Goal: Task Accomplishment & Management: Manage account settings

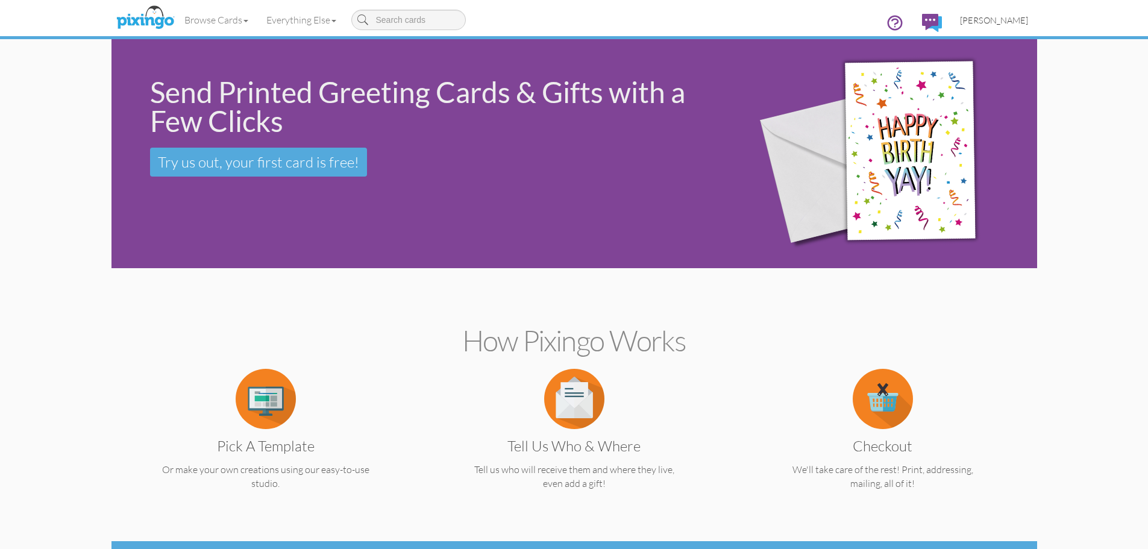
click at [1004, 19] on span "[PERSON_NAME]" at bounding box center [994, 20] width 68 height 10
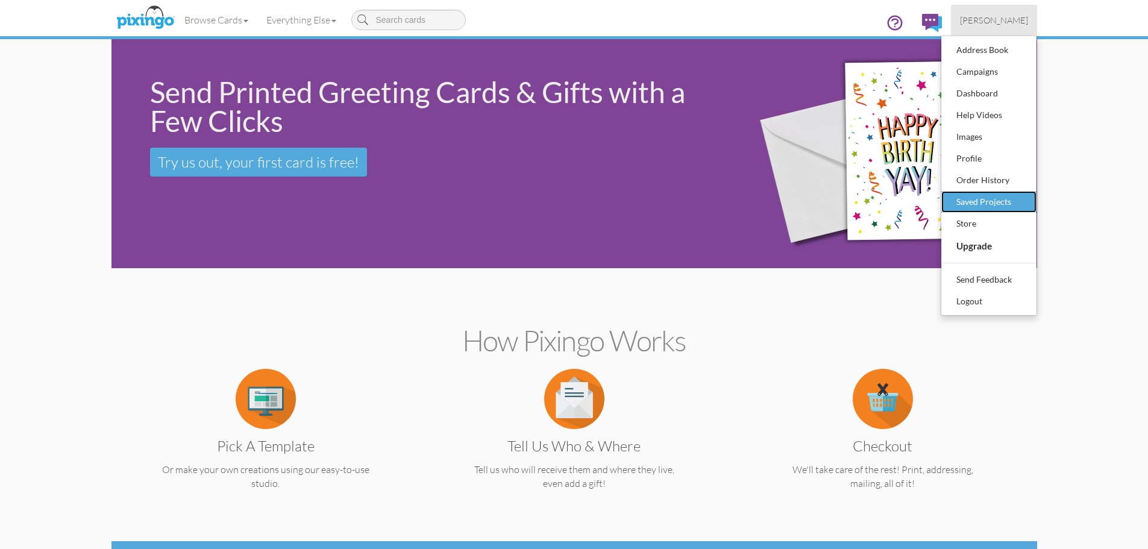
click at [983, 199] on div "Saved Projects" at bounding box center [988, 202] width 71 height 18
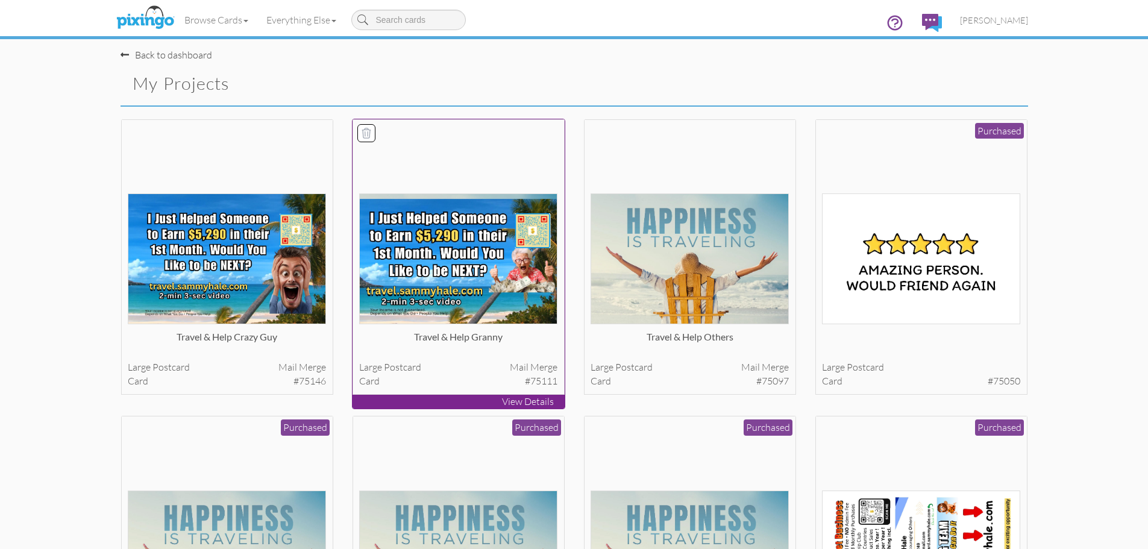
click at [439, 266] on img at bounding box center [458, 258] width 198 height 131
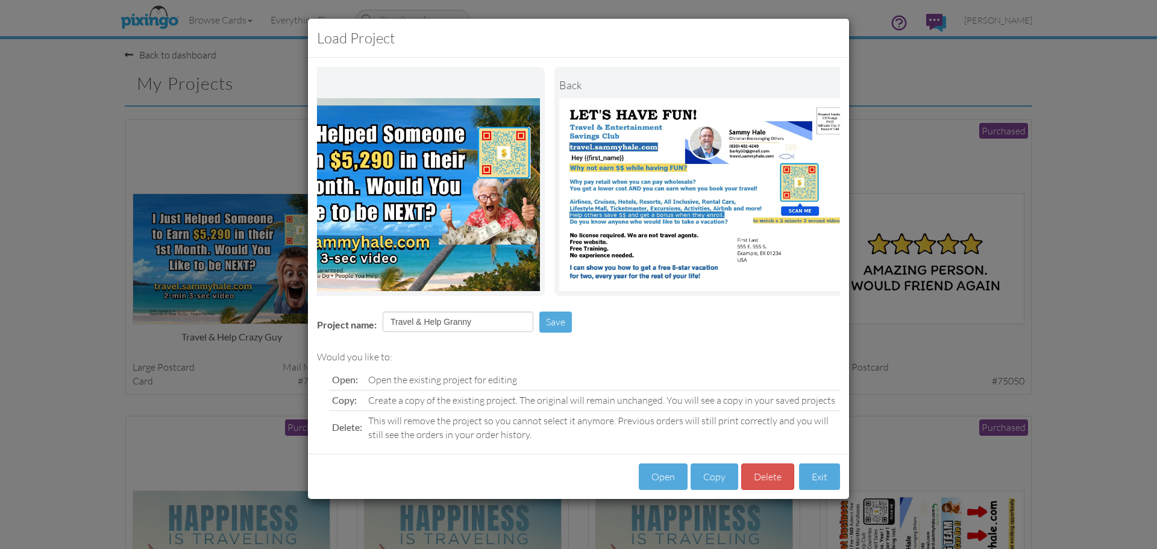
scroll to position [0, 93]
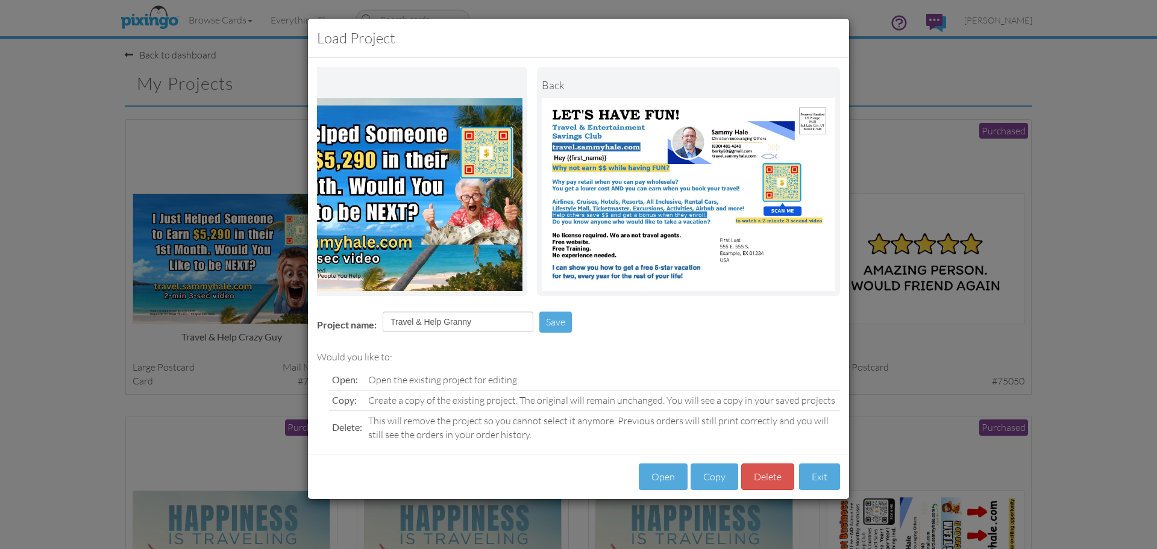
click at [1100, 267] on div "Load Project Front back Project name: Travel & Help Granny Save Would you like …" at bounding box center [578, 274] width 1157 height 549
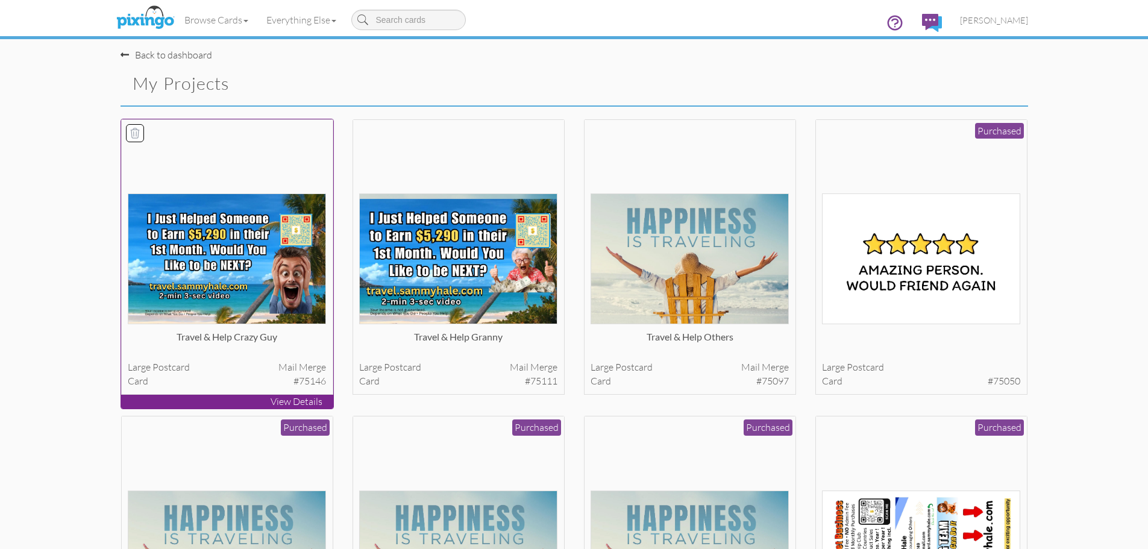
click at [210, 248] on img at bounding box center [227, 258] width 198 height 131
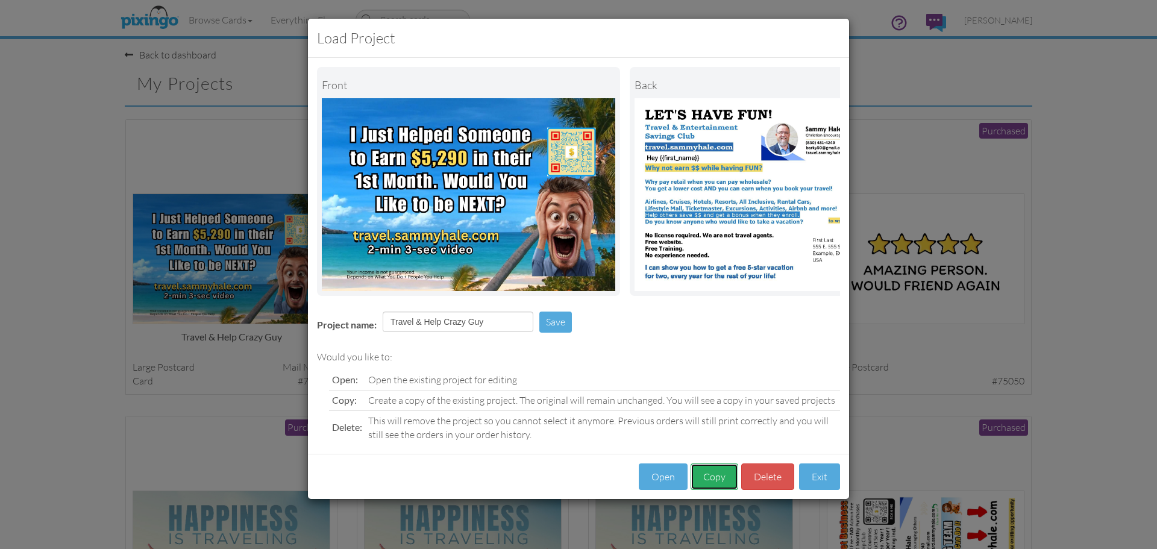
click at [715, 489] on button "Copy" at bounding box center [714, 476] width 48 height 27
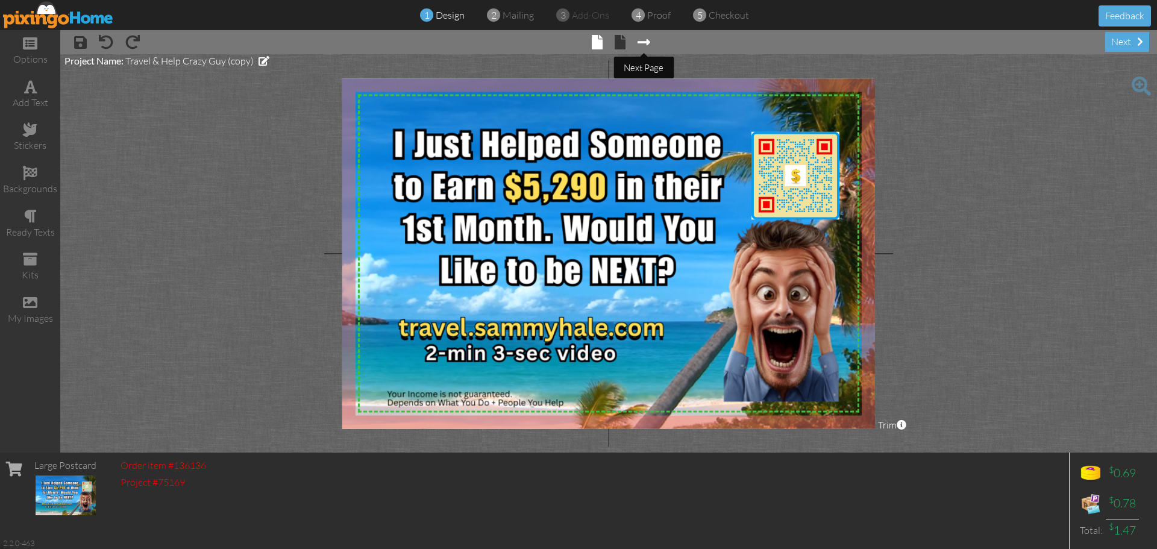
click at [642, 42] on span at bounding box center [643, 42] width 13 height 14
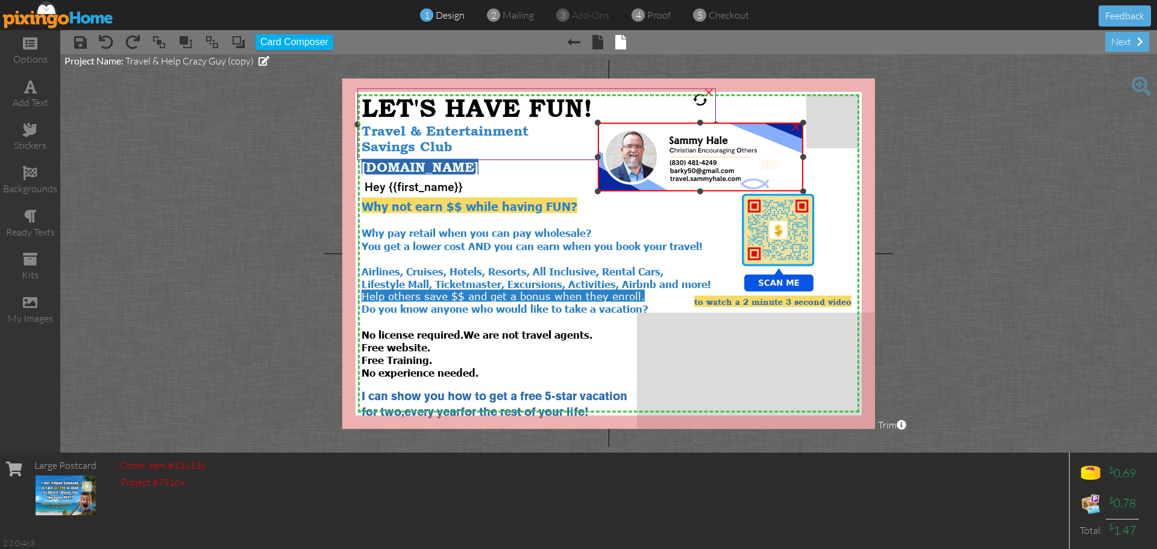
drag, startPoint x: 572, startPoint y: 116, endPoint x: 572, endPoint y: 125, distance: 8.5
click at [572, 125] on div "X X X X X X X X X X X X X X X X X X X X X X X X X X X X X X X X X X X X X X X X…" at bounding box center [608, 253] width 533 height 350
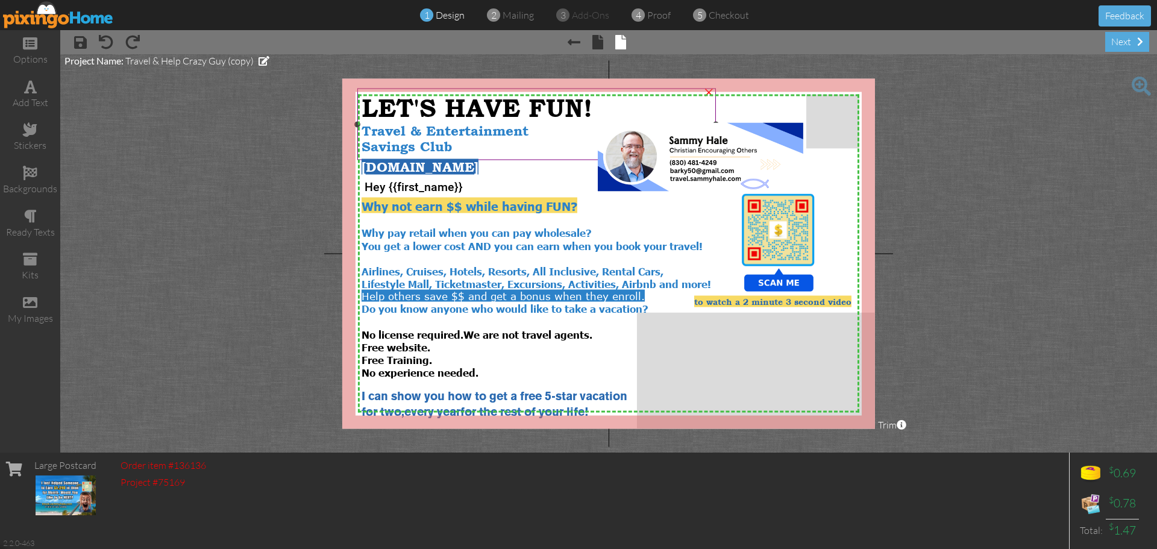
click at [481, 146] on div "Savings Club" at bounding box center [537, 147] width 351 height 16
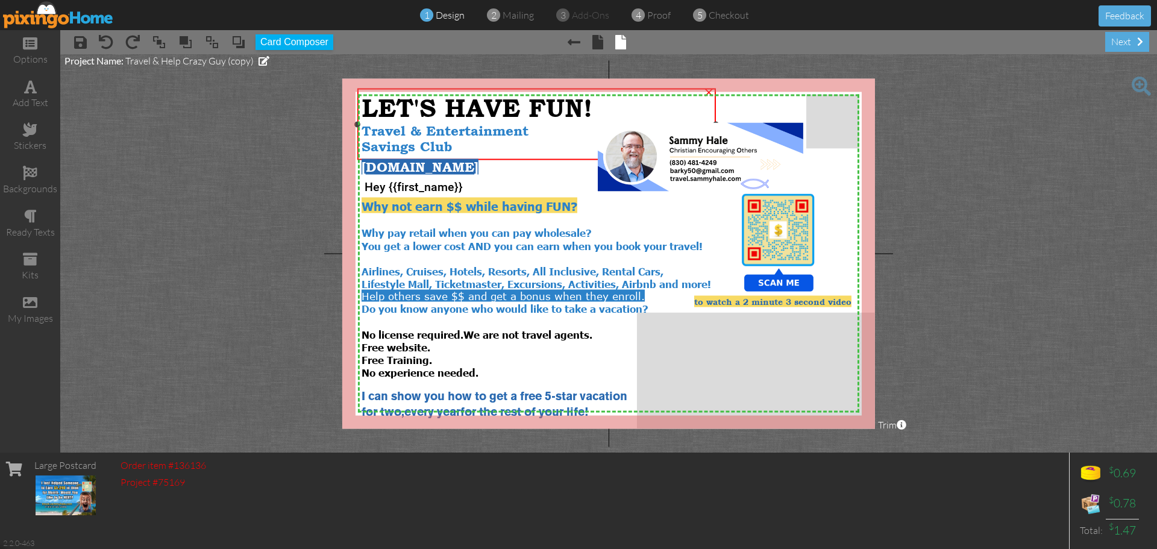
click at [465, 147] on div "Savings Club" at bounding box center [537, 147] width 351 height 16
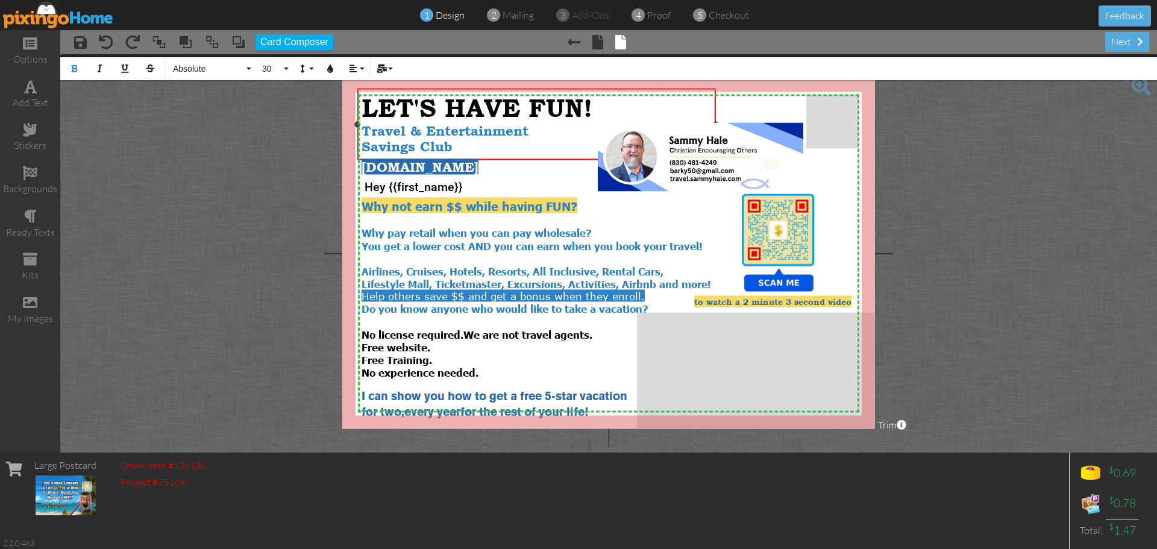
click at [456, 151] on div "Savings Club" at bounding box center [537, 147] width 351 height 16
drag, startPoint x: 456, startPoint y: 151, endPoint x: 449, endPoint y: 147, distance: 7.5
click at [449, 147] on div "Savings Club" at bounding box center [537, 147] width 351 height 16
click at [422, 148] on span "Savings Club" at bounding box center [407, 146] width 90 height 15
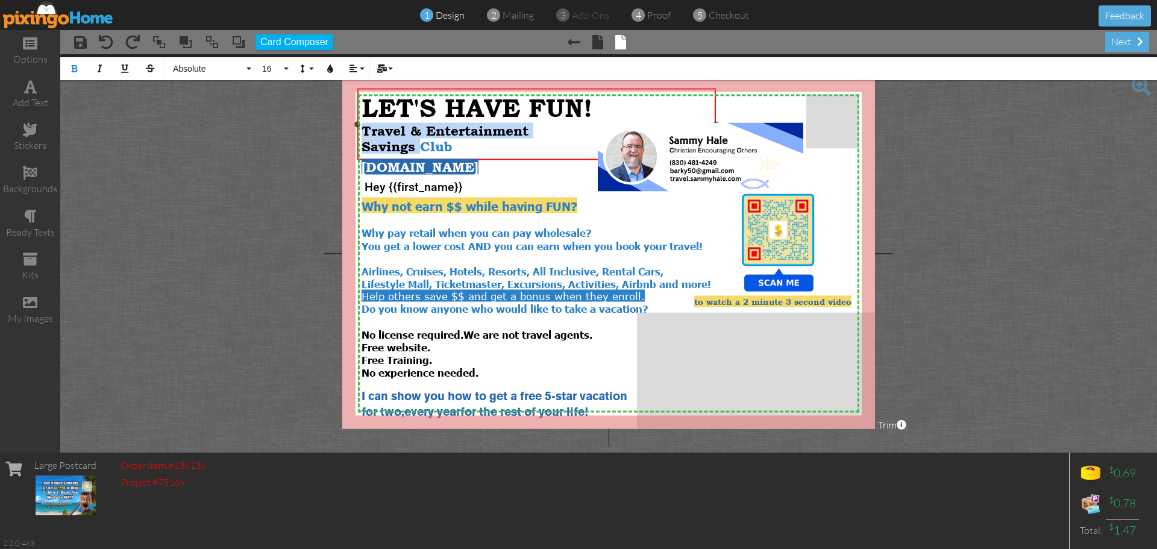
drag, startPoint x: 422, startPoint y: 148, endPoint x: 366, endPoint y: 131, distance: 58.9
click at [366, 131] on div "LET'S HAVE FUN! Travel & Entertainment Savings Club" at bounding box center [537, 123] width 351 height 61
click at [363, 149] on span "Club" at bounding box center [378, 146] width 32 height 15
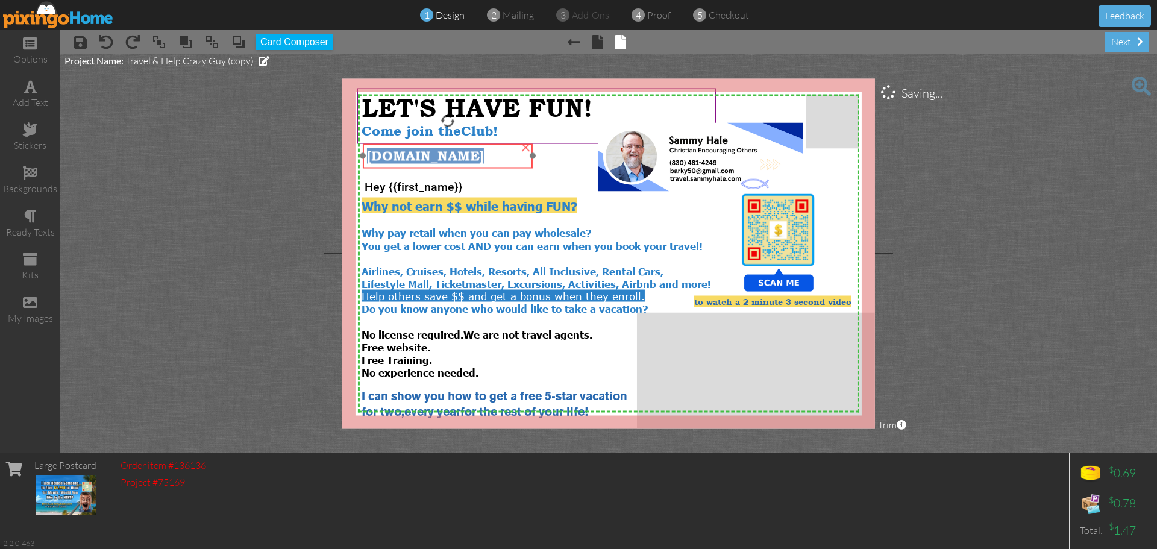
drag, startPoint x: 418, startPoint y: 170, endPoint x: 424, endPoint y: 159, distance: 12.1
click at [424, 159] on span "[DOMAIN_NAME]" at bounding box center [425, 155] width 117 height 15
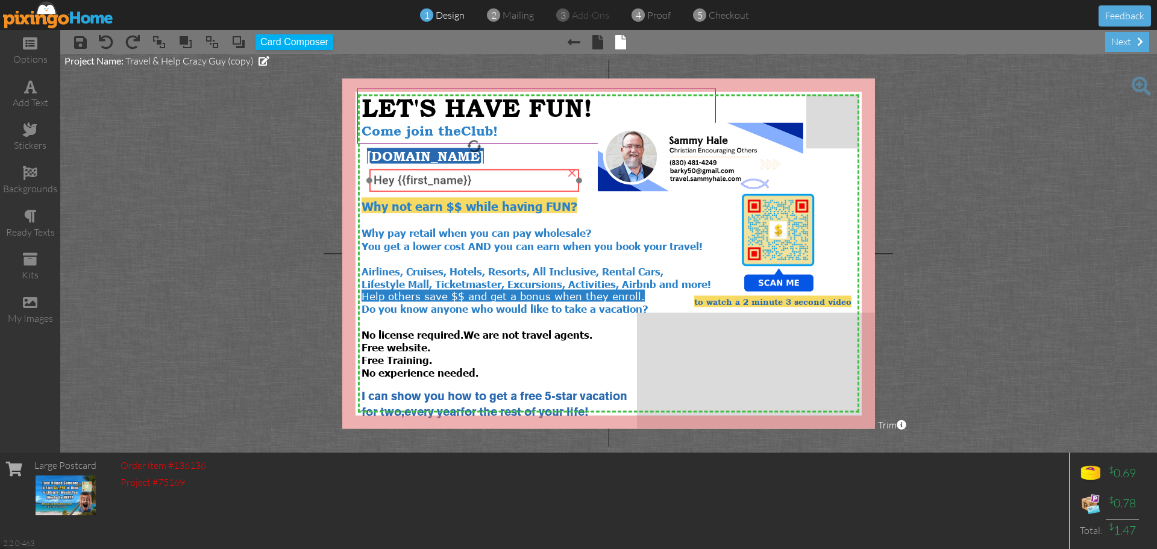
drag, startPoint x: 410, startPoint y: 193, endPoint x: 419, endPoint y: 187, distance: 11.2
click at [419, 187] on span "Hey {{first_name}}" at bounding box center [423, 181] width 98 height 14
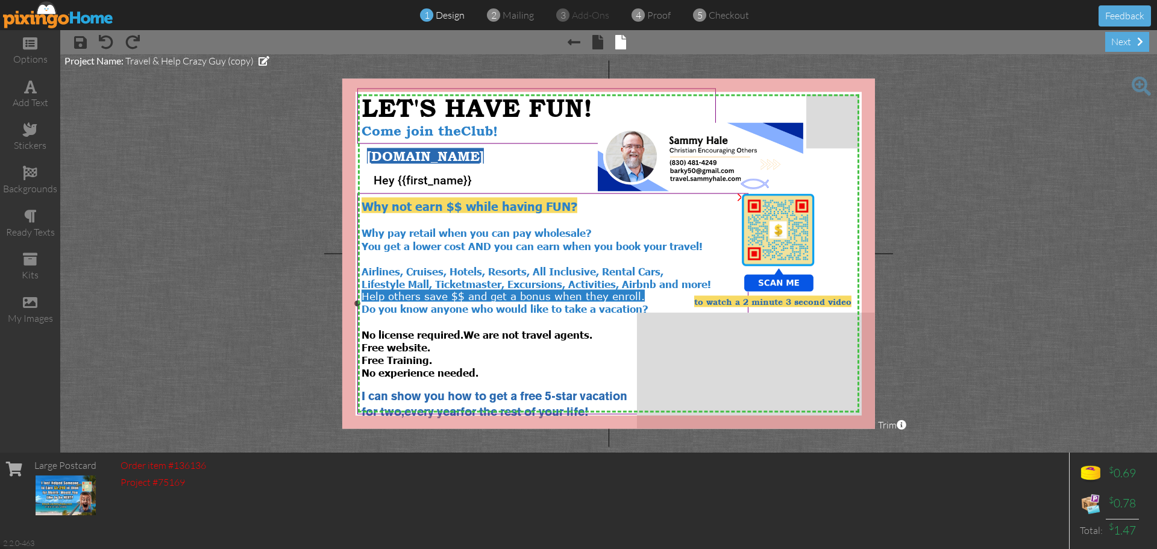
click at [428, 232] on span "Why pay retail when you can pay wholesale?" at bounding box center [477, 231] width 230 height 13
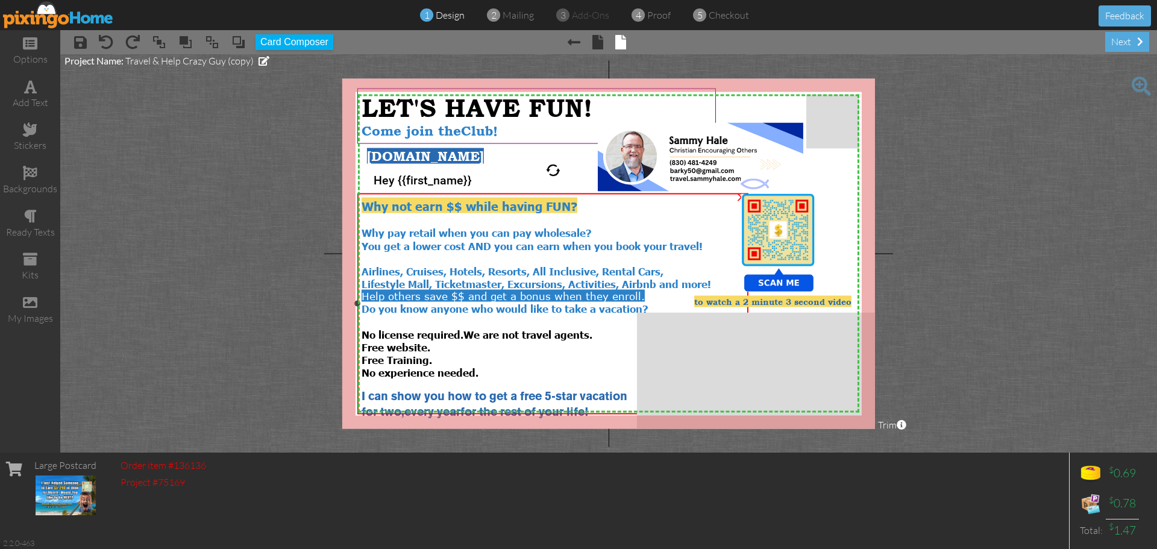
click at [368, 229] on span "Why pay retail when you can pay wholesale?" at bounding box center [477, 231] width 230 height 13
click at [368, 230] on span "Why pay retail when you can pay wholesale?" at bounding box center [477, 231] width 230 height 13
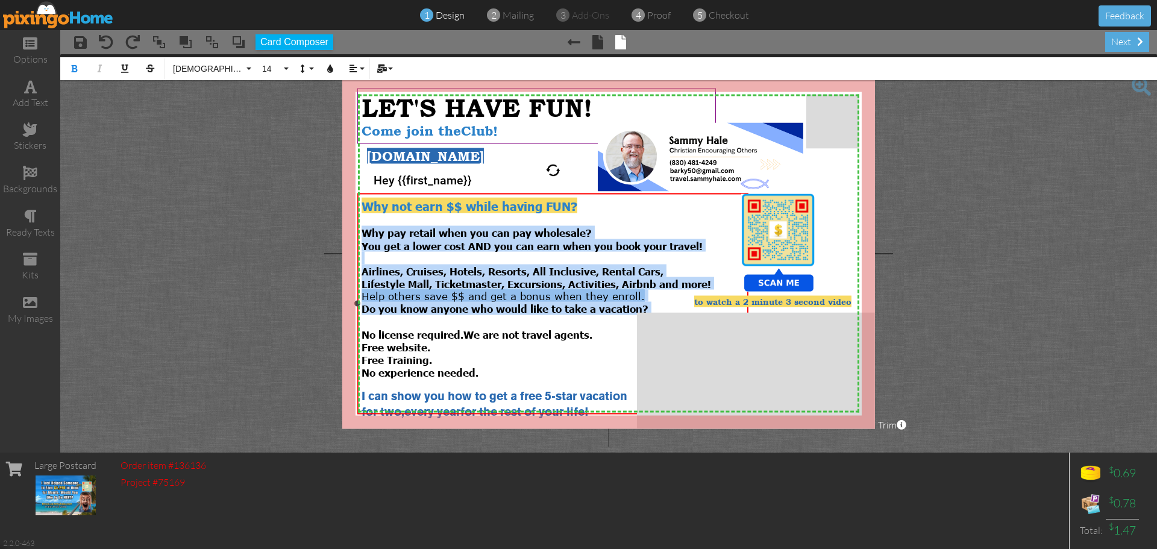
drag, startPoint x: 362, startPoint y: 230, endPoint x: 492, endPoint y: 313, distance: 154.8
click at [492, 313] on div "Why not earn $$ while having FUN? Why pay retail when you can pay wholesale? Yo…" at bounding box center [553, 308] width 383 height 222
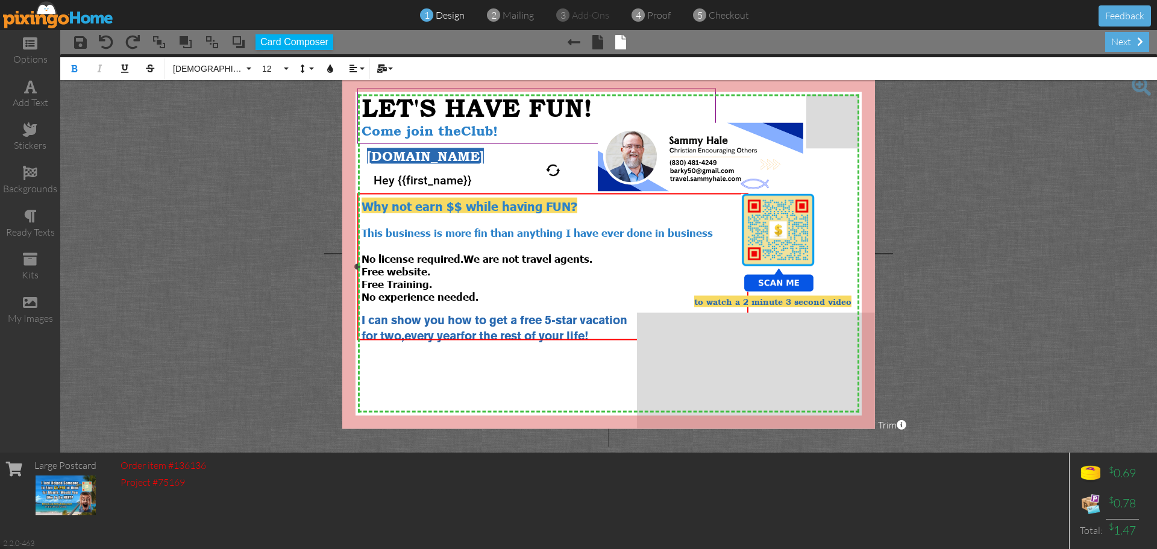
click at [665, 231] on span "This business is more fin than anything I have ever done in business" at bounding box center [537, 231] width 351 height 13
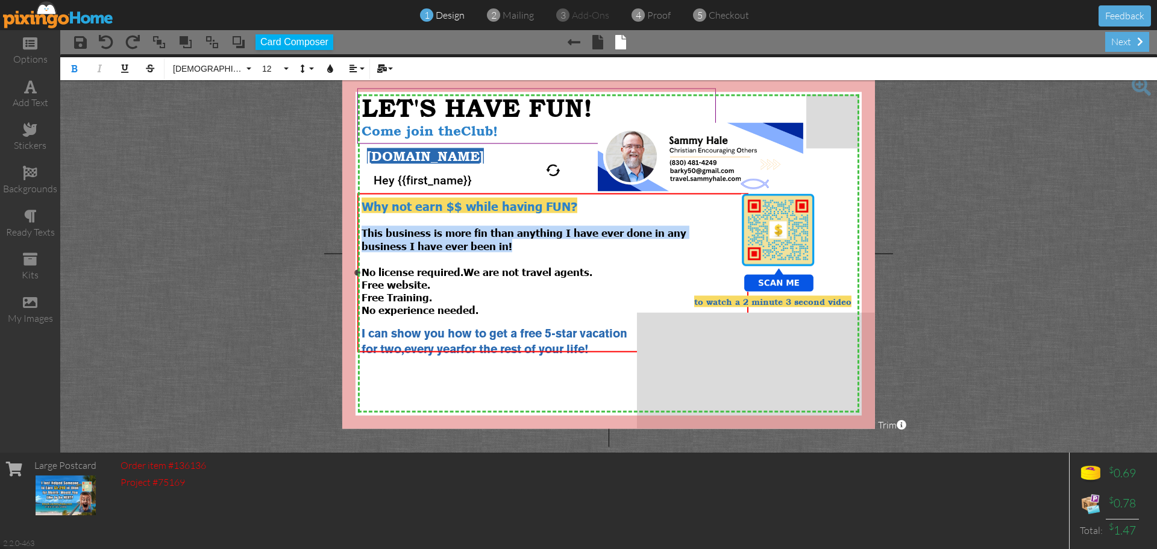
drag, startPoint x: 364, startPoint y: 228, endPoint x: 519, endPoint y: 245, distance: 155.8
click at [519, 245] on div "Why not earn $$ while having FUN? This business is more fin than anything I hav…" at bounding box center [553, 276] width 383 height 159
click at [284, 72] on button "12" at bounding box center [273, 68] width 35 height 23
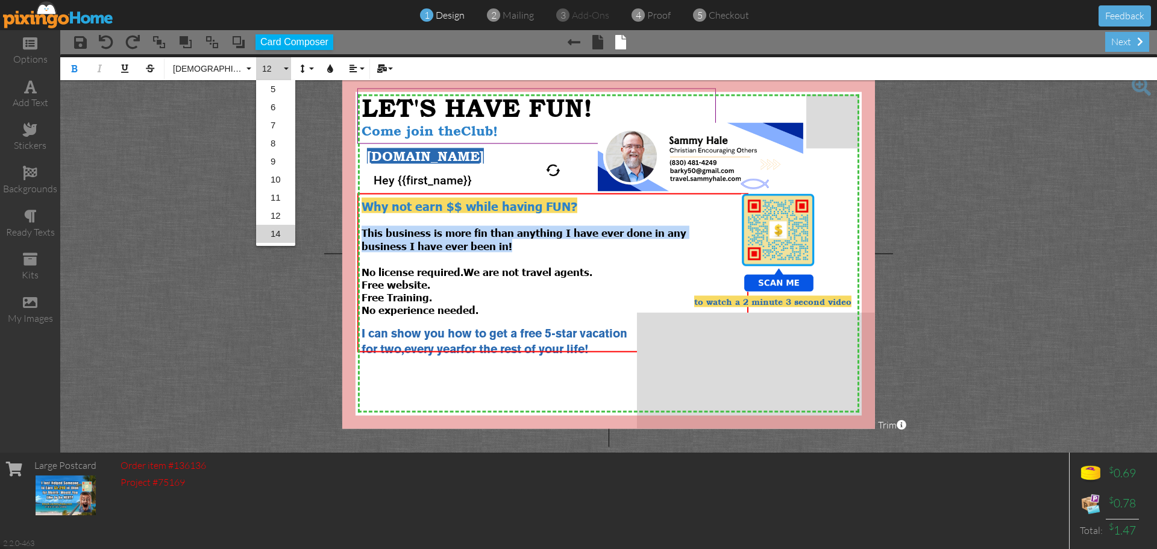
click at [274, 231] on link "14" at bounding box center [275, 234] width 39 height 18
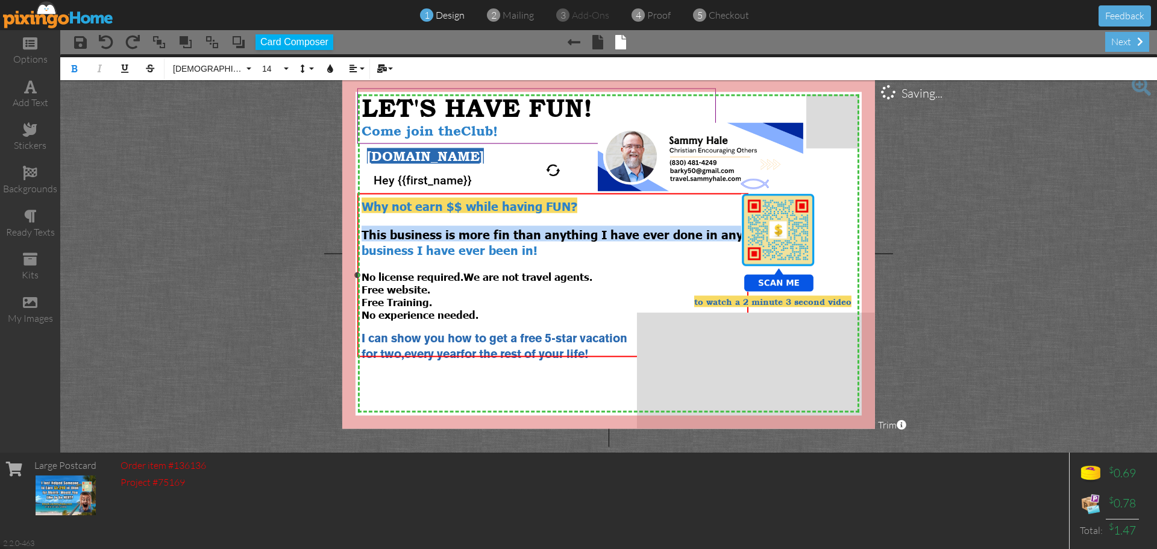
click at [716, 233] on span "This business is more fin than anything I have ever done in any" at bounding box center [552, 233] width 381 height 16
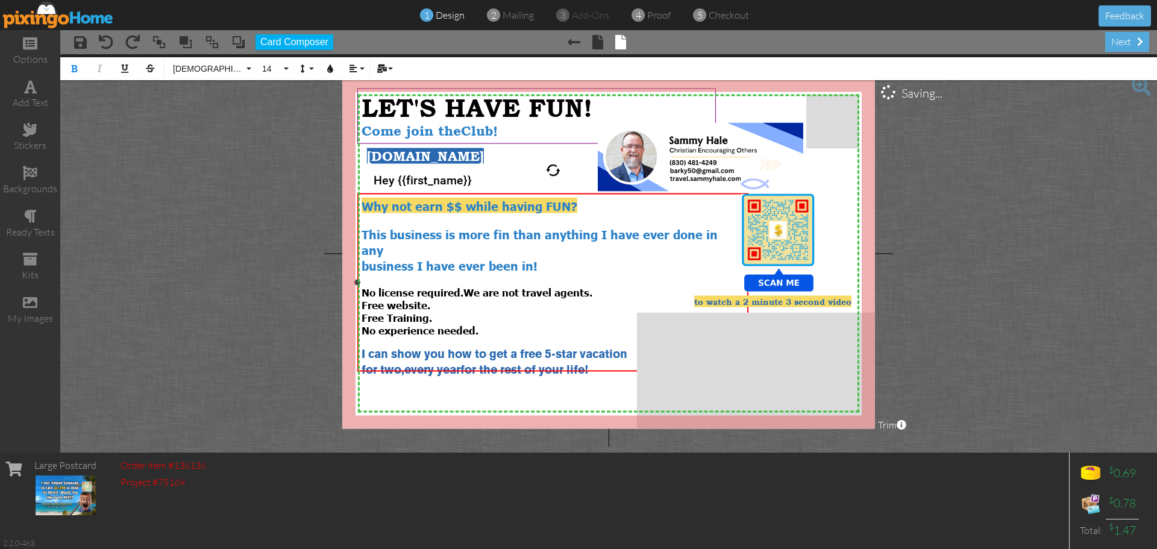
click at [701, 231] on span "This business is more fin than anything I have ever done in" at bounding box center [540, 233] width 356 height 16
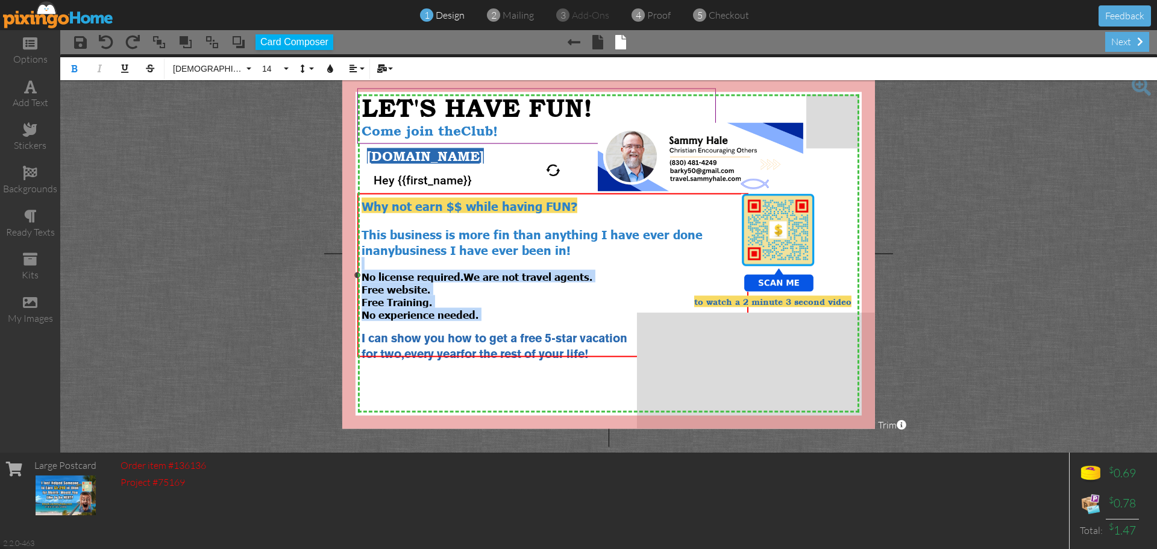
drag, startPoint x: 483, startPoint y: 310, endPoint x: 369, endPoint y: 264, distance: 122.4
click at [369, 264] on div "Why not earn $$ while having FUN? This business is more fin than anything I hav…" at bounding box center [553, 279] width 383 height 164
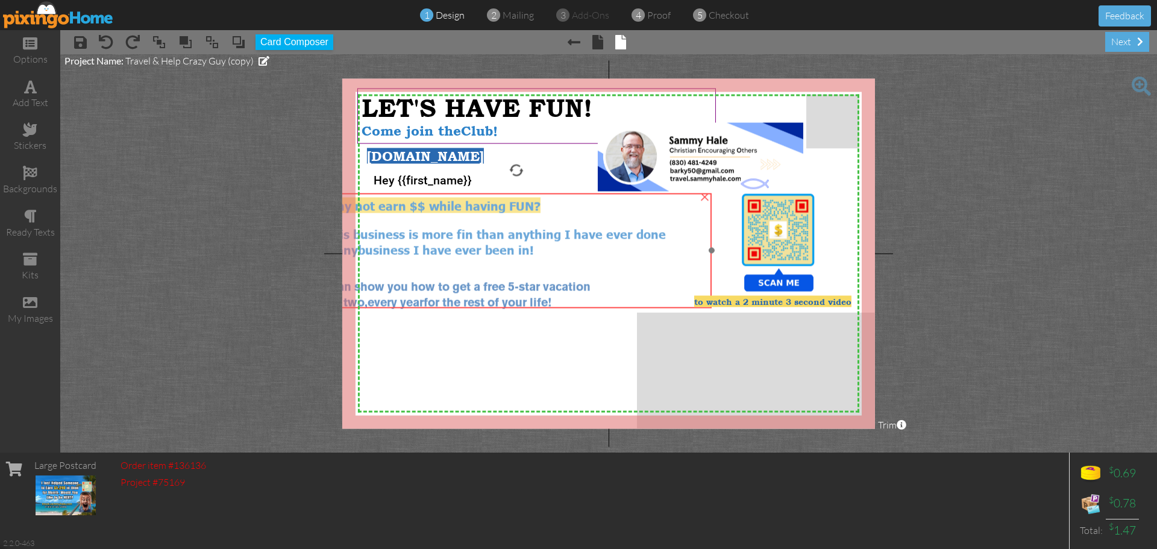
drag, startPoint x: 568, startPoint y: 263, endPoint x: 531, endPoint y: 263, distance: 36.8
click at [531, 263] on div at bounding box center [516, 263] width 383 height 13
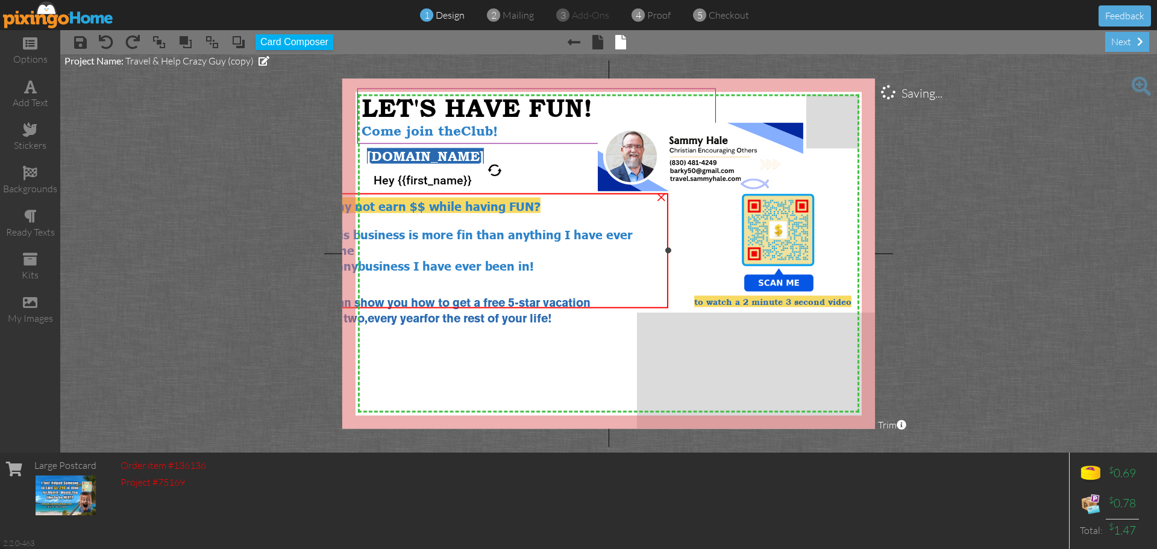
drag, startPoint x: 710, startPoint y: 253, endPoint x: 667, endPoint y: 253, distance: 43.4
click at [667, 253] on div at bounding box center [668, 251] width 6 height 6
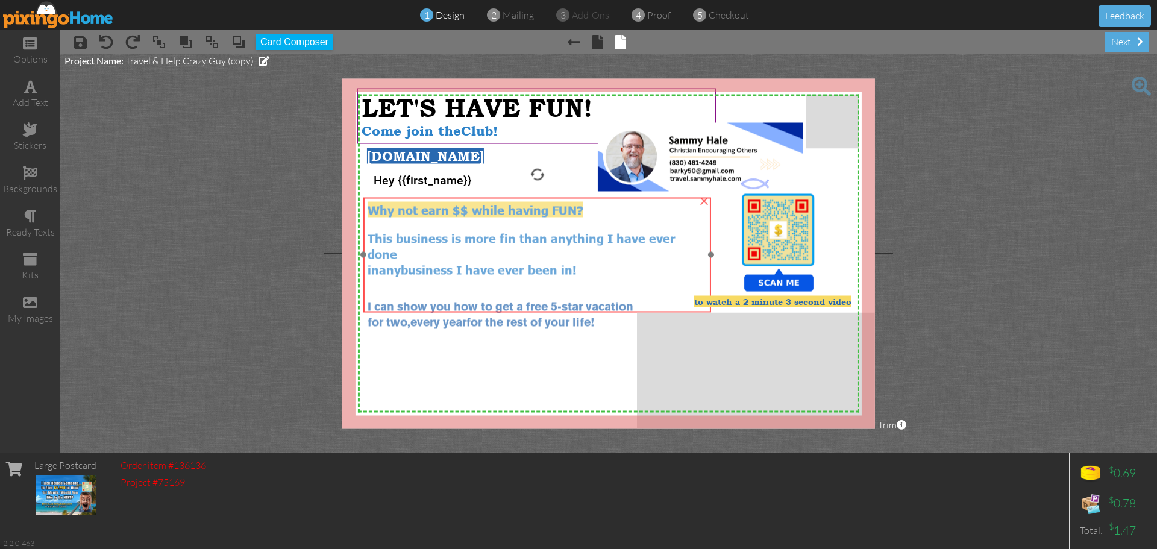
drag, startPoint x: 495, startPoint y: 265, endPoint x: 537, endPoint y: 269, distance: 43.0
click at [537, 289] on div at bounding box center [538, 295] width 340 height 13
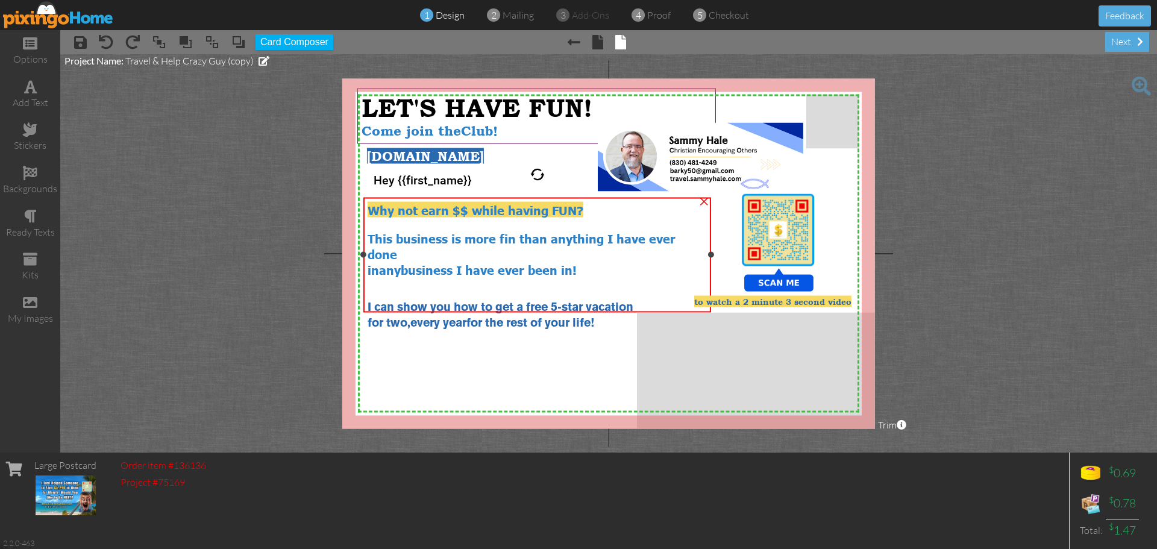
click at [608, 261] on div "in any business I have ever been in!" at bounding box center [538, 269] width 340 height 16
click at [604, 261] on div "in any business I have ever been in!" at bounding box center [538, 269] width 340 height 16
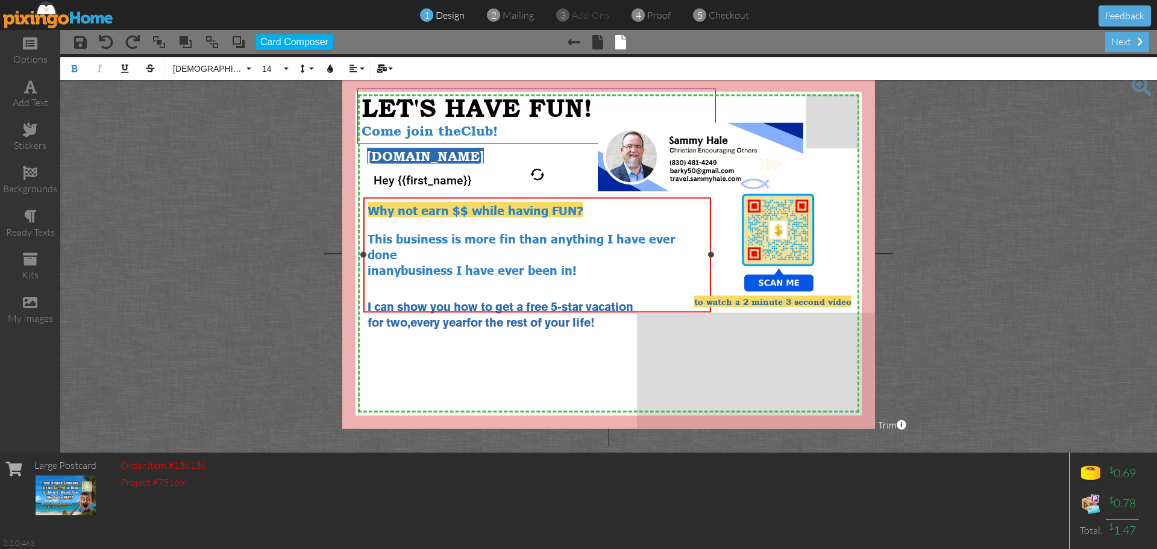
click at [606, 261] on div "in any business I have ever been in!" at bounding box center [538, 269] width 340 height 16
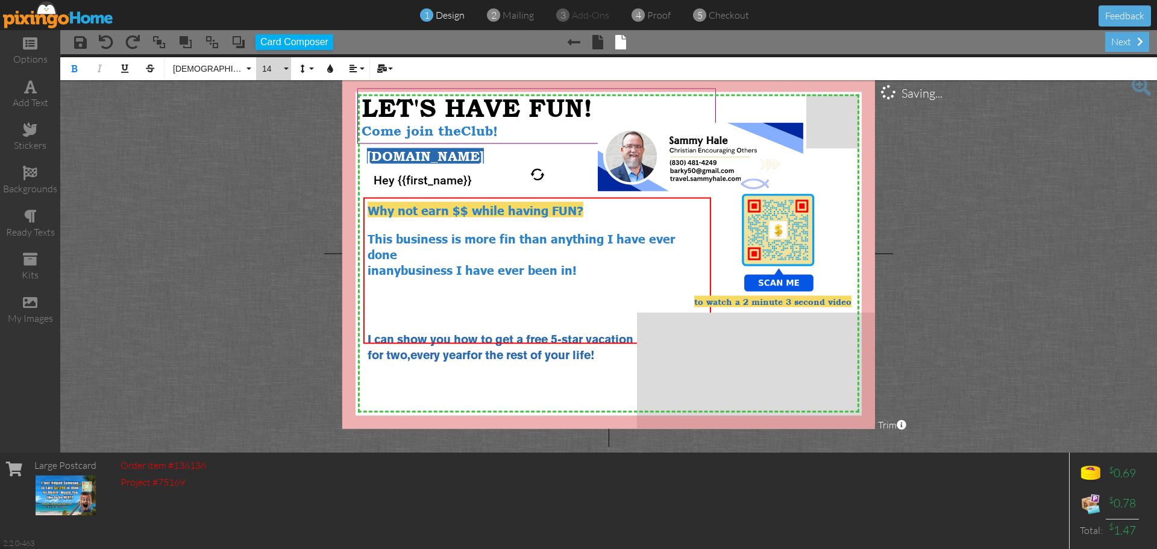
click at [285, 72] on button "14" at bounding box center [273, 68] width 35 height 23
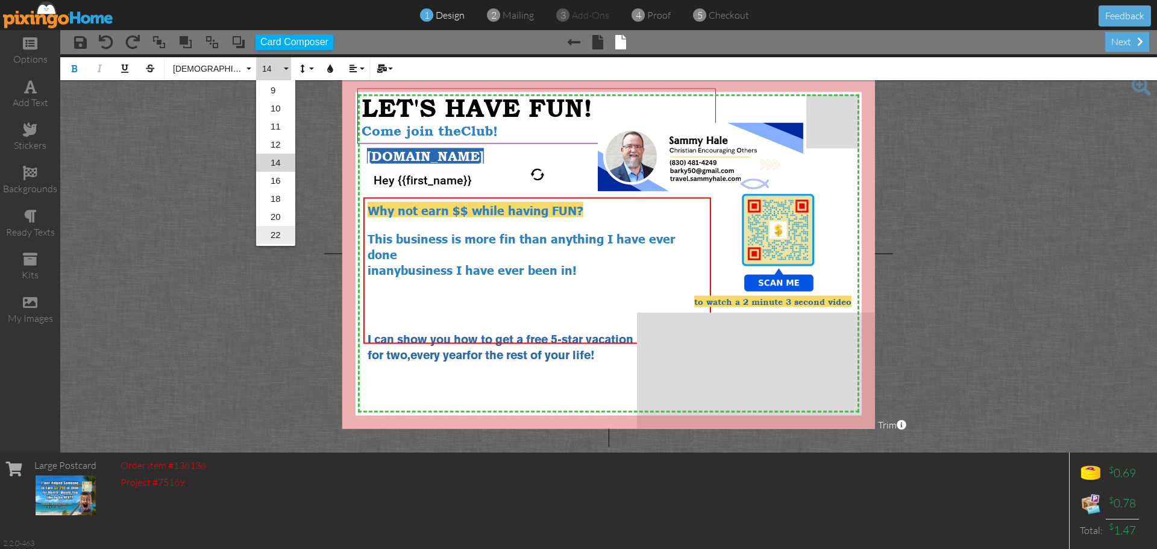
click at [271, 233] on link "22" at bounding box center [275, 235] width 39 height 18
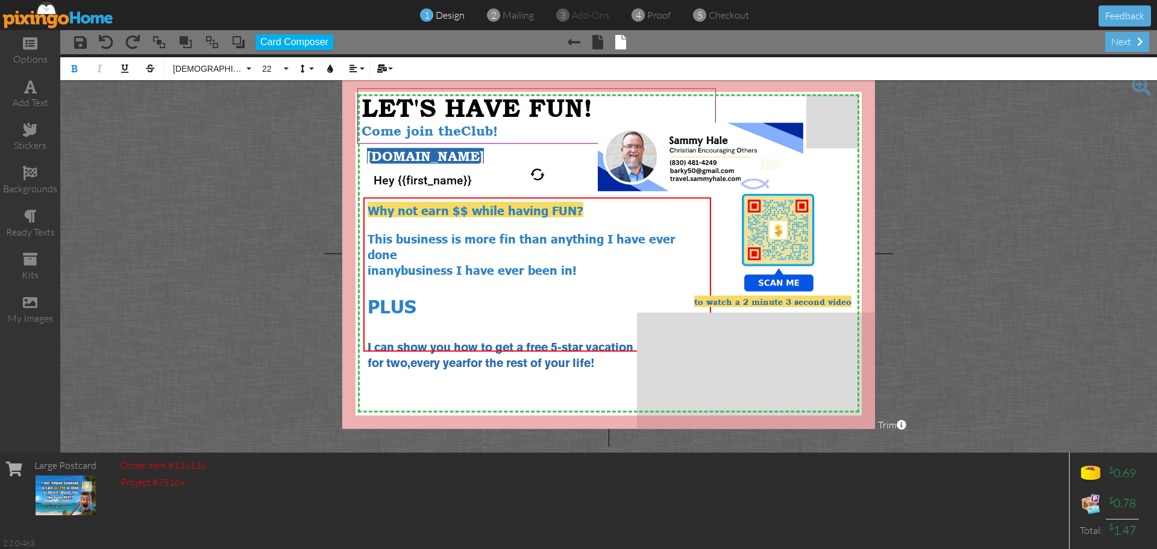
click at [476, 372] on div "X X X X X X X X X X X X X X X X X X X X X X X X X X X X X X X X X X X X X X X X…" at bounding box center [608, 253] width 533 height 350
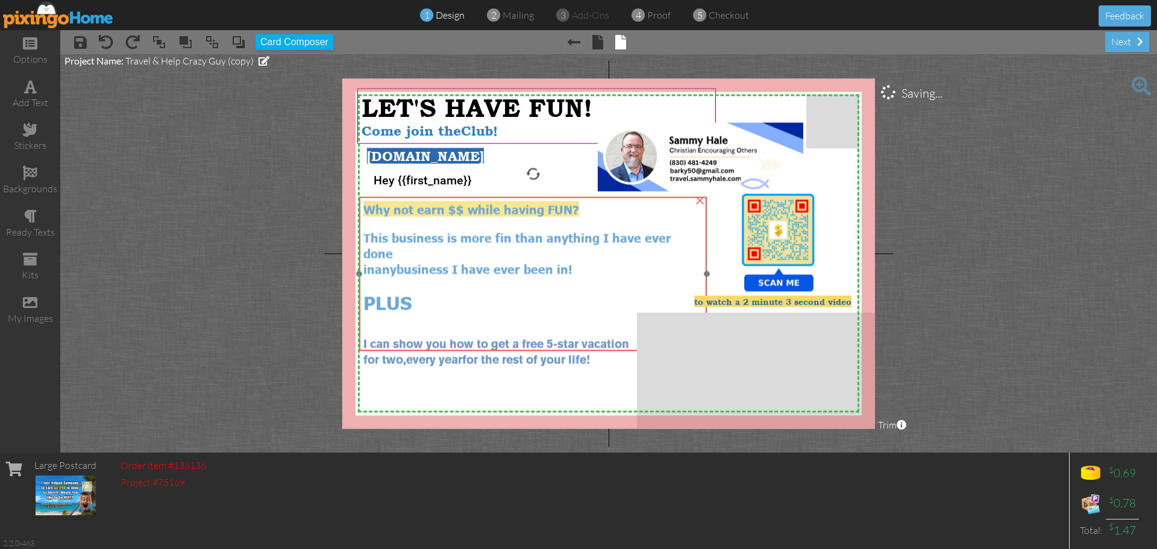
click at [519, 314] on div at bounding box center [533, 320] width 340 height 13
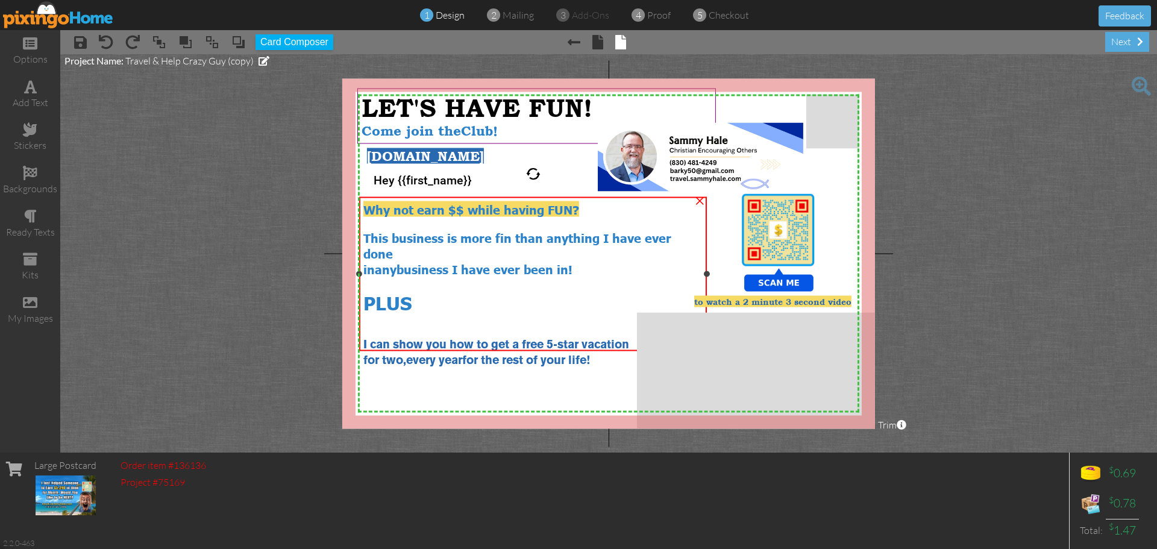
click at [501, 235] on span "This business is more fin than anything I have ever done" at bounding box center [517, 244] width 308 height 31
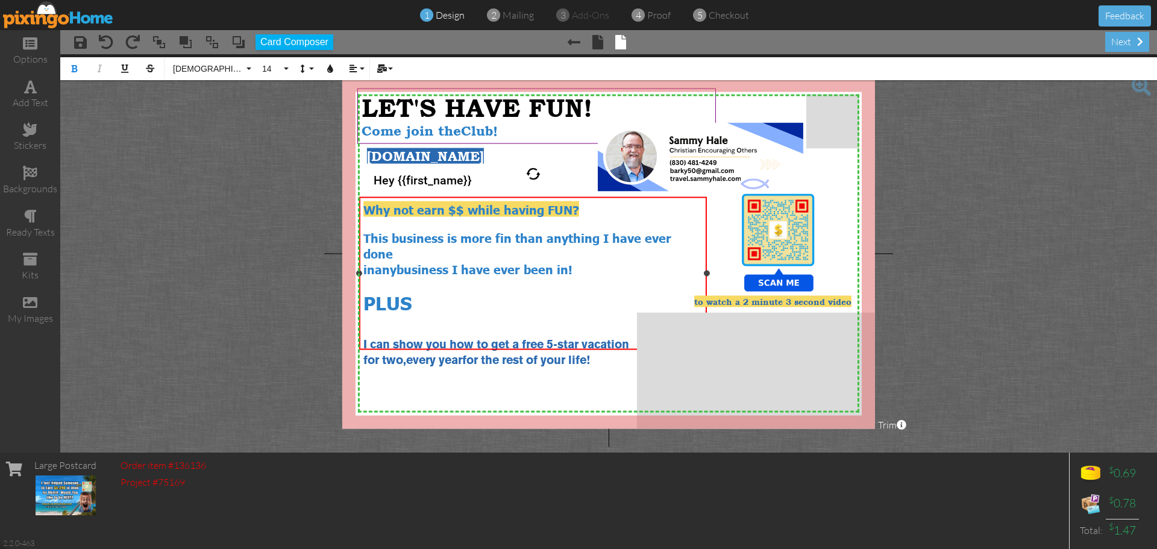
click at [501, 237] on span "This business is more fin than anything I have ever done" at bounding box center [517, 244] width 308 height 31
click at [365, 265] on span "in" at bounding box center [368, 268] width 11 height 16
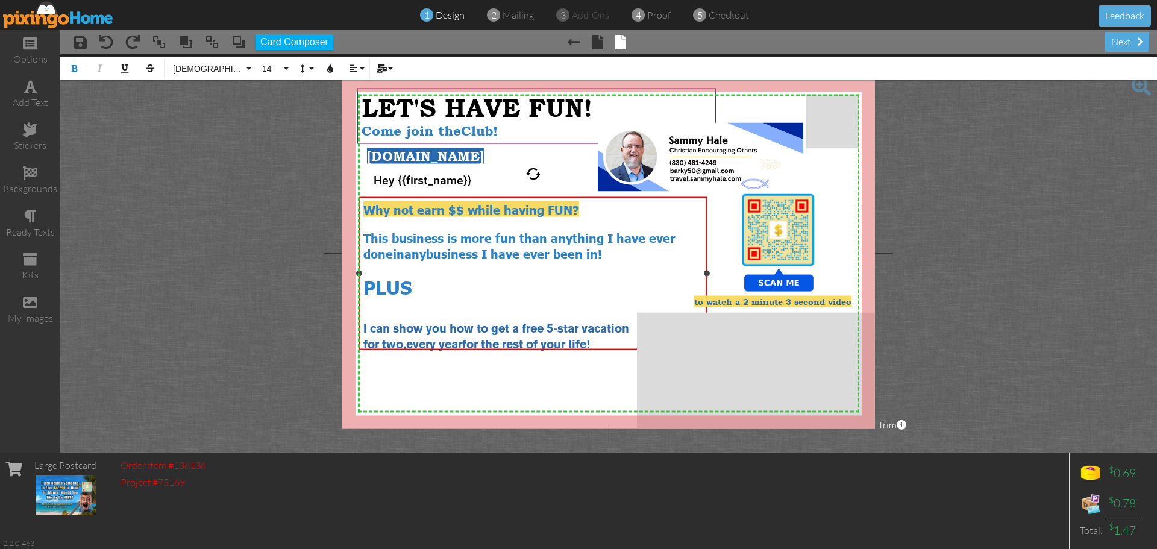
click at [600, 211] on div "Why not earn $$ while having FUN?" at bounding box center [533, 209] width 340 height 16
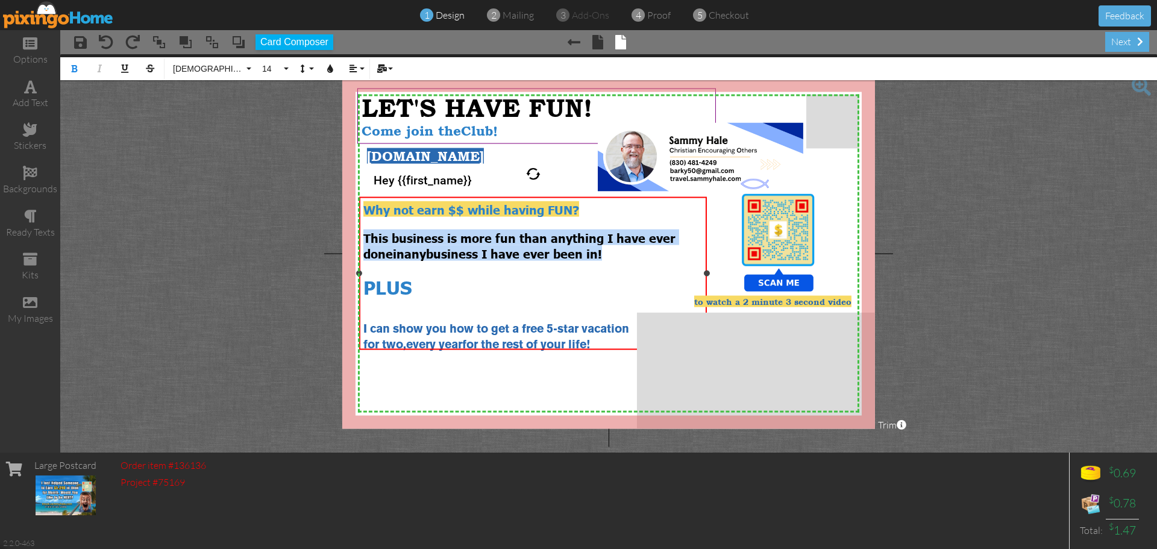
drag, startPoint x: 365, startPoint y: 232, endPoint x: 617, endPoint y: 255, distance: 253.5
click at [617, 255] on div "This business is more fun than anything I have ever done in any business I have…" at bounding box center [533, 244] width 340 height 31
click at [283, 70] on button "14" at bounding box center [273, 68] width 35 height 23
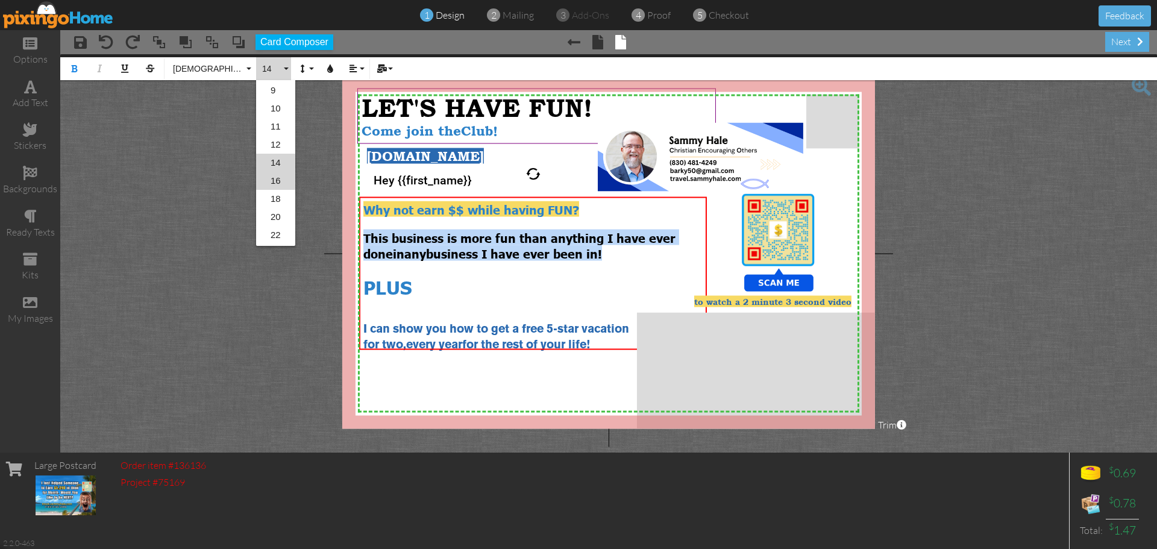
click at [275, 181] on link "16" at bounding box center [275, 181] width 39 height 18
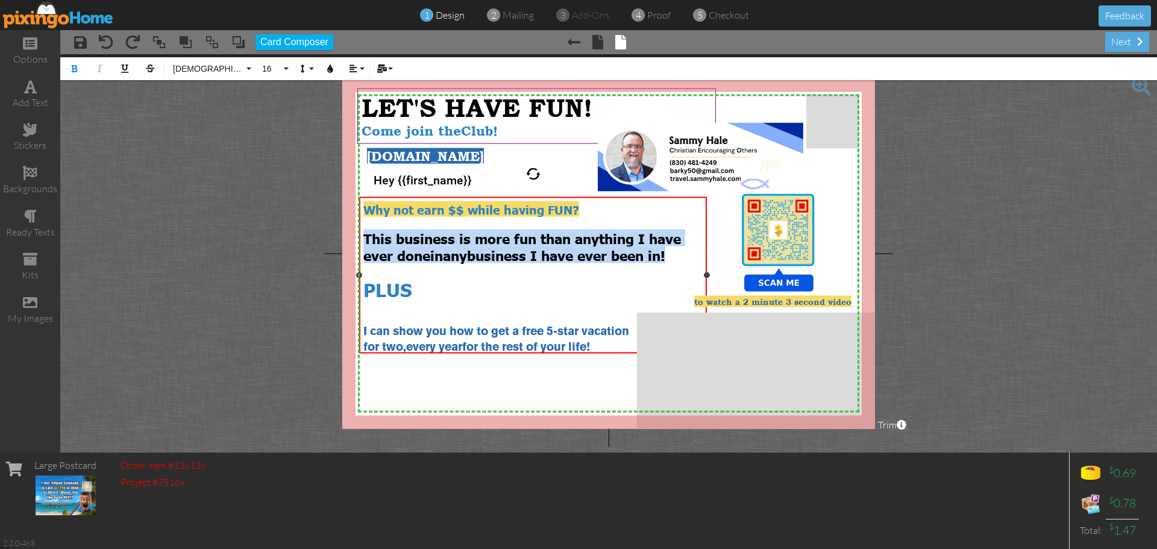
click at [689, 255] on div "This business is more fun than anything I have ever done in any business I have…" at bounding box center [533, 246] width 340 height 34
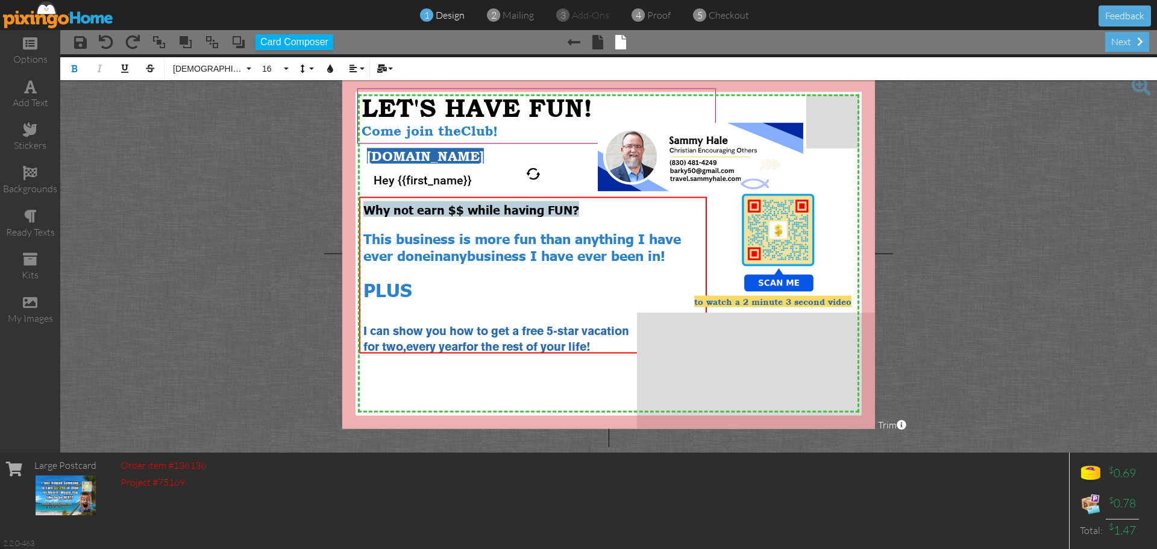
drag, startPoint x: 589, startPoint y: 207, endPoint x: 353, endPoint y: 202, distance: 236.2
click at [353, 202] on div "X X X X X X X X X X X X X X X X X X X X X X X X X X X X X X X X X X X X X X X X…" at bounding box center [608, 253] width 533 height 350
click at [283, 70] on button "16" at bounding box center [273, 68] width 35 height 23
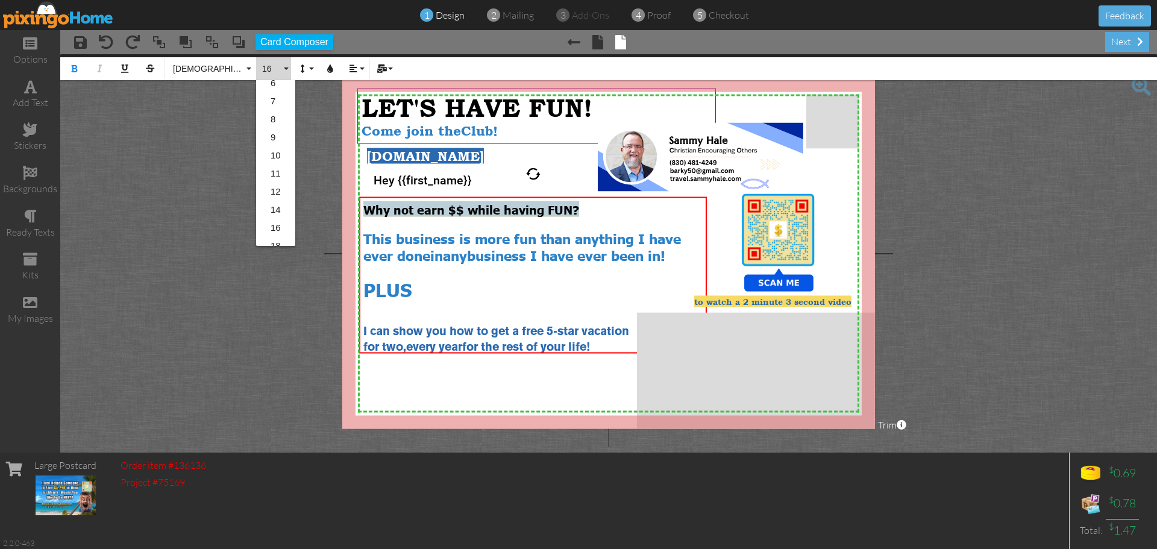
scroll to position [48, 0]
click at [276, 237] on link "20" at bounding box center [275, 240] width 39 height 18
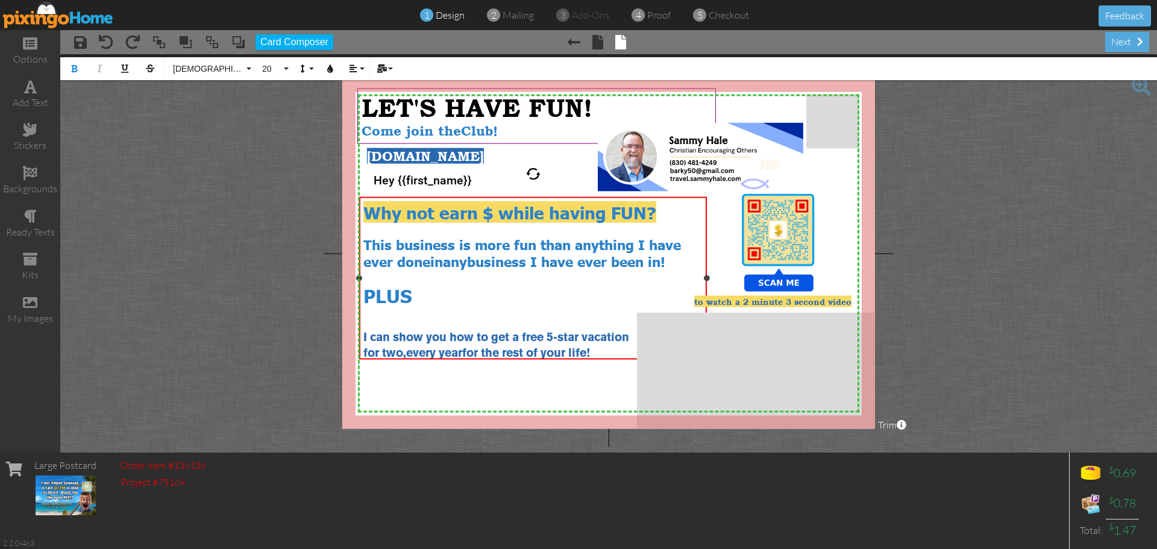
click at [466, 294] on div "PLUS" at bounding box center [533, 295] width 340 height 24
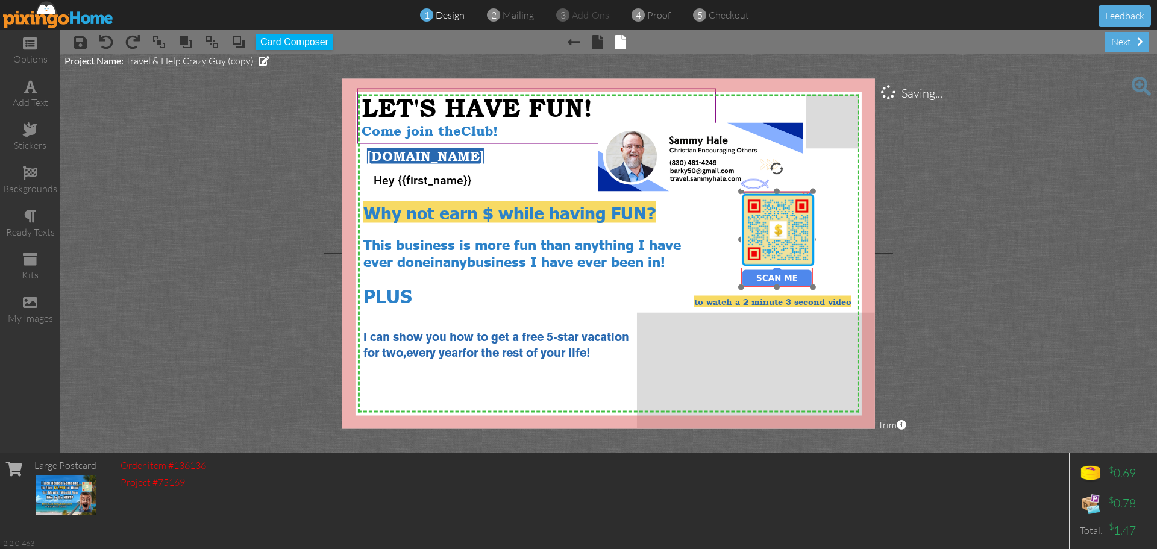
click at [778, 279] on img at bounding box center [777, 240] width 96 height 96
click at [769, 254] on img at bounding box center [777, 229] width 74 height 74
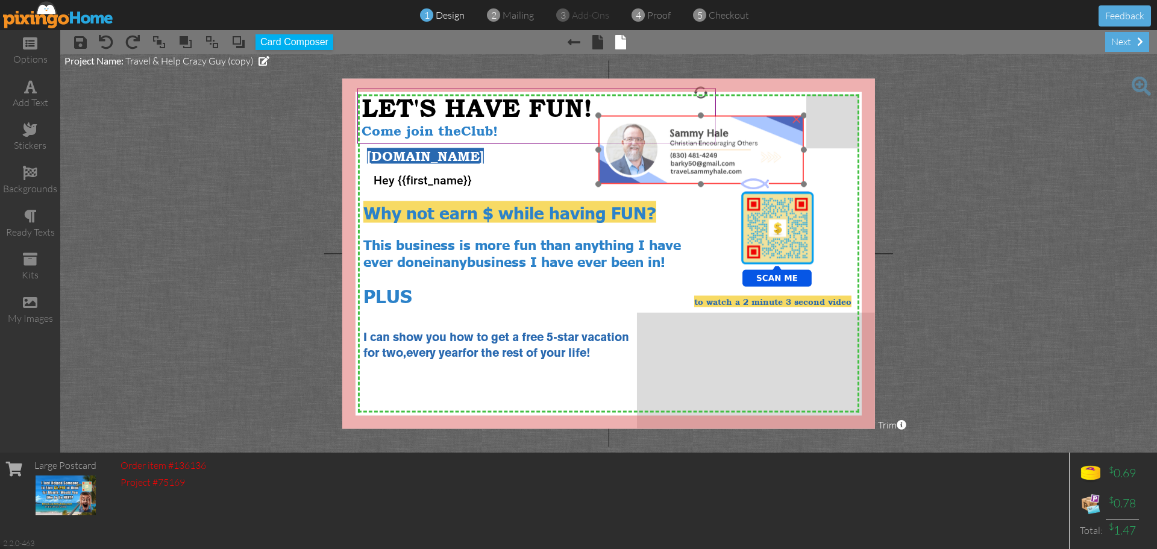
drag, startPoint x: 707, startPoint y: 171, endPoint x: 707, endPoint y: 163, distance: 7.3
click at [707, 163] on img at bounding box center [700, 150] width 205 height 69
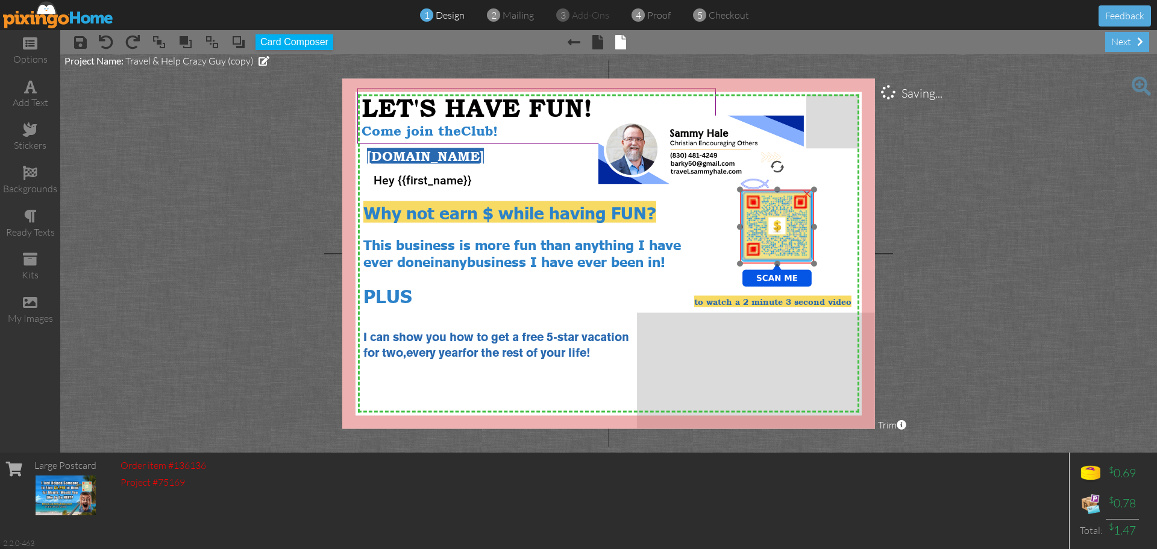
click at [784, 240] on img at bounding box center [777, 227] width 74 height 74
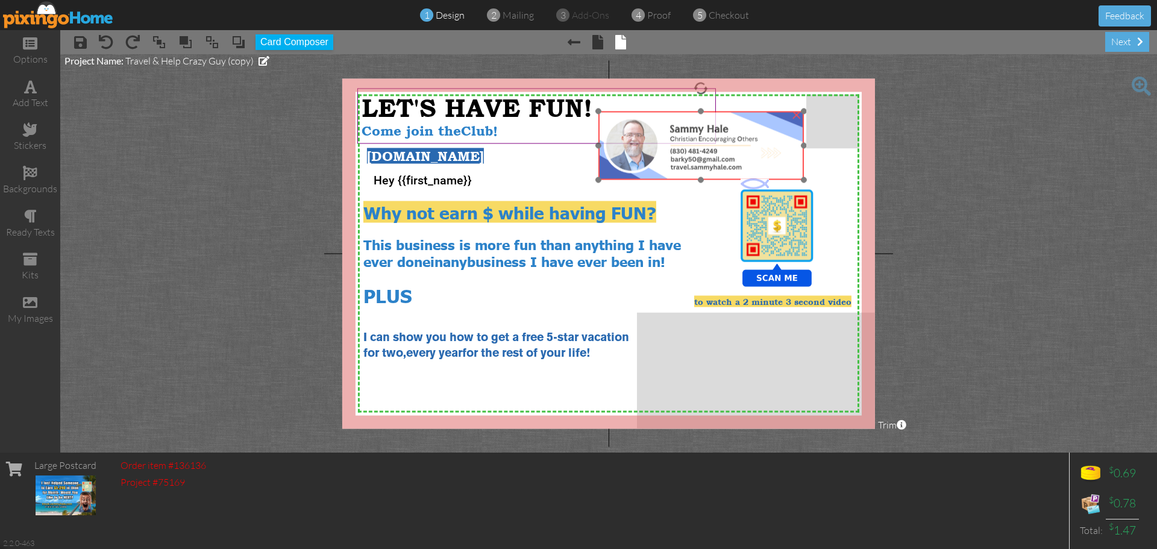
click at [707, 164] on img at bounding box center [700, 145] width 205 height 69
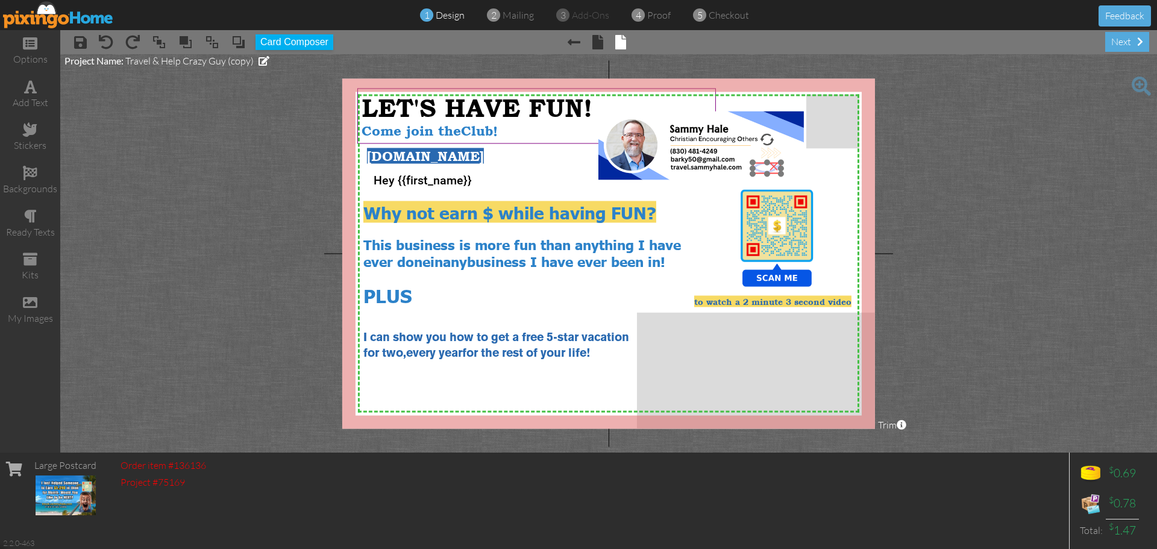
drag, startPoint x: 750, startPoint y: 183, endPoint x: 762, endPoint y: 167, distance: 20.2
click at [762, 167] on img at bounding box center [767, 168] width 28 height 11
drag, startPoint x: 781, startPoint y: 225, endPoint x: 782, endPoint y: 218, distance: 7.3
click at [782, 218] on img at bounding box center [777, 220] width 74 height 74
click at [781, 271] on img at bounding box center [777, 235] width 96 height 96
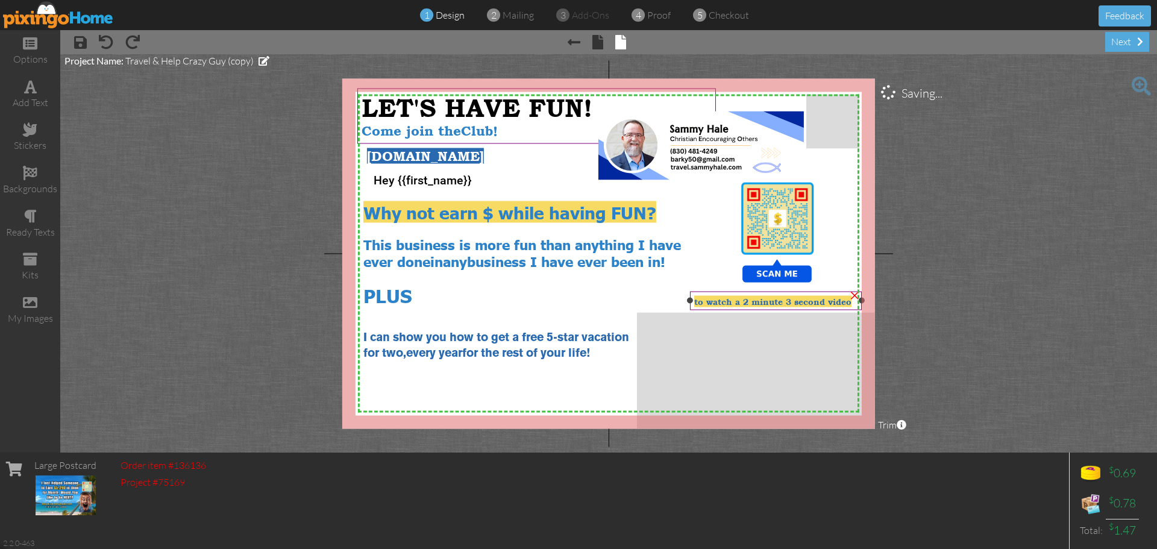
click at [759, 301] on span "to watch a 2 minute 3 second video" at bounding box center [772, 301] width 157 height 10
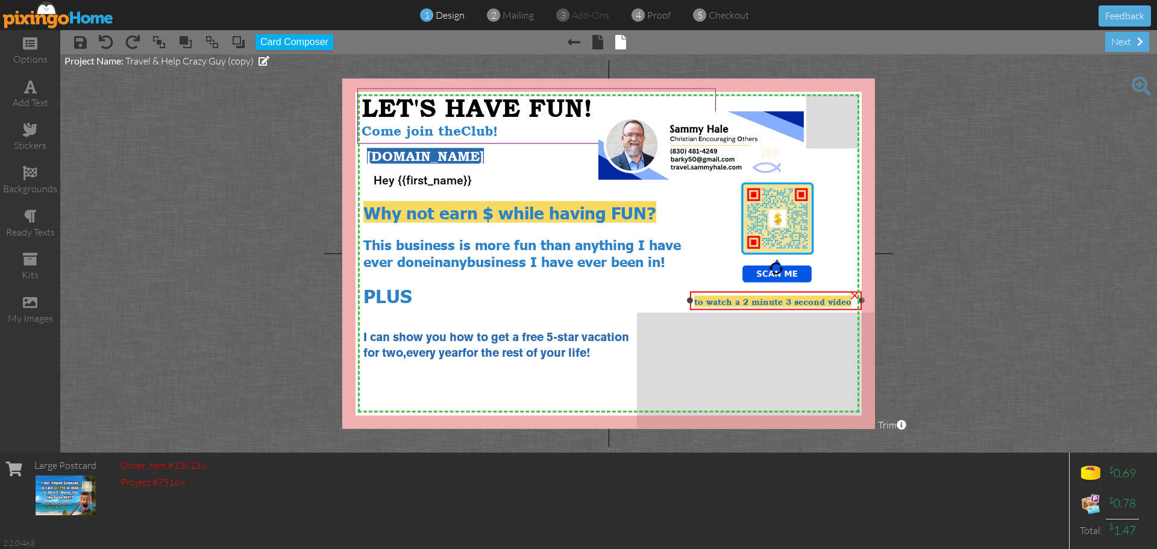
click at [712, 301] on span "to watch a 2 minute 3 second video" at bounding box center [772, 301] width 157 height 10
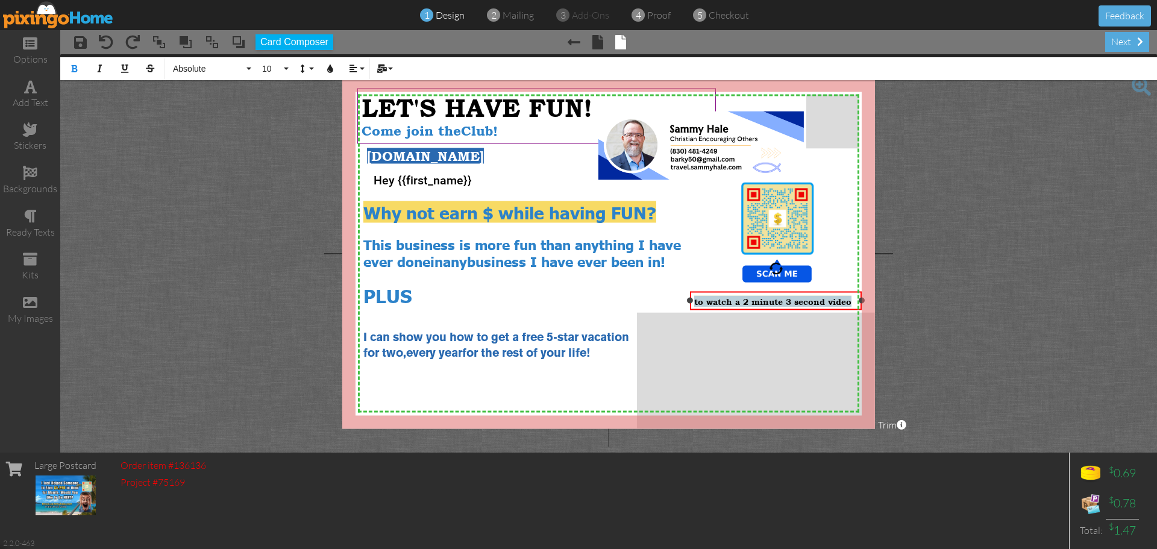
click at [712, 301] on span "to watch a 2 minute 3 second video" at bounding box center [772, 301] width 157 height 10
click at [694, 300] on span "to watch a 2 minute 3 second video" at bounding box center [772, 301] width 157 height 10
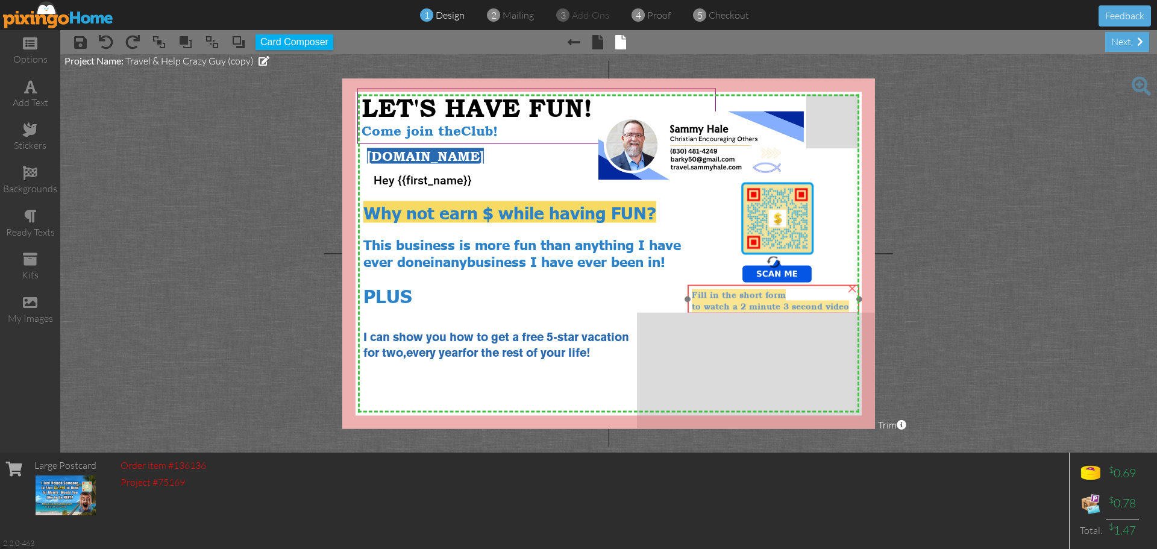
drag, startPoint x: 823, startPoint y: 299, endPoint x: 821, endPoint y: 292, distance: 7.1
click at [821, 292] on div "Fill in the short form" at bounding box center [773, 294] width 163 height 11
click at [813, 297] on div "Fill in the short form" at bounding box center [773, 294] width 163 height 11
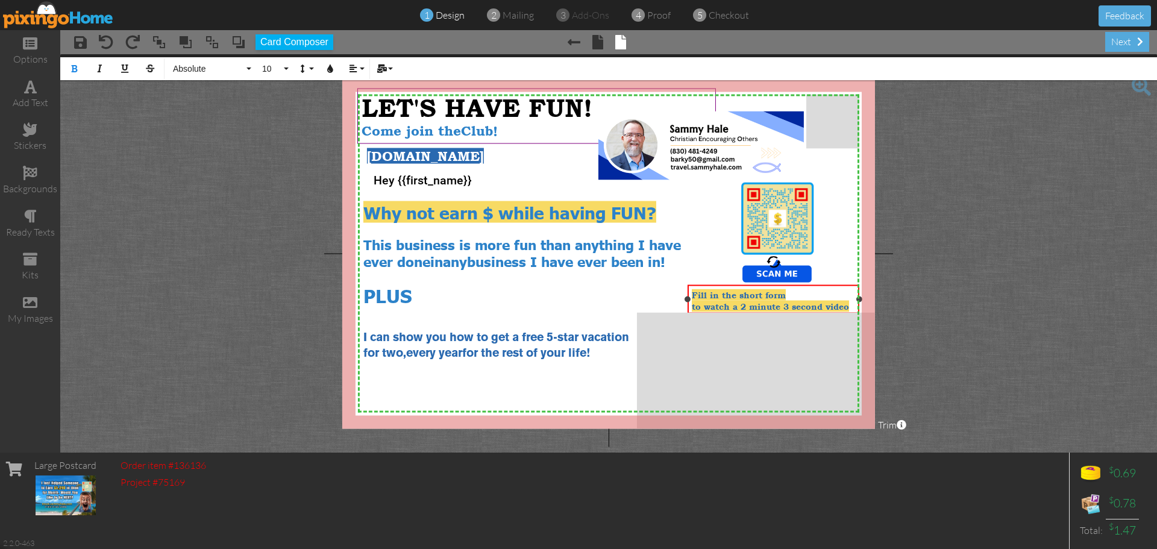
click at [813, 297] on div "Fill in the short form" at bounding box center [773, 294] width 163 height 11
click at [813, 295] on div "Fill in the short form" at bounding box center [773, 294] width 163 height 11
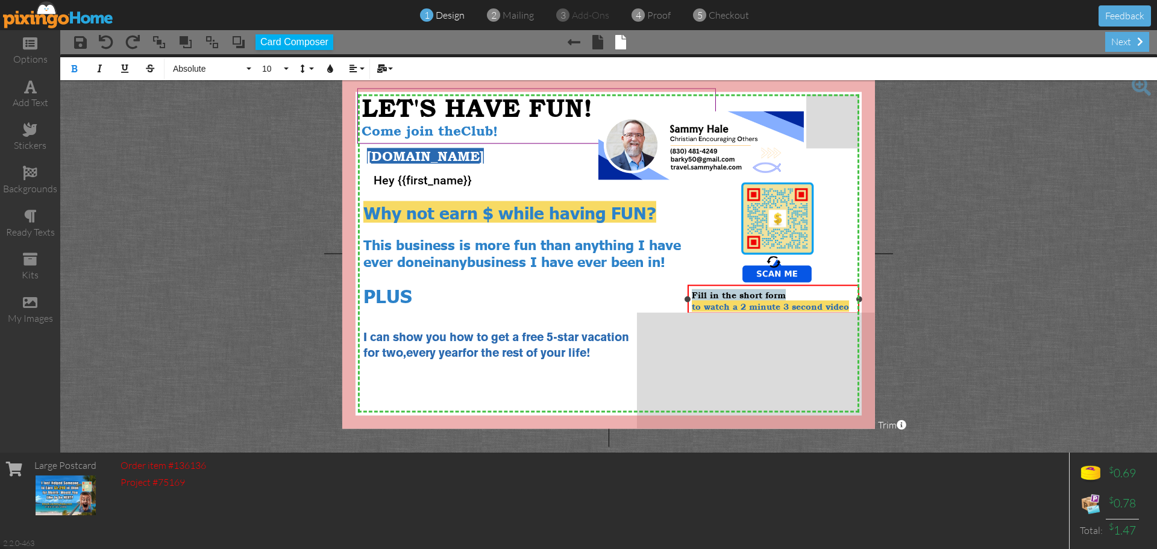
click at [813, 295] on div "Fill in the short form" at bounding box center [773, 294] width 163 height 11
click at [353, 70] on icon "button" at bounding box center [353, 68] width 8 height 8
click at [358, 101] on link "[GEOGRAPHIC_DATA]" at bounding box center [362, 107] width 37 height 18
click at [1018, 297] on project-studio-wrapper "X X X X X X X X X X X X X X X X X X X X X X X X X X X X X X X X X X X X X X X X…" at bounding box center [608, 253] width 1097 height 398
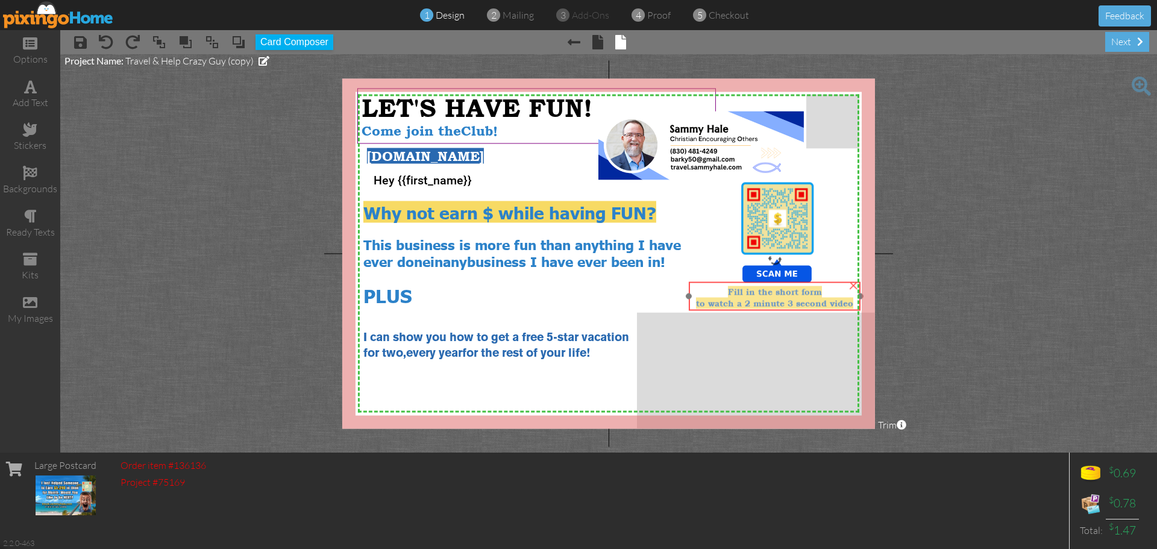
click at [803, 301] on span "to watch a 2 minute 3 second video" at bounding box center [774, 303] width 157 height 10
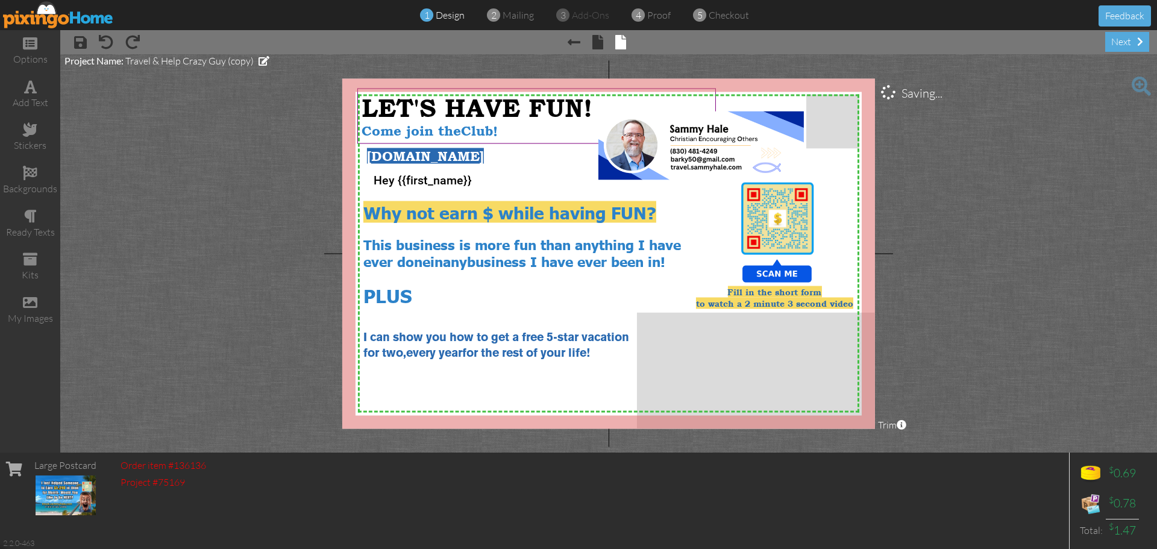
click at [1064, 299] on project-studio-wrapper "X X X X X X X X X X X X X X X X X X X X X X X X X X X X X X X X X X X X X X X X…" at bounding box center [608, 253] width 1097 height 398
click at [448, 290] on div "PLUS" at bounding box center [533, 295] width 340 height 24
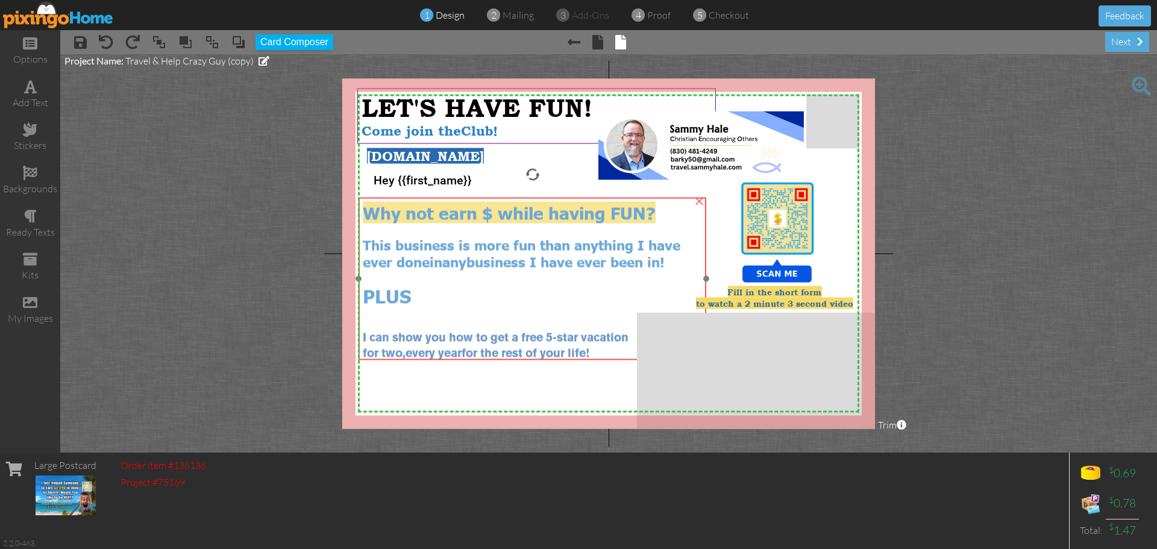
click at [448, 291] on div "PLUS" at bounding box center [533, 295] width 340 height 24
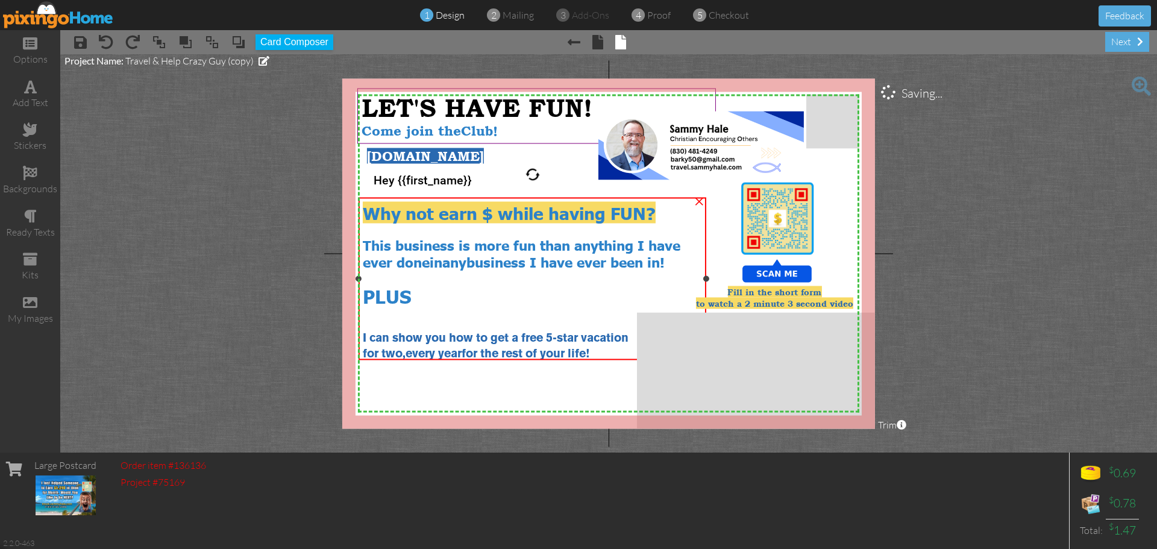
click at [448, 291] on div "PLUS" at bounding box center [533, 295] width 340 height 24
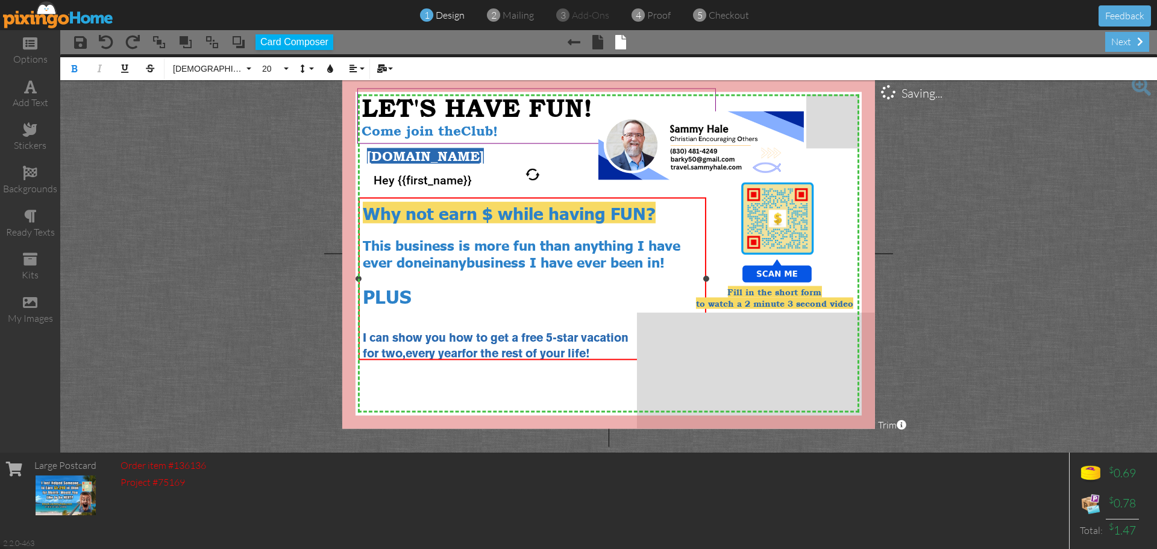
click at [443, 292] on div "PLUS" at bounding box center [533, 295] width 340 height 24
click at [480, 293] on span "PLUS, as a bONUS" at bounding box center [447, 294] width 169 height 23
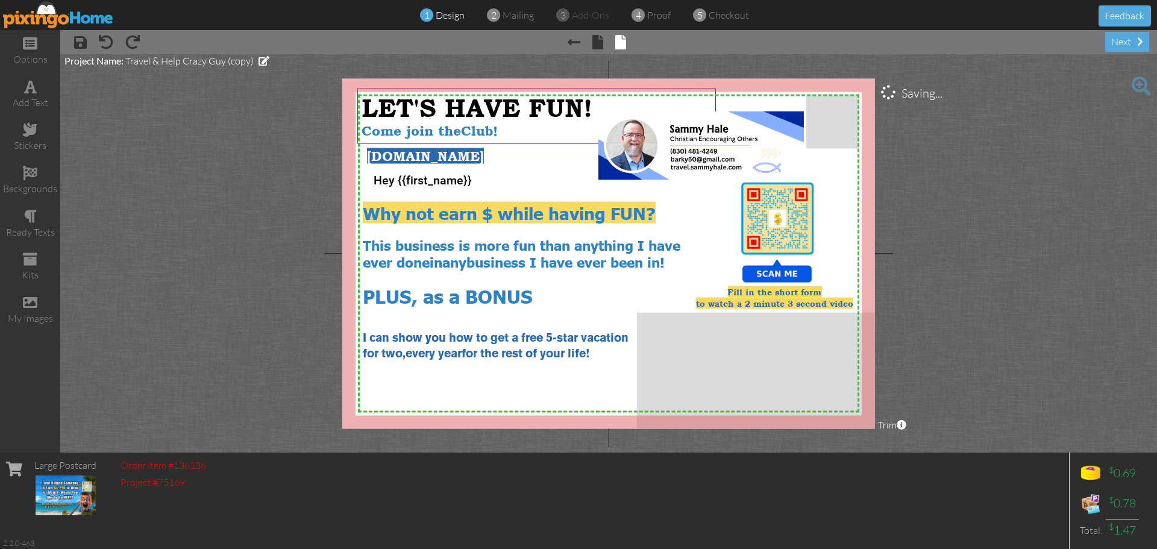
click at [1050, 231] on project-studio-wrapper "X X X X X X X X X X X X X X X X X X X X X X X X X X X X X X X X X X X X X X X X…" at bounding box center [608, 253] width 1097 height 398
click at [407, 155] on span "[DOMAIN_NAME]" at bounding box center [425, 155] width 117 height 15
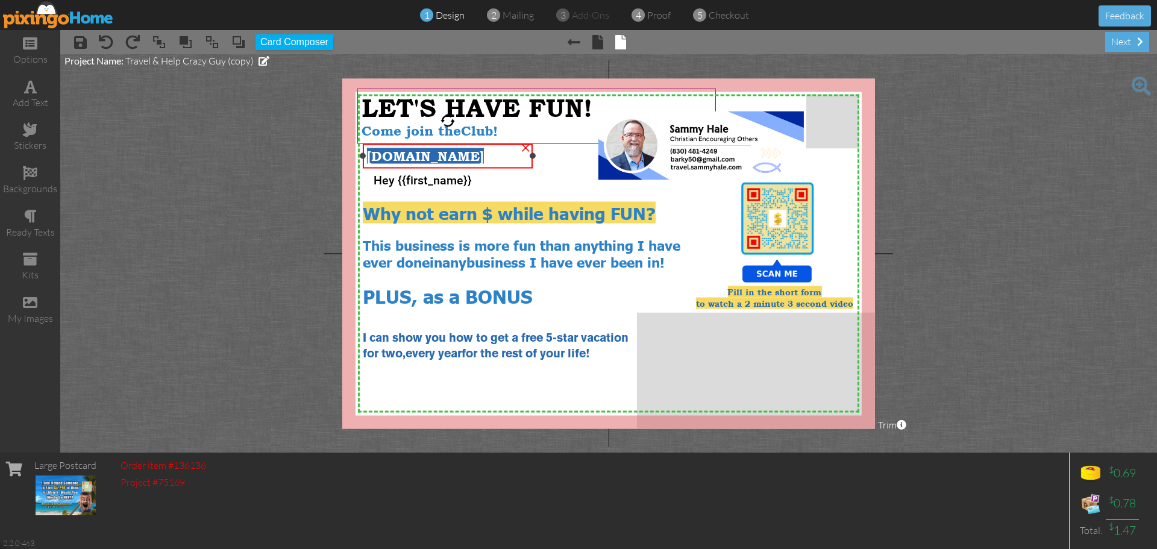
click at [407, 155] on span "[DOMAIN_NAME]" at bounding box center [425, 155] width 117 height 15
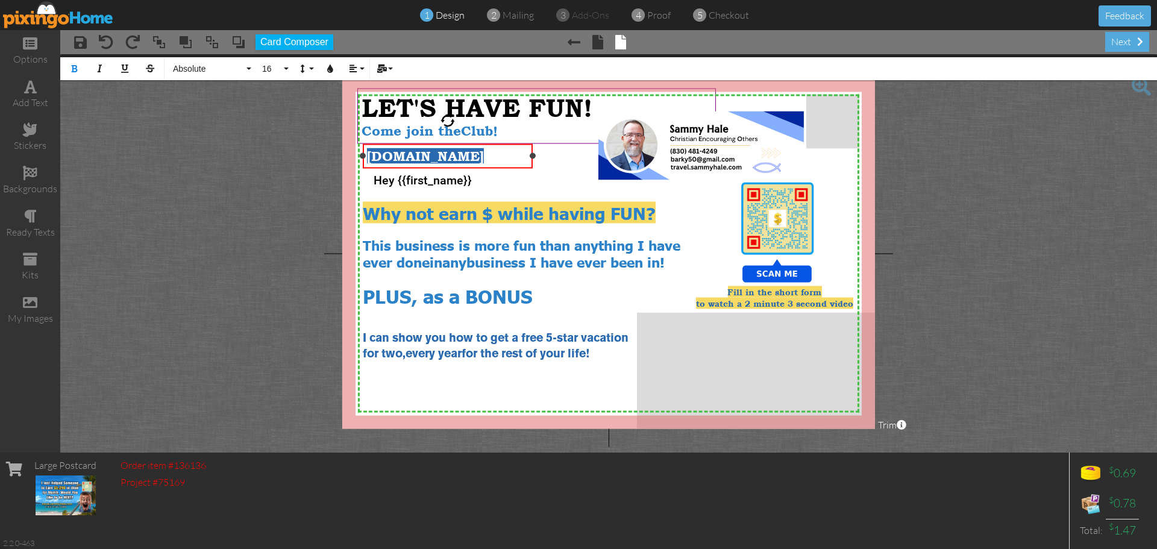
click at [407, 155] on span "[DOMAIN_NAME]" at bounding box center [425, 155] width 117 height 15
click at [406, 155] on span "[DOMAIN_NAME]" at bounding box center [425, 155] width 117 height 15
click at [405, 155] on span "[DOMAIN_NAME]" at bounding box center [425, 155] width 117 height 15
click at [408, 156] on span "[DOMAIN_NAME]" at bounding box center [425, 155] width 117 height 15
click at [409, 155] on span "[DOMAIN_NAME]" at bounding box center [425, 155] width 117 height 15
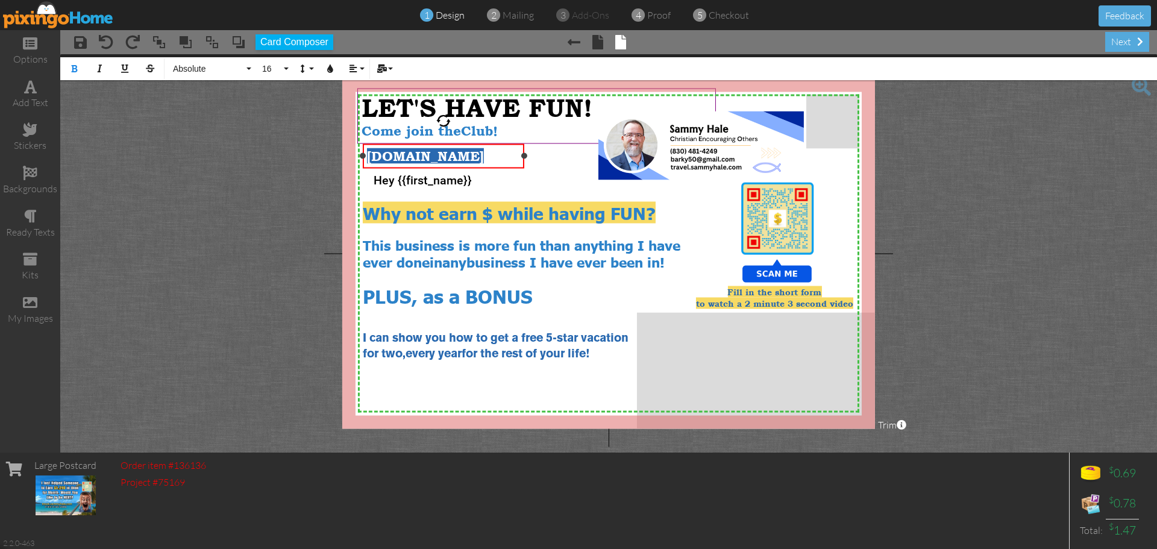
drag, startPoint x: 534, startPoint y: 157, endPoint x: 525, endPoint y: 154, distance: 9.0
click at [525, 154] on div at bounding box center [524, 156] width 6 height 6
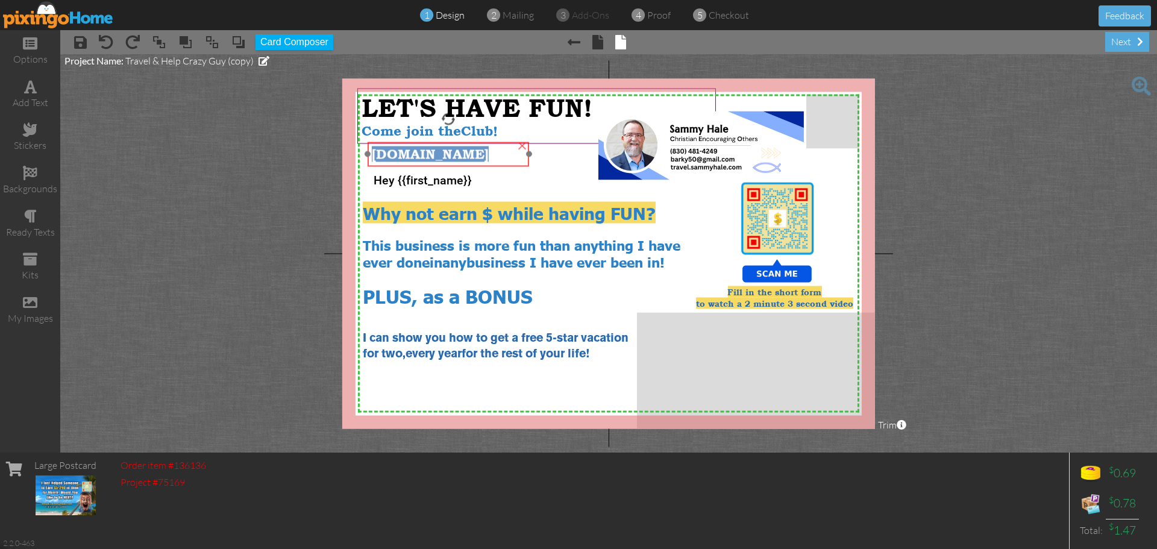
click at [486, 152] on span "[DOMAIN_NAME]" at bounding box center [430, 153] width 117 height 15
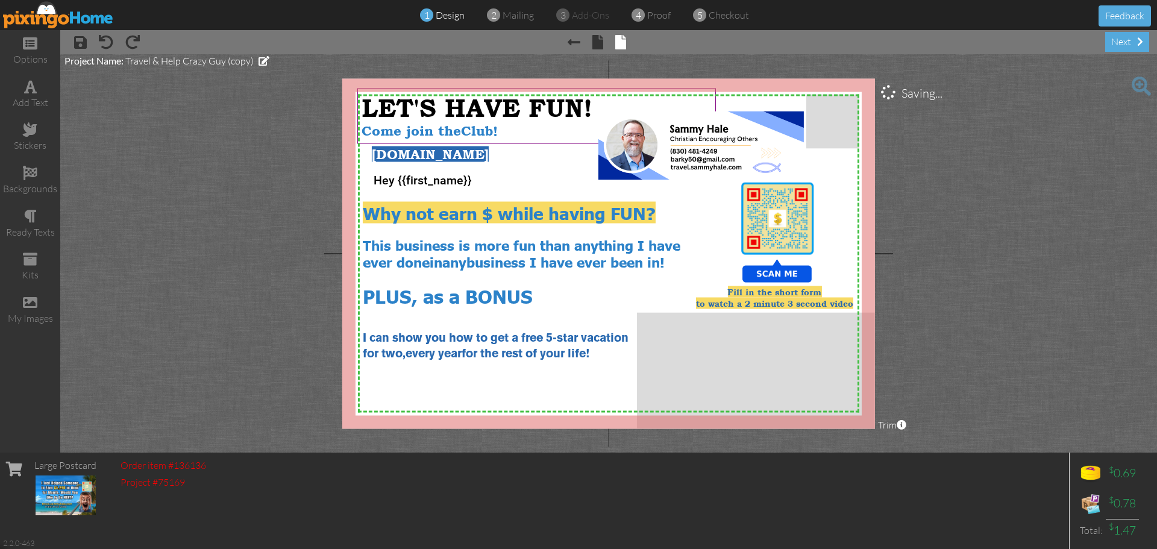
click at [978, 215] on project-studio-wrapper "X X X X X X X X X X X X X X X X X X X X X X X X X X X X X X X X X X X X X X X X…" at bounding box center [608, 253] width 1097 height 398
click at [716, 172] on img at bounding box center [700, 145] width 205 height 69
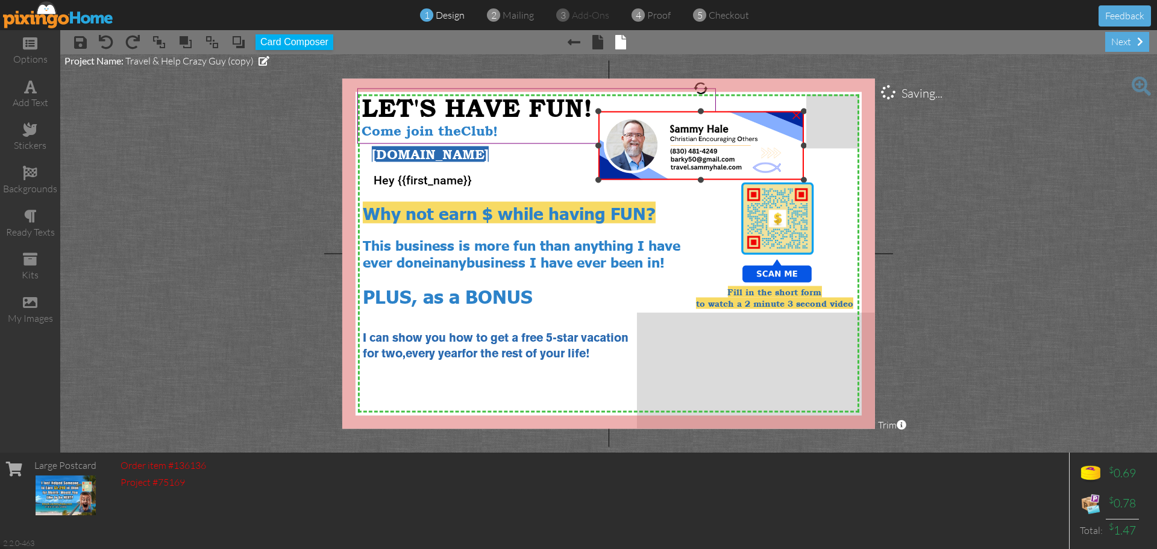
click at [723, 168] on img at bounding box center [700, 145] width 205 height 69
click at [693, 168] on img at bounding box center [700, 145] width 205 height 69
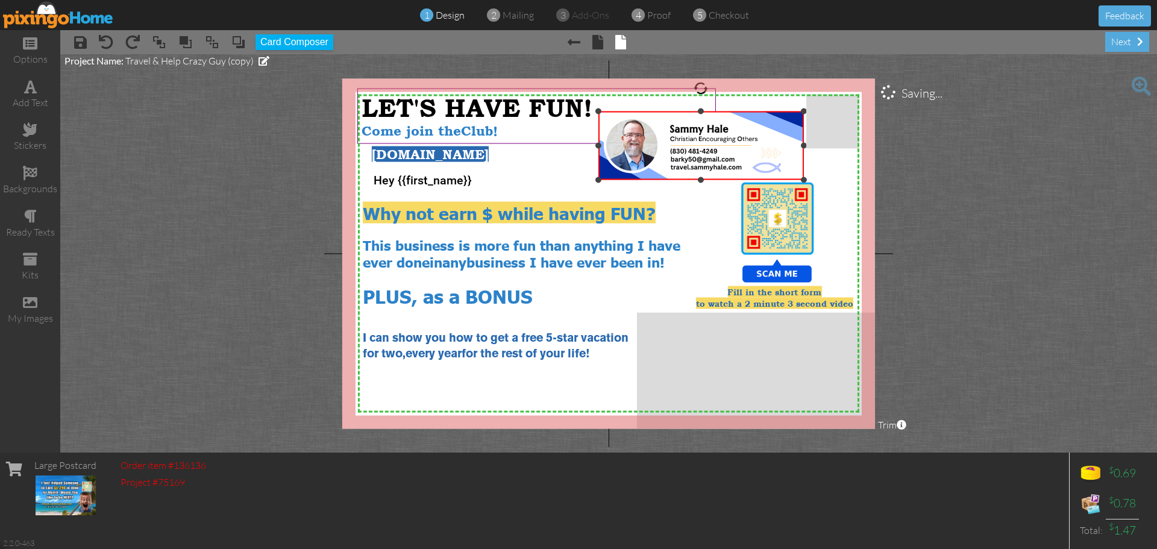
click at [682, 167] on img at bounding box center [700, 145] width 205 height 69
click at [723, 166] on img at bounding box center [700, 145] width 205 height 69
click at [30, 308] on span at bounding box center [30, 302] width 14 height 14
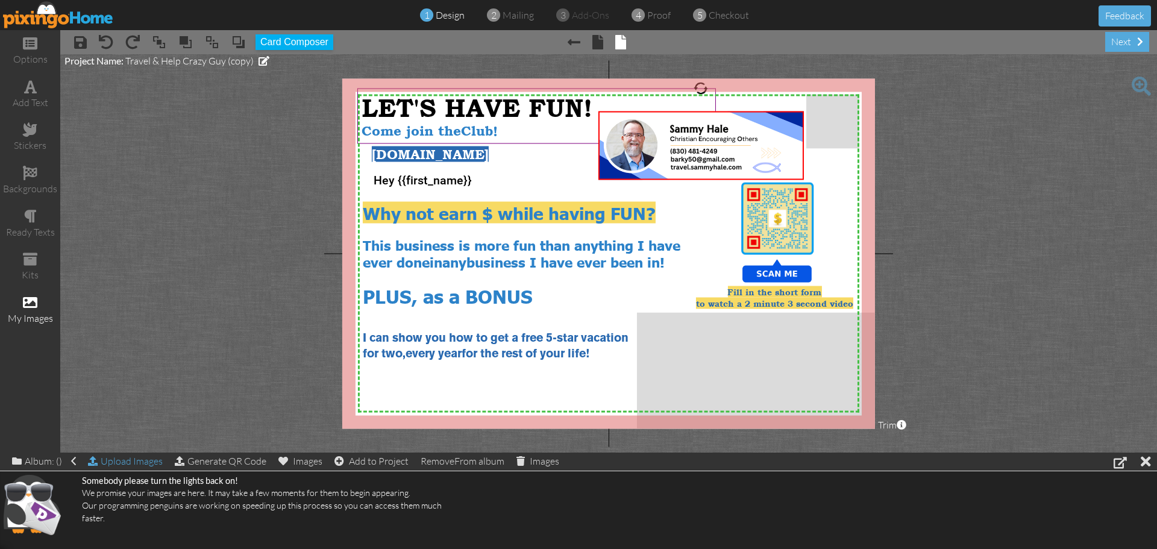
click at [139, 461] on div "Upload Images" at bounding box center [125, 460] width 75 height 17
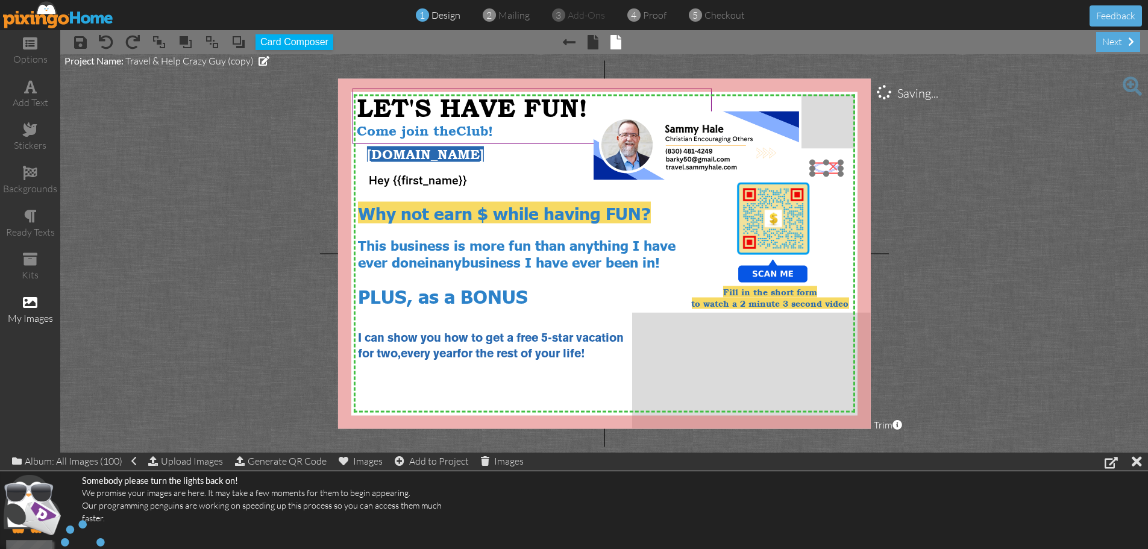
drag, startPoint x: 756, startPoint y: 163, endPoint x: 819, endPoint y: 163, distance: 63.9
click at [819, 163] on img at bounding box center [826, 168] width 28 height 11
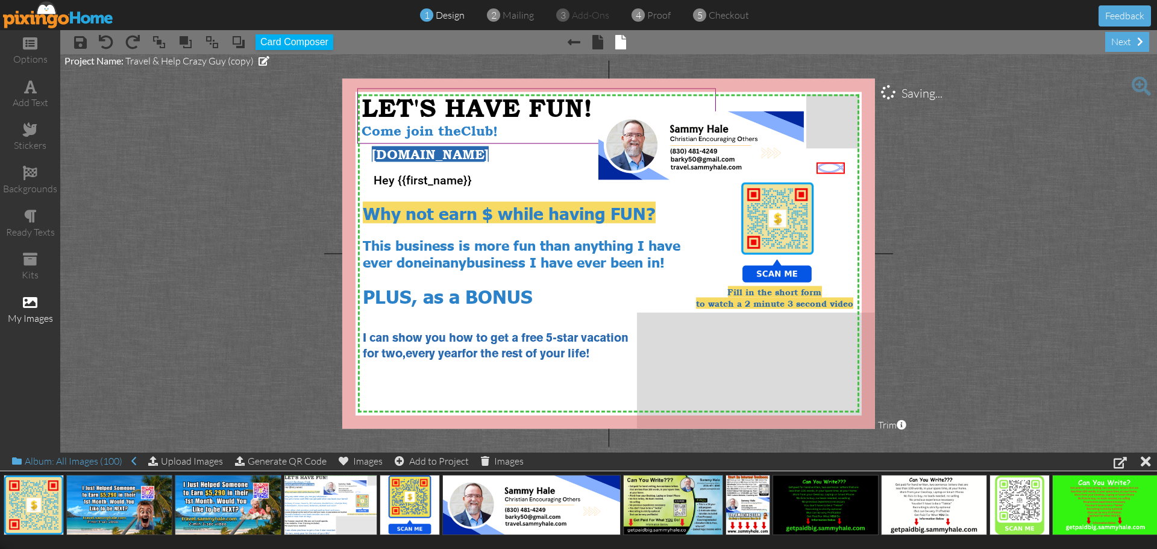
click at [85, 459] on div "Album: All Images (100)" at bounding box center [74, 460] width 124 height 17
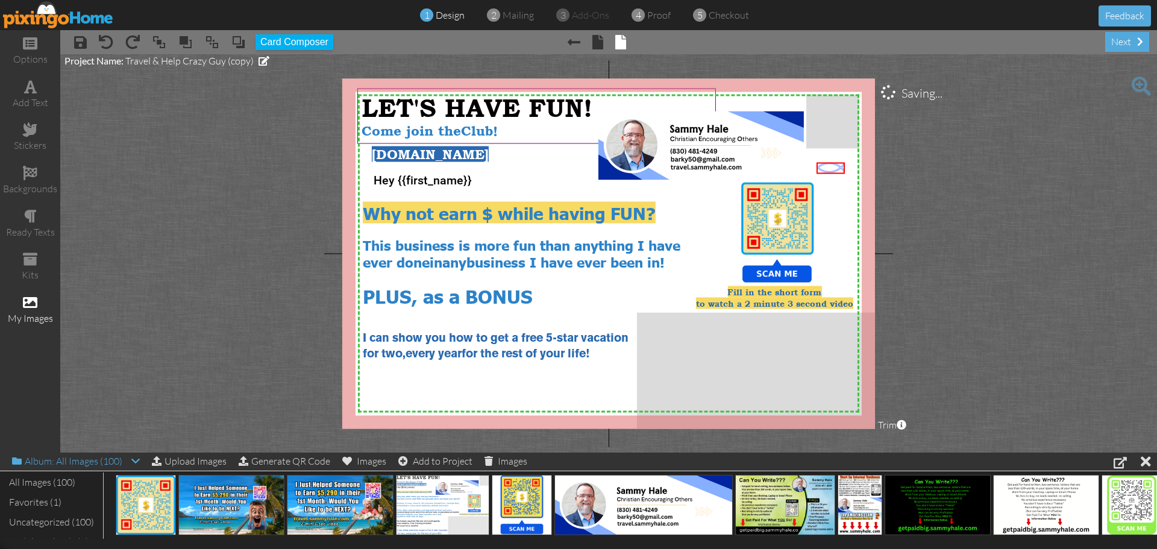
click at [85, 459] on div "Album: All Images (100)" at bounding box center [76, 460] width 128 height 17
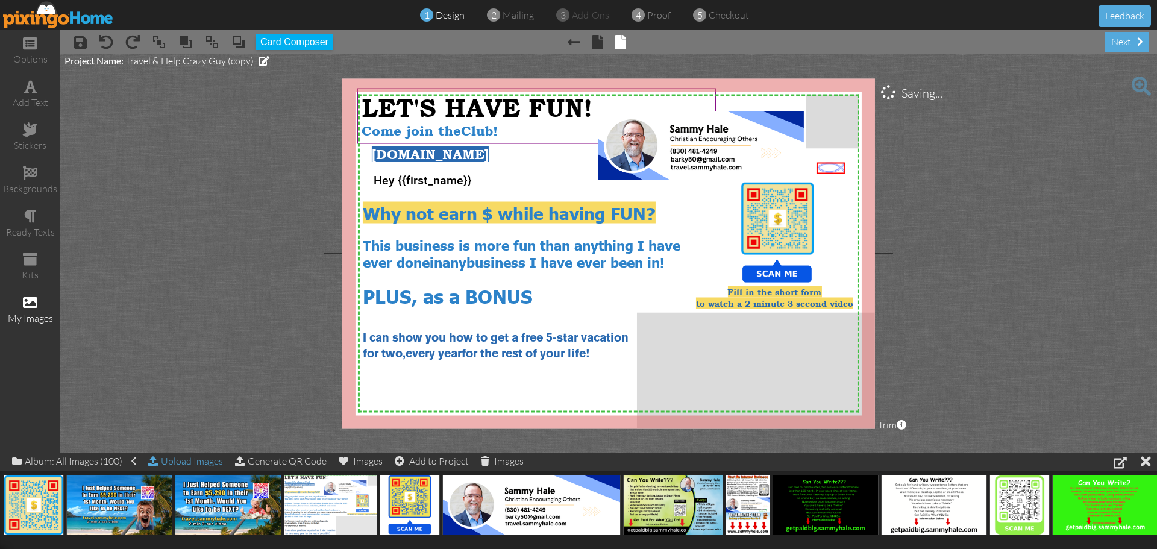
click at [202, 460] on div "Upload Images" at bounding box center [185, 460] width 75 height 17
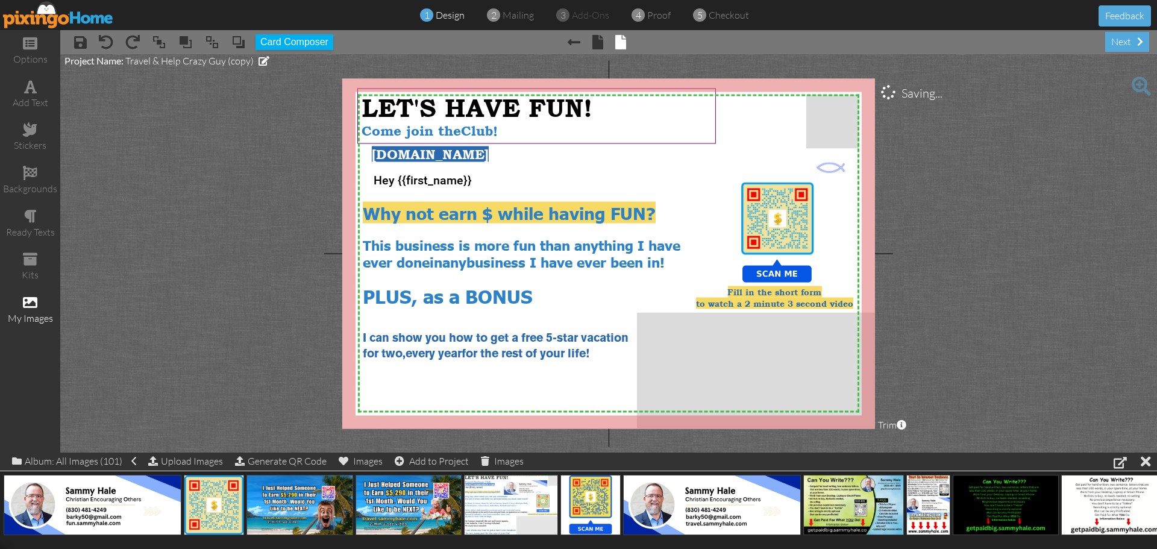
drag, startPoint x: 698, startPoint y: 136, endPoint x: 1012, endPoint y: 136, distance: 314.5
click at [1012, 136] on project-studio-wrapper "X X X X X X X X X X X X X X X X X X X X X X X X X X X X X X X X X X X X X X X X…" at bounding box center [608, 253] width 1097 height 398
drag, startPoint x: 92, startPoint y: 492, endPoint x: 704, endPoint y: 119, distance: 716.8
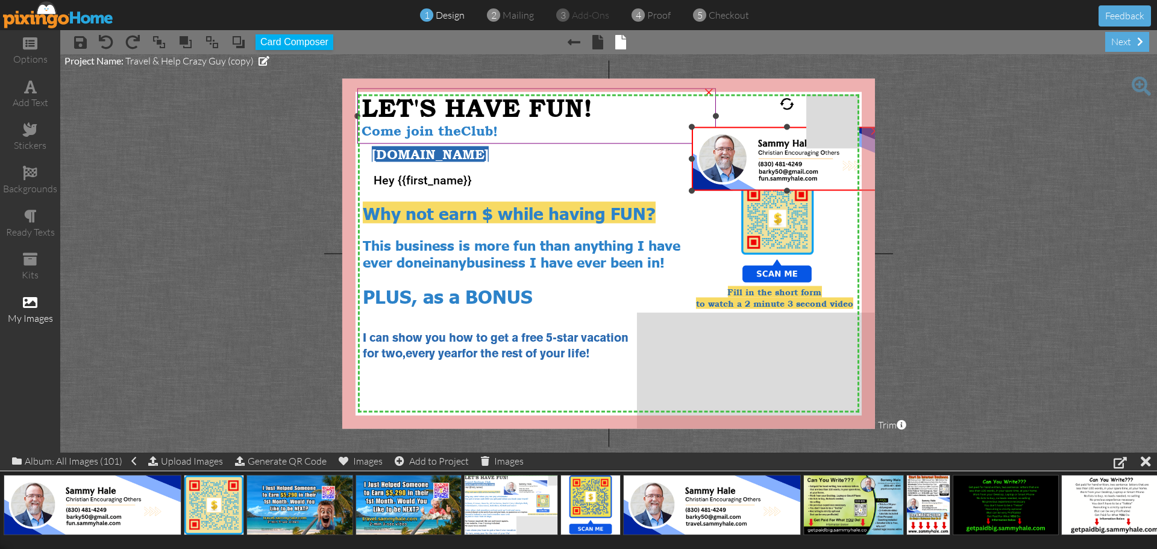
drag, startPoint x: 616, startPoint y: 102, endPoint x: 678, endPoint y: 136, distance: 70.4
click at [654, 128] on div "X X X X X X X X X X X X X X X X X X X X X X X X X X X X X X X X X X X X X X X X…" at bounding box center [608, 253] width 533 height 350
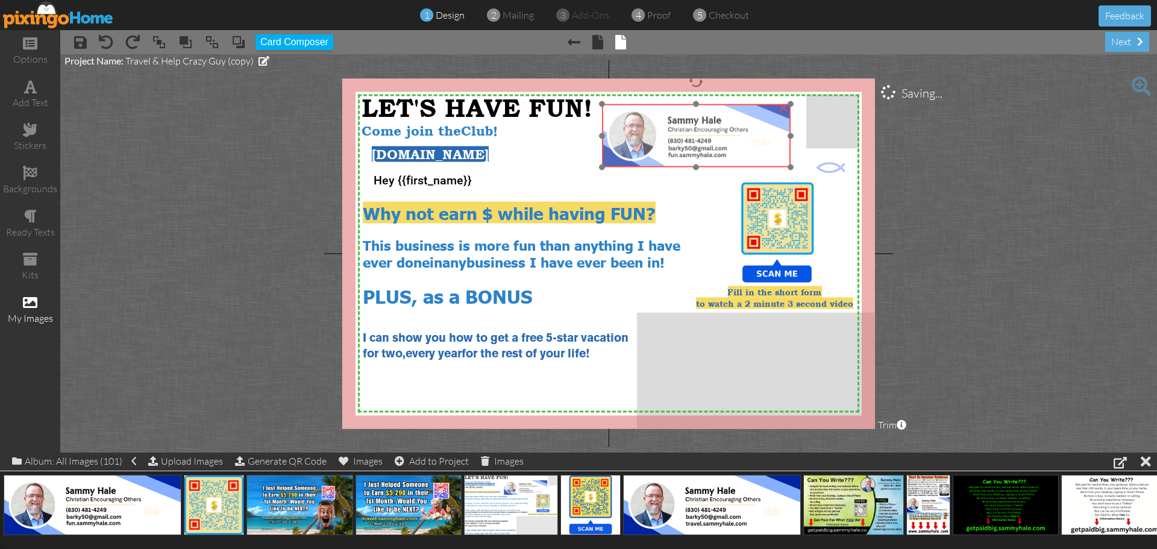
drag, startPoint x: 727, startPoint y: 156, endPoint x: 635, endPoint y: 133, distance: 94.5
click at [635, 133] on img at bounding box center [696, 135] width 189 height 63
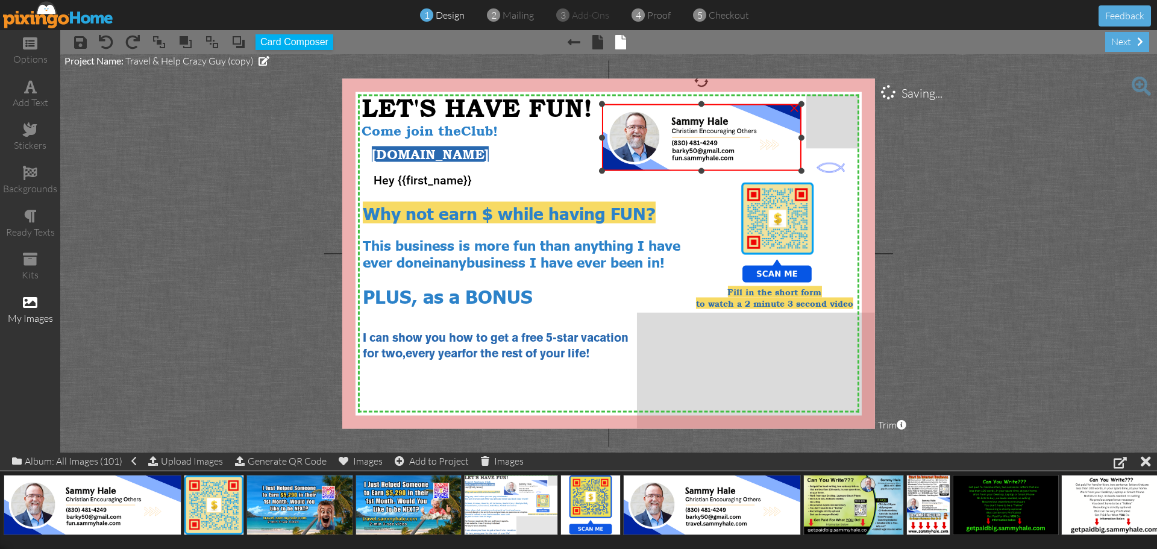
click at [794, 171] on div "×" at bounding box center [701, 137] width 199 height 67
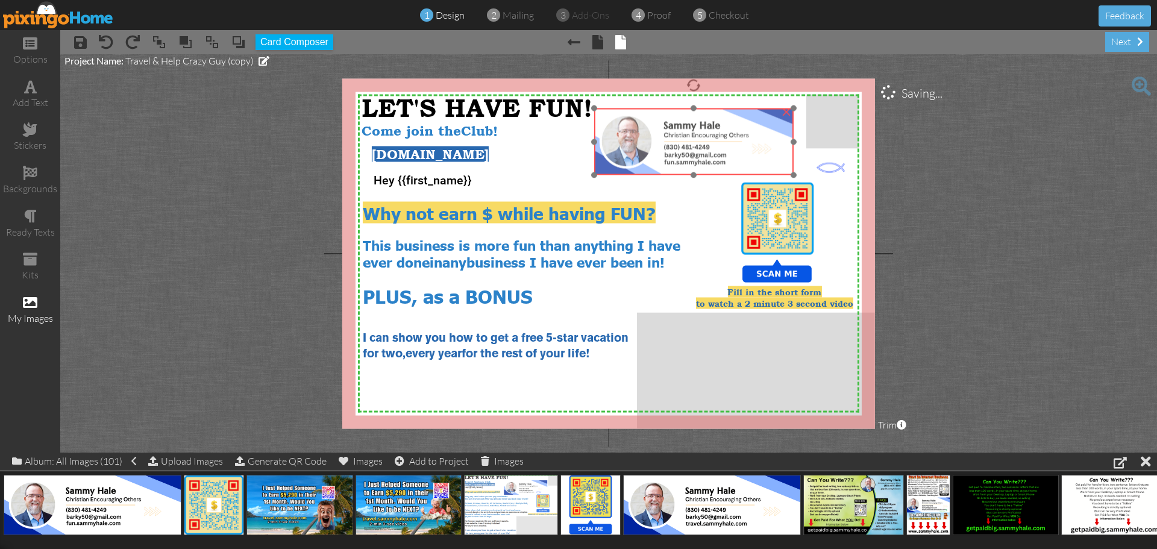
drag, startPoint x: 744, startPoint y: 151, endPoint x: 736, endPoint y: 155, distance: 8.9
click at [736, 155] on img at bounding box center [693, 141] width 199 height 67
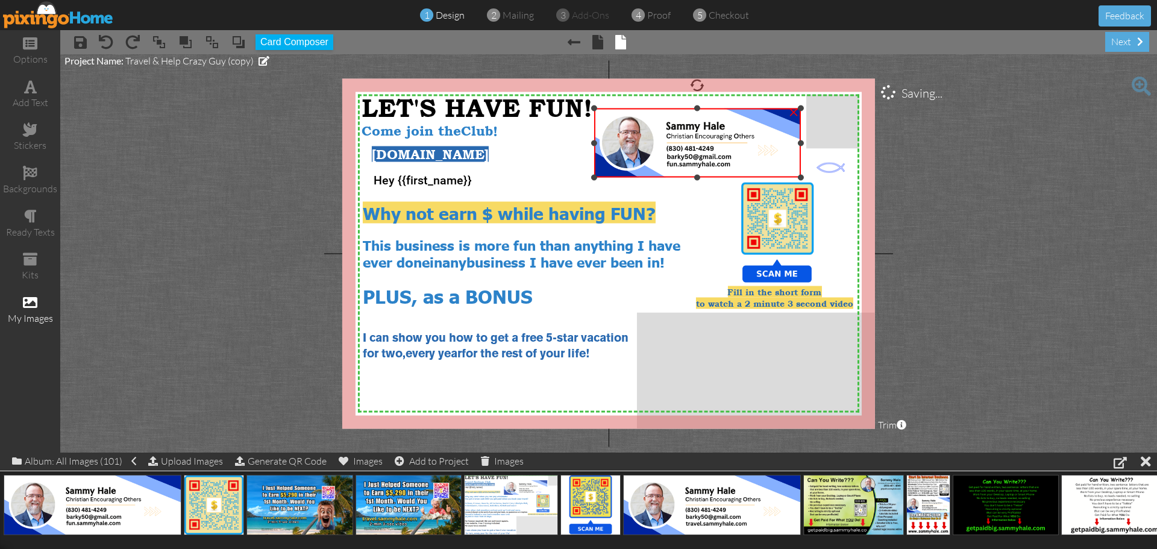
click at [794, 177] on div "×" at bounding box center [697, 142] width 207 height 69
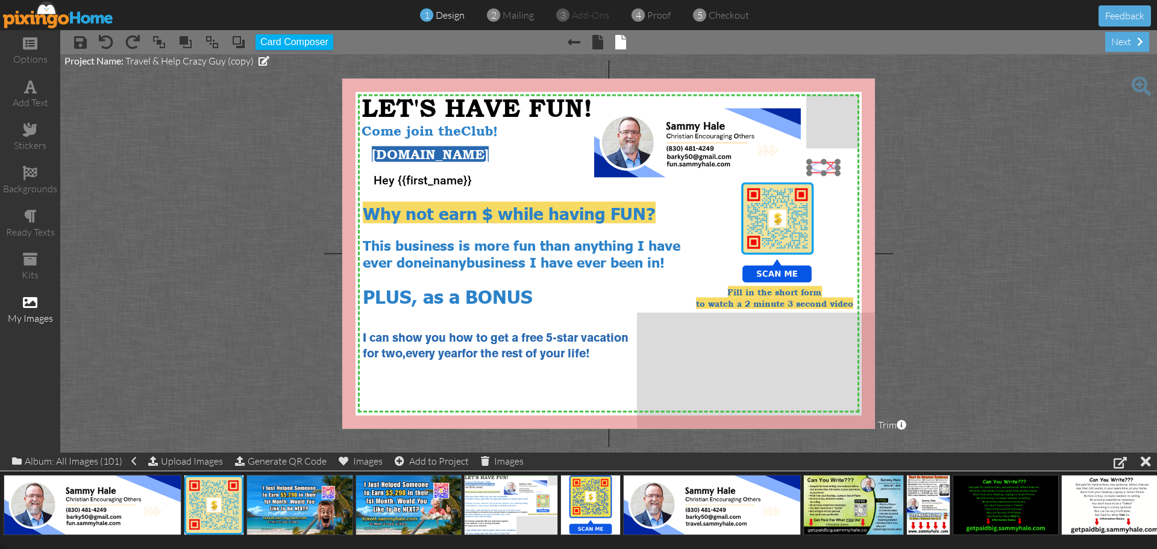
drag, startPoint x: 823, startPoint y: 164, endPoint x: 816, endPoint y: 164, distance: 7.3
click at [816, 164] on img at bounding box center [823, 167] width 28 height 11
click at [162, 49] on span at bounding box center [159, 42] width 14 height 18
drag, startPoint x: 816, startPoint y: 166, endPoint x: 762, endPoint y: 164, distance: 54.3
click at [762, 164] on img at bounding box center [769, 165] width 28 height 11
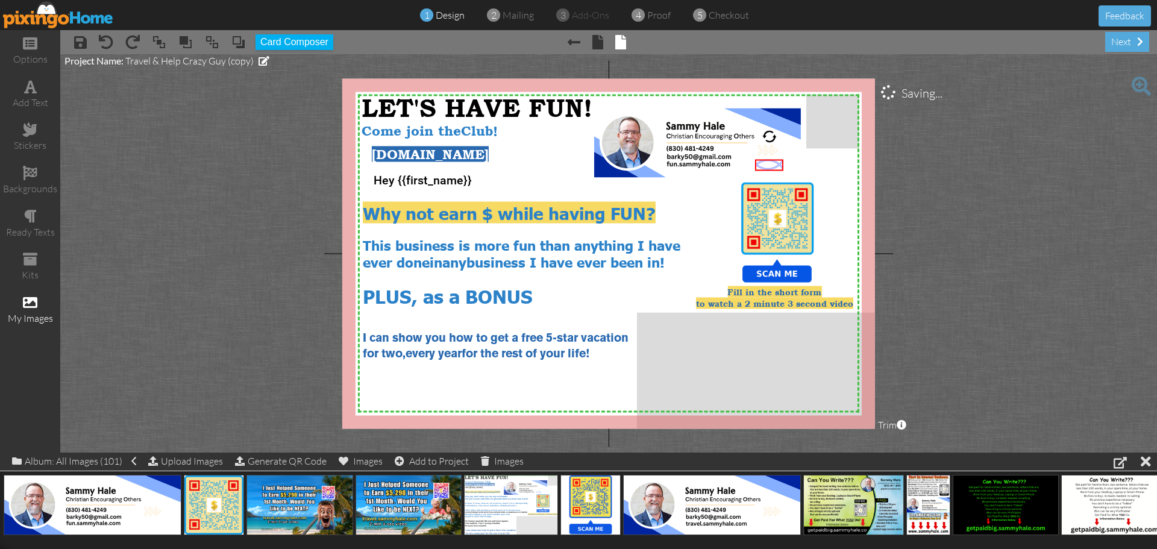
click at [971, 218] on project-studio-wrapper "X X X X X X X X X X X X X X X X X X X X X X X X X X X X X X X X X X X X X X X X…" at bounding box center [608, 253] width 1097 height 398
click at [509, 127] on div "Come join the Club!" at bounding box center [537, 131] width 351 height 16
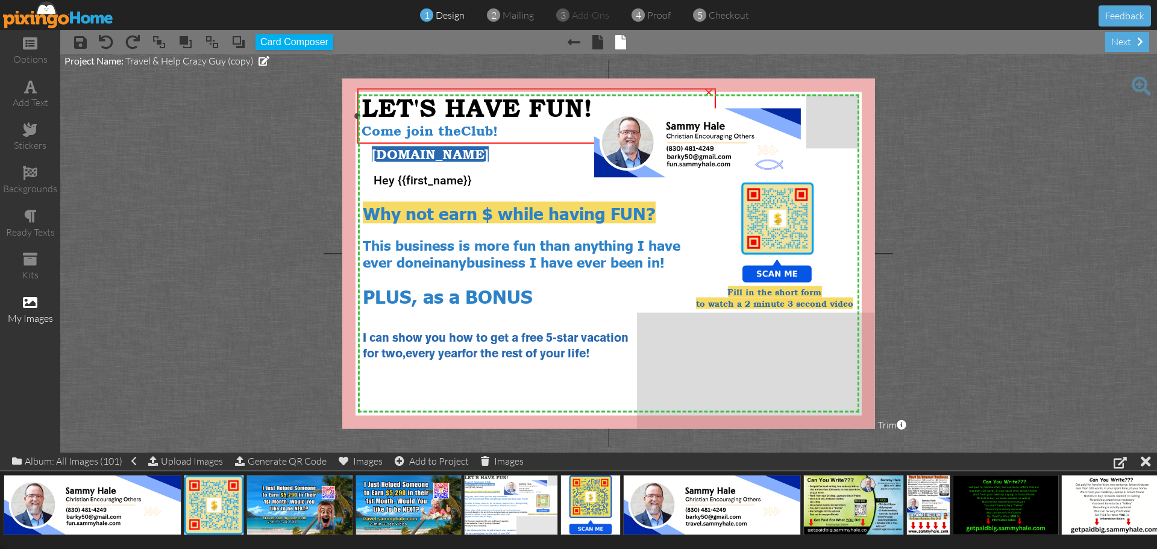
click at [509, 127] on div "Come join the Club!" at bounding box center [537, 131] width 351 height 16
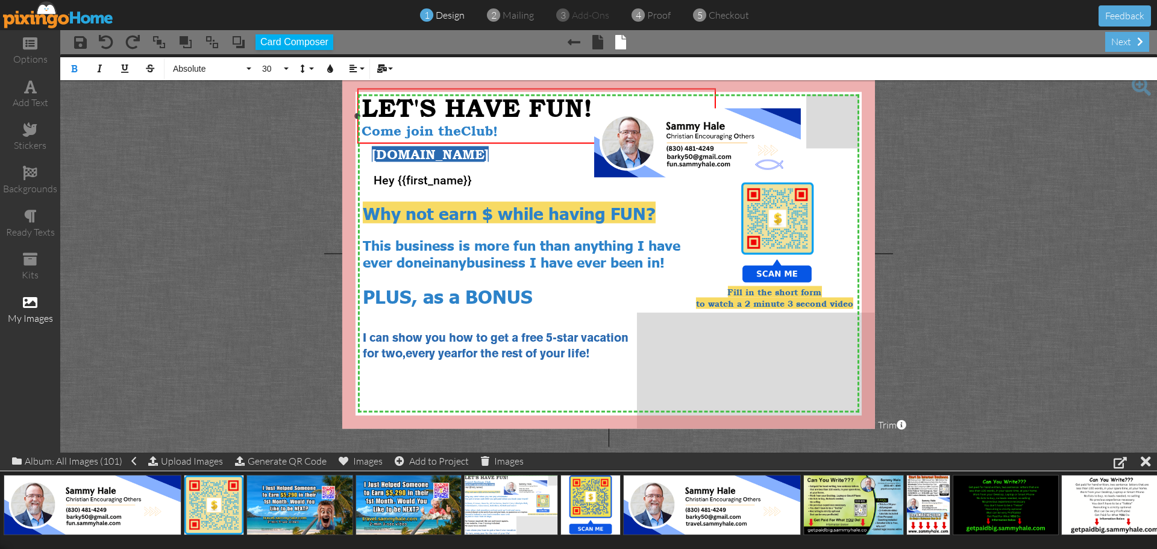
click at [363, 130] on span "Come join the" at bounding box center [411, 131] width 99 height 15
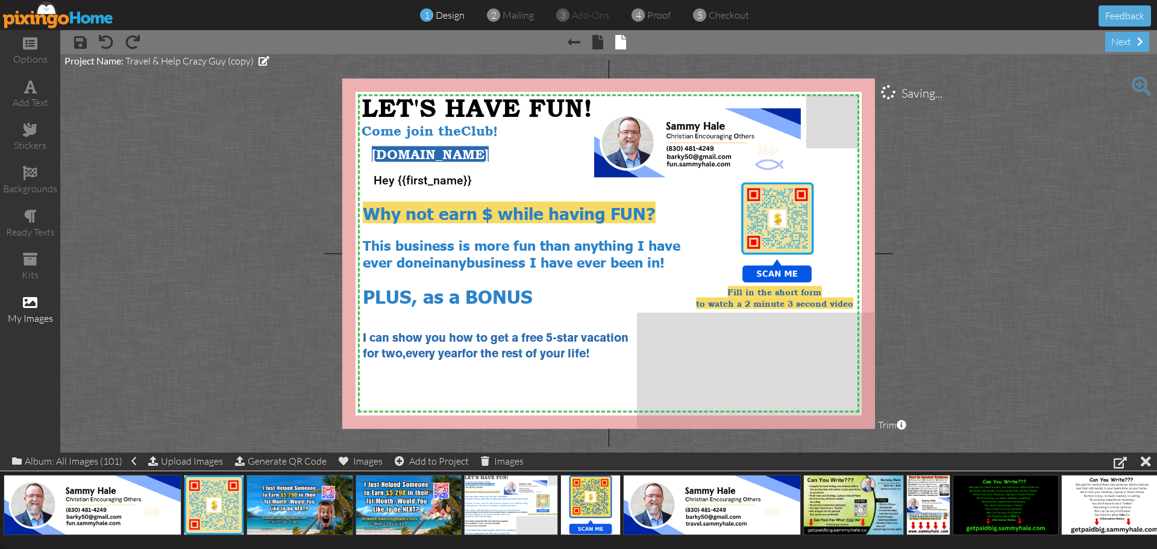
click at [281, 192] on project-studio-wrapper "X X X X X X X X X X X X X X X X X X X X X X X X X X X X X X X X X X X X X X X X…" at bounding box center [608, 253] width 1097 height 398
click at [595, 47] on span at bounding box center [597, 42] width 11 height 14
click at [568, 37] on span at bounding box center [574, 42] width 13 height 14
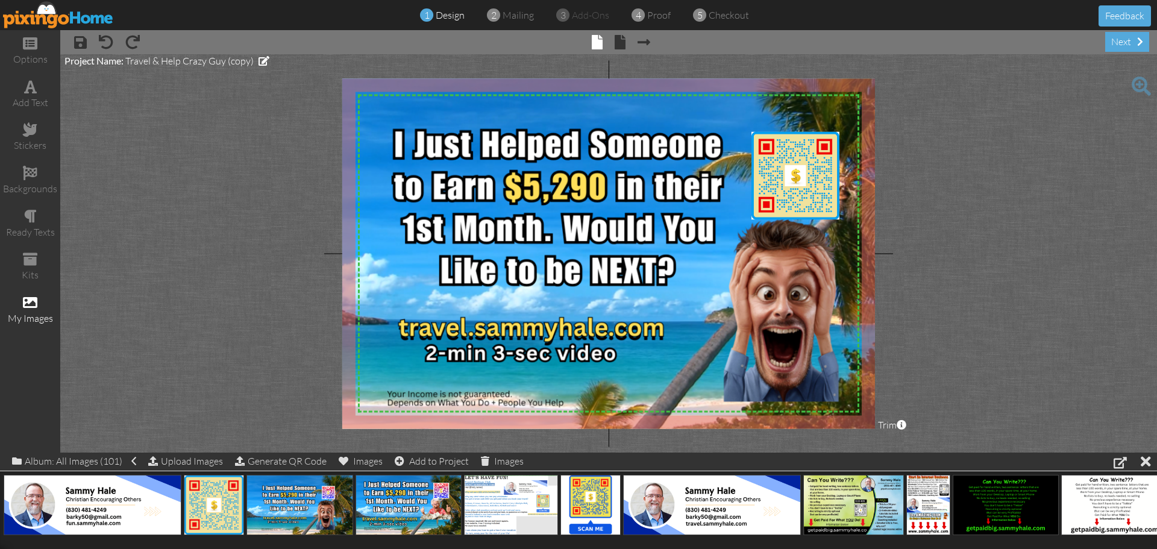
click at [507, 333] on img at bounding box center [622, 248] width 647 height 363
click at [607, 331] on img at bounding box center [622, 248] width 647 height 363
click at [204, 459] on div "Upload Images" at bounding box center [185, 460] width 75 height 17
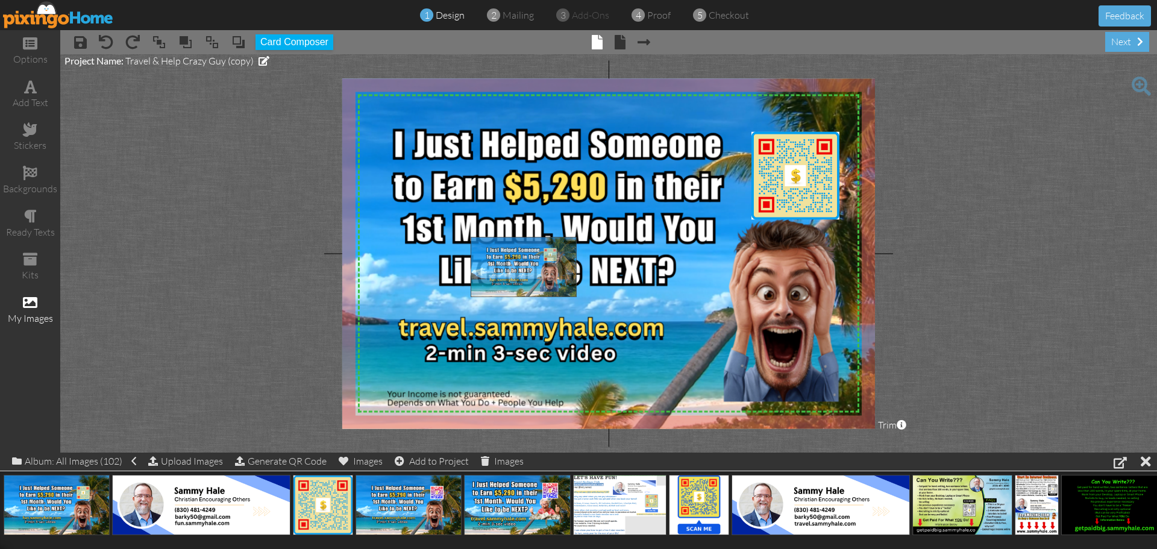
drag, startPoint x: 56, startPoint y: 510, endPoint x: 523, endPoint y: 274, distance: 523.6
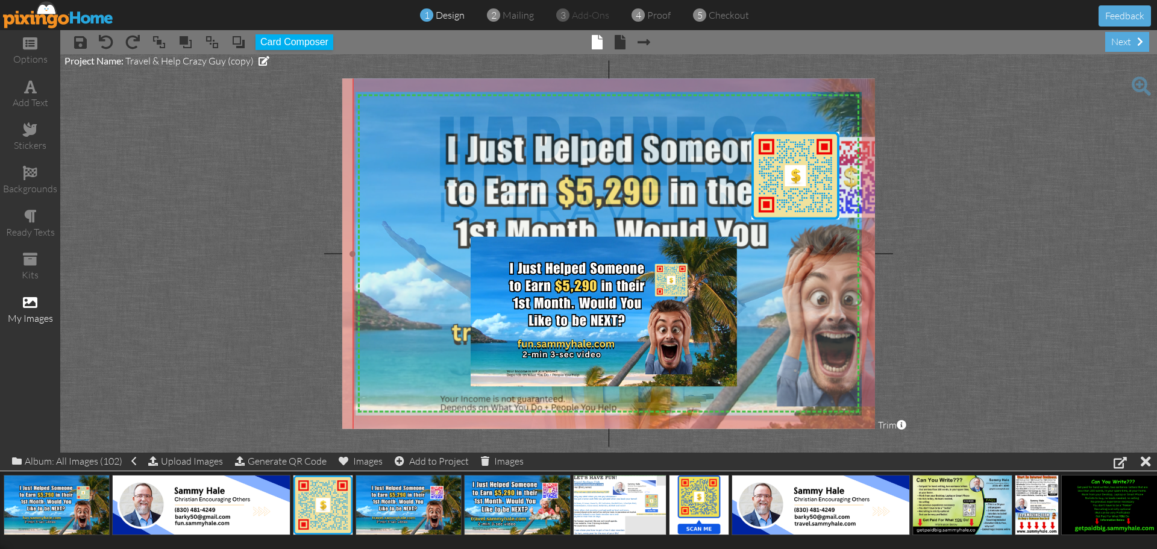
drag, startPoint x: 791, startPoint y: 287, endPoint x: 844, endPoint y: 292, distance: 53.2
click at [844, 292] on img at bounding box center [675, 253] width 647 height 363
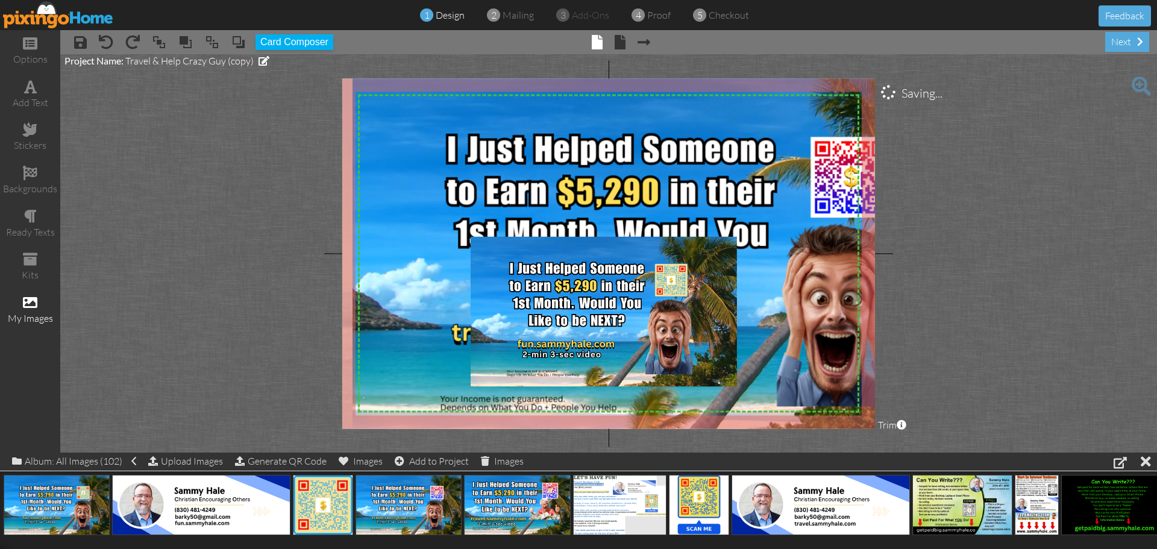
drag, startPoint x: 810, startPoint y: 177, endPoint x: 1075, endPoint y: 165, distance: 264.8
click at [1075, 165] on project-studio-wrapper "X X X X X X X X X X X X X X X X X X X X X X X X X X X X X X X X X X X X X X X X…" at bounding box center [608, 253] width 1097 height 398
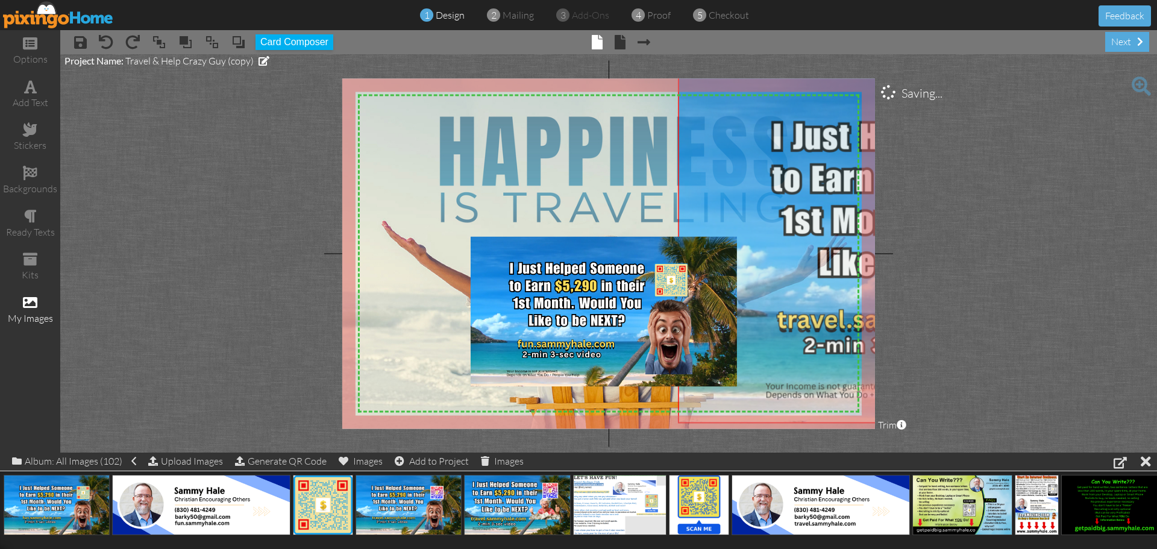
drag, startPoint x: 772, startPoint y: 219, endPoint x: 1097, endPoint y: 207, distance: 325.6
click at [1097, 207] on project-studio-wrapper "X X X X X X X X X X X X X X X X X X X X X X X X X X X X X X X X X X X X X X X X…" at bounding box center [608, 253] width 1097 height 398
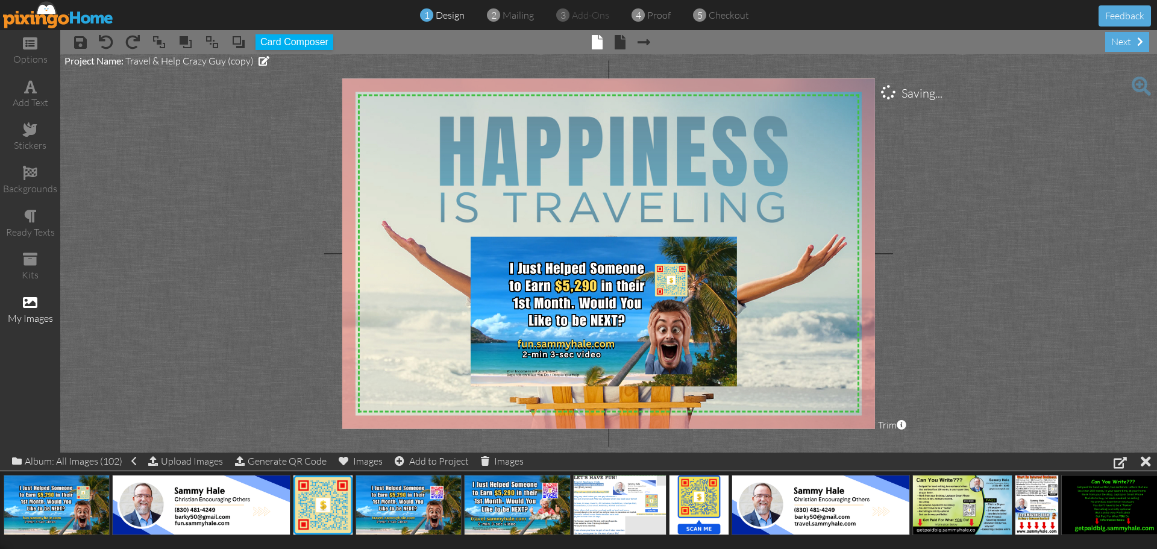
drag, startPoint x: 775, startPoint y: 160, endPoint x: 1059, endPoint y: 173, distance: 283.5
click at [1059, 173] on project-studio-wrapper "X X X X X X X X X X X X X X X X X X X X X X X X X X X X X X X X X X X X X X X X…" at bounding box center [608, 253] width 1097 height 398
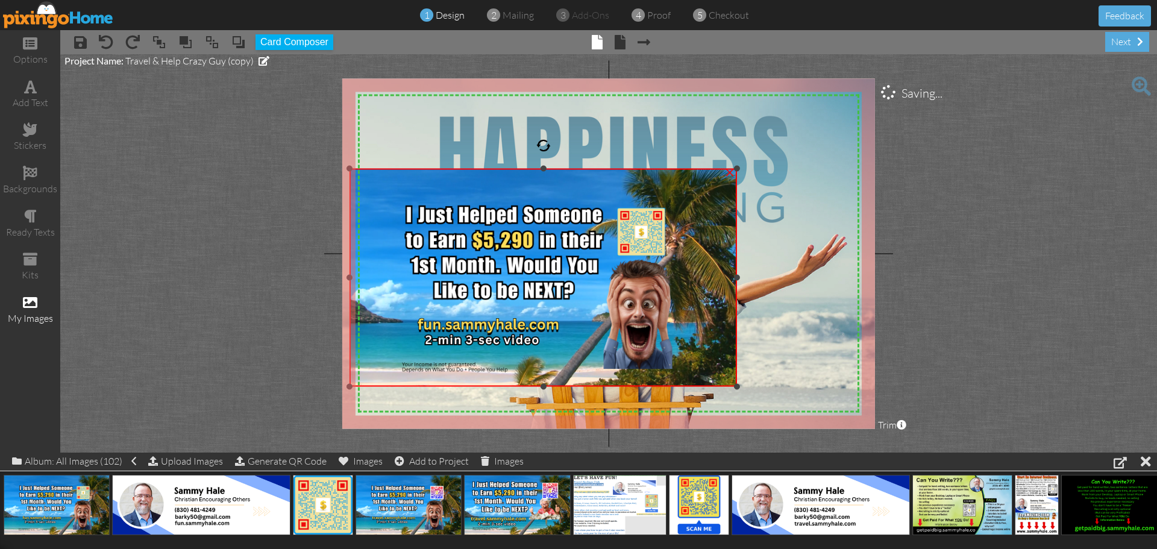
drag, startPoint x: 469, startPoint y: 236, endPoint x: 409, endPoint y: 168, distance: 91.3
click at [409, 169] on div "×" at bounding box center [542, 278] width 387 height 218
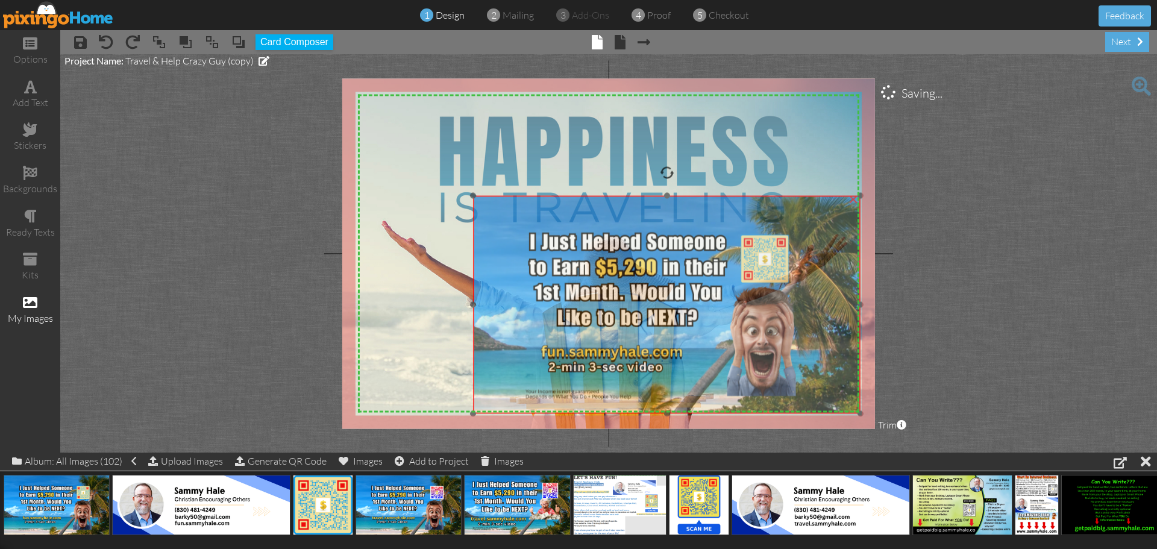
drag, startPoint x: 450, startPoint y: 229, endPoint x: 571, endPoint y: 254, distance: 123.7
click at [571, 254] on img at bounding box center [666, 305] width 387 height 218
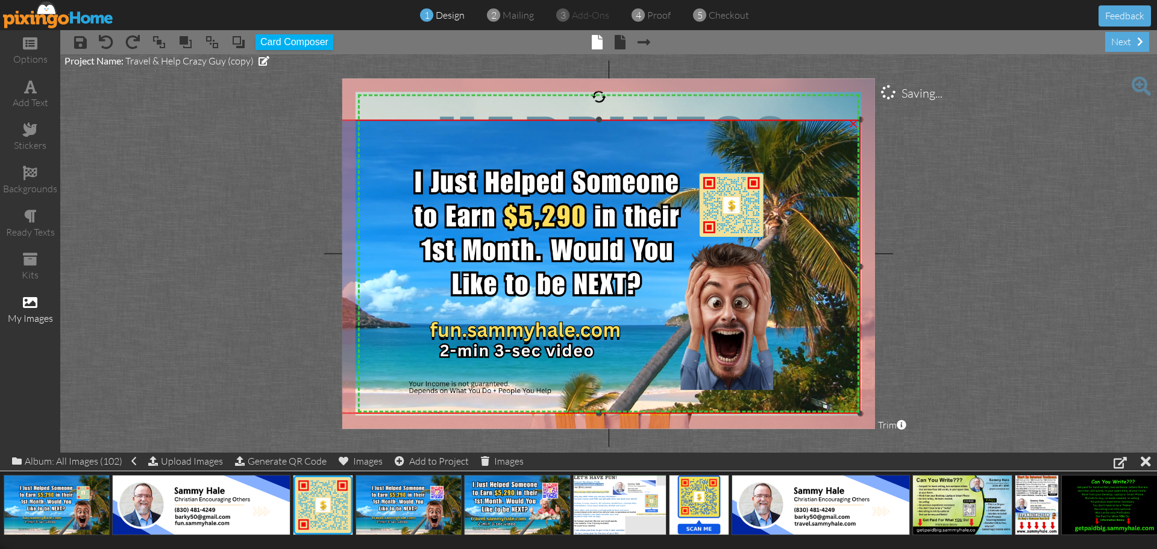
drag, startPoint x: 475, startPoint y: 196, endPoint x: 342, endPoint y: 120, distance: 153.8
click at [342, 120] on div "×" at bounding box center [599, 266] width 522 height 293
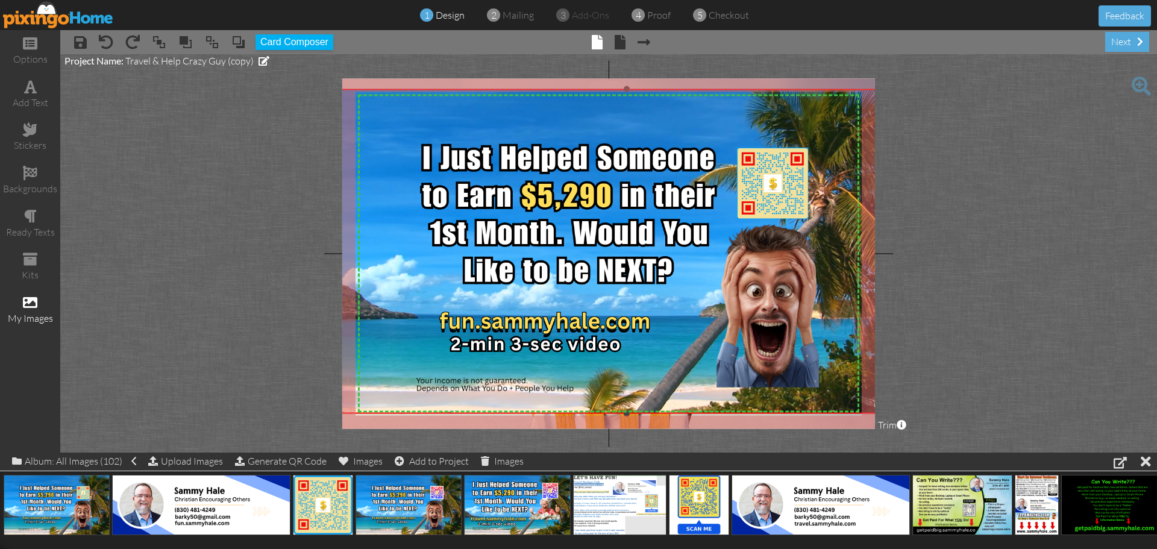
drag, startPoint x: 860, startPoint y: 122, endPoint x: 913, endPoint y: 91, distance: 61.3
click at [913, 91] on project-studio-wrapper "X X X X X X X X X X X X X X X X X X X X X X X X X X X X X X X X X X X X X X X X…" at bounding box center [608, 253] width 1097 height 398
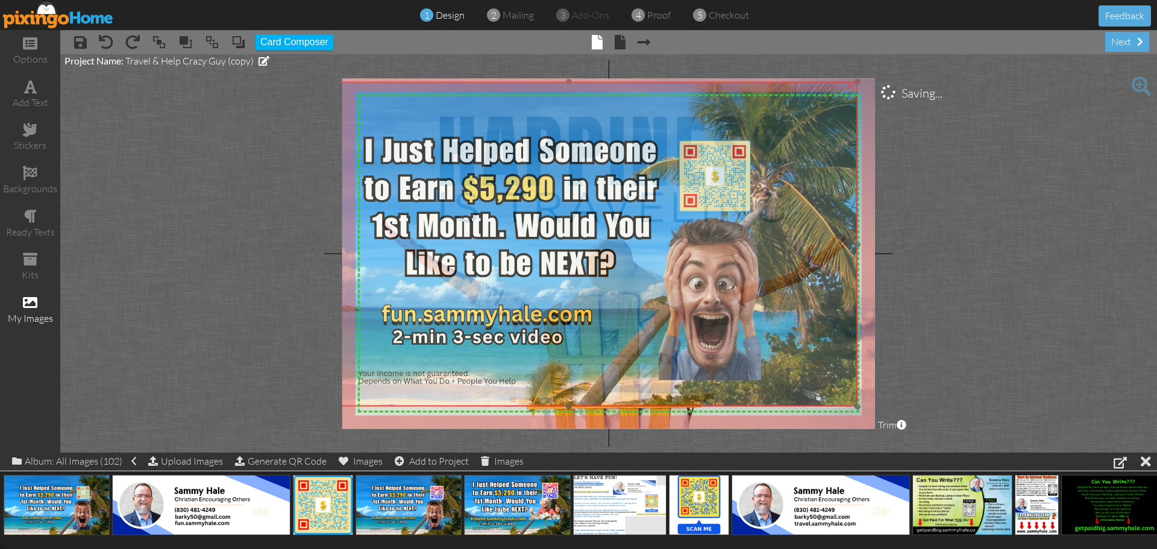
drag, startPoint x: 569, startPoint y: 166, endPoint x: 512, endPoint y: 158, distance: 58.3
click at [512, 158] on img at bounding box center [568, 244] width 577 height 324
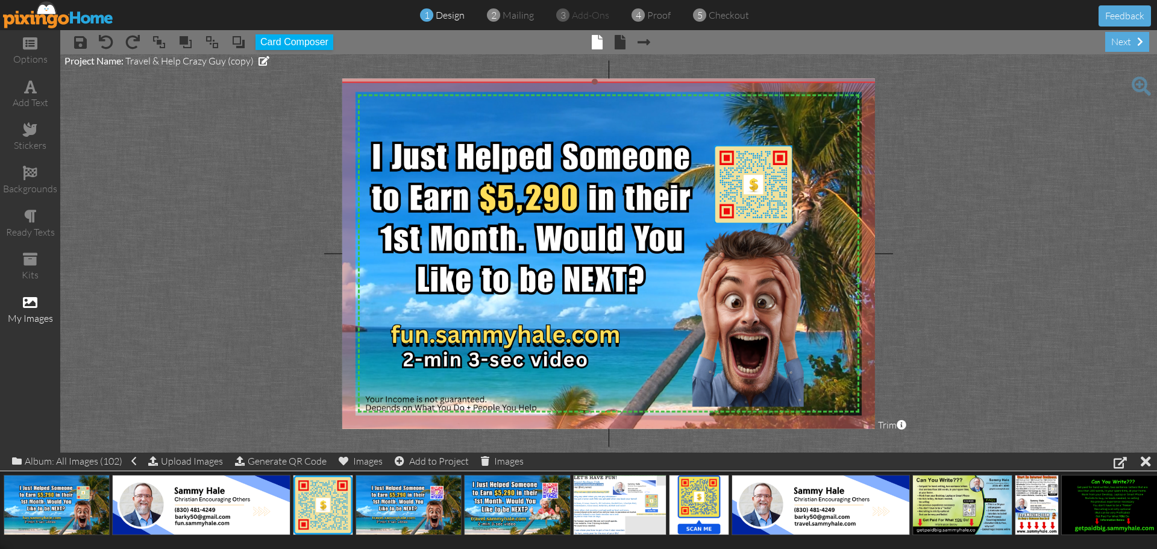
drag, startPoint x: 860, startPoint y: 408, endPoint x: 871, endPoint y: 429, distance: 23.7
click at [873, 434] on project-studio-wrapper "X X X X X X X X X X X X X X X X X X X X X X X X X X X X X X X X X X X X X X X X…" at bounding box center [608, 253] width 1097 height 398
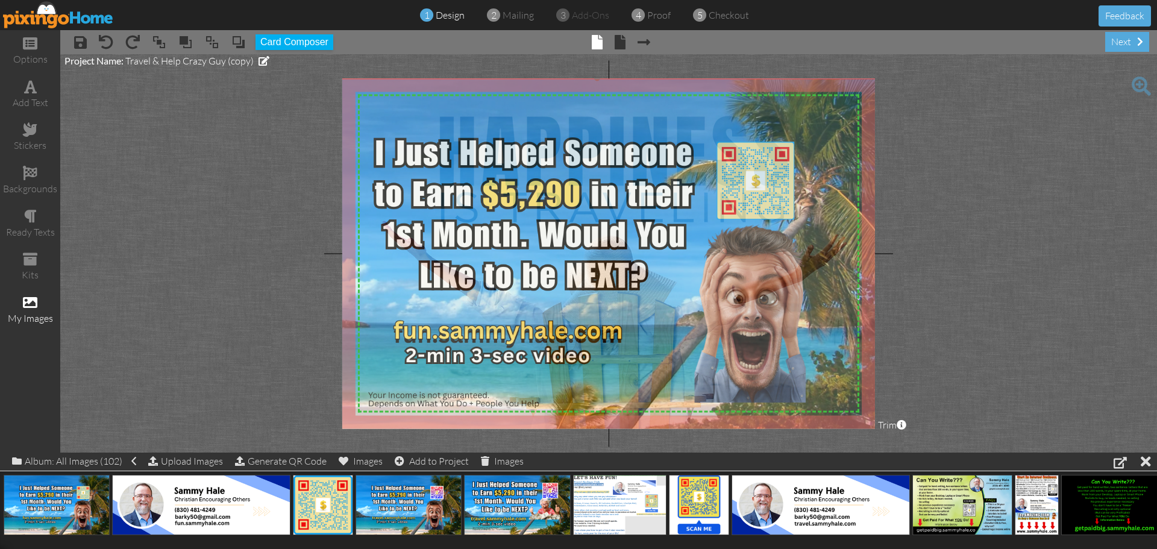
click at [692, 346] on img at bounding box center [597, 254] width 628 height 352
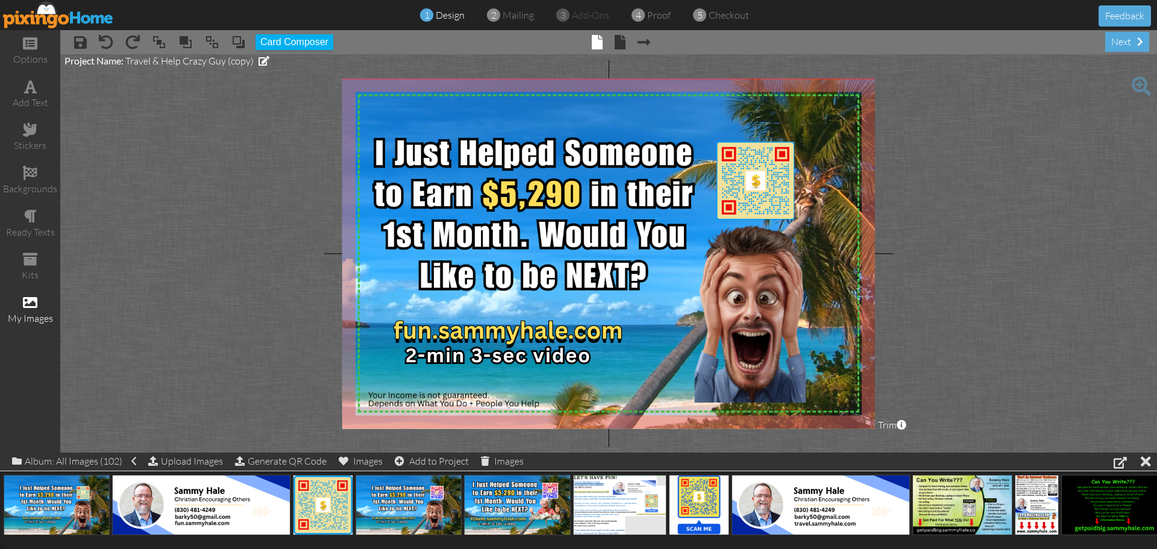
click at [74, 18] on img at bounding box center [58, 14] width 111 height 27
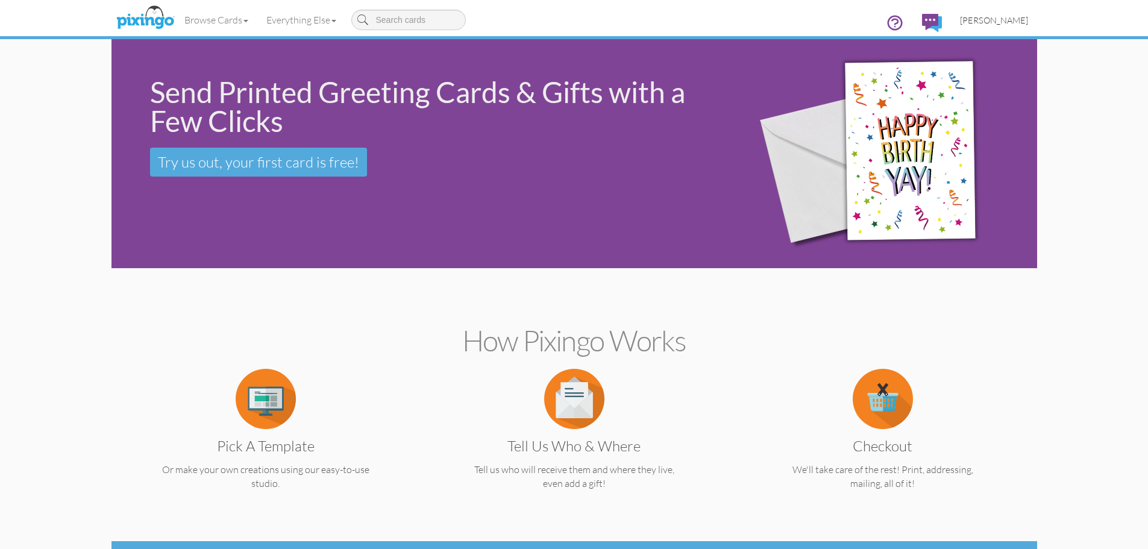
click at [992, 17] on span "[PERSON_NAME]" at bounding box center [994, 20] width 68 height 10
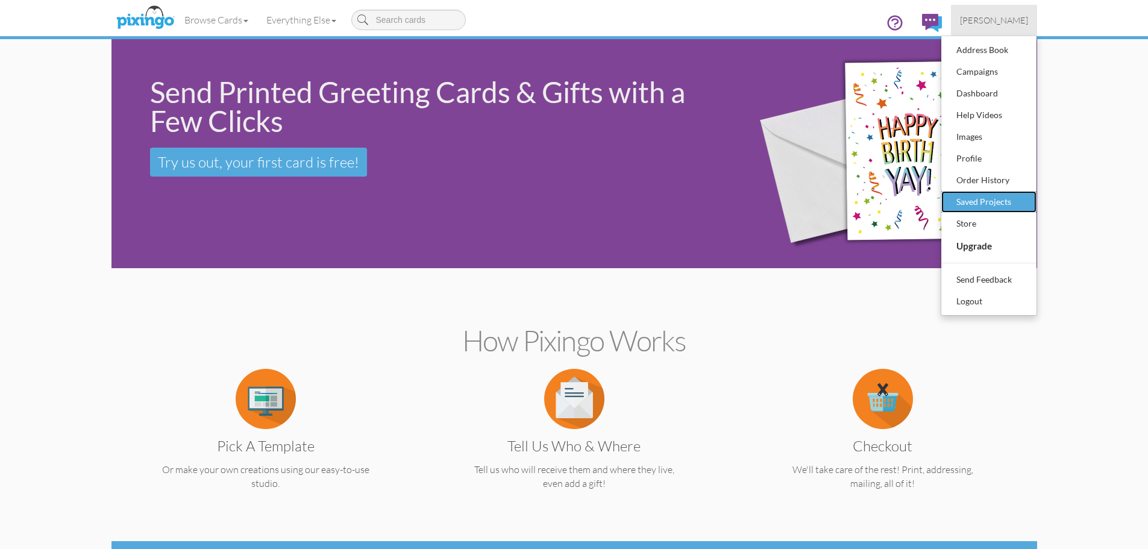
click at [990, 200] on div "Saved Projects" at bounding box center [988, 202] width 71 height 18
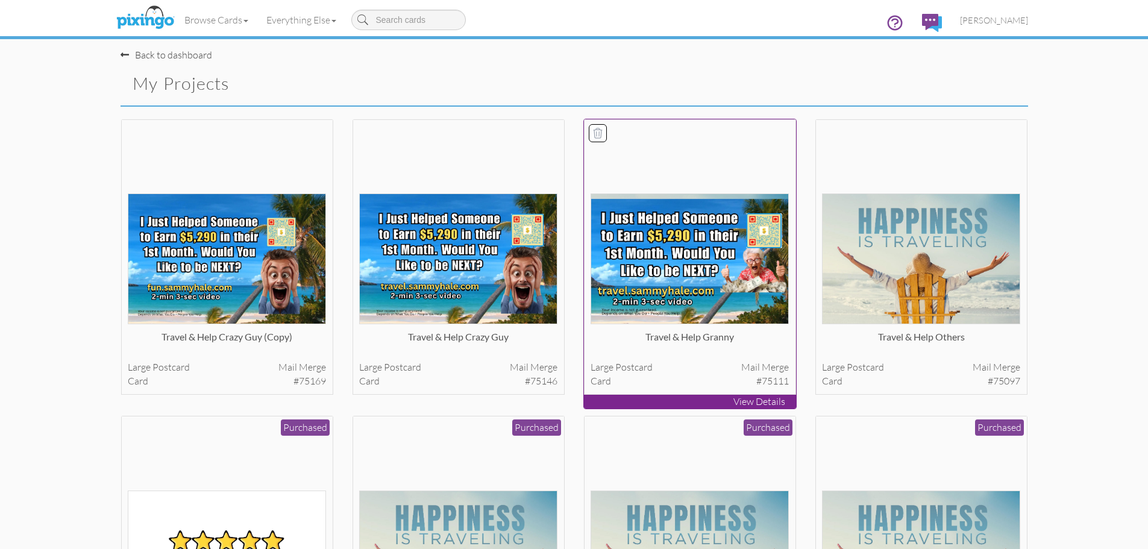
click at [712, 266] on img at bounding box center [689, 258] width 198 height 131
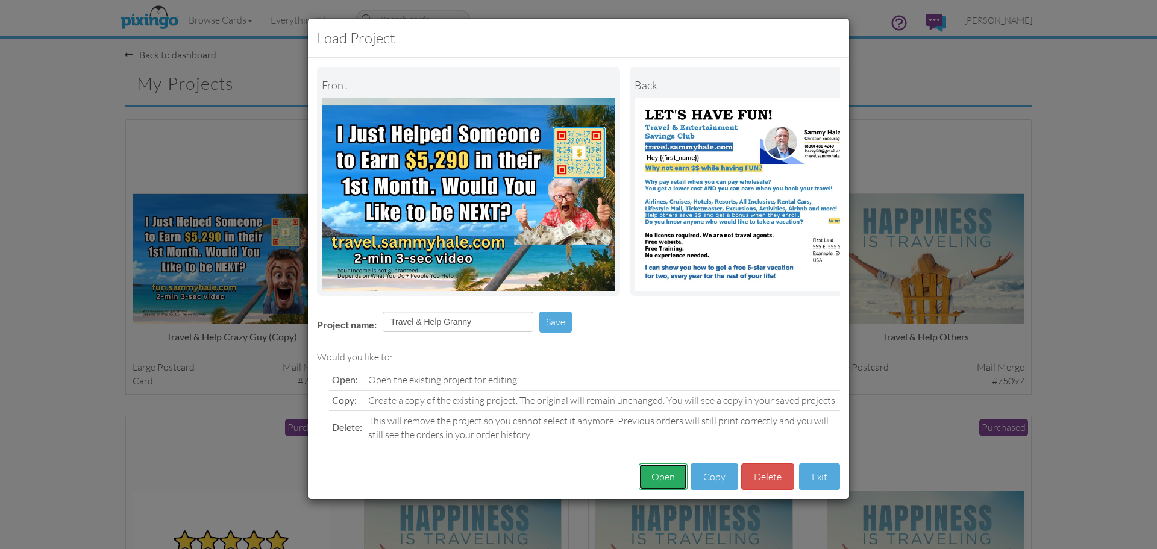
click at [665, 486] on button "Open" at bounding box center [663, 476] width 49 height 27
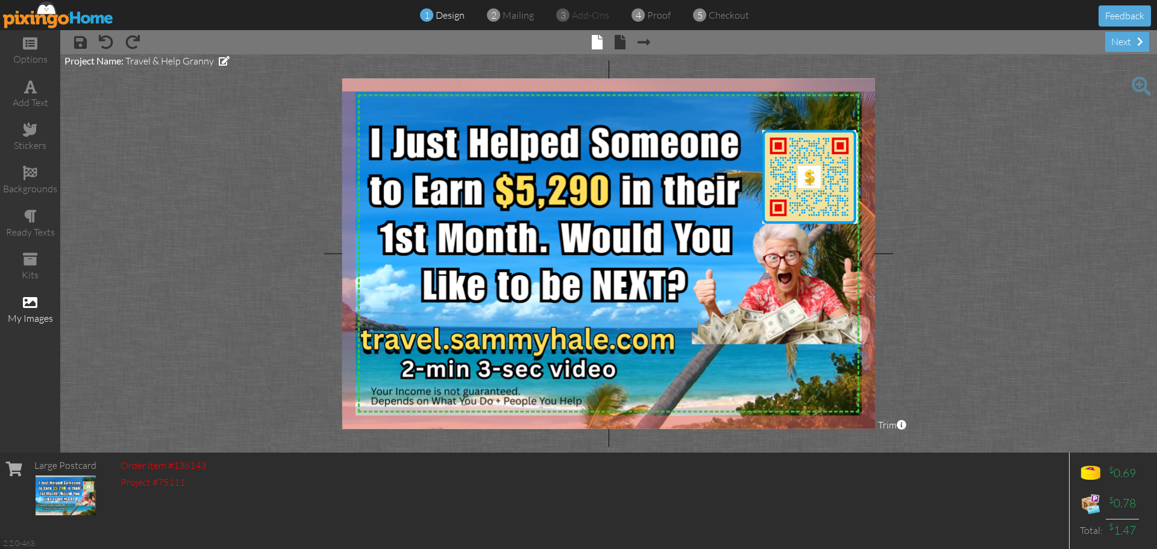
click at [25, 315] on div "my images" at bounding box center [30, 319] width 60 height 14
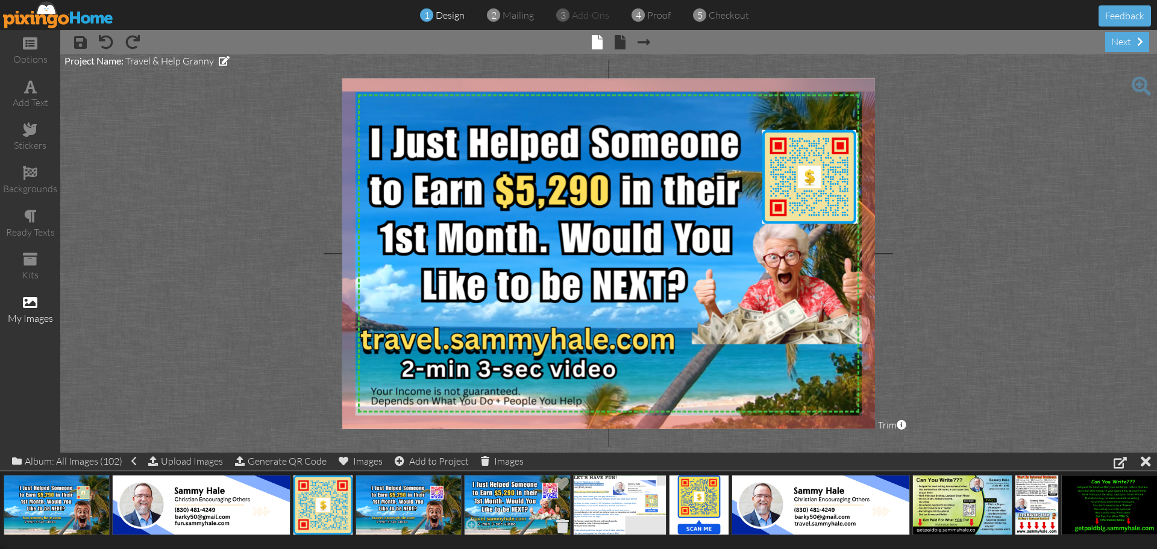
click at [562, 522] on span at bounding box center [562, 526] width 19 height 20
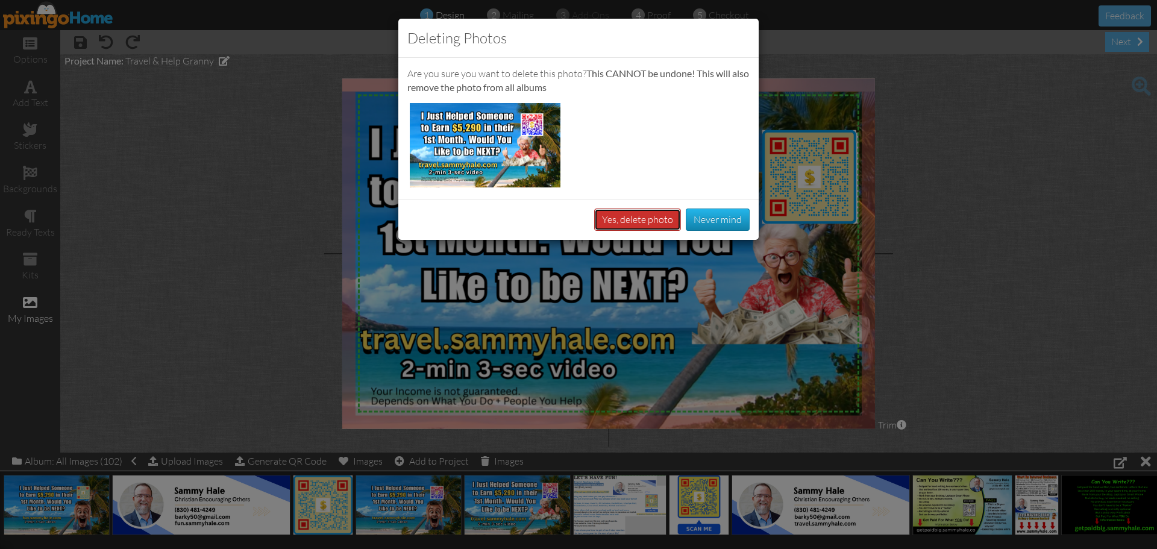
click at [651, 218] on button "Yes, delete photo" at bounding box center [637, 219] width 87 height 22
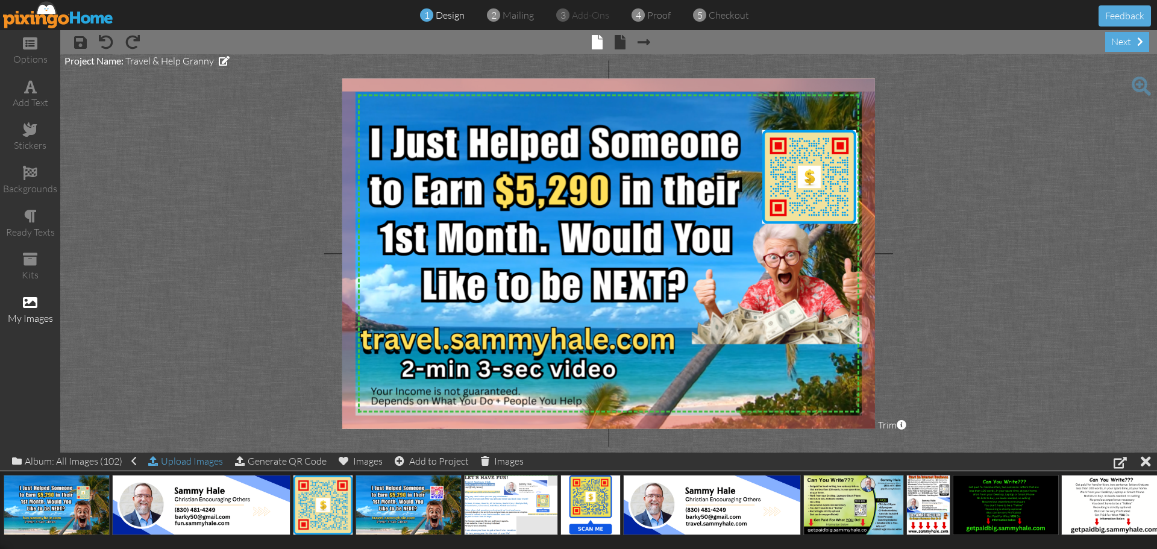
click at [207, 459] on div "Upload Images" at bounding box center [185, 460] width 75 height 17
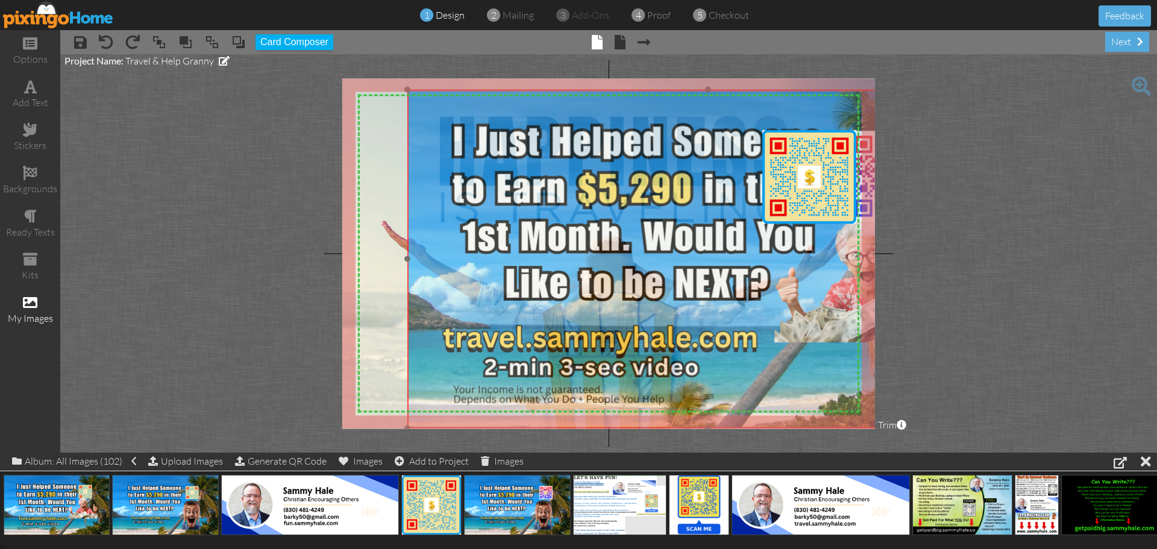
drag, startPoint x: 472, startPoint y: 274, endPoint x: 554, endPoint y: 272, distance: 82.6
click at [554, 272] on img at bounding box center [708, 259] width 602 height 338
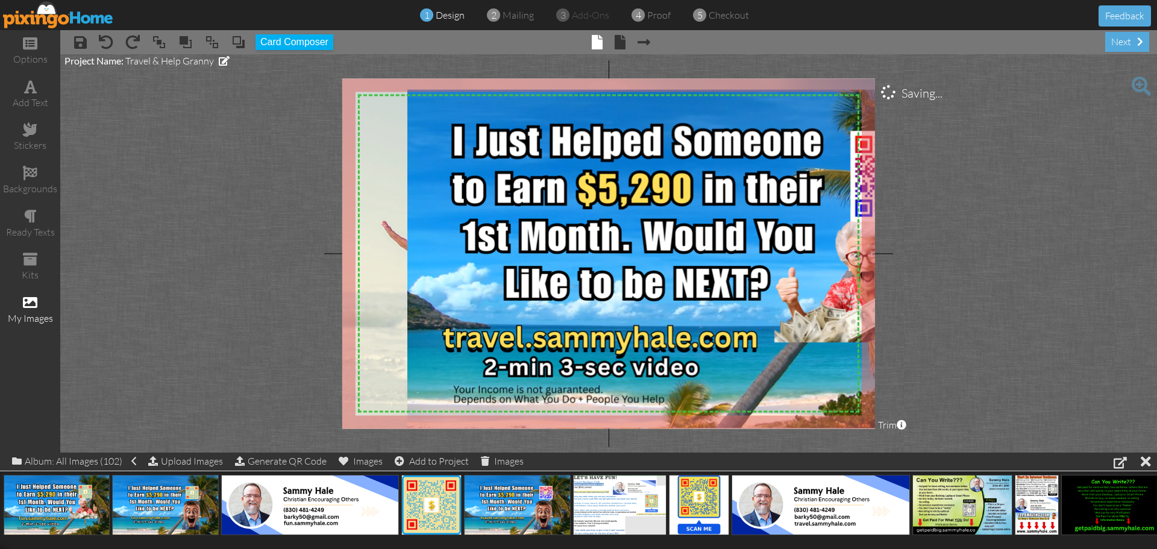
drag, startPoint x: 809, startPoint y: 193, endPoint x: 1133, endPoint y: 154, distance: 326.6
click at [1155, 146] on project-studio-wrapper "X X X X X X X X X X X X X X X X X X X X X X X X X X X X X X X X X X X X X X X X…" at bounding box center [608, 253] width 1097 height 398
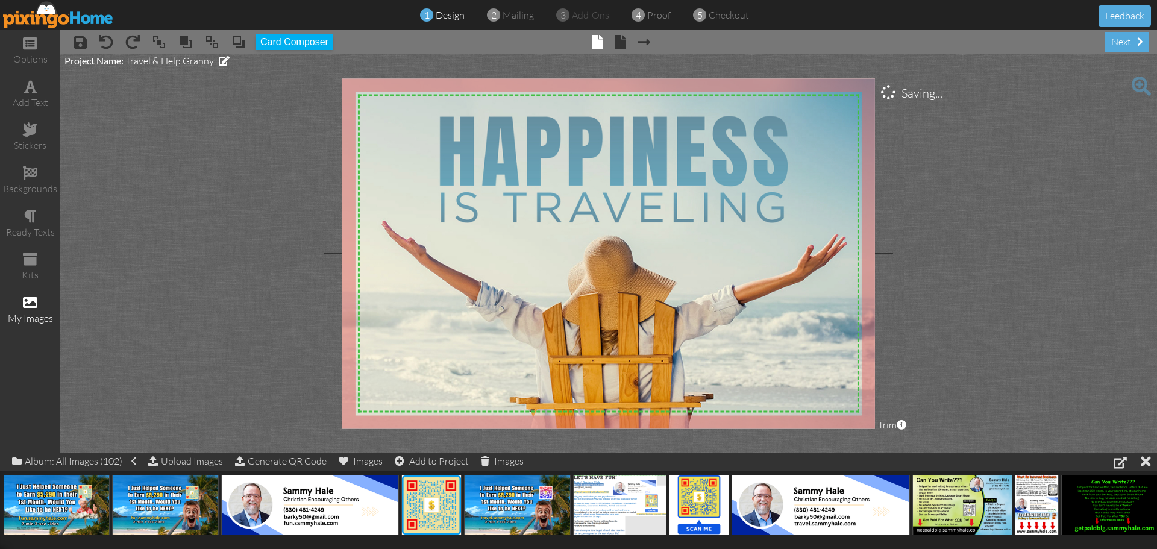
drag, startPoint x: 590, startPoint y: 258, endPoint x: 1092, endPoint y: 261, distance: 501.3
click at [1092, 261] on project-studio-wrapper "X X X X X X X X X X X X X X X X X X X X X X X X X X X X X X X X X X X X X X X X…" at bounding box center [608, 253] width 1097 height 398
drag, startPoint x: 50, startPoint y: 505, endPoint x: 606, endPoint y: 260, distance: 607.2
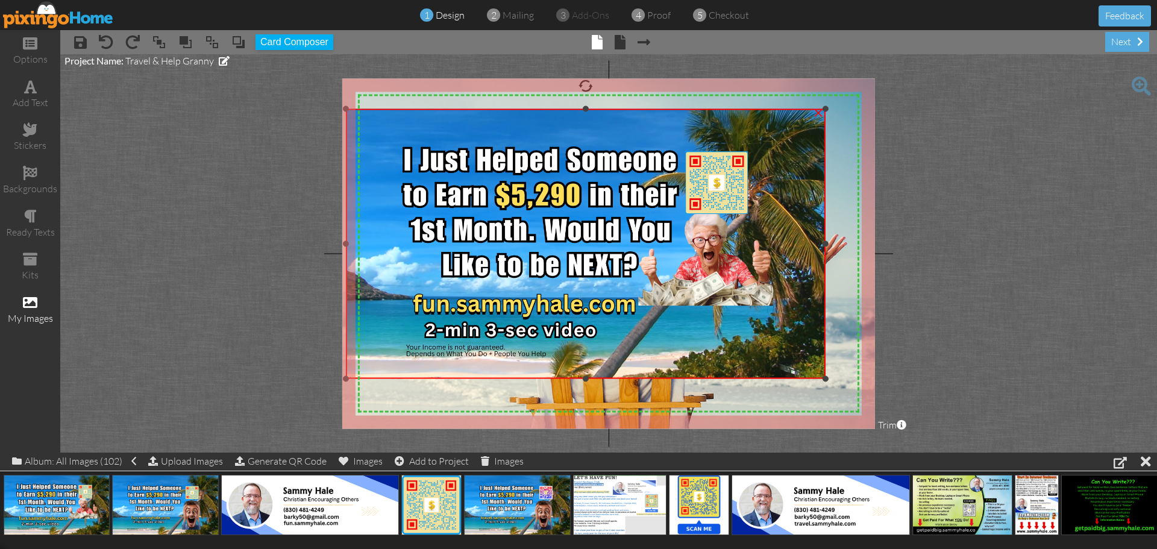
drag, startPoint x: 557, startPoint y: 227, endPoint x: 411, endPoint y: 107, distance: 188.8
click at [411, 109] on div "×" at bounding box center [586, 243] width 480 height 269
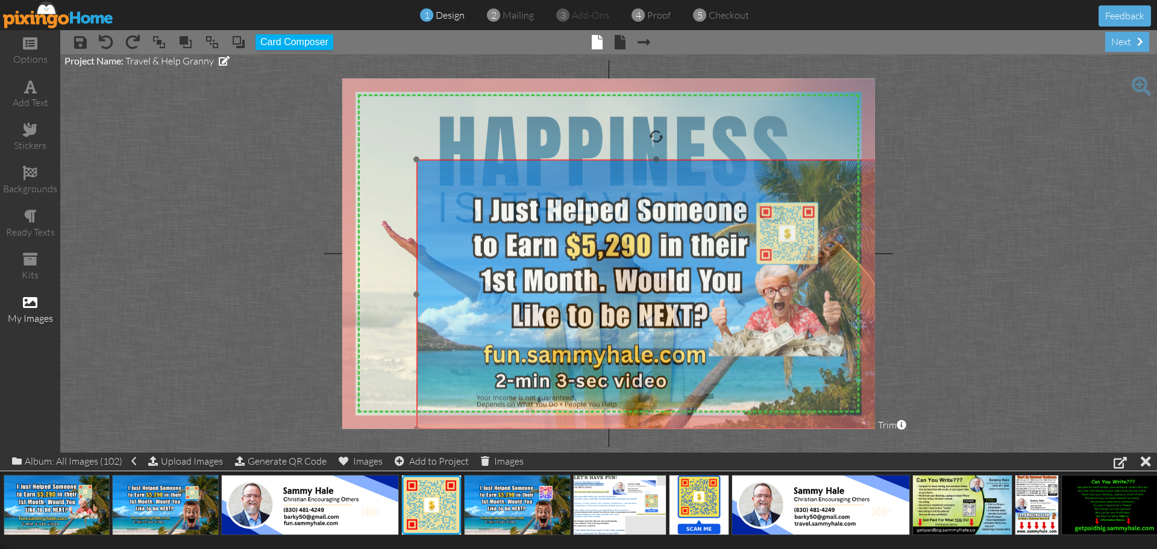
drag, startPoint x: 410, startPoint y: 128, endPoint x: 481, endPoint y: 178, distance: 86.8
click at [481, 178] on img at bounding box center [656, 294] width 480 height 269
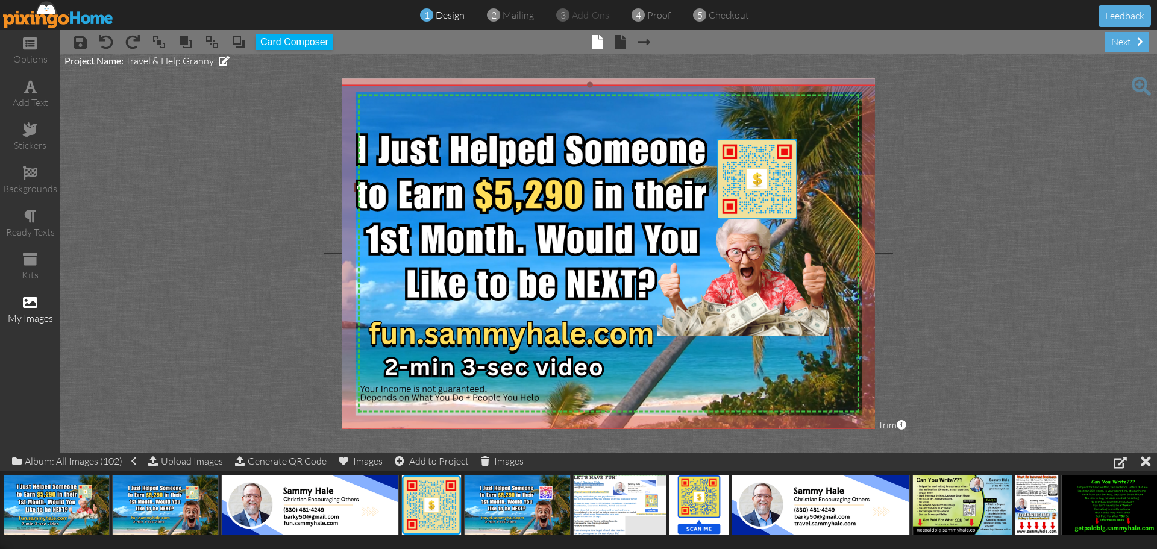
drag, startPoint x: 418, startPoint y: 158, endPoint x: 324, endPoint y: 84, distance: 120.5
click at [324, 84] on project-studio-wrapper "X X X X X X X X X X X X X X X X X X X X X X X X X X X X X X X X X X X X X X X X…" at bounding box center [608, 253] width 1097 height 398
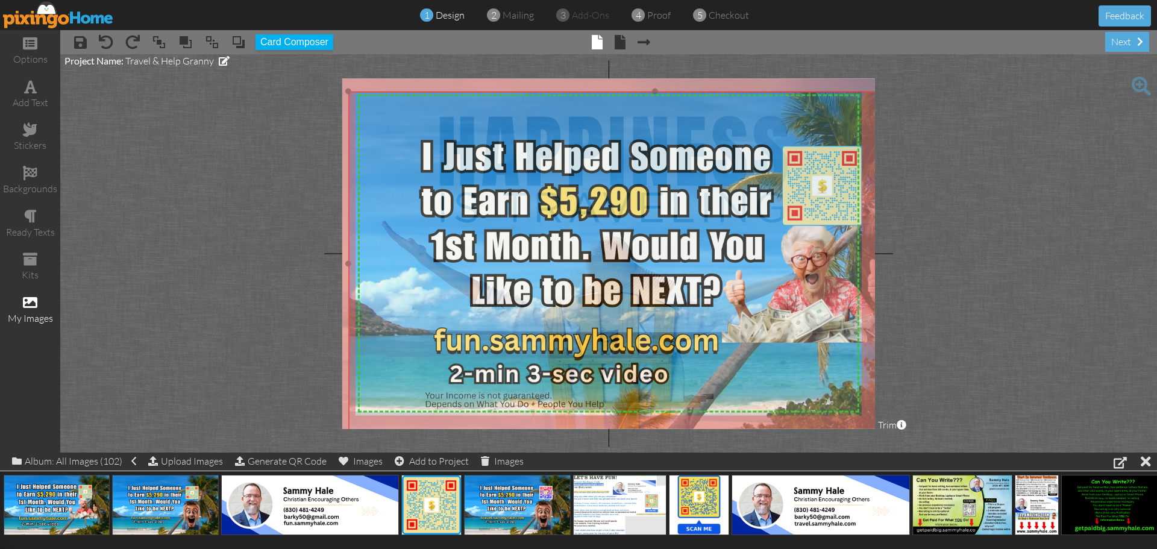
drag, startPoint x: 508, startPoint y: 161, endPoint x: 573, endPoint y: 167, distance: 65.4
click at [573, 167] on img at bounding box center [654, 264] width 613 height 344
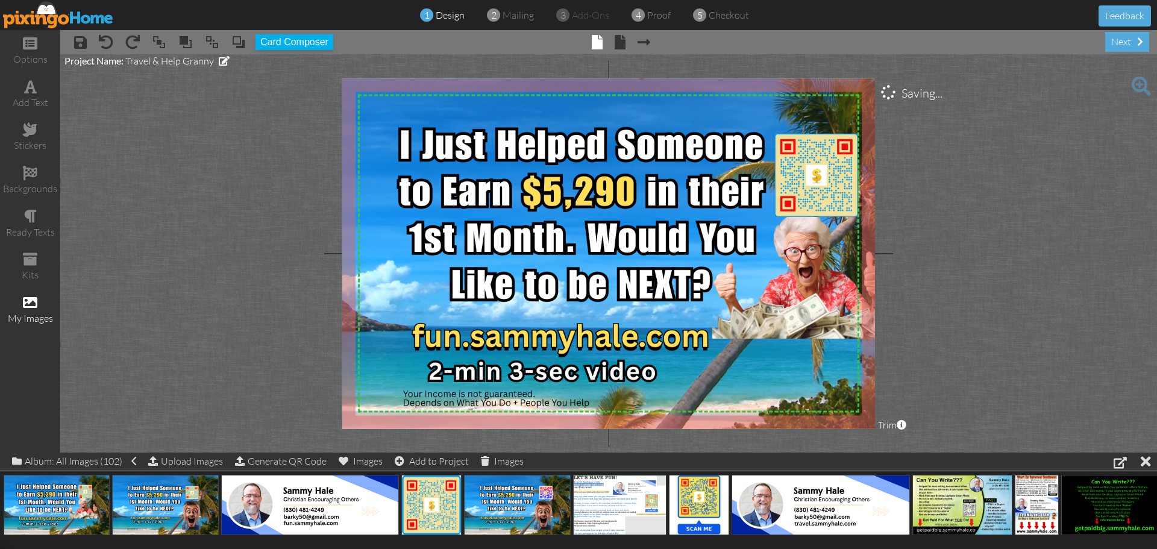
drag, startPoint x: 347, startPoint y: 93, endPoint x: 337, endPoint y: 78, distance: 17.4
click at [337, 78] on project-studio-wrapper "X X X X X X X X X X X X X X X X X X X X X X X X X X X X X X X X X X X X X X X X…" at bounding box center [608, 253] width 1097 height 398
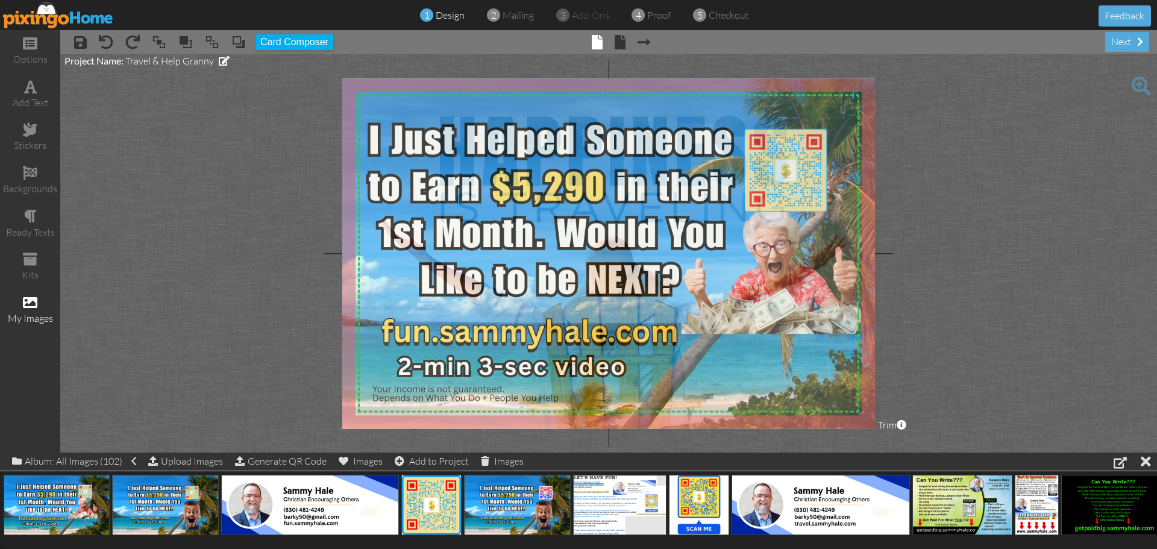
drag, startPoint x: 565, startPoint y: 221, endPoint x: 534, endPoint y: 216, distance: 31.1
click at [534, 216] on img at bounding box center [611, 251] width 638 height 358
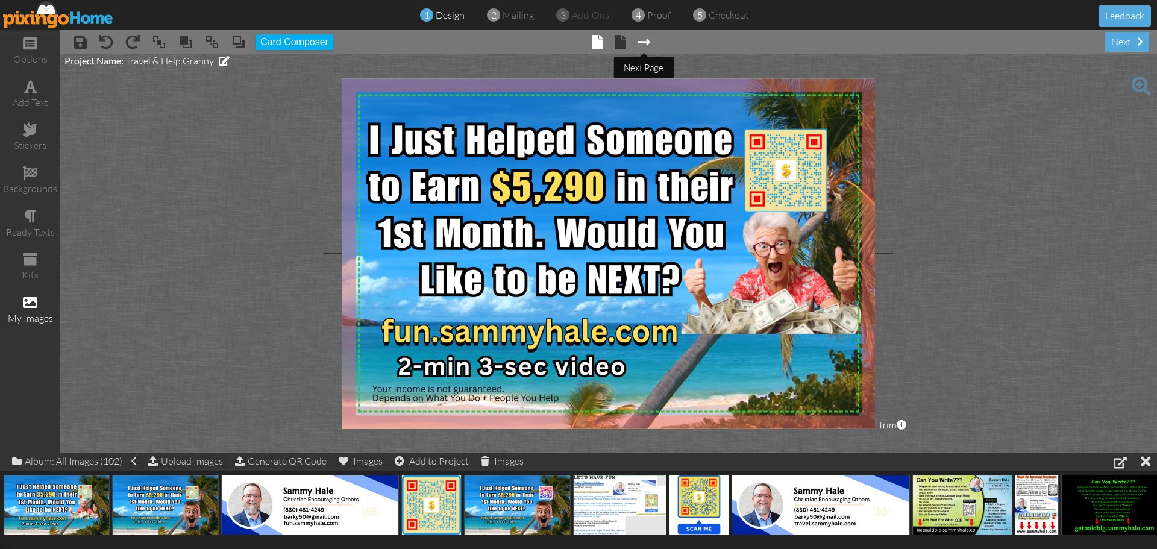
click at [643, 39] on span at bounding box center [643, 42] width 13 height 14
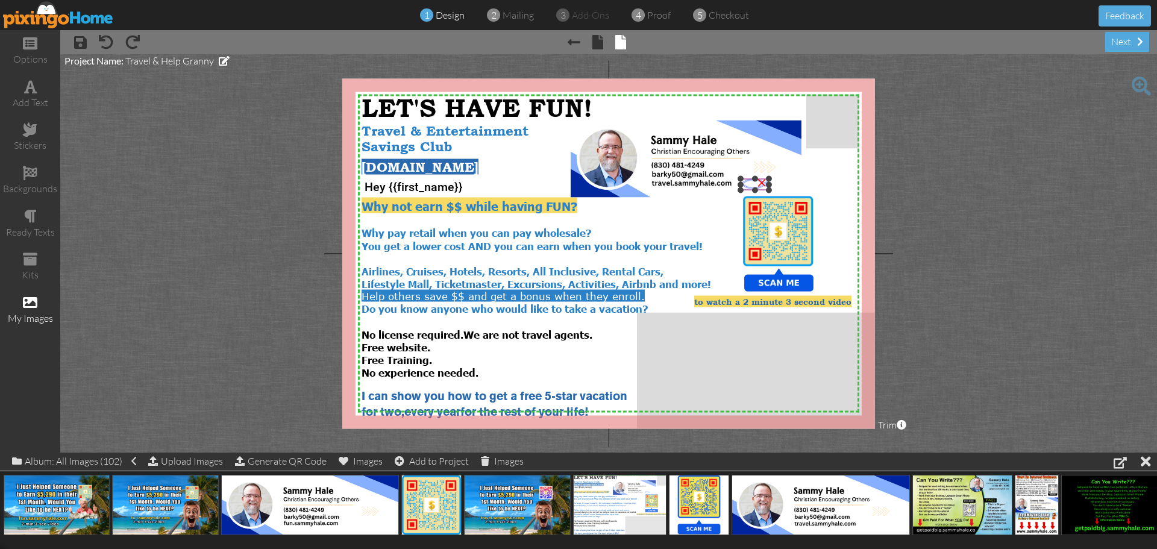
click at [756, 184] on div "×" at bounding box center [761, 181] width 19 height 19
click at [103, 42] on span at bounding box center [106, 42] width 14 height 14
click at [737, 186] on div "X X X X X X X X X X X X X X X X X X X X X X X X X X X X X X X X X X X X X X X X…" at bounding box center [608, 253] width 533 height 350
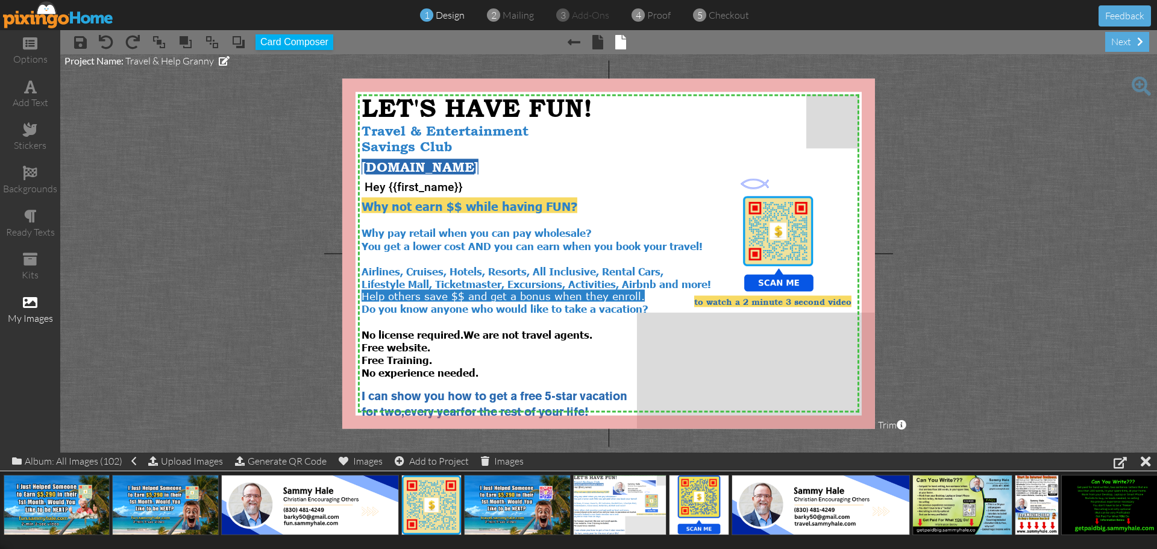
drag, startPoint x: 777, startPoint y: 180, endPoint x: 1156, endPoint y: 196, distance: 379.3
click at [1156, 193] on project-studio-wrapper "X X X X X X X X X X X X X X X X X X X X X X X X X X X X X X X X X X X X X X X X…" at bounding box center [608, 253] width 1097 height 398
click at [161, 45] on span at bounding box center [159, 42] width 14 height 18
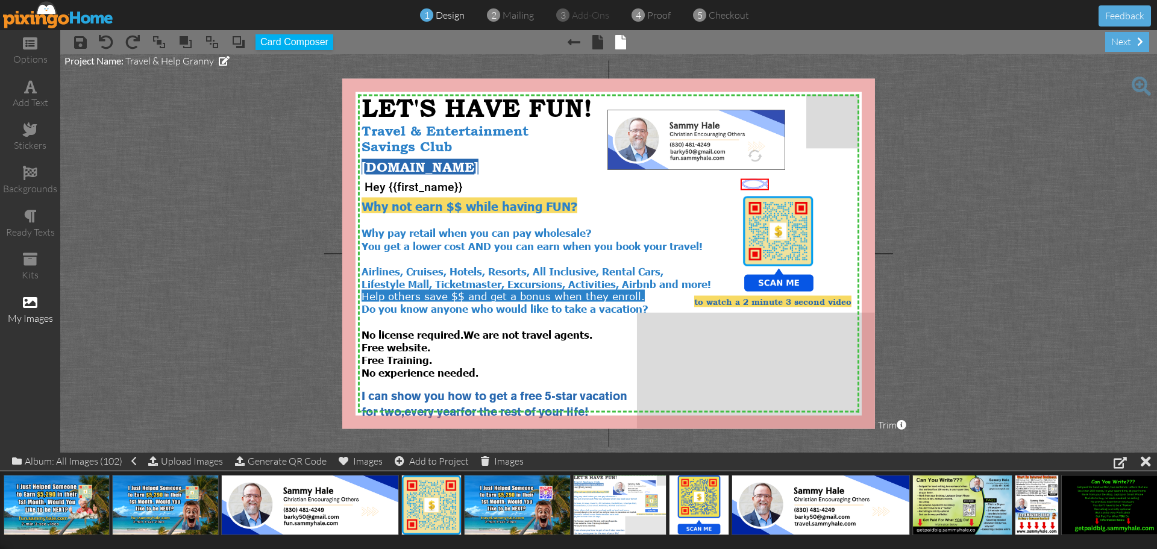
drag, startPoint x: 280, startPoint y: 507, endPoint x: 666, endPoint y: 142, distance: 531.5
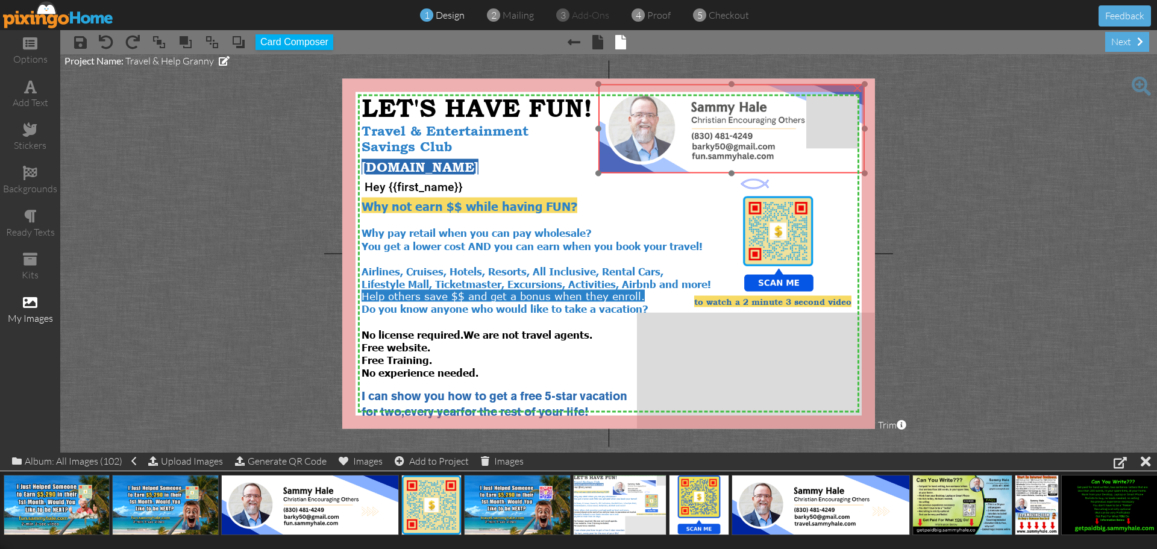
drag, startPoint x: 727, startPoint y: 148, endPoint x: 718, endPoint y: 123, distance: 26.9
click at [718, 123] on img at bounding box center [731, 128] width 266 height 89
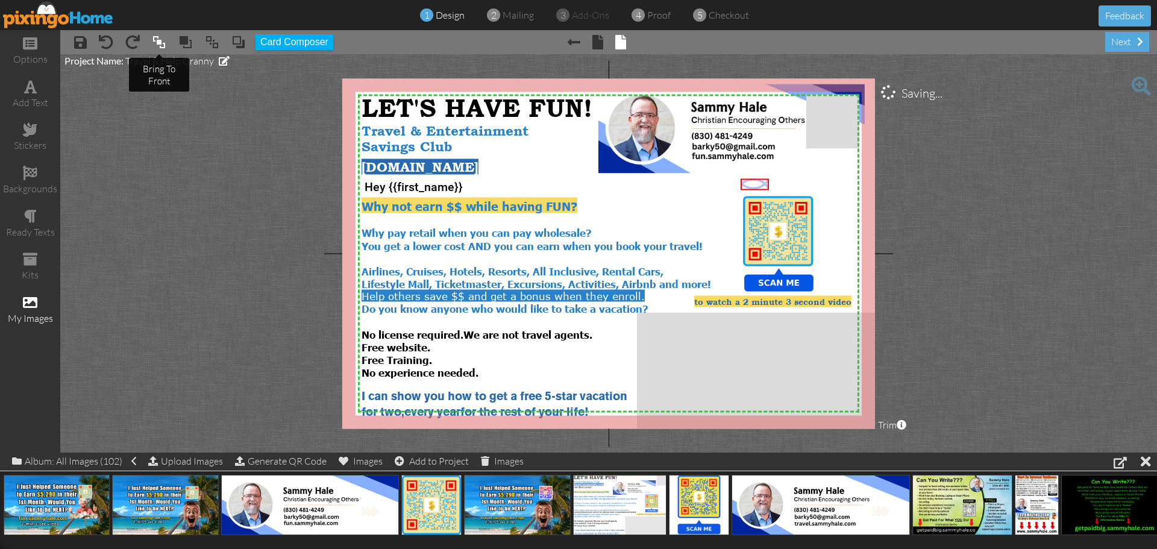
click at [162, 44] on span at bounding box center [159, 42] width 14 height 18
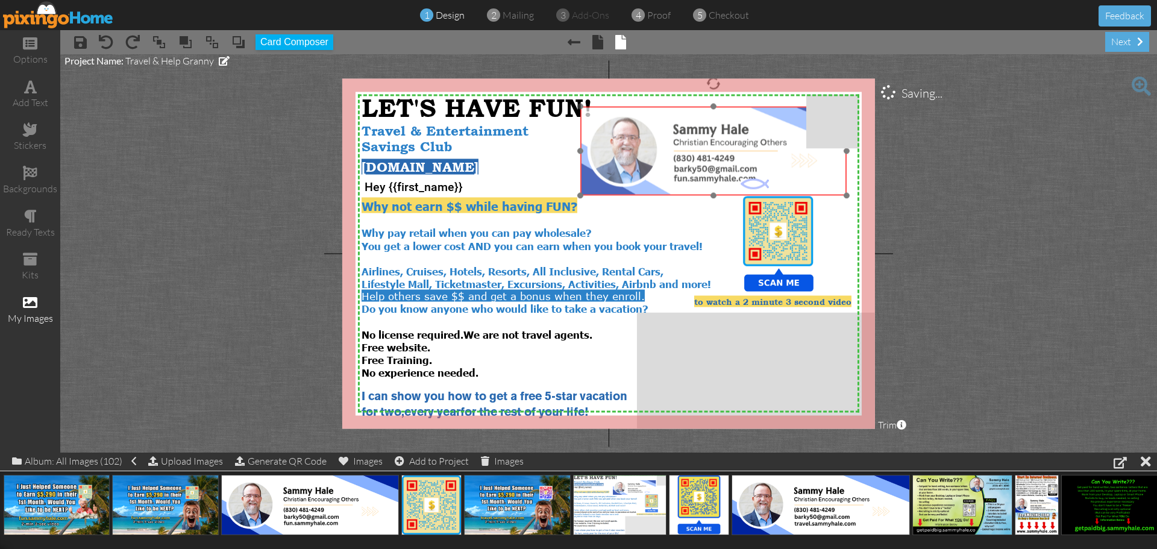
drag, startPoint x: 674, startPoint y: 158, endPoint x: 656, endPoint y: 180, distance: 28.7
click at [656, 180] on img at bounding box center [713, 151] width 266 height 89
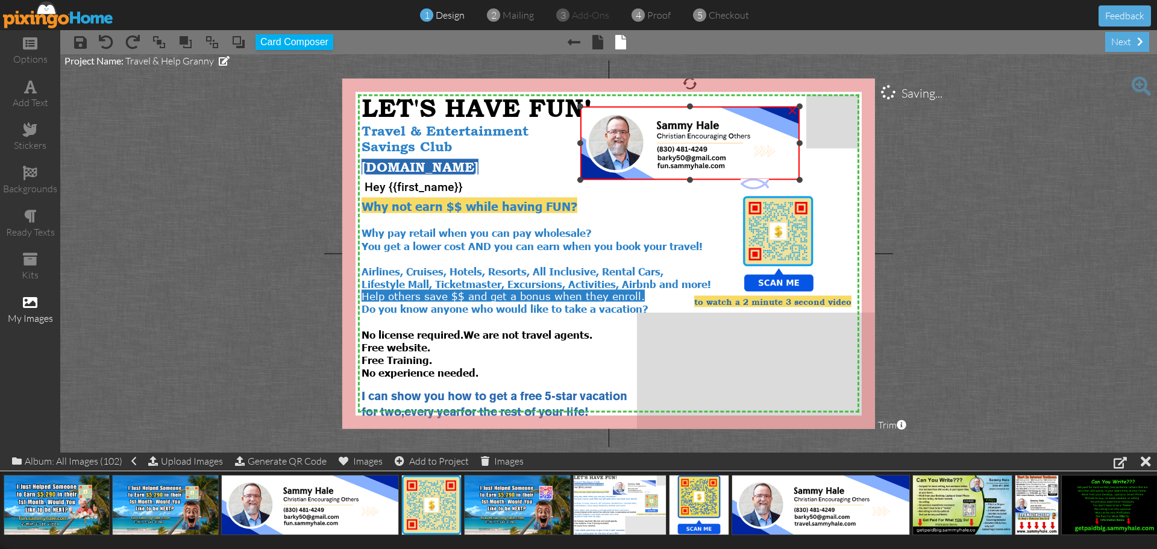
drag, startPoint x: 847, startPoint y: 198, endPoint x: 813, endPoint y: 182, distance: 37.2
click at [813, 182] on div "X X X X X X X X X X X X X X X X X X X X X X X X X X X X X X X X X X X X X X X X…" at bounding box center [608, 253] width 533 height 350
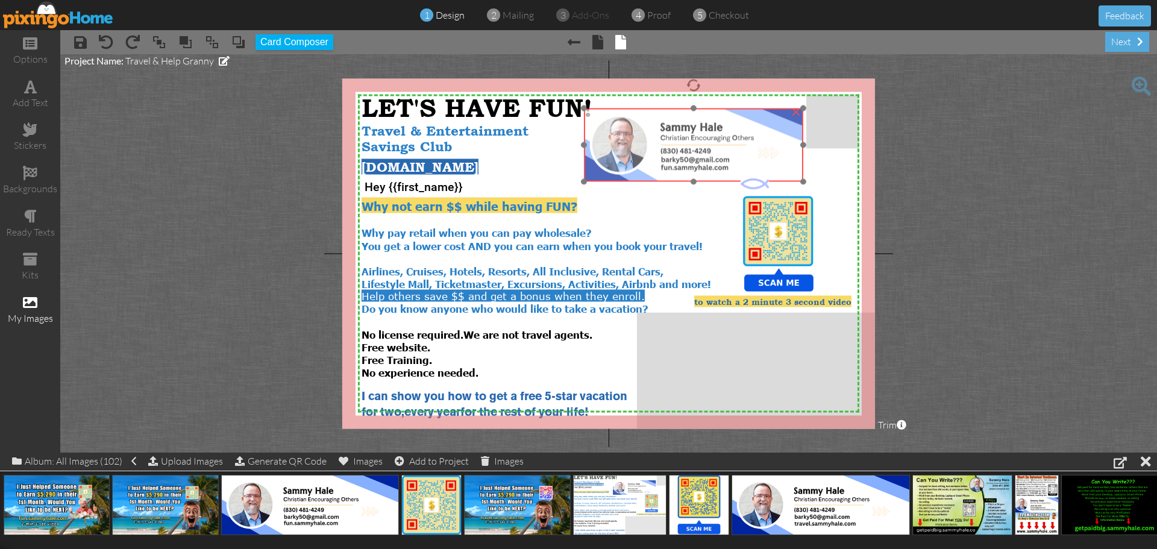
click at [758, 164] on img at bounding box center [693, 145] width 219 height 74
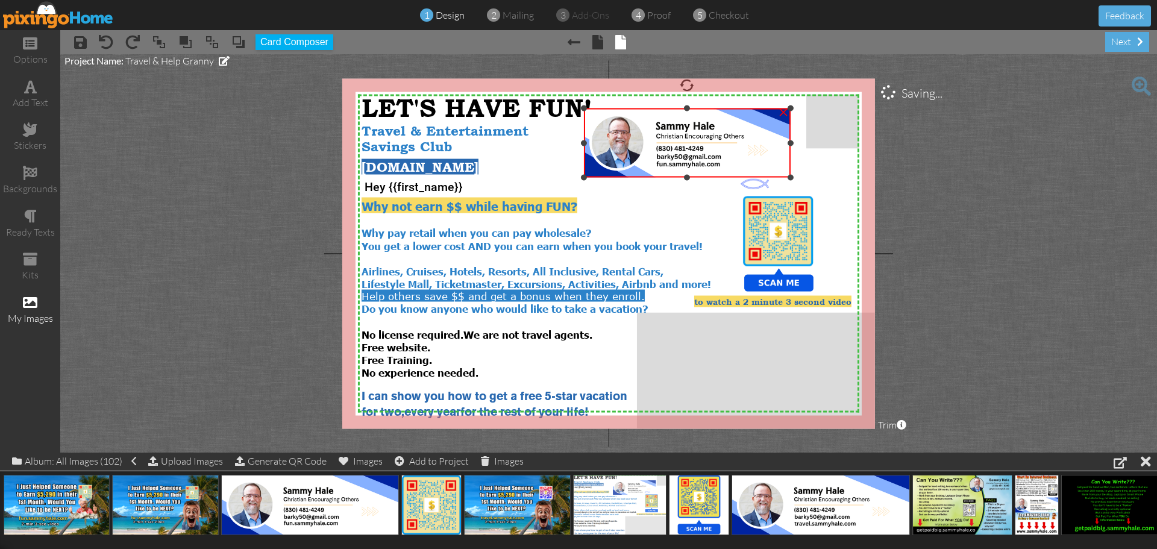
drag, startPoint x: 801, startPoint y: 180, endPoint x: 795, endPoint y: 176, distance: 7.4
click at [795, 176] on div "X X X X X X X X X X X X X X X X X X X X X X X X X X X X X X X X X X X X X X X X…" at bounding box center [608, 253] width 533 height 350
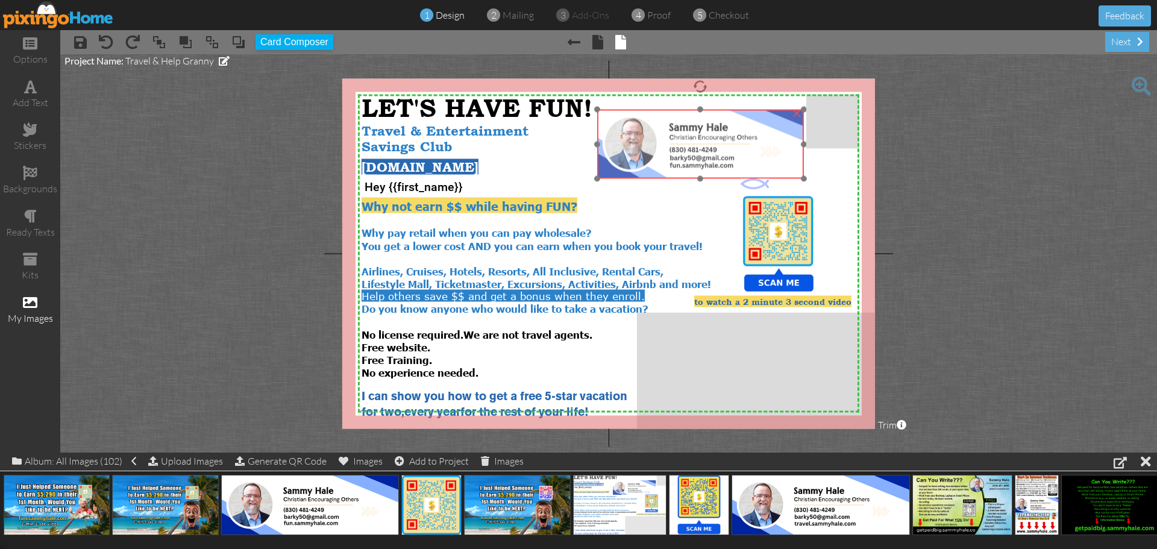
drag, startPoint x: 715, startPoint y: 154, endPoint x: 728, endPoint y: 155, distance: 13.3
click at [728, 155] on img at bounding box center [700, 144] width 207 height 69
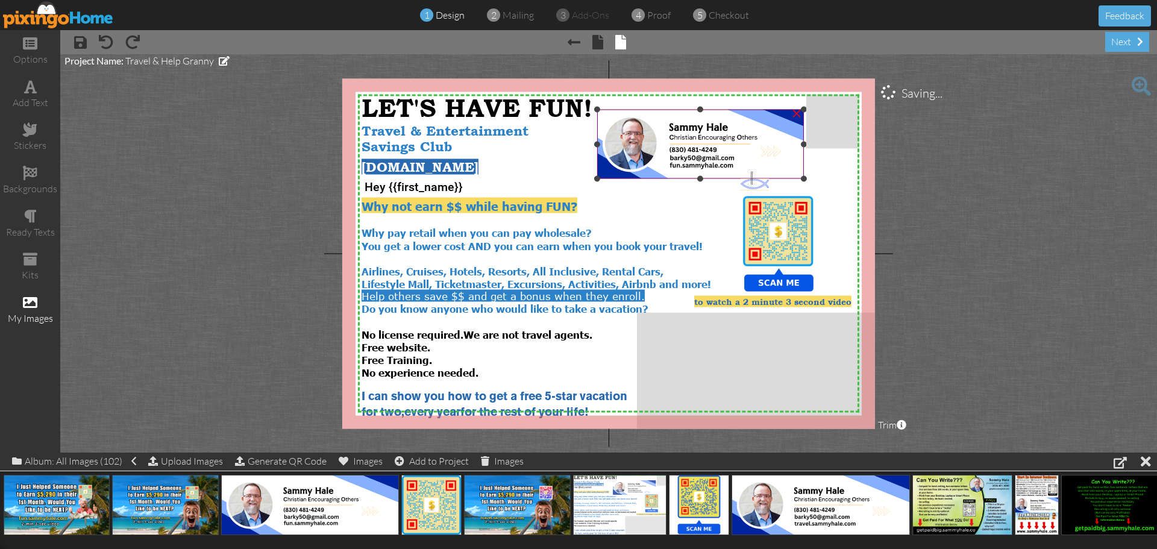
drag, startPoint x: 751, startPoint y: 184, endPoint x: 753, endPoint y: 172, distance: 12.8
click at [753, 172] on div "X X X X X X X X X X X X X X X X X X X X X X X X X X X X X X X X X X X X X X X X…" at bounding box center [608, 253] width 533 height 350
drag, startPoint x: 747, startPoint y: 185, endPoint x: 747, endPoint y: 178, distance: 7.3
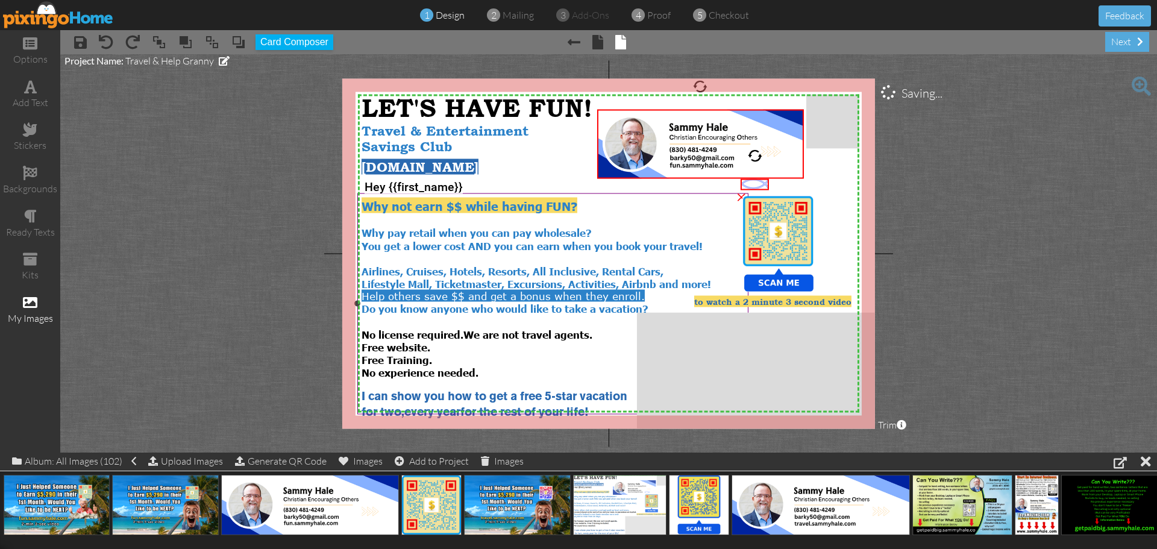
click at [715, 190] on div at bounding box center [553, 303] width 398 height 227
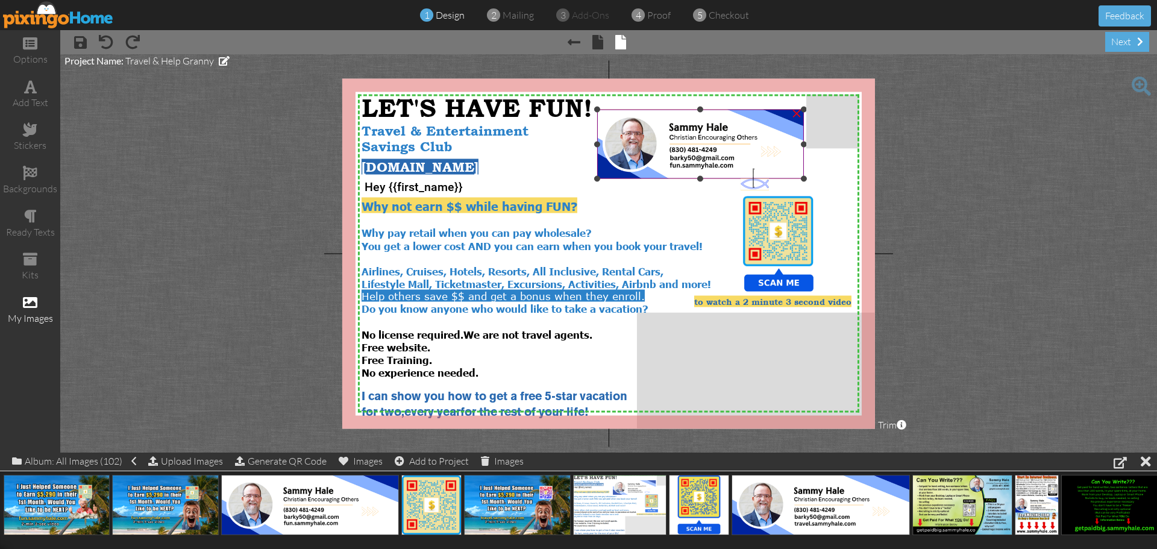
drag, startPoint x: 753, startPoint y: 187, endPoint x: 754, endPoint y: 169, distance: 18.7
click at [754, 169] on div "X X X X X X X X X X X X X X X X X X X X X X X X X X X X X X X X X X X X X X X X…" at bounding box center [608, 253] width 533 height 350
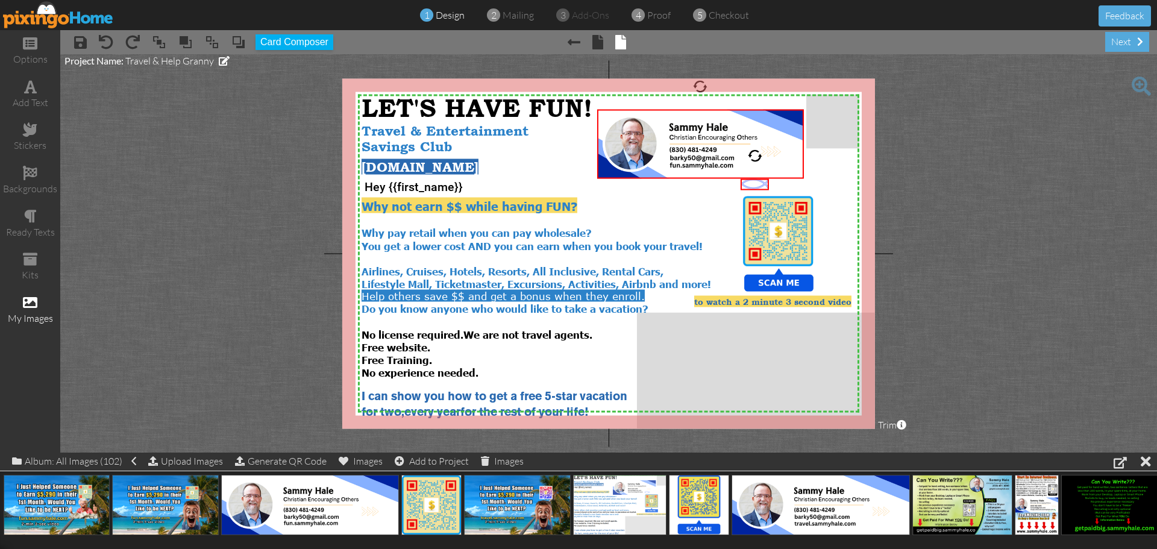
click at [918, 195] on project-studio-wrapper "X X X X X X X X X X X X X X X X X X X X X X X X X X X X X X X X X X X X X X X X…" at bounding box center [608, 253] width 1097 height 398
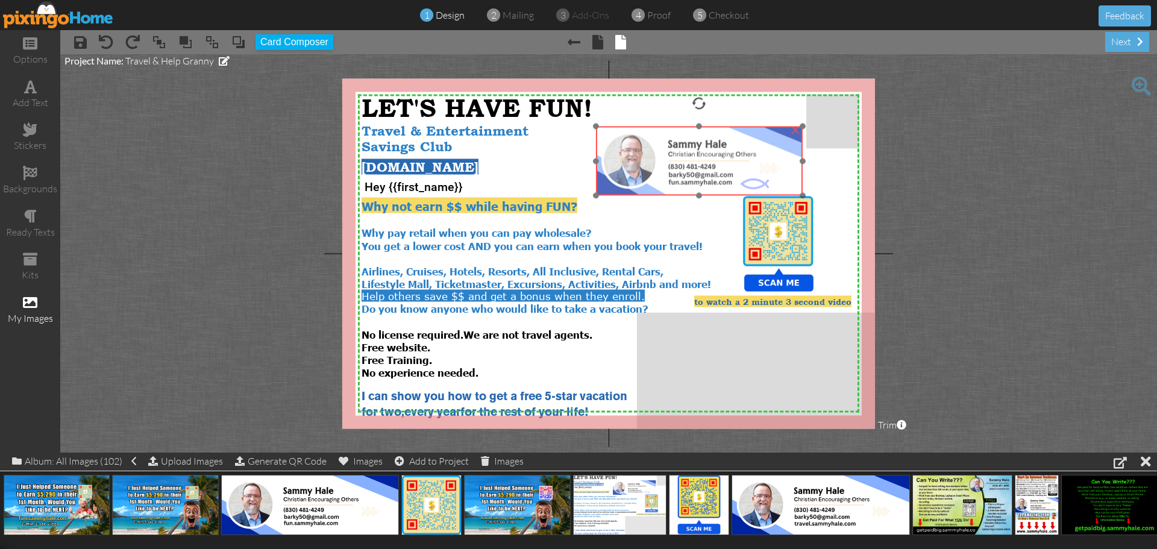
drag, startPoint x: 738, startPoint y: 156, endPoint x: 737, endPoint y: 173, distance: 16.9
click at [737, 173] on img at bounding box center [699, 161] width 207 height 69
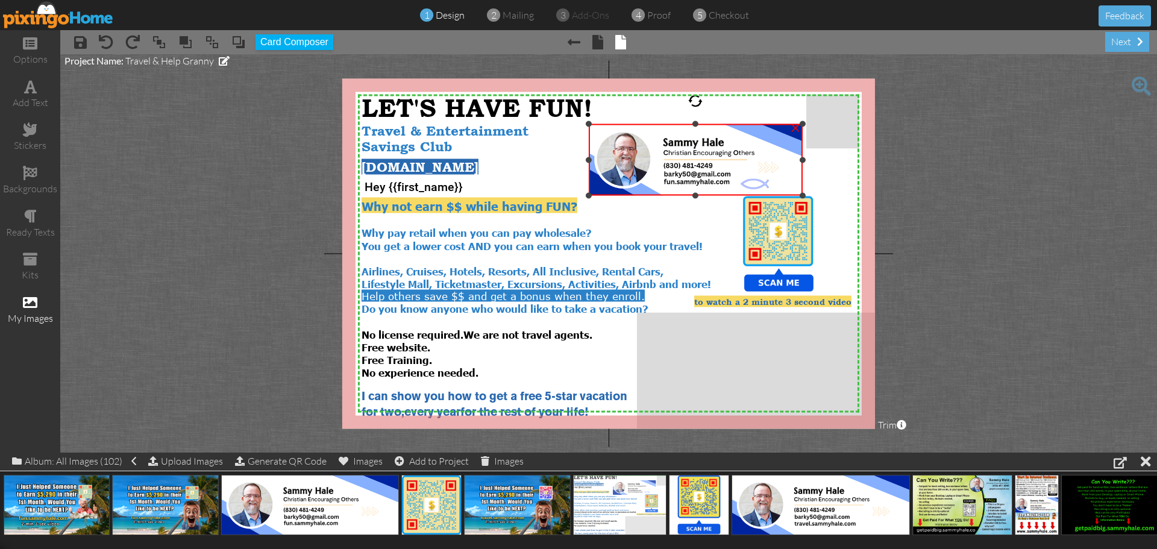
drag, startPoint x: 598, startPoint y: 127, endPoint x: 592, endPoint y: 125, distance: 6.5
click at [592, 125] on div "×" at bounding box center [696, 160] width 214 height 72
click at [1041, 237] on project-studio-wrapper "X X X X X X X X X X X X X X X X X X X X X X X X X X X X X X X X X X X X X X X X…" at bounding box center [608, 253] width 1097 height 398
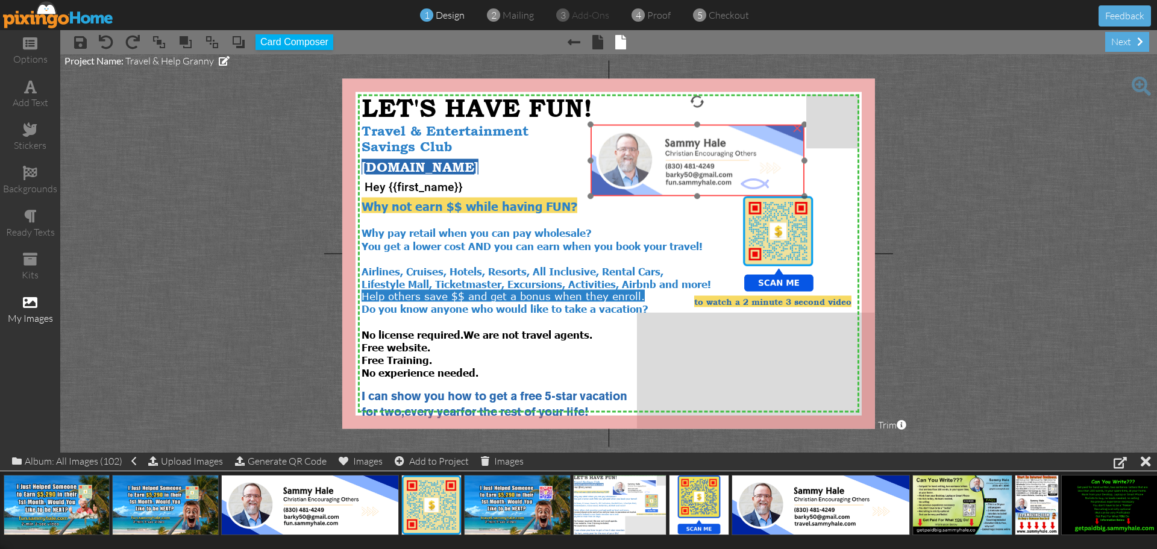
click at [745, 165] on img at bounding box center [697, 161] width 214 height 72
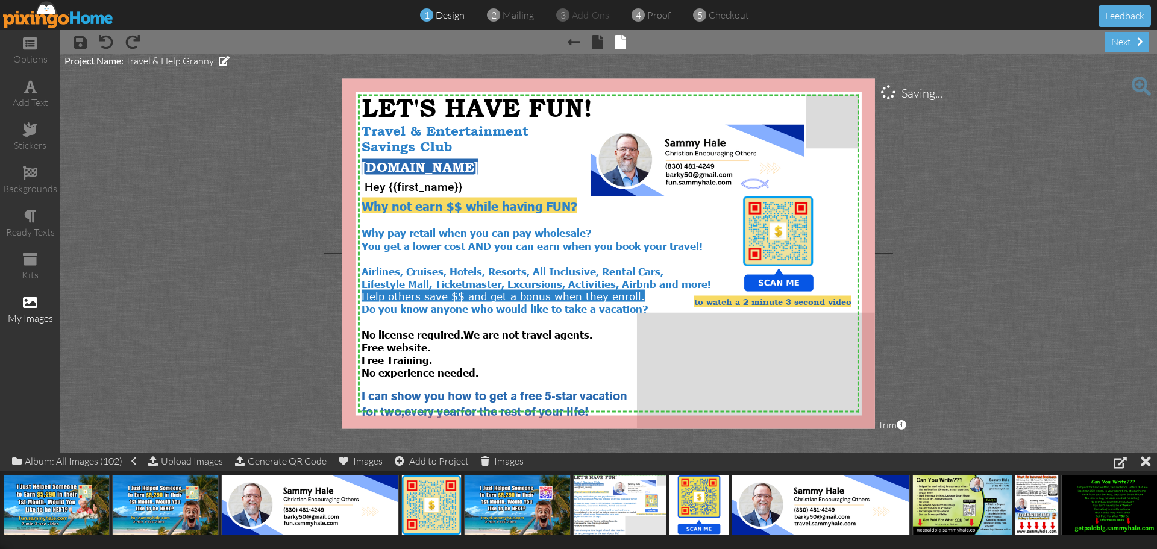
click at [1008, 221] on project-studio-wrapper "X X X X X X X X X X X X X X X X X X X X X X X X X X X X X X X X X X X X X X X X…" at bounding box center [608, 253] width 1097 height 398
click at [527, 133] on span "Travel & Entertainment" at bounding box center [445, 131] width 167 height 15
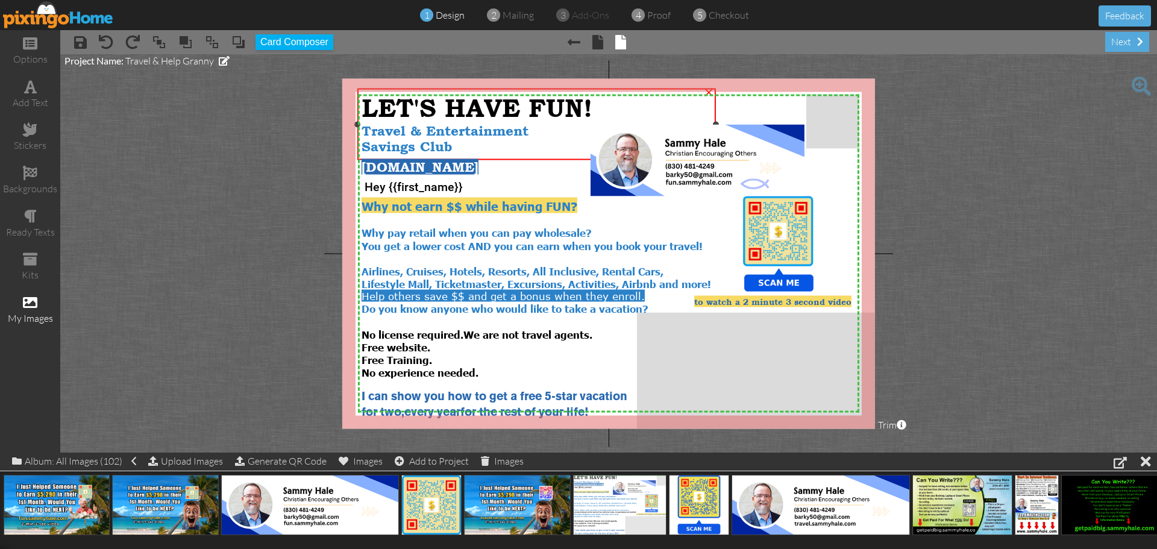
click at [527, 133] on span "Travel & Entertainment" at bounding box center [445, 131] width 167 height 15
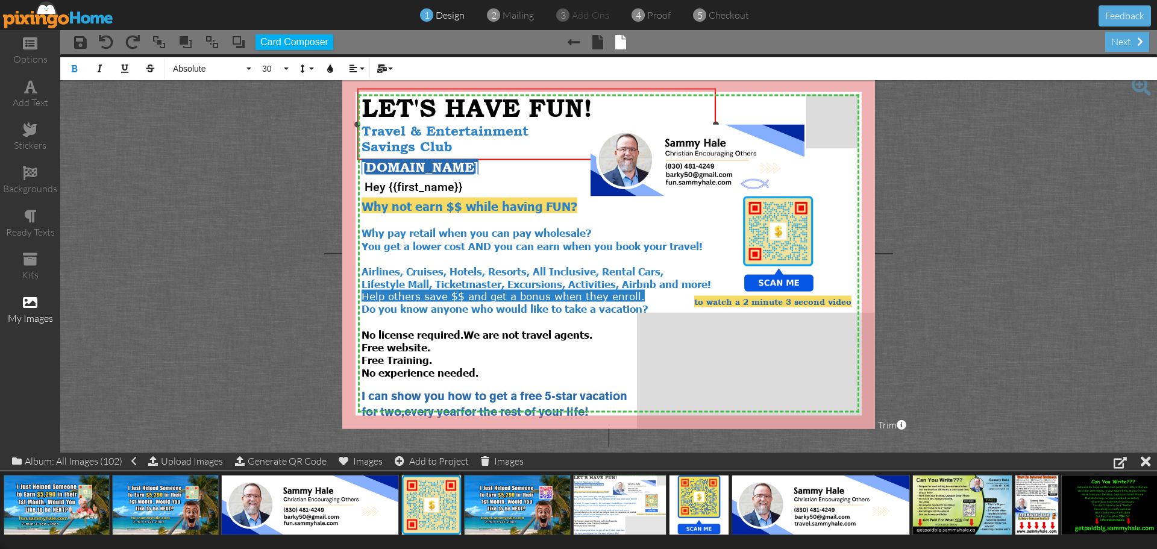
click at [525, 131] on span "Travel & Entertainment" at bounding box center [445, 131] width 167 height 15
click at [420, 146] on span "Savings Club" at bounding box center [407, 146] width 90 height 15
click at [363, 131] on span "Come Join the" at bounding box center [413, 131] width 103 height 15
click at [400, 170] on span "[DOMAIN_NAME]" at bounding box center [420, 166] width 117 height 15
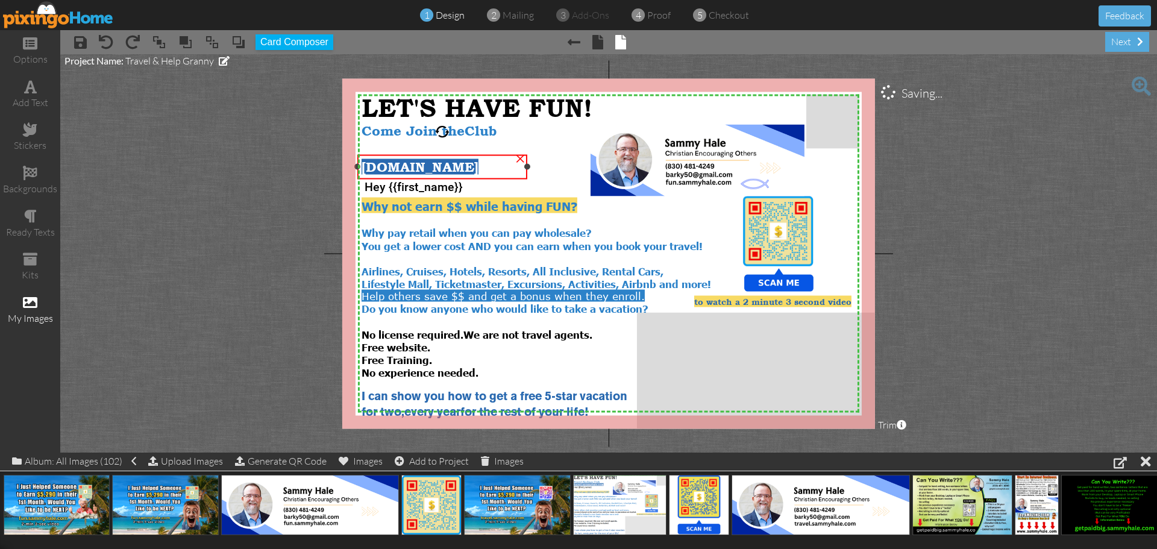
click at [400, 170] on span "[DOMAIN_NAME]" at bounding box center [420, 166] width 117 height 15
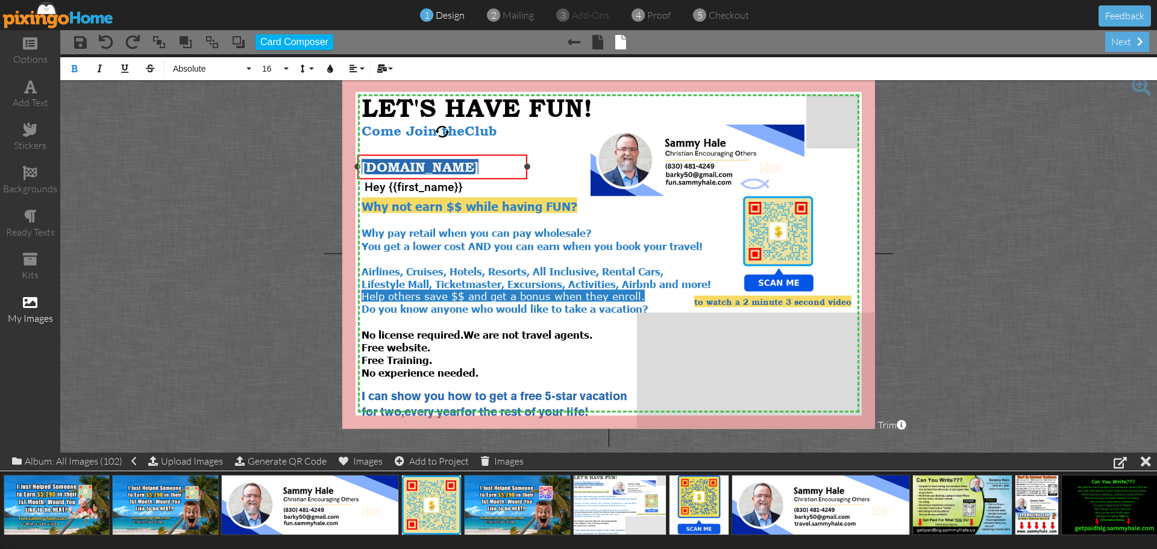
click at [400, 169] on span "[DOMAIN_NAME]" at bounding box center [420, 166] width 117 height 15
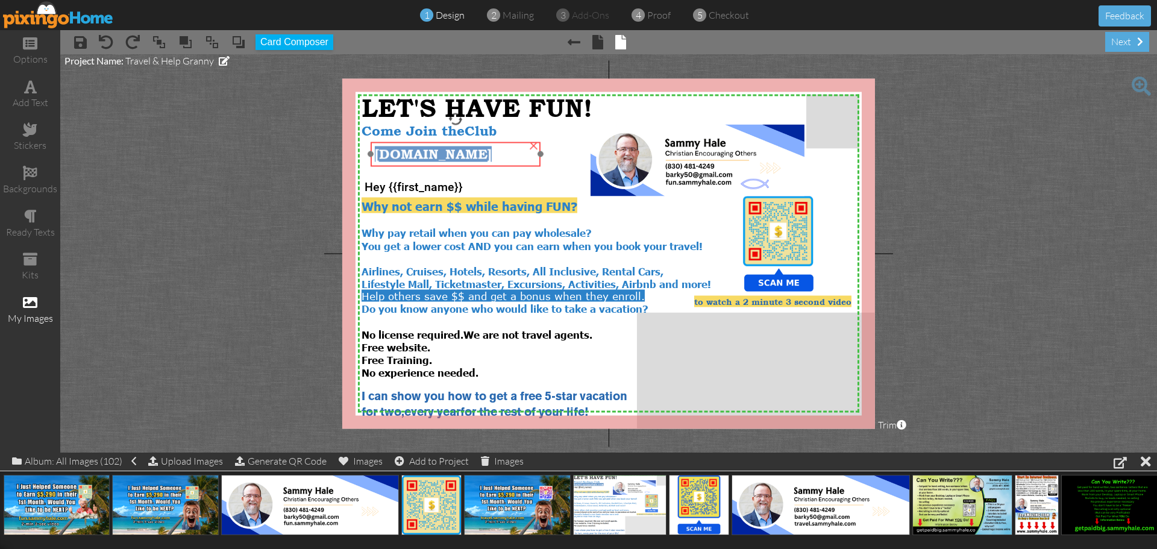
drag, startPoint x: 497, startPoint y: 164, endPoint x: 510, endPoint y: 151, distance: 18.3
click at [492, 151] on span "[DOMAIN_NAME]" at bounding box center [433, 153] width 117 height 15
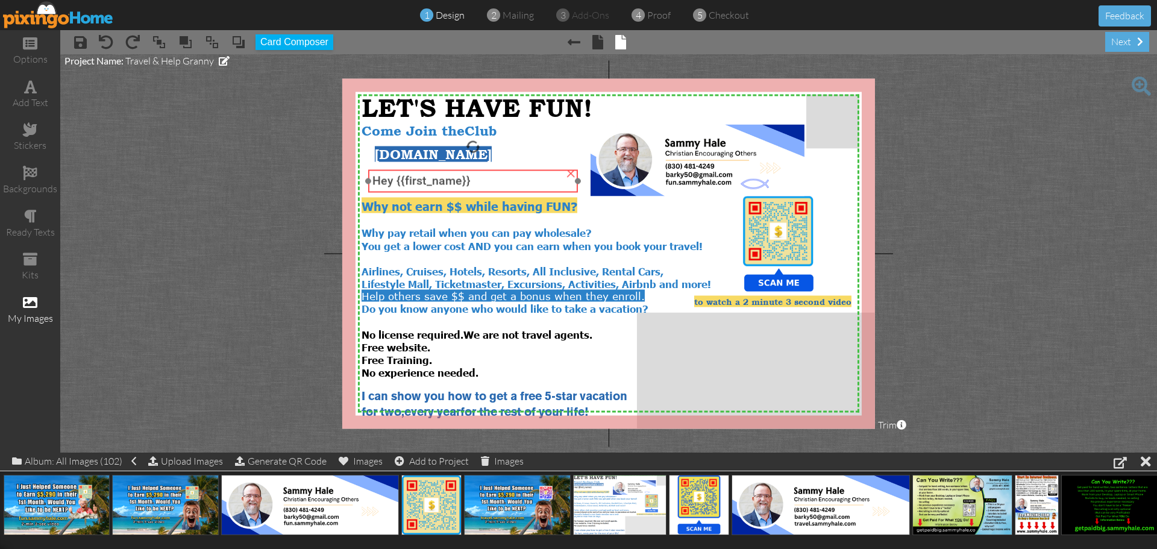
drag, startPoint x: 436, startPoint y: 192, endPoint x: 443, endPoint y: 186, distance: 9.9
click at [443, 186] on span "Hey {{first_name}}" at bounding box center [421, 181] width 98 height 14
drag, startPoint x: 578, startPoint y: 183, endPoint x: 563, endPoint y: 185, distance: 15.2
click at [563, 185] on div "Hey {{first_name}} ×" at bounding box center [465, 181] width 195 height 23
click at [480, 183] on div "Hey {{first_name}}" at bounding box center [469, 179] width 186 height 14
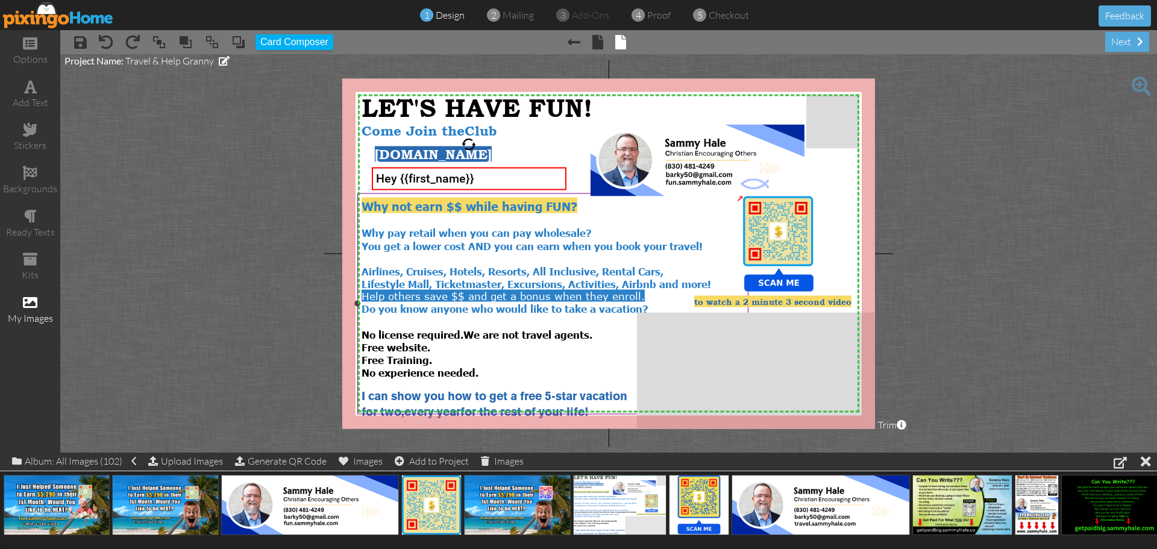
click at [372, 230] on span "Why pay retail when you can pay wholesale?" at bounding box center [477, 231] width 230 height 13
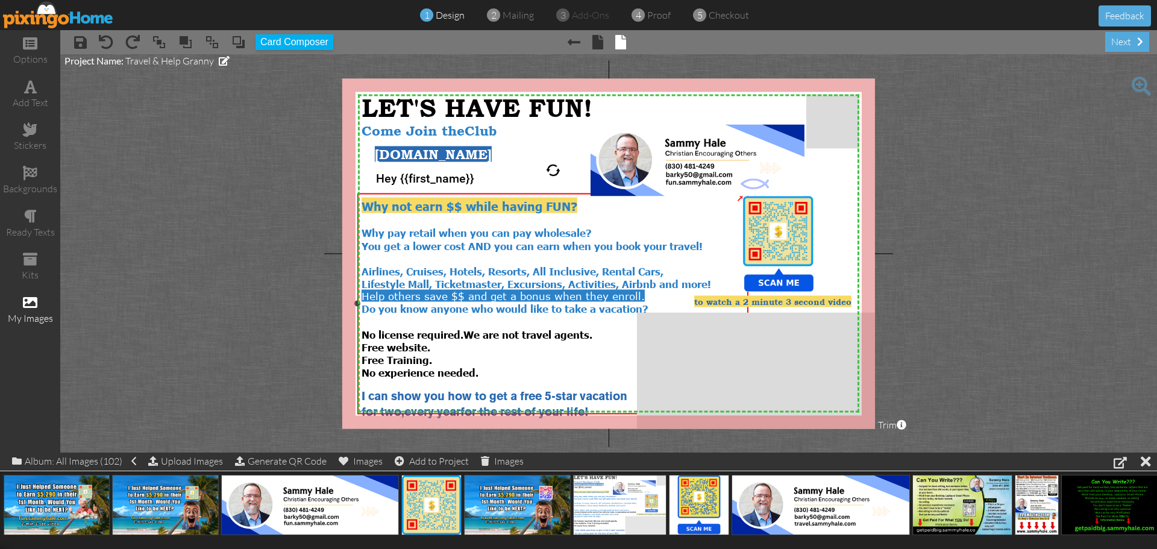
click at [372, 233] on span "Why pay retail when you can pay wholesale?" at bounding box center [477, 231] width 230 height 13
click at [371, 233] on span "Why pay retail when you can pay wholesale?" at bounding box center [477, 231] width 230 height 13
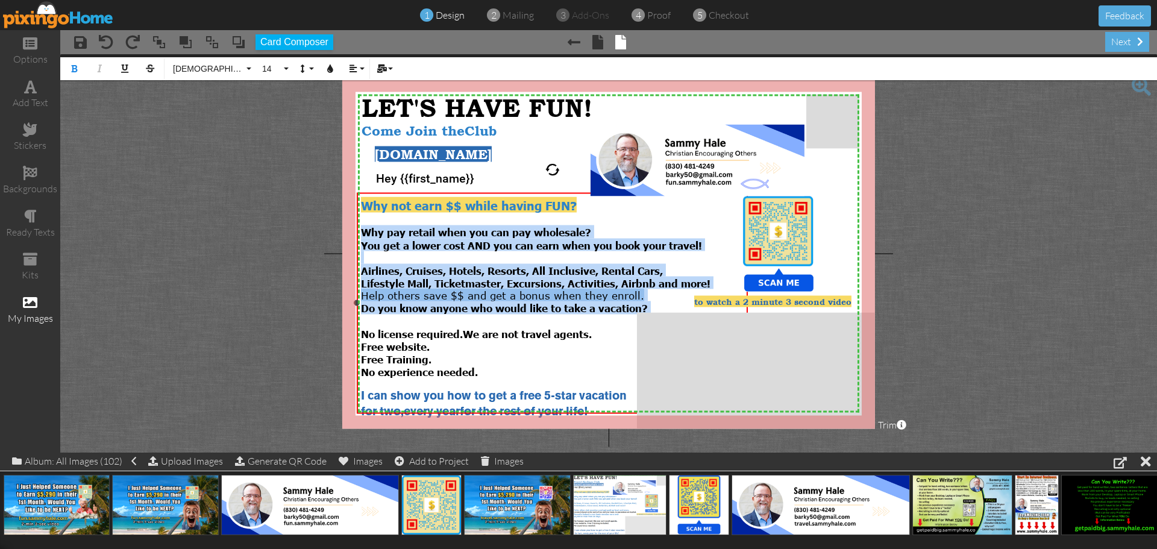
drag, startPoint x: 363, startPoint y: 228, endPoint x: 603, endPoint y: 313, distance: 254.4
click at [603, 313] on div "Why not earn $$ while having FUN? Why pay retail when you can pay wholesale? Yo…" at bounding box center [552, 307] width 383 height 222
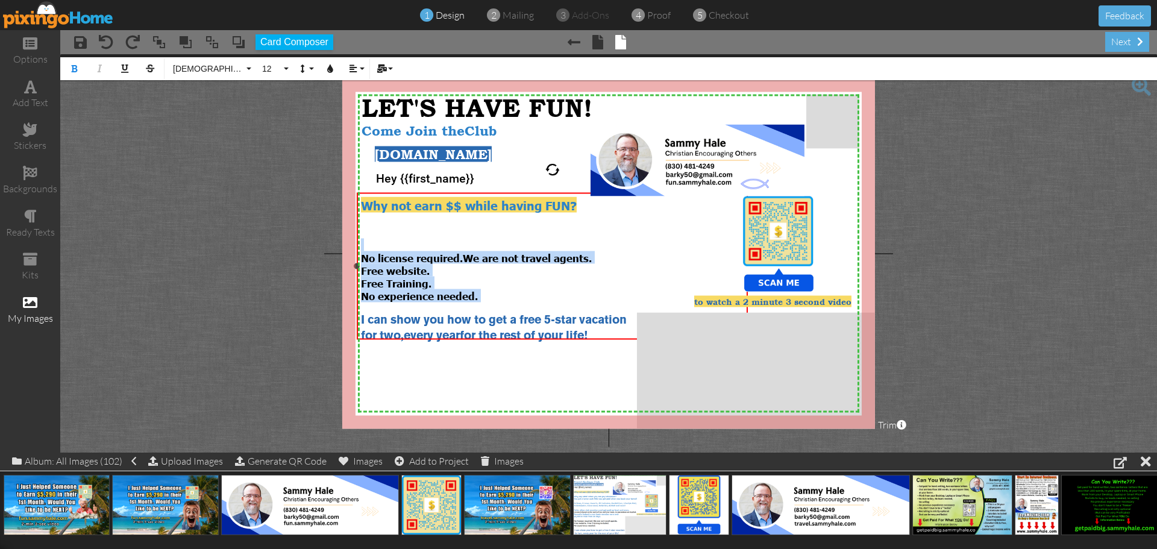
drag, startPoint x: 483, startPoint y: 293, endPoint x: 374, endPoint y: 242, distance: 120.5
click at [374, 242] on div "Why not earn $$ while having FUN? ​ No license required. We are not travel agen…" at bounding box center [552, 269] width 383 height 146
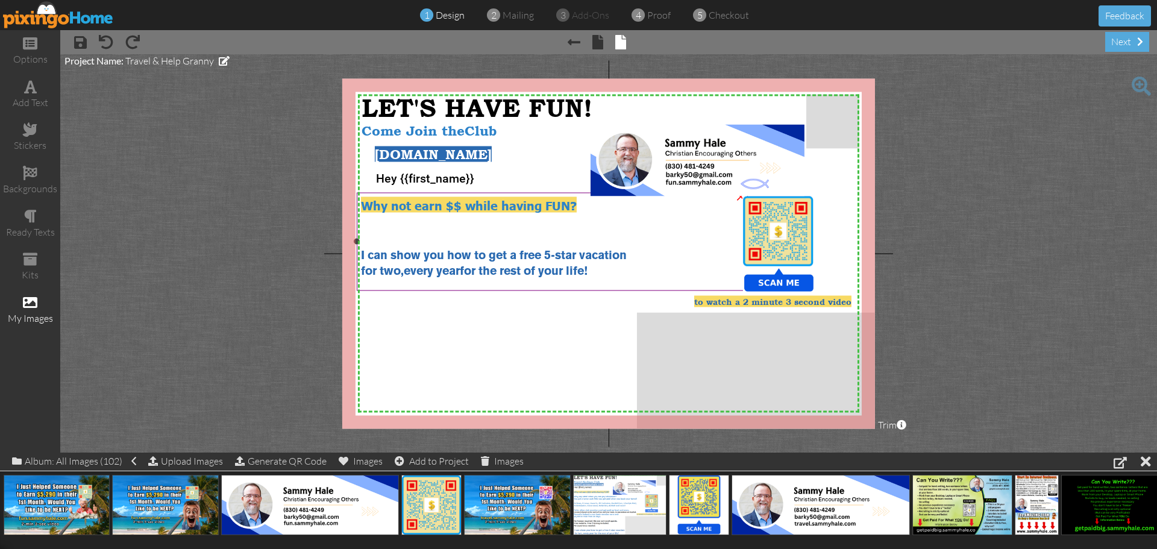
click at [402, 254] on span "I can show you how to get a free 5-star vacation" at bounding box center [494, 255] width 266 height 11
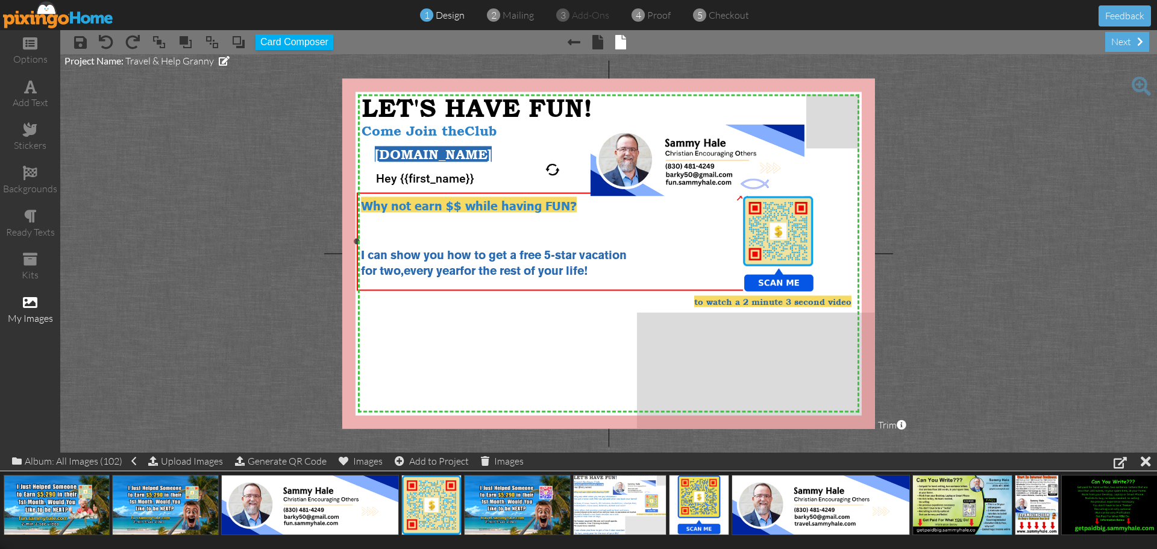
click at [417, 266] on span "every year" at bounding box center [432, 271] width 56 height 11
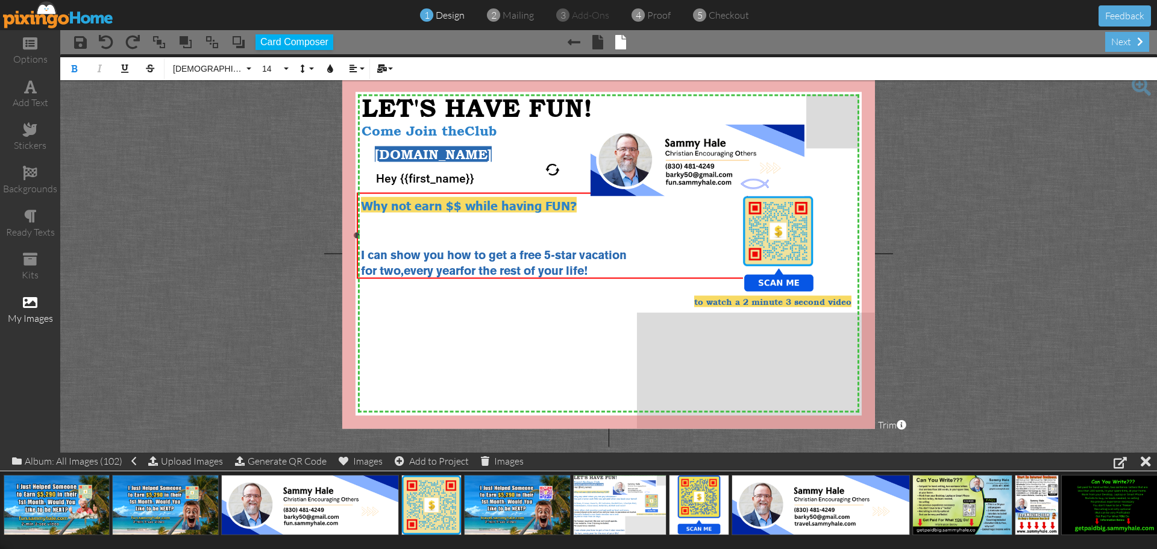
click at [361, 251] on span "I can show you how to get a free 5-star vacation" at bounding box center [494, 255] width 266 height 11
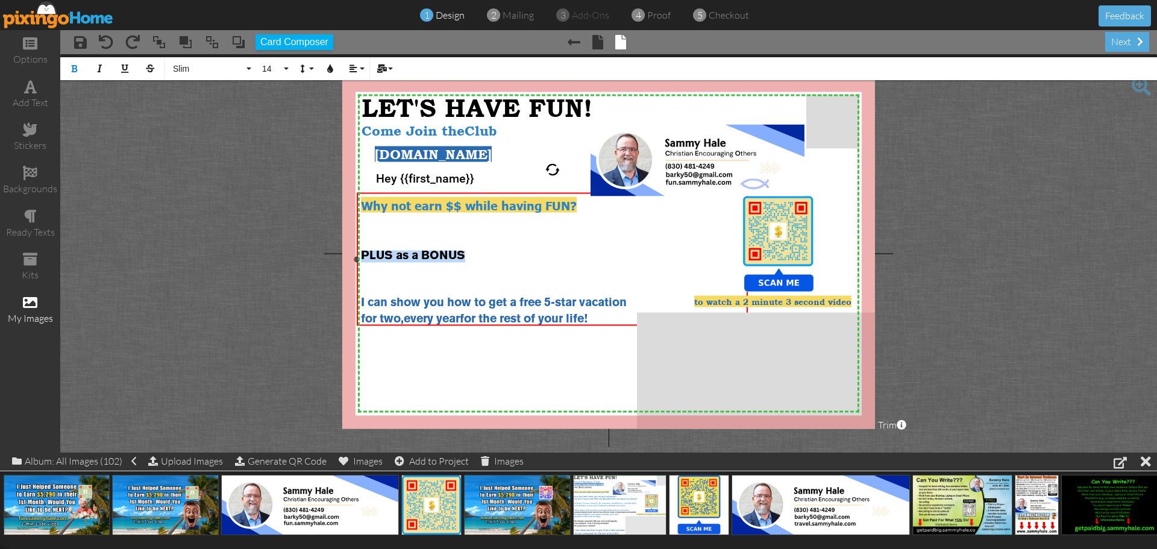
drag, startPoint x: 475, startPoint y: 254, endPoint x: 365, endPoint y: 246, distance: 111.1
click at [365, 250] on div "PLUS as a BONUS" at bounding box center [552, 256] width 383 height 12
click at [284, 67] on button "14" at bounding box center [273, 68] width 35 height 23
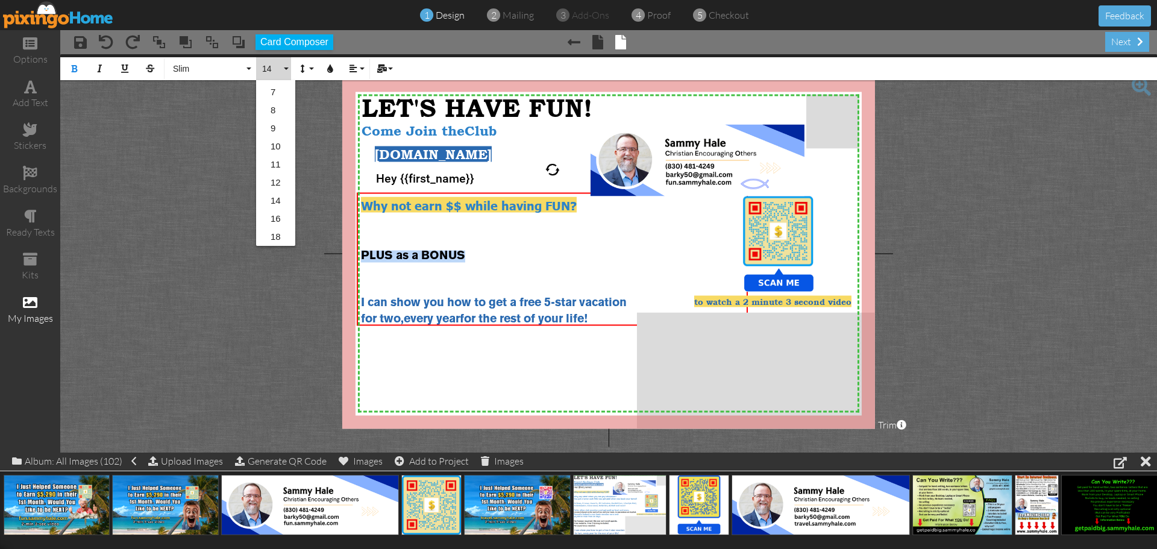
scroll to position [122, 0]
click at [284, 166] on link "20" at bounding box center [275, 166] width 39 height 18
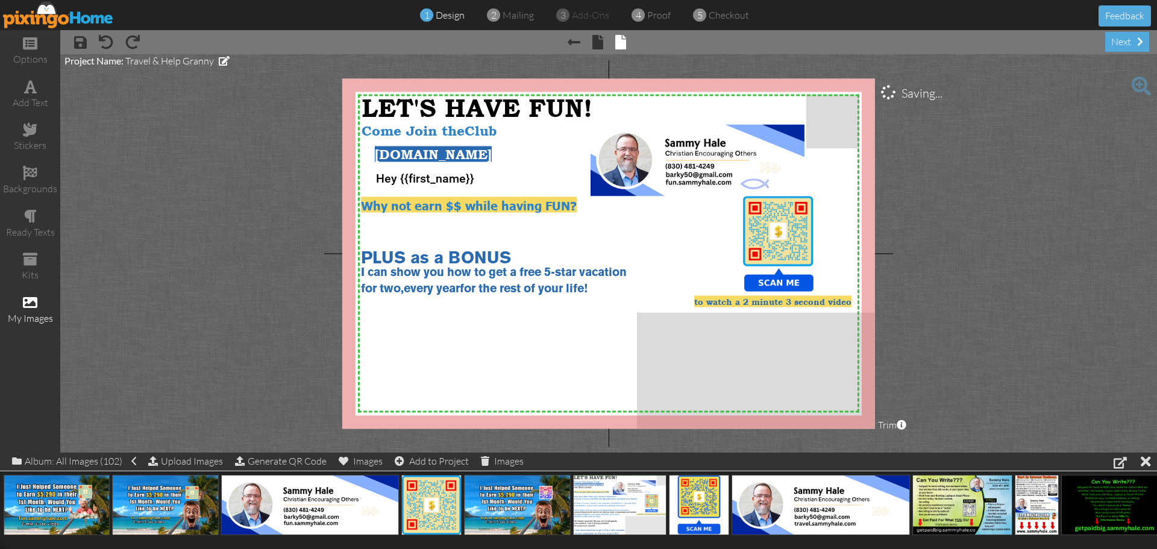
click at [272, 186] on project-studio-wrapper "X X X X X X X X X X X X X X X X X X X X X X X X X X X X X X X X X X X X X X X X…" at bounding box center [608, 253] width 1097 height 398
click at [521, 255] on div "PLUS as a BONUS" at bounding box center [552, 258] width 383 height 17
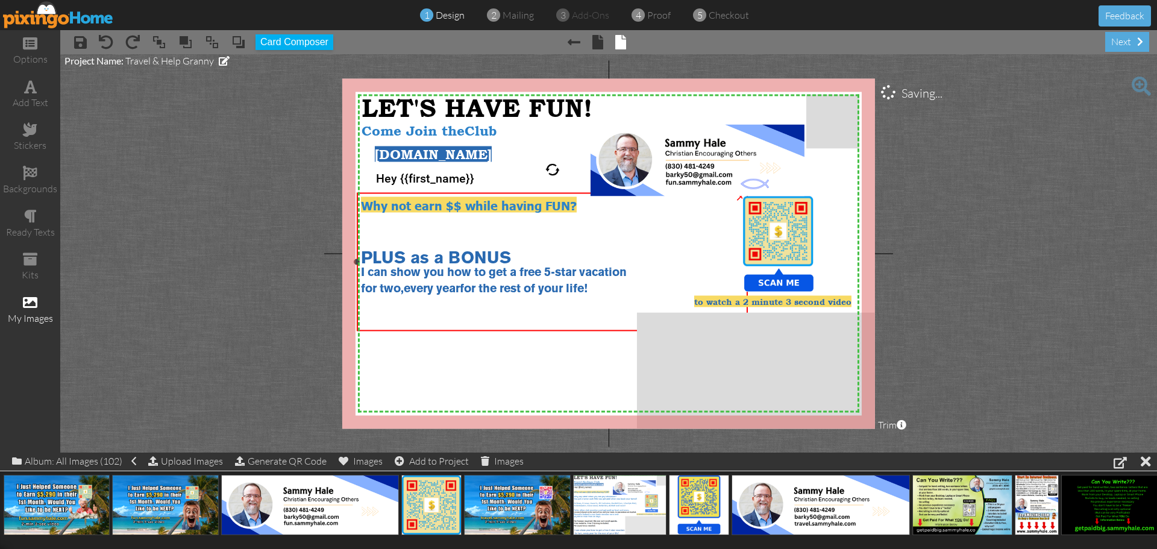
click at [515, 252] on div "PLUS as a BONUS" at bounding box center [552, 258] width 383 height 17
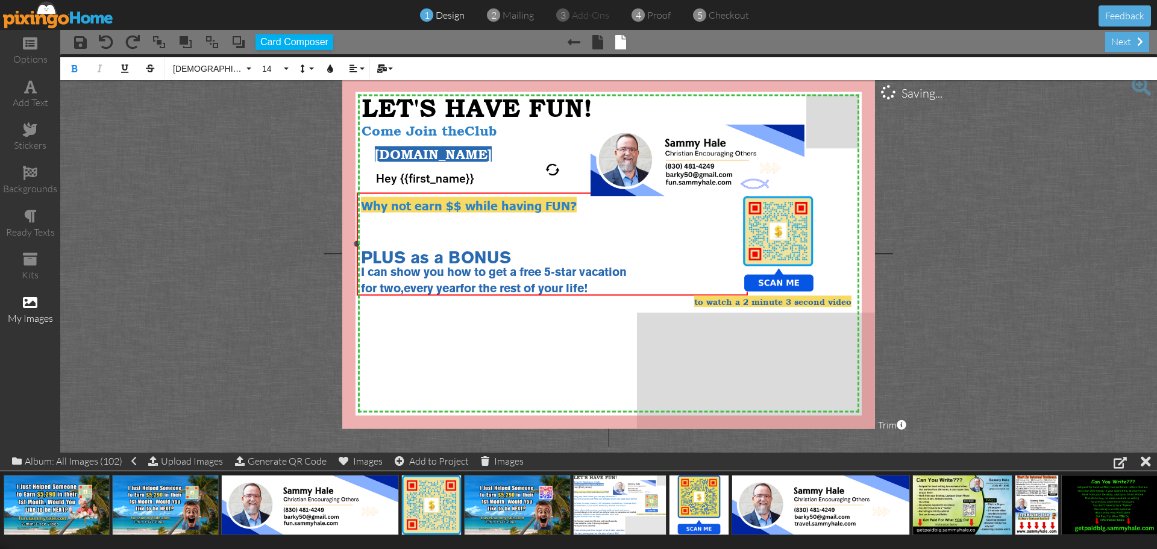
click at [515, 252] on div "PLUS as a BONUS" at bounding box center [552, 258] width 383 height 17
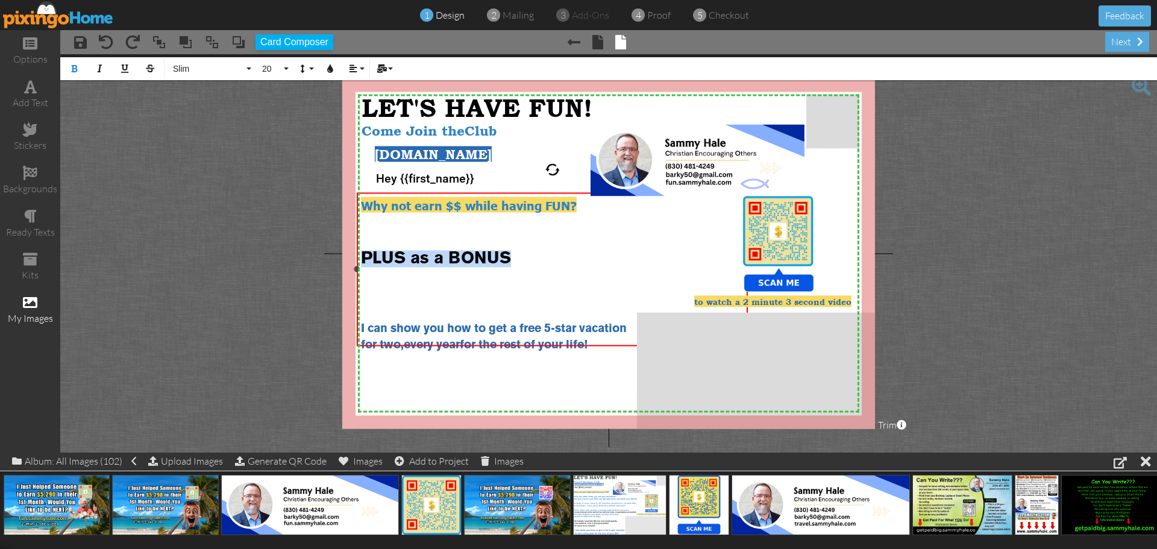
drag, startPoint x: 513, startPoint y: 254, endPoint x: 366, endPoint y: 247, distance: 147.8
click at [366, 250] on div "PLUS as a BONUS" at bounding box center [552, 258] width 383 height 17
click at [285, 71] on button "20" at bounding box center [273, 68] width 35 height 23
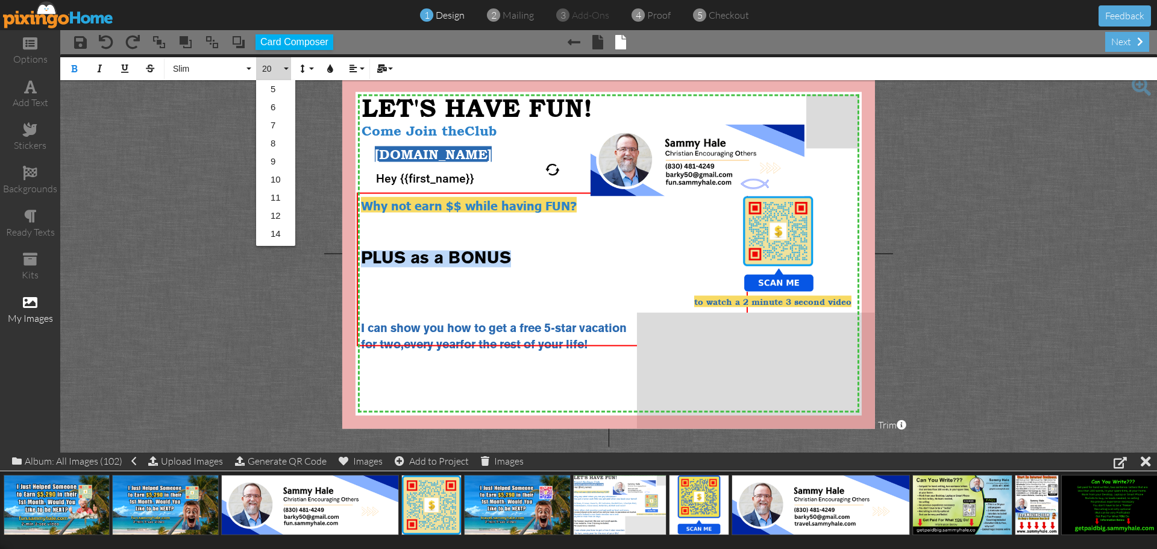
scroll to position [125, 0]
click at [271, 195] on link "24" at bounding box center [275, 199] width 39 height 18
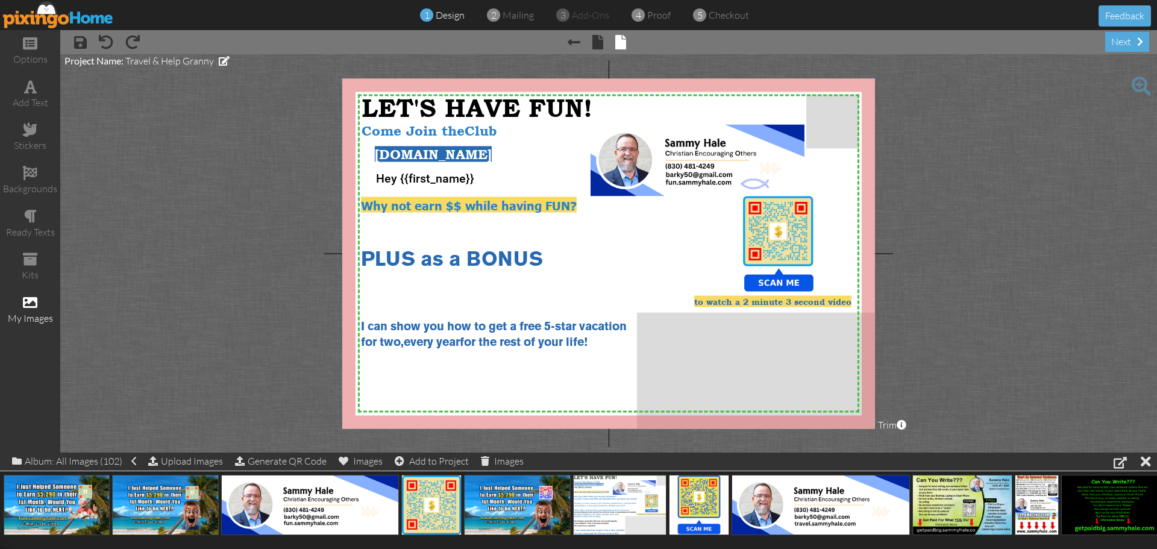
click at [81, 16] on img at bounding box center [58, 14] width 111 height 27
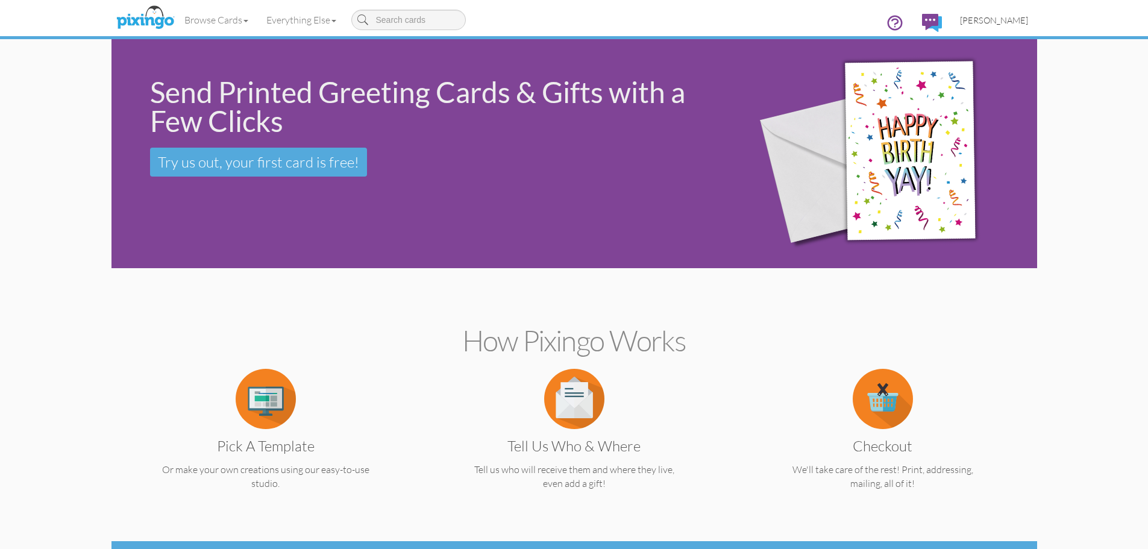
click at [1001, 22] on span "[PERSON_NAME]" at bounding box center [994, 20] width 68 height 10
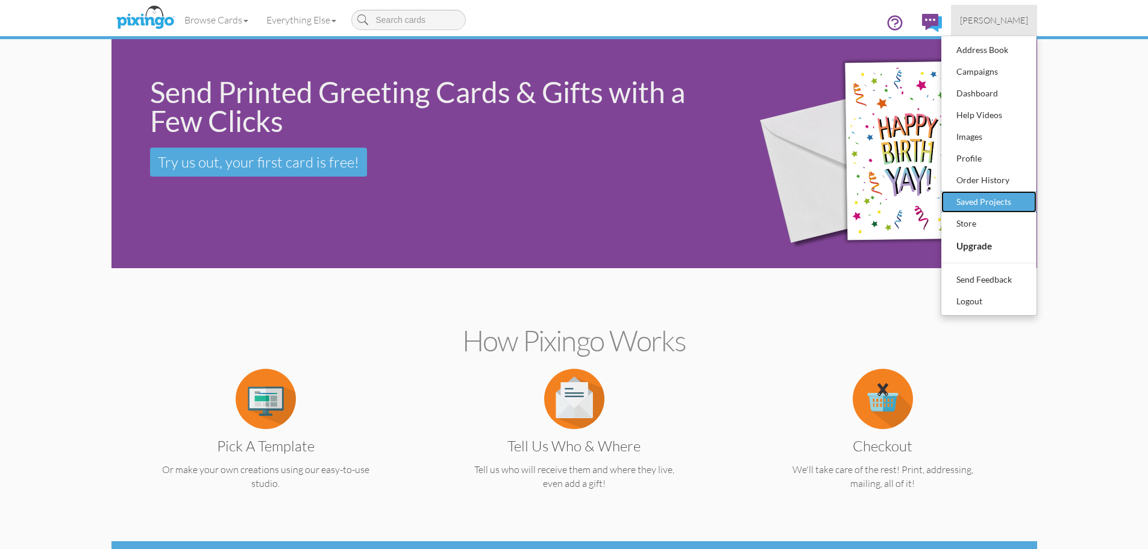
click at [981, 199] on div "Saved Projects" at bounding box center [988, 202] width 71 height 18
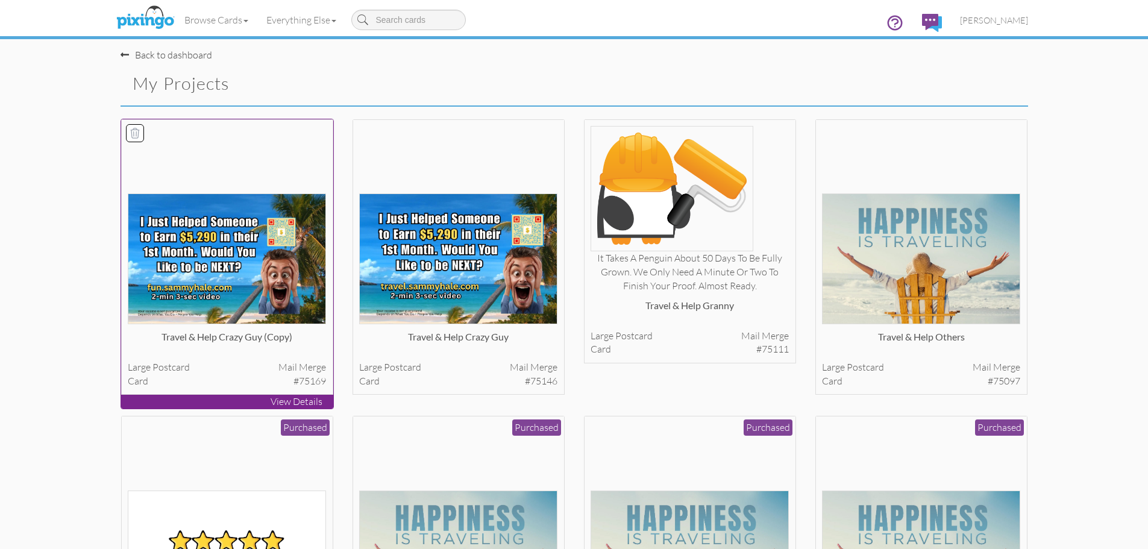
click at [266, 274] on img at bounding box center [227, 258] width 198 height 131
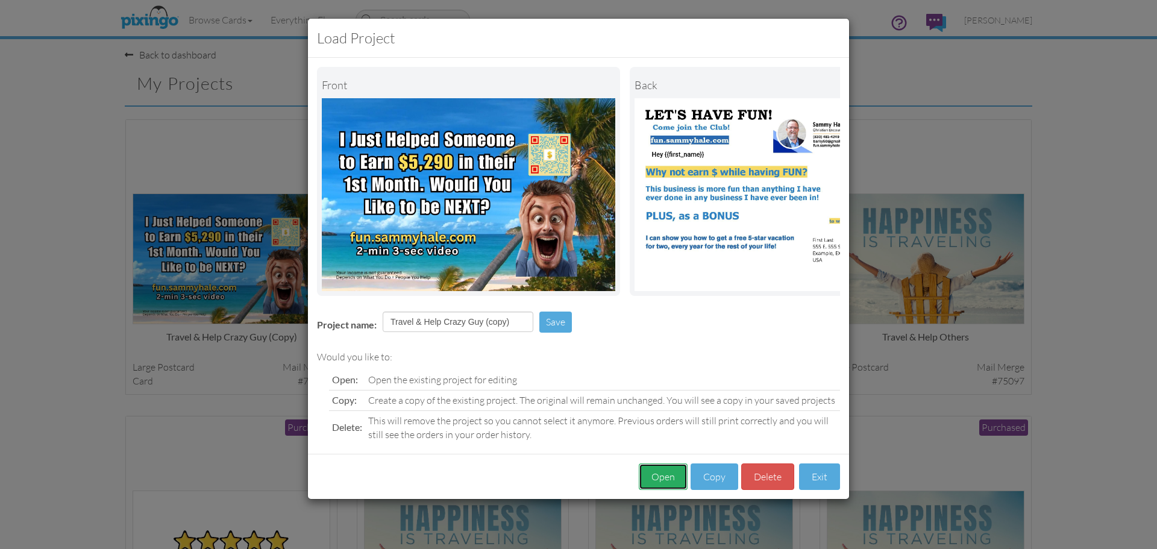
click at [663, 484] on button "Open" at bounding box center [663, 476] width 49 height 27
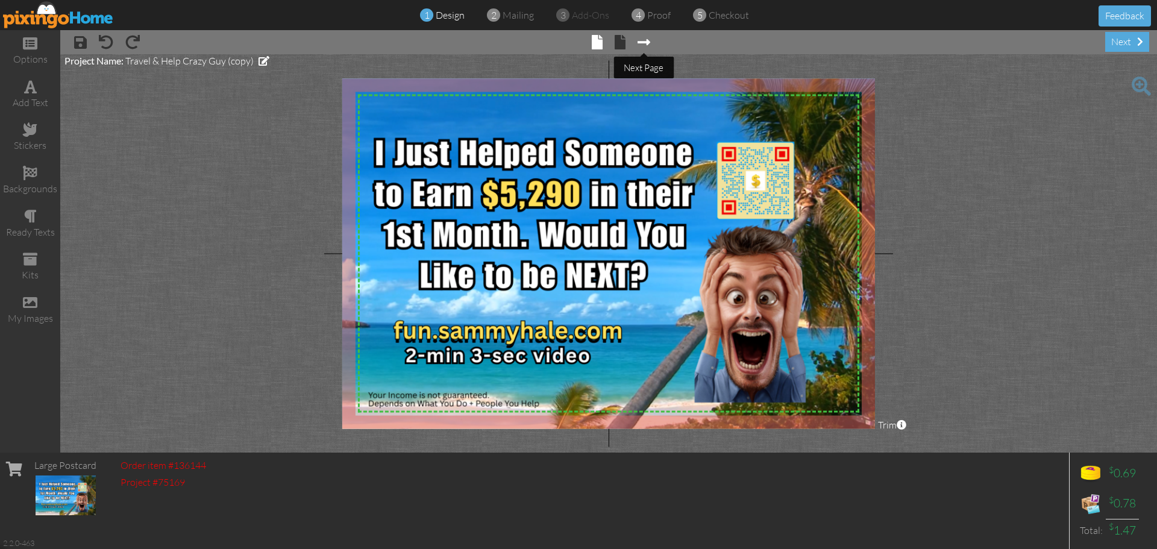
click at [645, 41] on span at bounding box center [643, 42] width 13 height 14
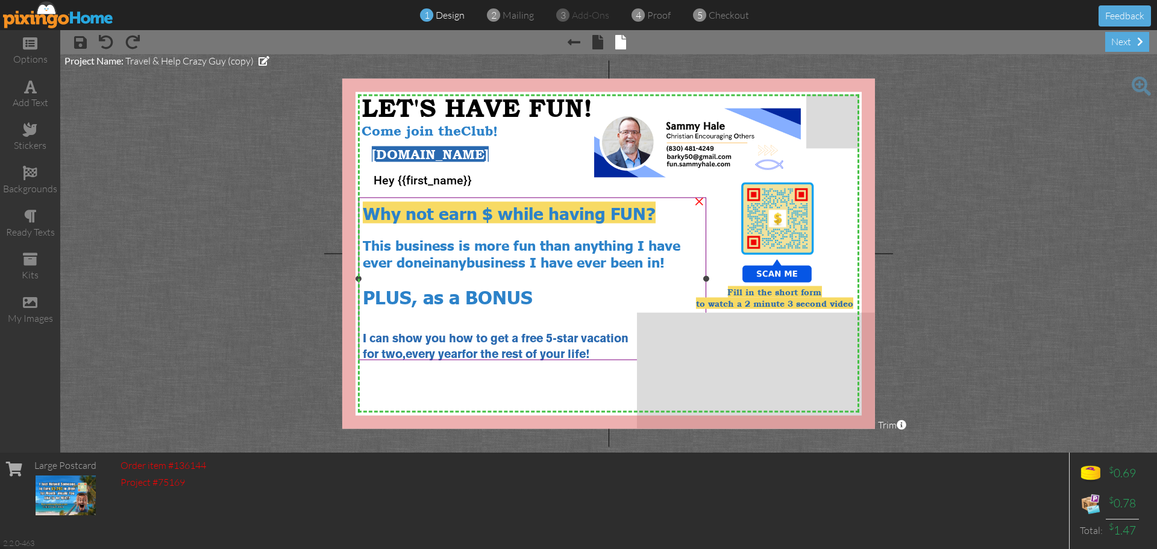
click at [368, 239] on span "This business is more fun than anything I have ever done" at bounding box center [522, 253] width 318 height 34
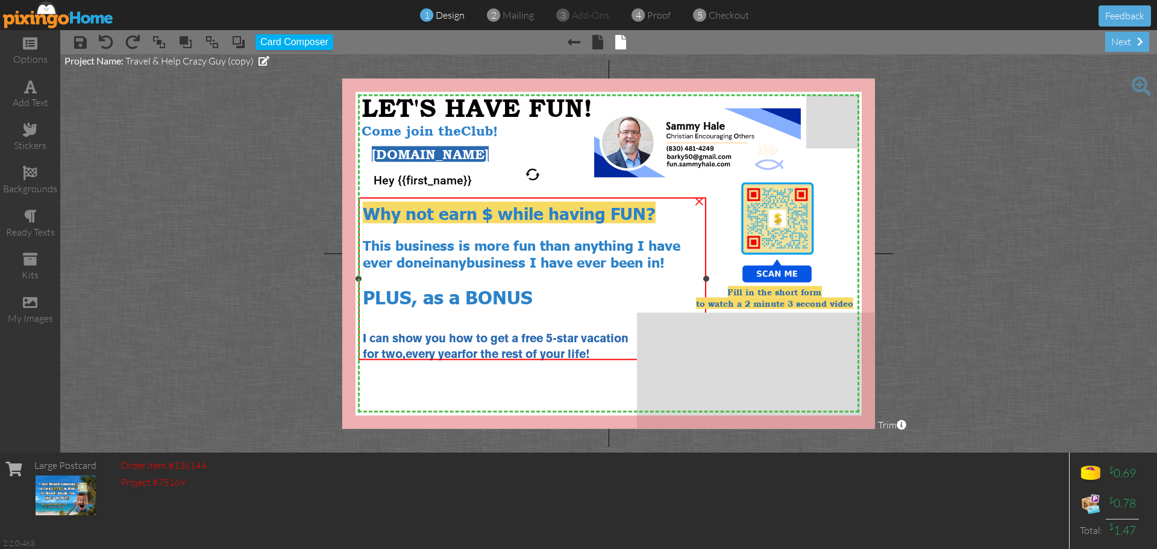
click at [368, 240] on span "This business is more fun than anything I have ever done" at bounding box center [522, 253] width 318 height 34
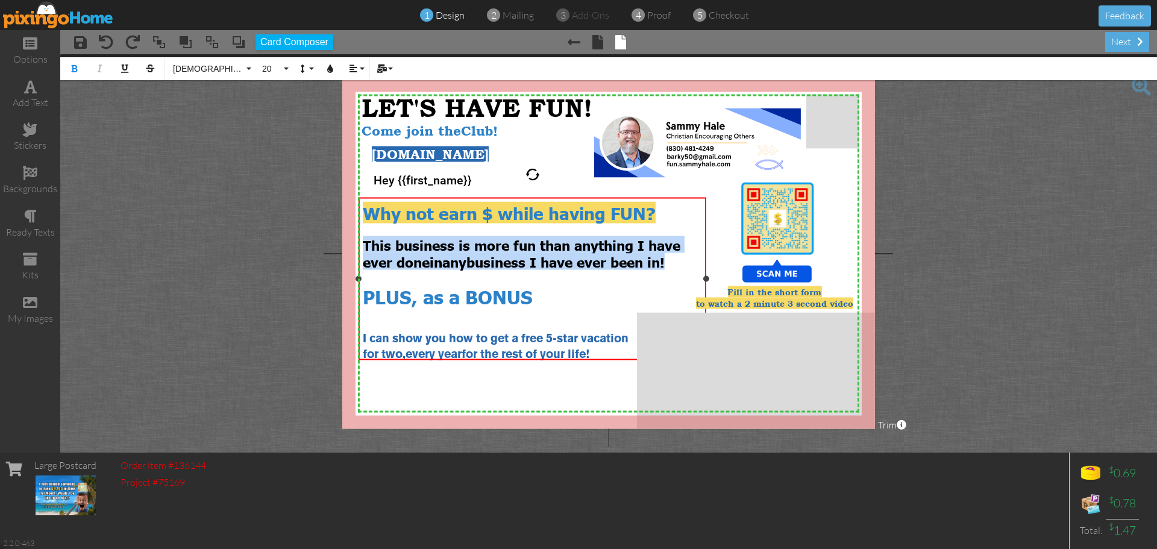
click at [368, 240] on span "This business is more fun than anything I have ever done" at bounding box center [522, 253] width 318 height 34
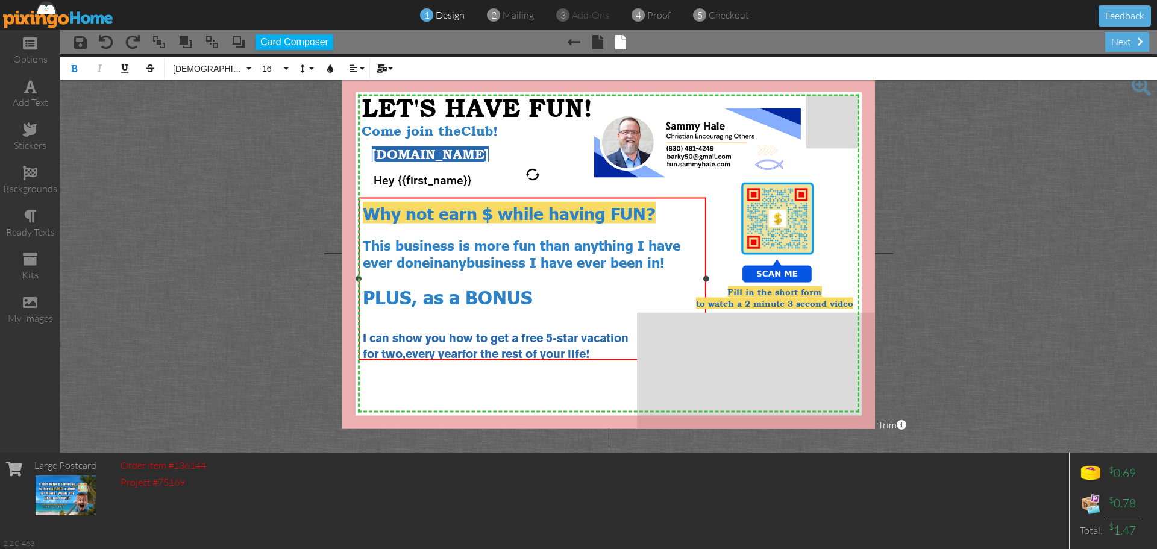
click at [563, 301] on div "PLUS, as a BONUS" at bounding box center [533, 296] width 340 height 24
click at [73, 19] on img at bounding box center [58, 14] width 111 height 27
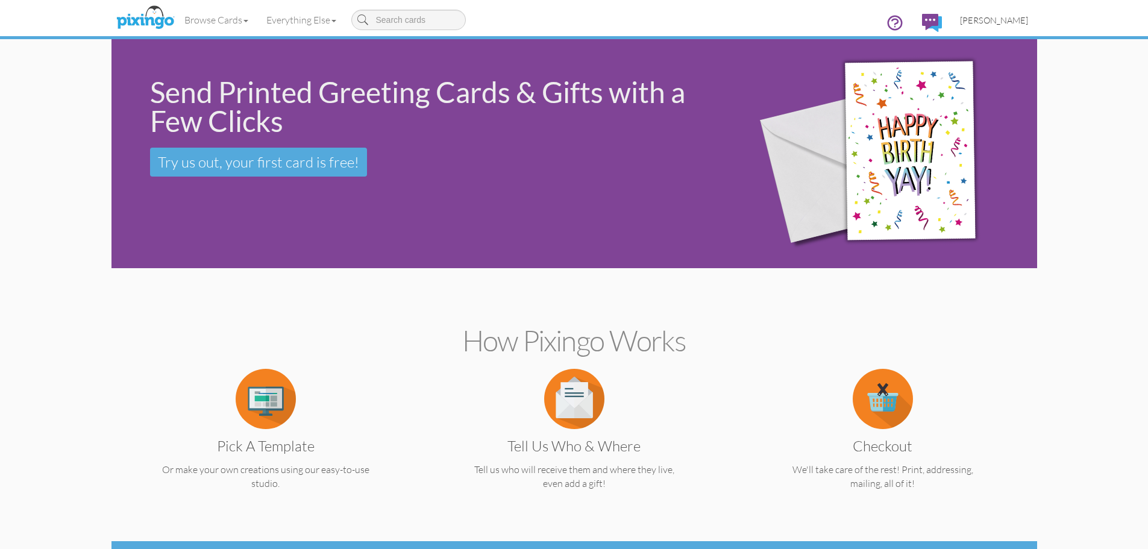
click at [1000, 23] on span "[PERSON_NAME]" at bounding box center [994, 20] width 68 height 10
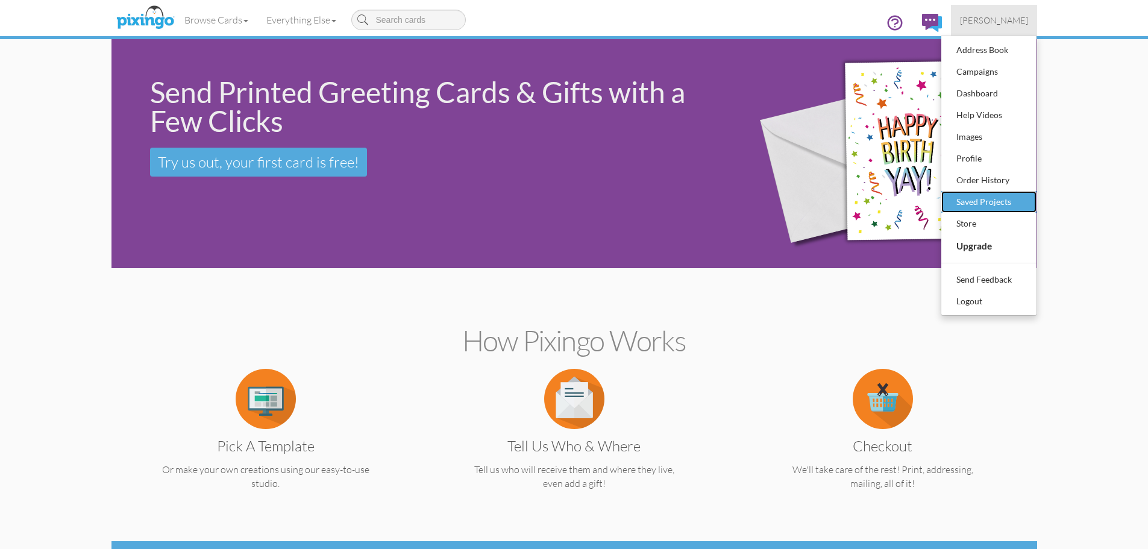
click at [1007, 201] on div "Saved Projects" at bounding box center [988, 202] width 71 height 18
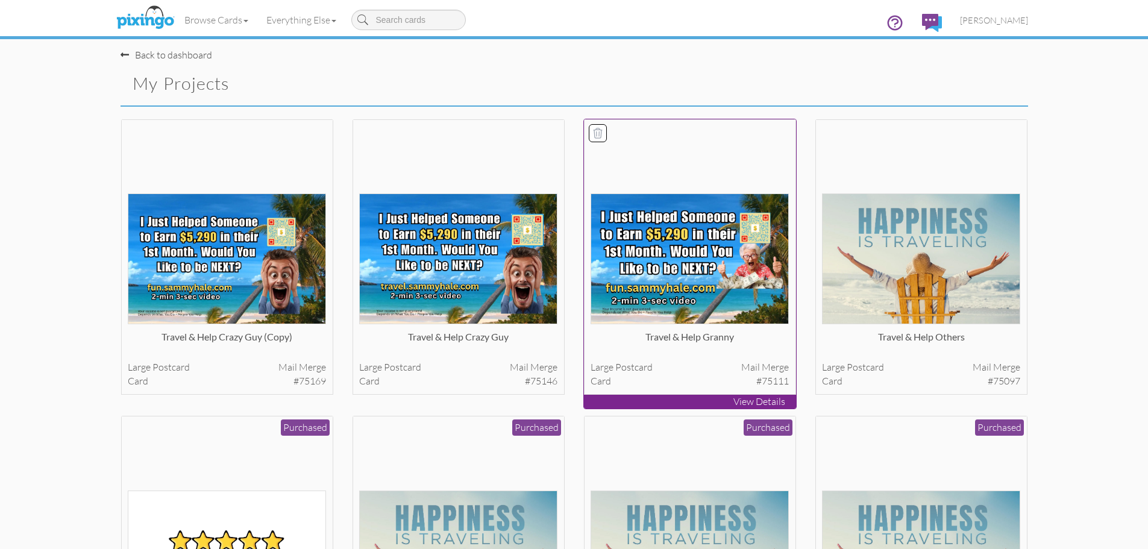
click at [672, 267] on img at bounding box center [689, 258] width 198 height 131
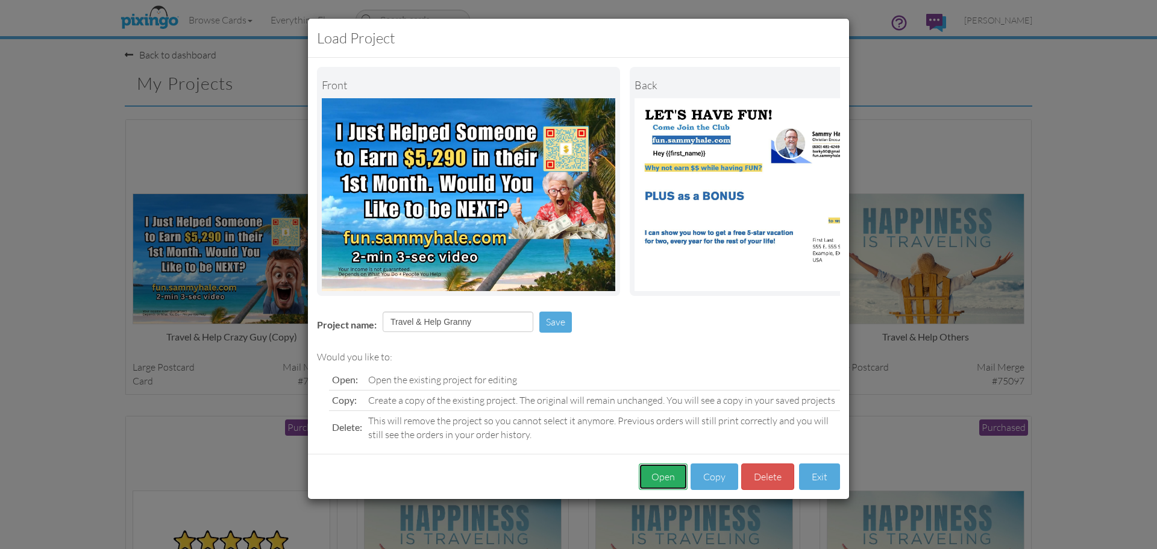
click at [663, 480] on button "Open" at bounding box center [663, 476] width 49 height 27
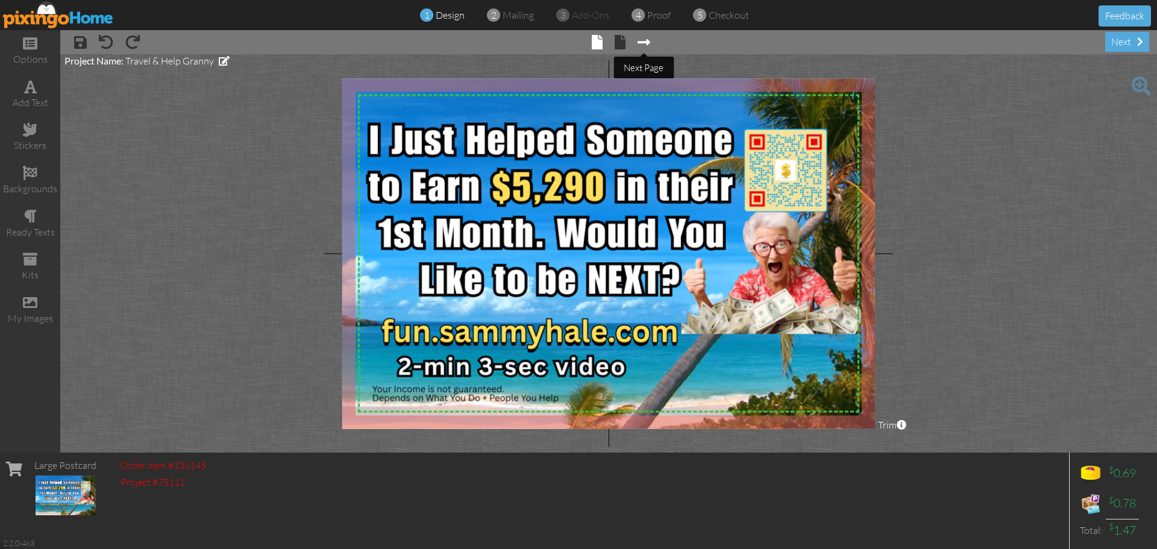
click at [647, 40] on span at bounding box center [643, 42] width 13 height 14
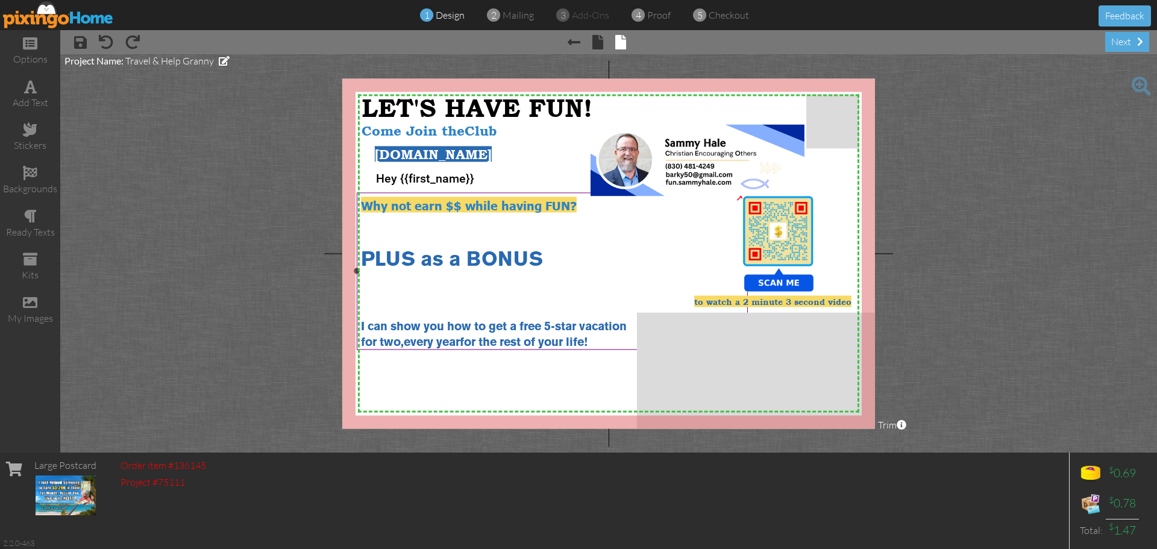
click at [394, 233] on div at bounding box center [552, 231] width 383 height 13
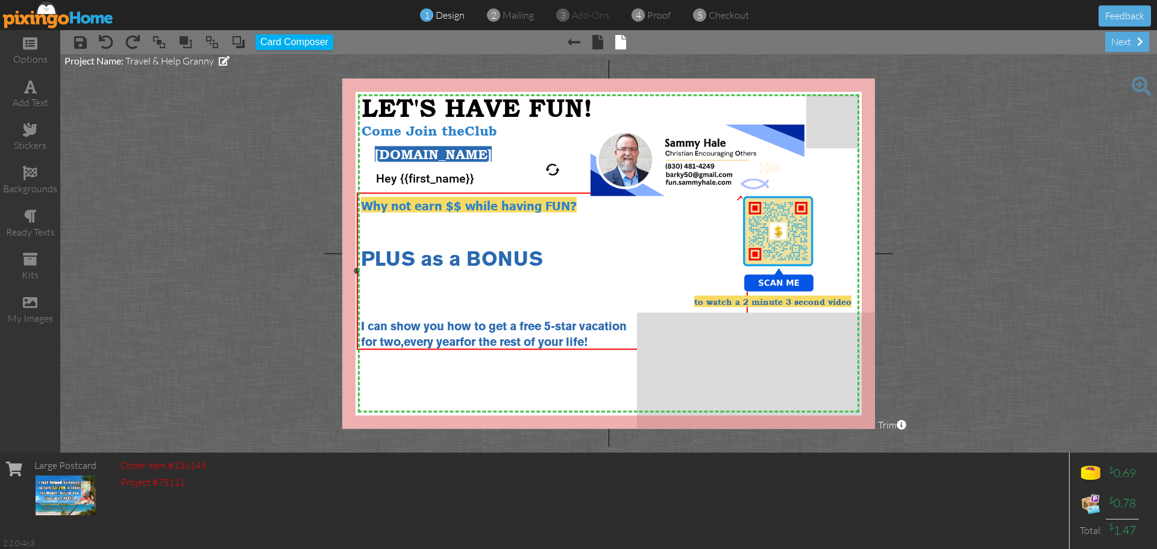
click at [395, 232] on div at bounding box center [552, 231] width 383 height 13
click at [584, 206] on div "Why not earn $$ while having FUN?" at bounding box center [552, 204] width 383 height 16
drag, startPoint x: 580, startPoint y: 205, endPoint x: 364, endPoint y: 205, distance: 215.7
click at [364, 205] on div "Why not earn $$ while having FUN?" at bounding box center [552, 204] width 383 height 16
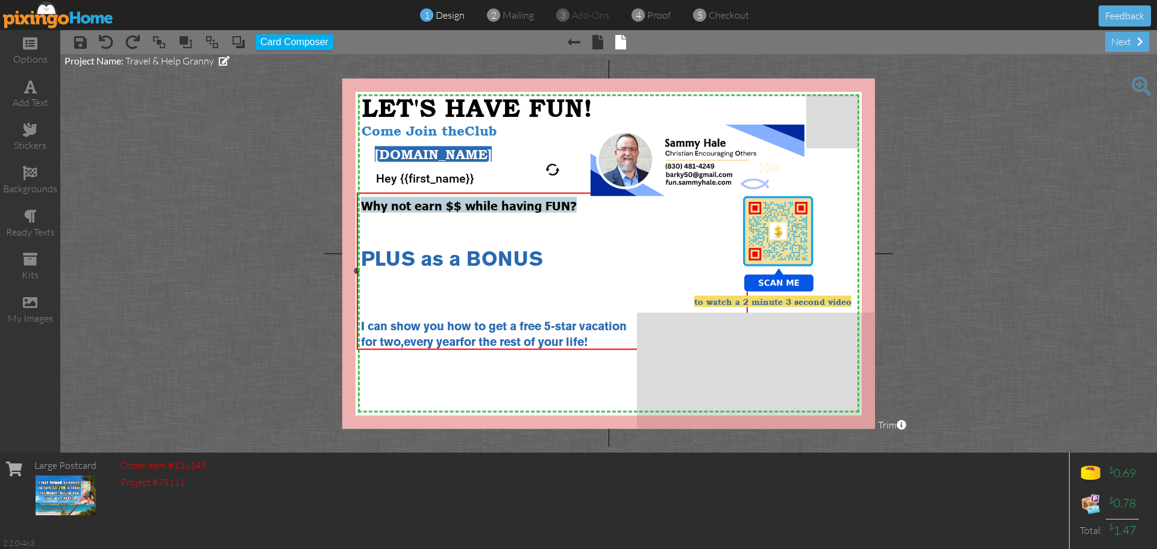
click at [582, 206] on div "Why not earn $$ while having FUN?" at bounding box center [552, 204] width 383 height 16
click at [581, 261] on div "PLUS as a BONUS" at bounding box center [552, 260] width 383 height 20
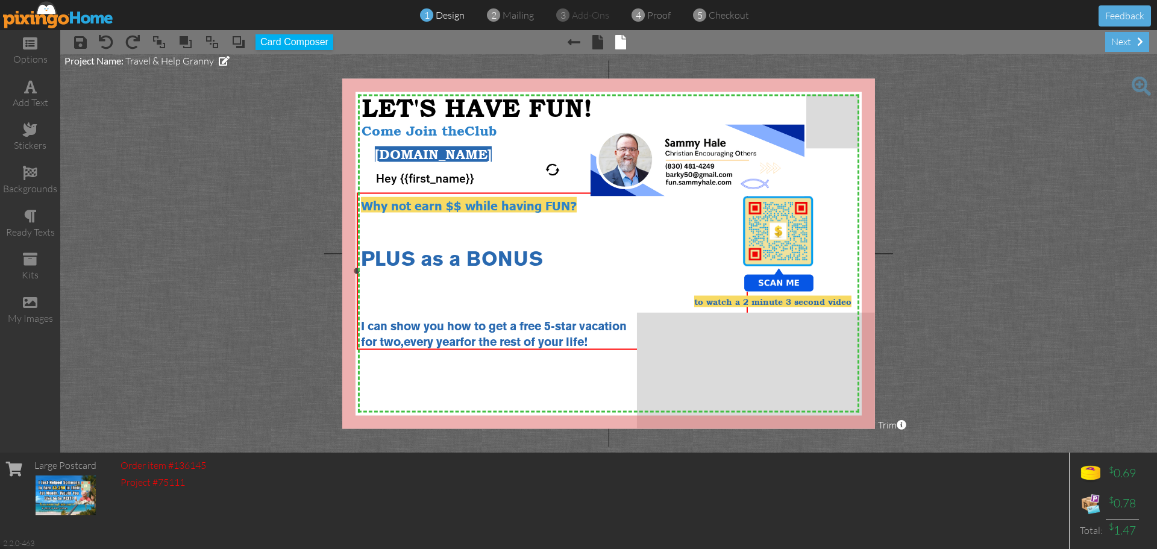
click at [365, 251] on span "PLUS as a BONUS" at bounding box center [452, 260] width 182 height 18
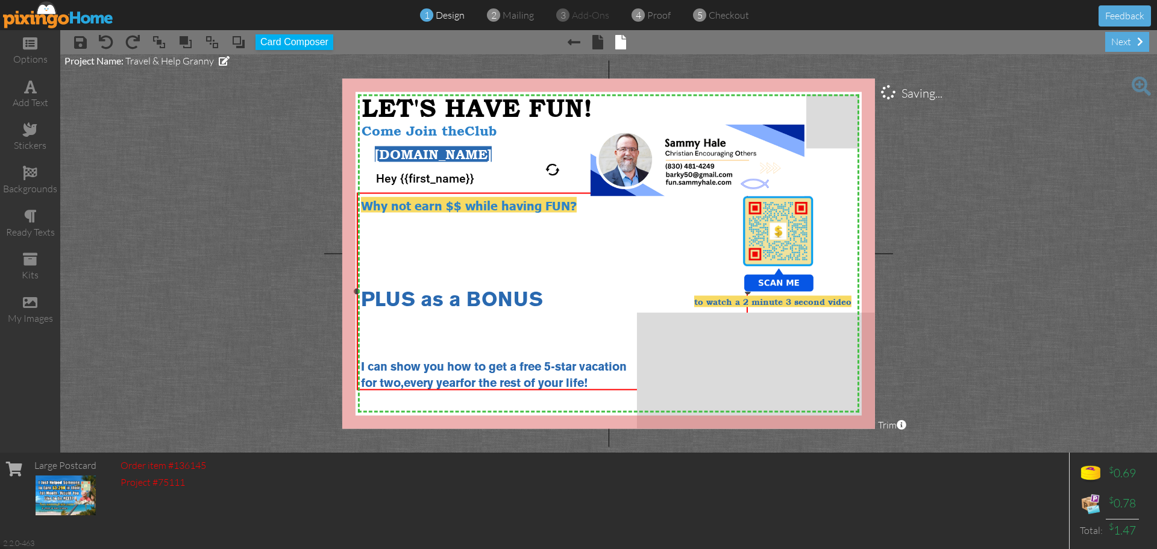
click at [401, 240] on div at bounding box center [552, 243] width 383 height 13
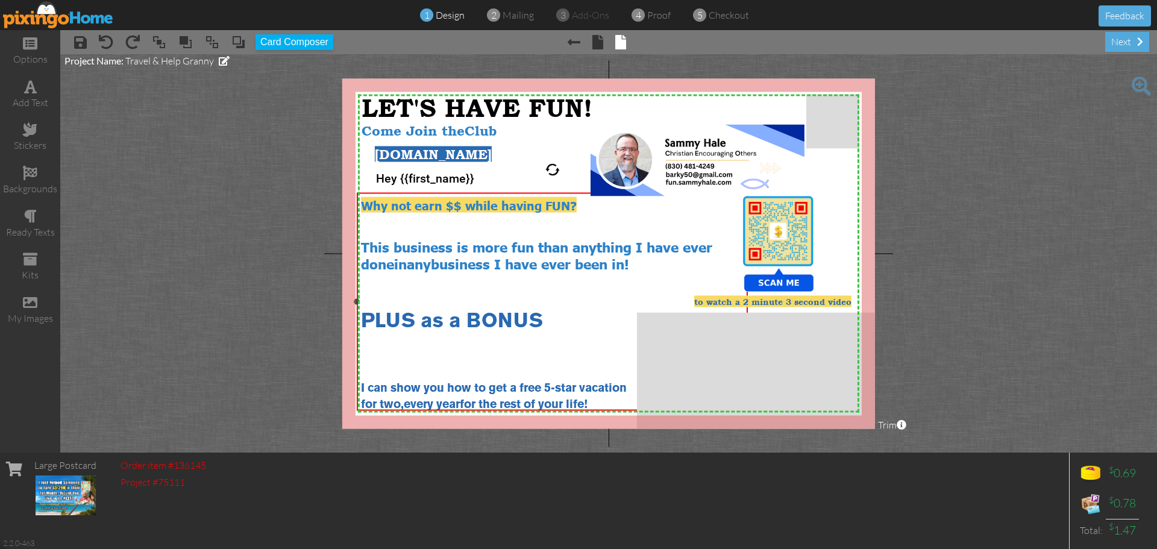
click at [563, 345] on div at bounding box center [552, 340] width 383 height 17
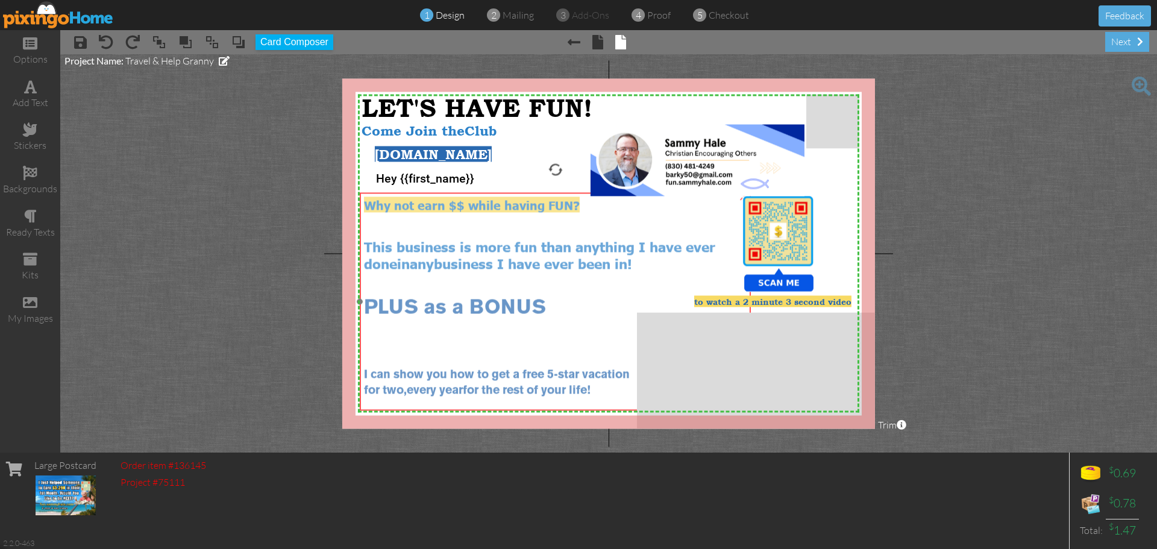
click at [622, 285] on div at bounding box center [555, 291] width 383 height 13
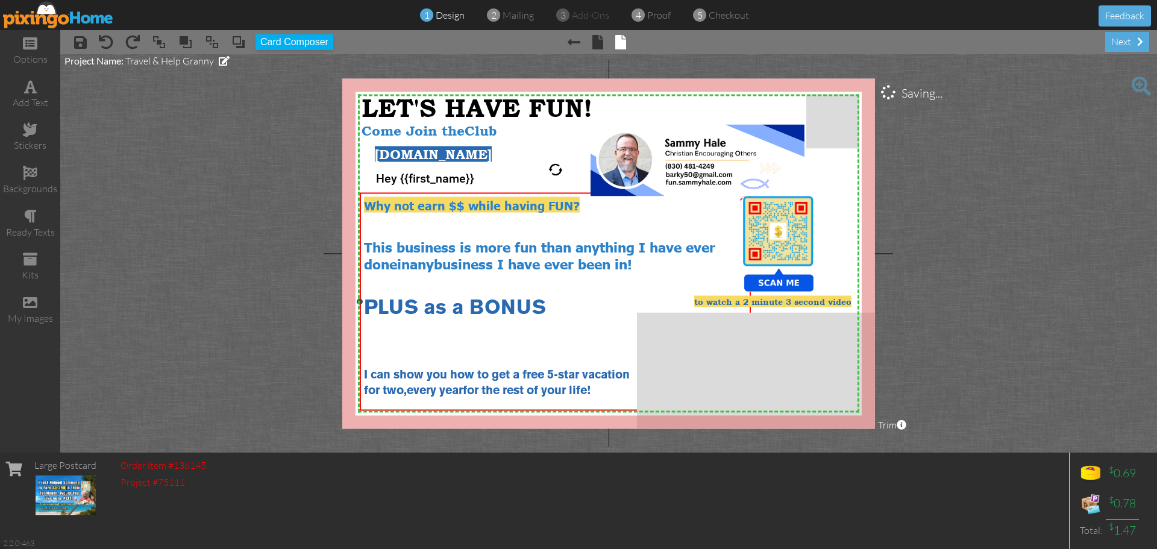
click at [577, 201] on div "Why not earn $$ while having FUN?" at bounding box center [555, 204] width 383 height 16
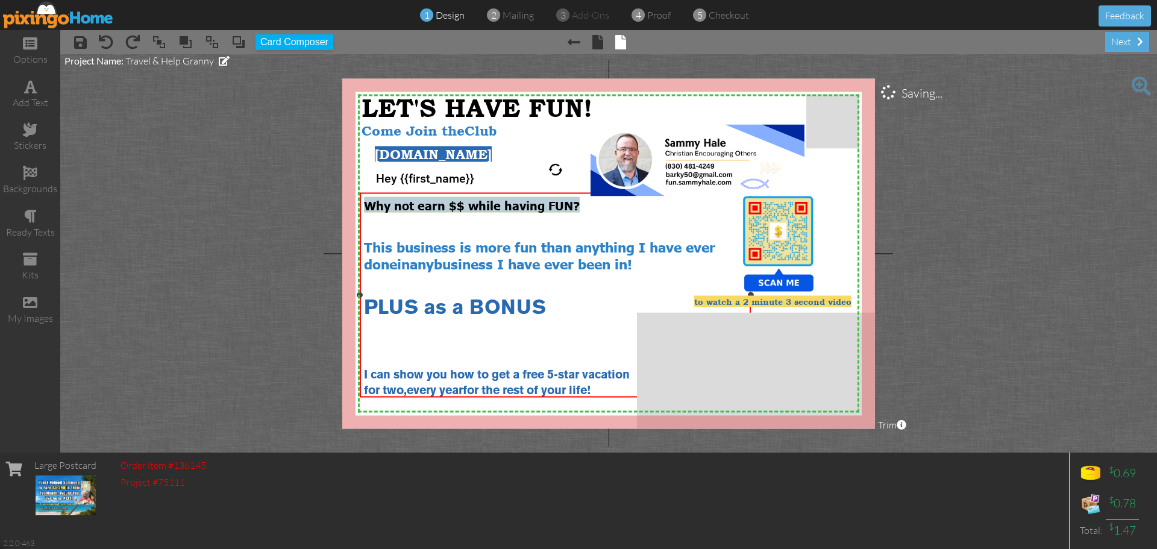
drag, startPoint x: 577, startPoint y: 201, endPoint x: 360, endPoint y: 196, distance: 217.0
click at [360, 196] on div "Why not earn $$ while having FUN? This business is more fun than anything I hav…" at bounding box center [556, 296] width 392 height 209
click at [576, 202] on span "Why not earn $$ while having FUN?" at bounding box center [472, 204] width 216 height 16
click at [365, 204] on span "Why not earn $$ while having FUN?" at bounding box center [472, 204] width 216 height 16
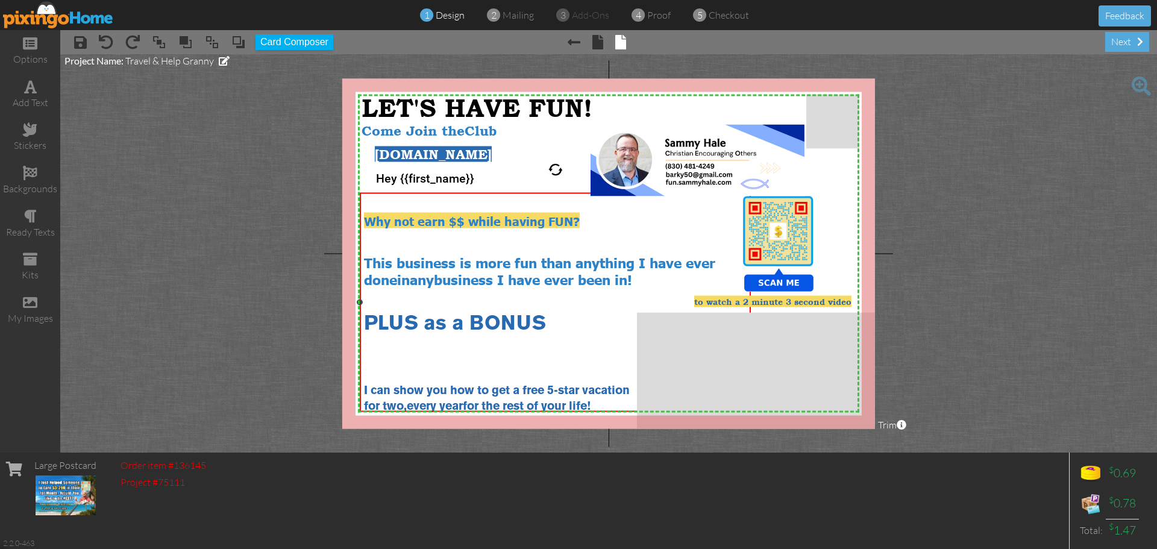
click at [386, 369] on div at bounding box center [555, 376] width 383 height 17
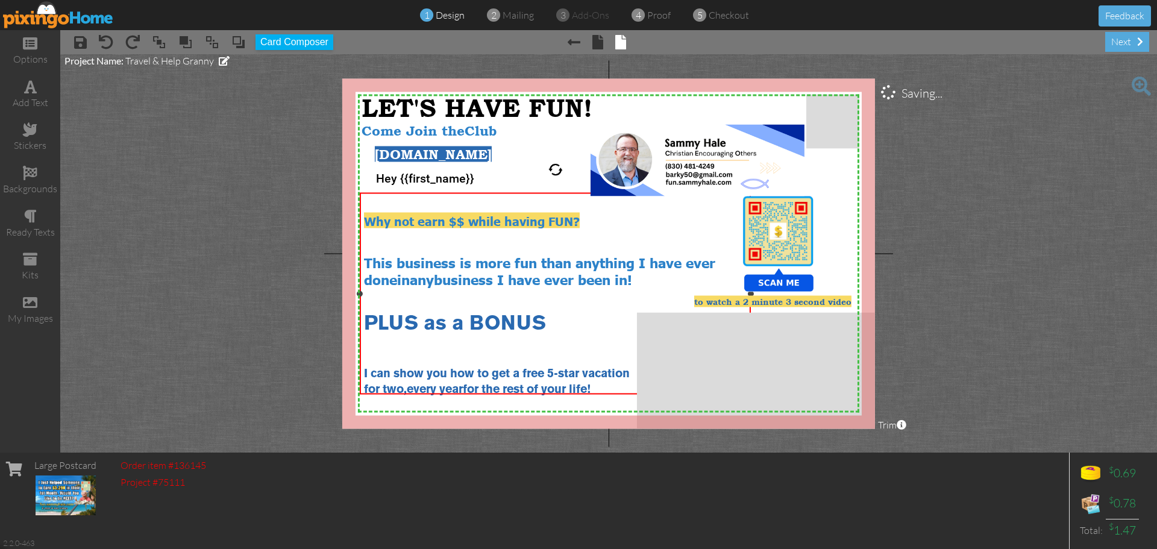
click at [465, 216] on span "Why not earn $$ while having FUN?" at bounding box center [472, 220] width 216 height 16
drag, startPoint x: 465, startPoint y: 216, endPoint x: 443, endPoint y: 227, distance: 24.3
click at [443, 228] on div at bounding box center [555, 234] width 383 height 13
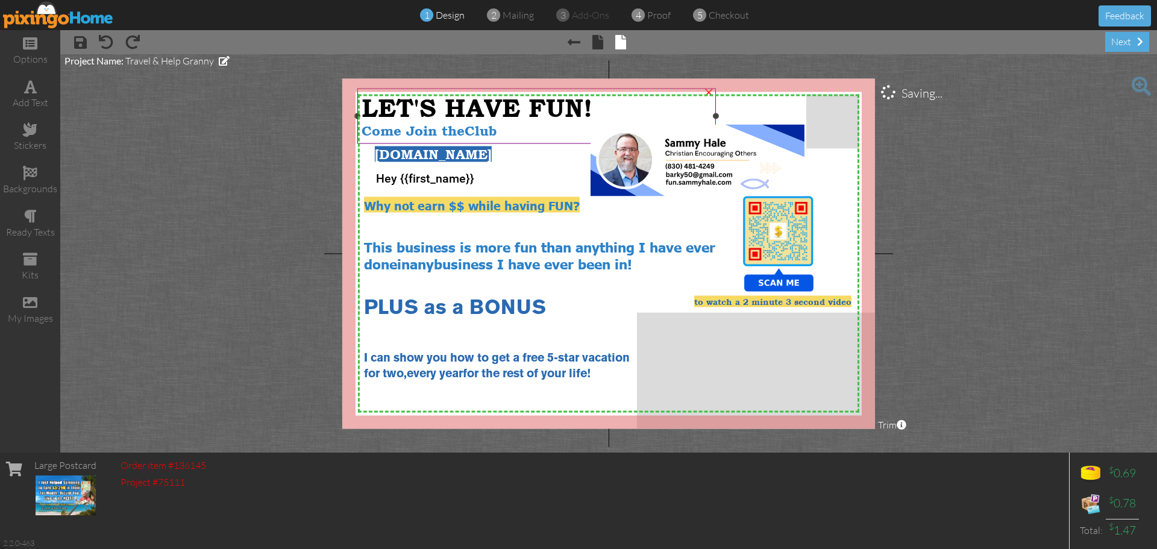
click at [528, 128] on div "Come Join the Club" at bounding box center [537, 131] width 351 height 16
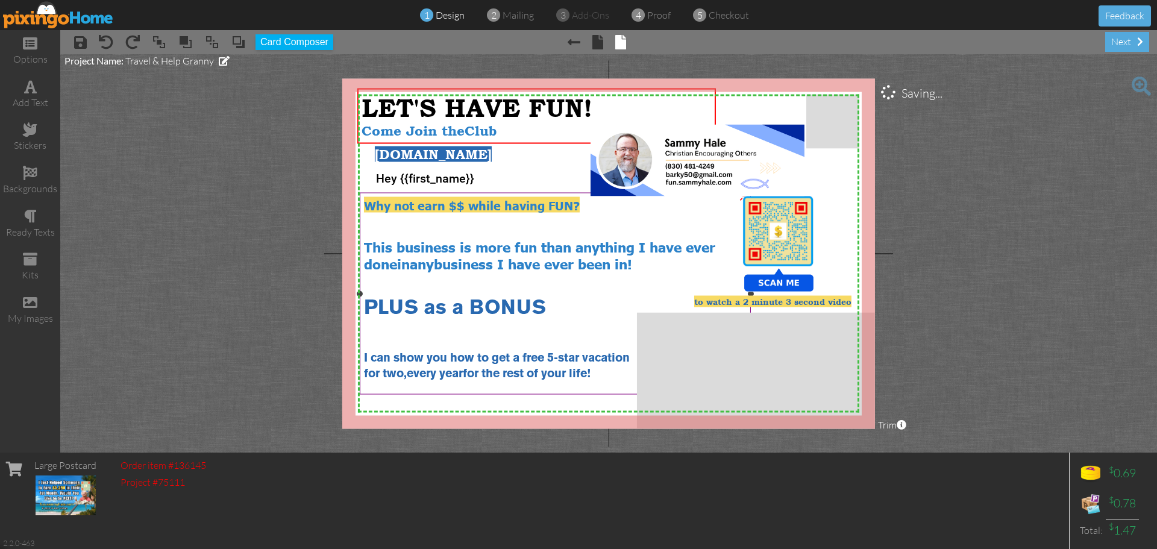
click at [522, 208] on span "Why not earn $$ while having FUN?" at bounding box center [472, 204] width 216 height 16
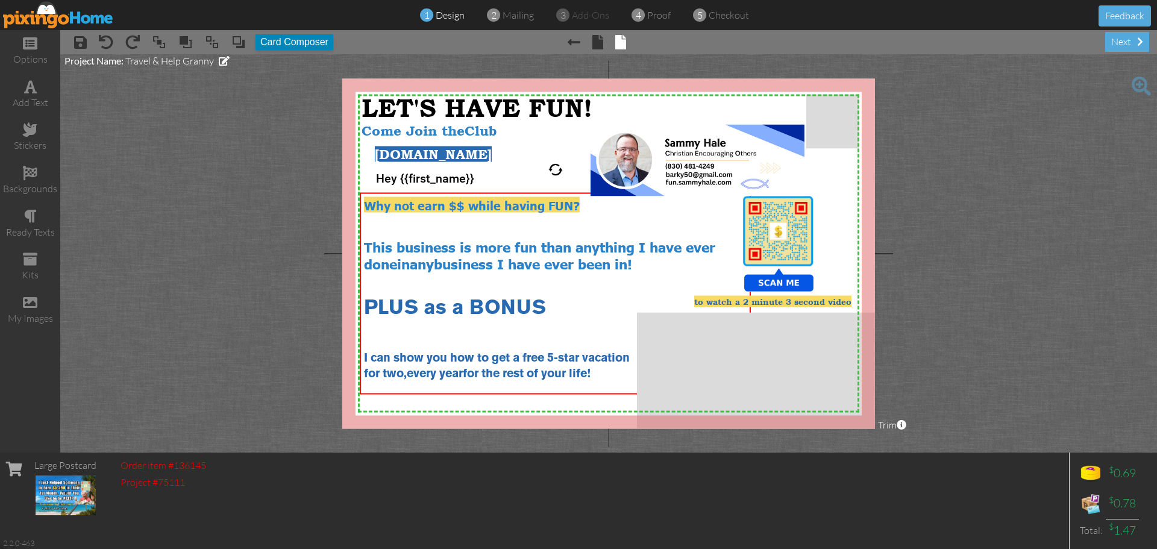
click at [297, 42] on button "Card Composer" at bounding box center [294, 42] width 78 height 16
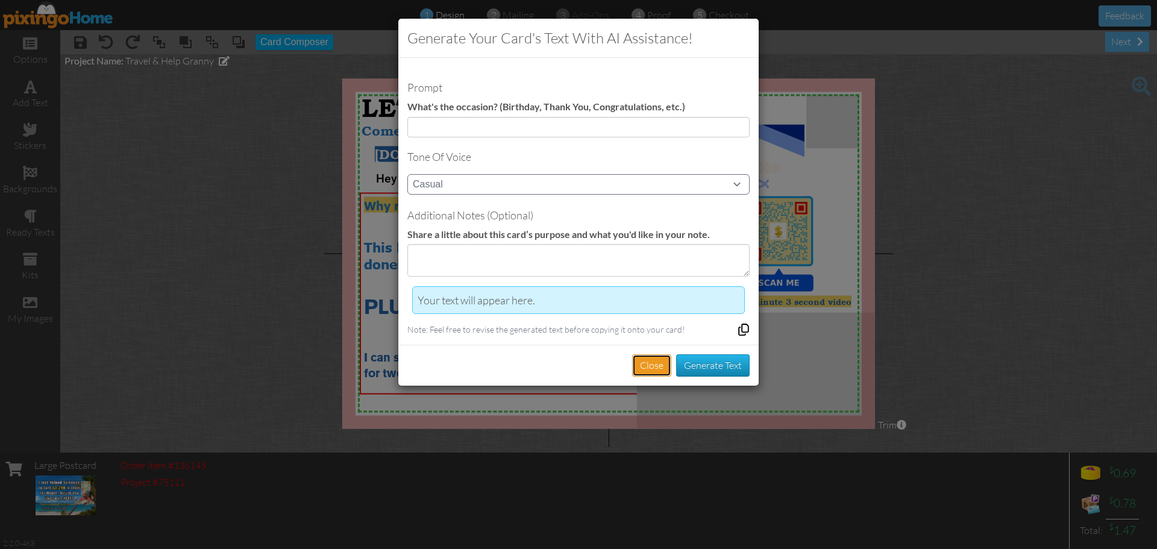
click at [642, 362] on button "Close" at bounding box center [651, 365] width 39 height 22
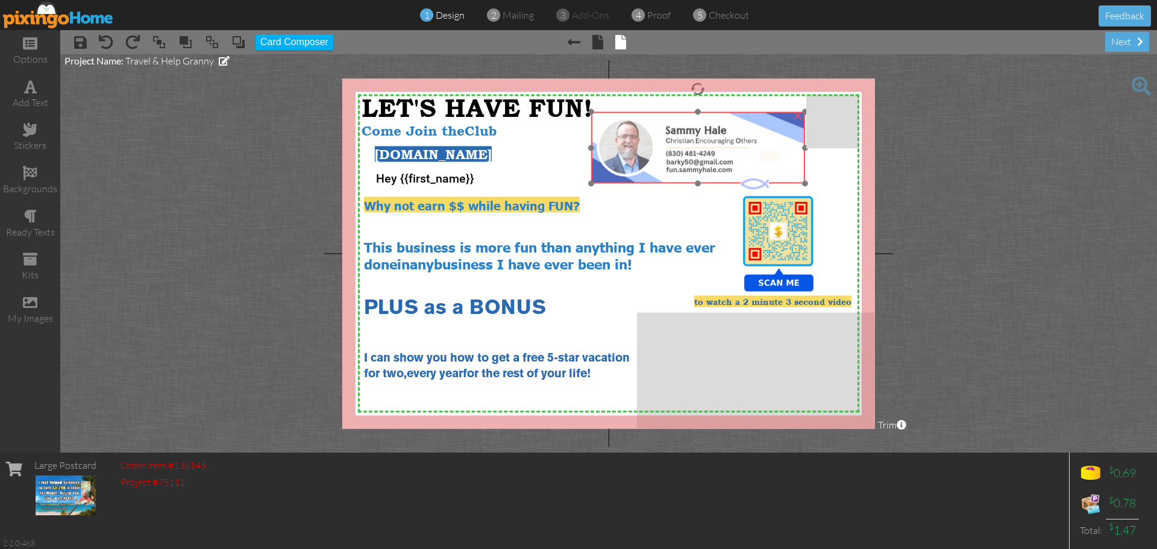
drag, startPoint x: 745, startPoint y: 157, endPoint x: 745, endPoint y: 144, distance: 12.7
click at [745, 144] on img at bounding box center [698, 148] width 214 height 72
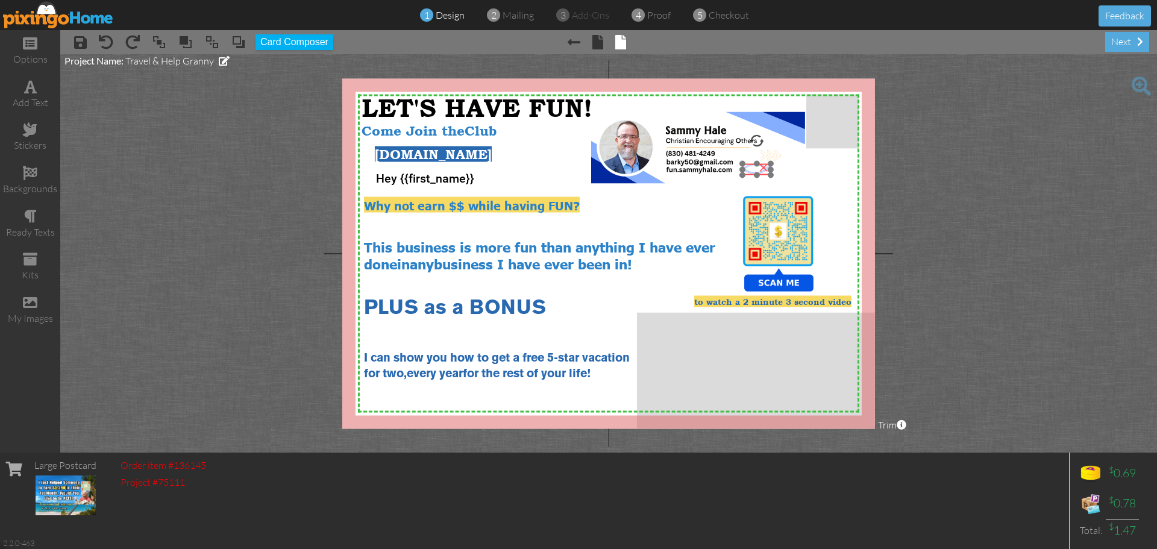
drag, startPoint x: 750, startPoint y: 185, endPoint x: 751, endPoint y: 170, distance: 15.2
click at [751, 170] on img at bounding box center [756, 169] width 28 height 11
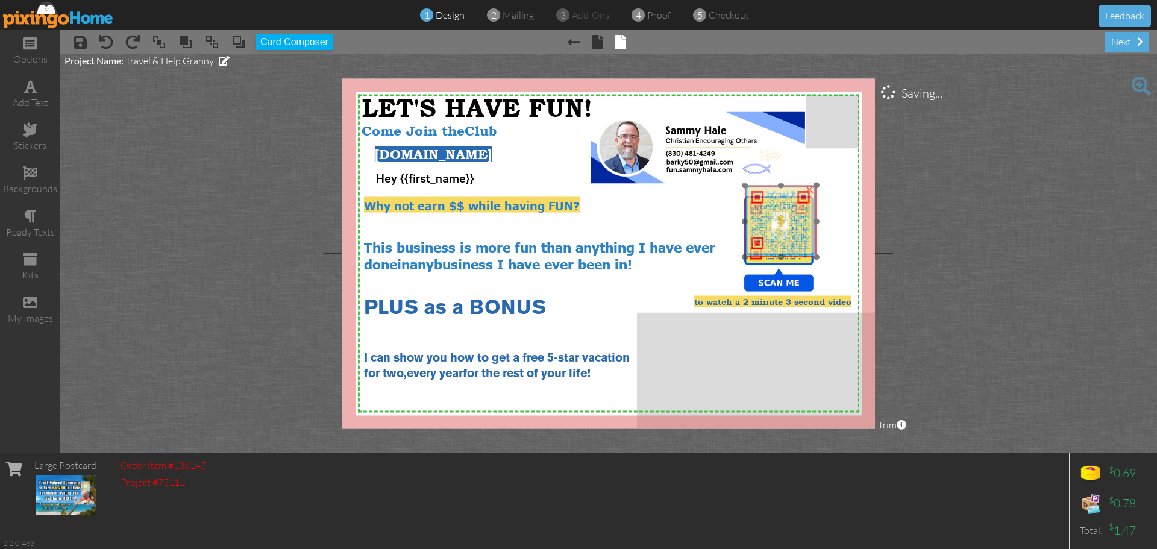
drag, startPoint x: 795, startPoint y: 242, endPoint x: 798, endPoint y: 231, distance: 11.1
click at [798, 231] on img at bounding box center [781, 222] width 72 height 72
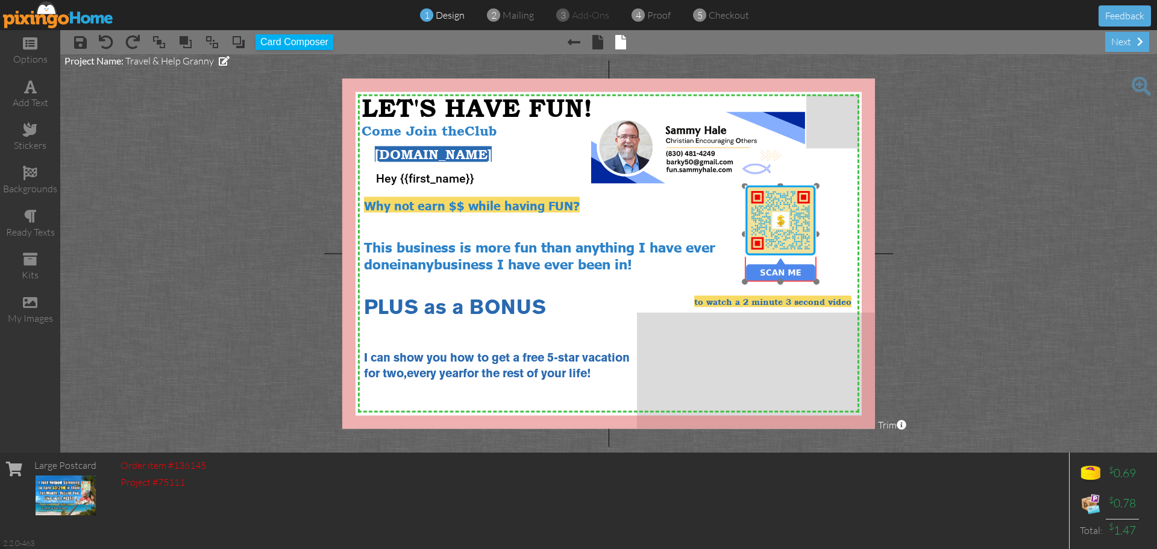
drag, startPoint x: 790, startPoint y: 283, endPoint x: 792, endPoint y: 273, distance: 10.4
click at [792, 273] on img at bounding box center [781, 234] width 96 height 96
click at [707, 301] on span "to watch a 2 minute 3 second video" at bounding box center [772, 301] width 157 height 10
click at [719, 302] on span "to watch a 2 minute 3 second video" at bounding box center [772, 301] width 157 height 10
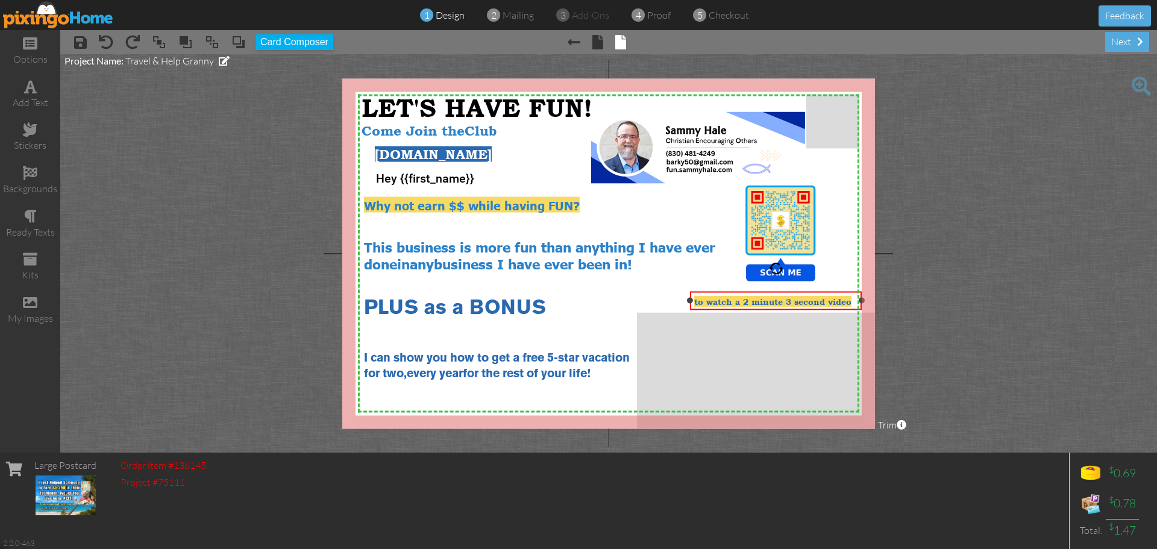
click at [719, 302] on span "to watch a 2 minute 3 second video" at bounding box center [772, 301] width 157 height 10
click at [708, 301] on span "to watch a 2 minute 3 second video" at bounding box center [772, 301] width 157 height 10
drag, startPoint x: 805, startPoint y: 295, endPoint x: 805, endPoint y: 286, distance: 9.0
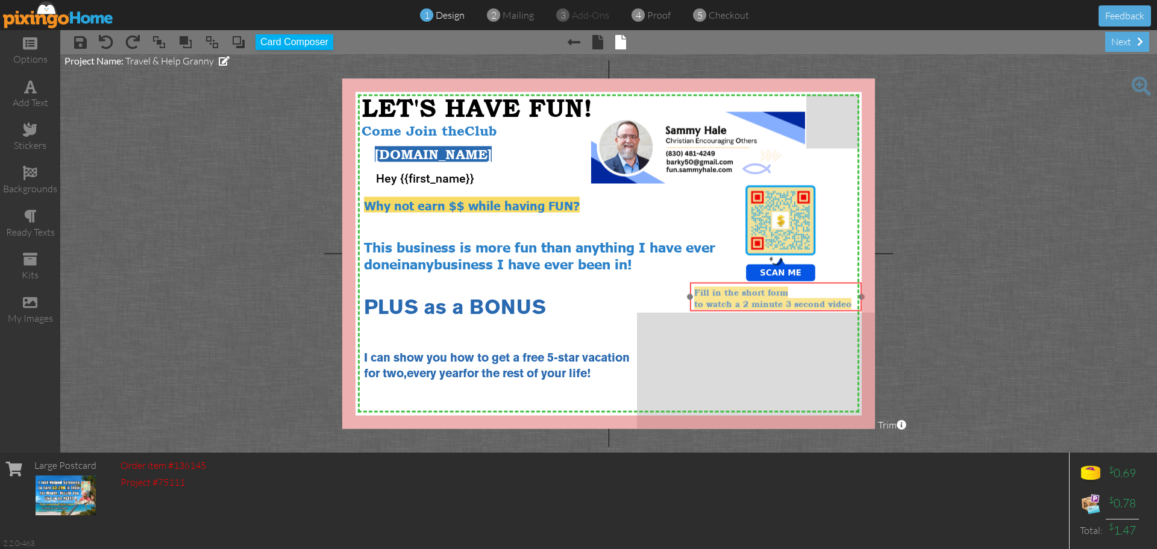
click at [805, 286] on div "Fill in the short form ​ ​ to watch a 2 minute 3 second video" at bounding box center [776, 297] width 172 height 31
click at [807, 292] on div "Fill in the short form" at bounding box center [775, 291] width 163 height 11
click at [694, 289] on span "Fill in the short form" at bounding box center [741, 292] width 94 height 10
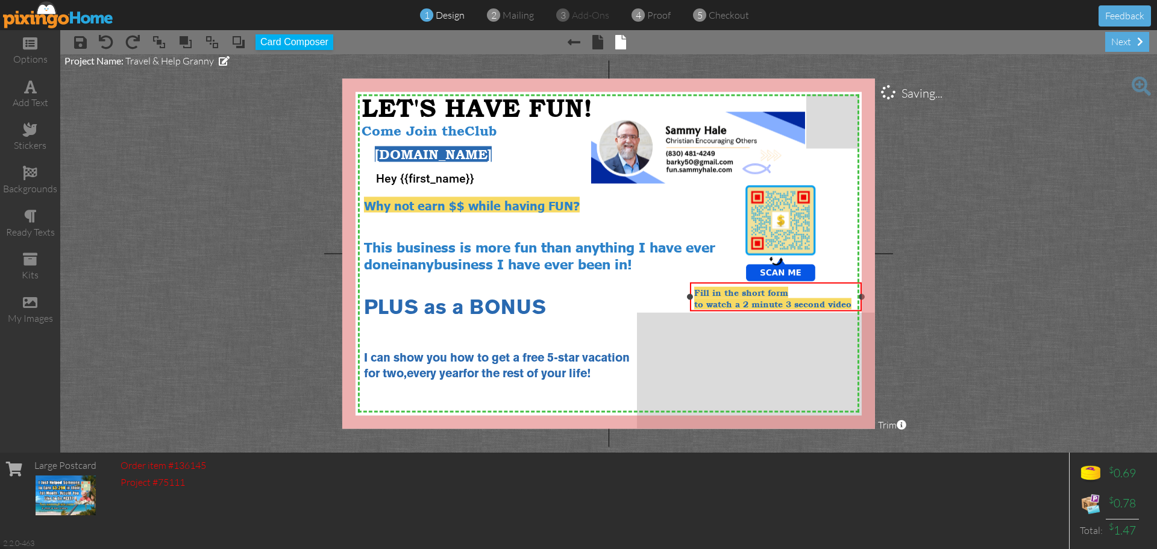
click at [819, 289] on div "Fill in the short form" at bounding box center [775, 291] width 163 height 11
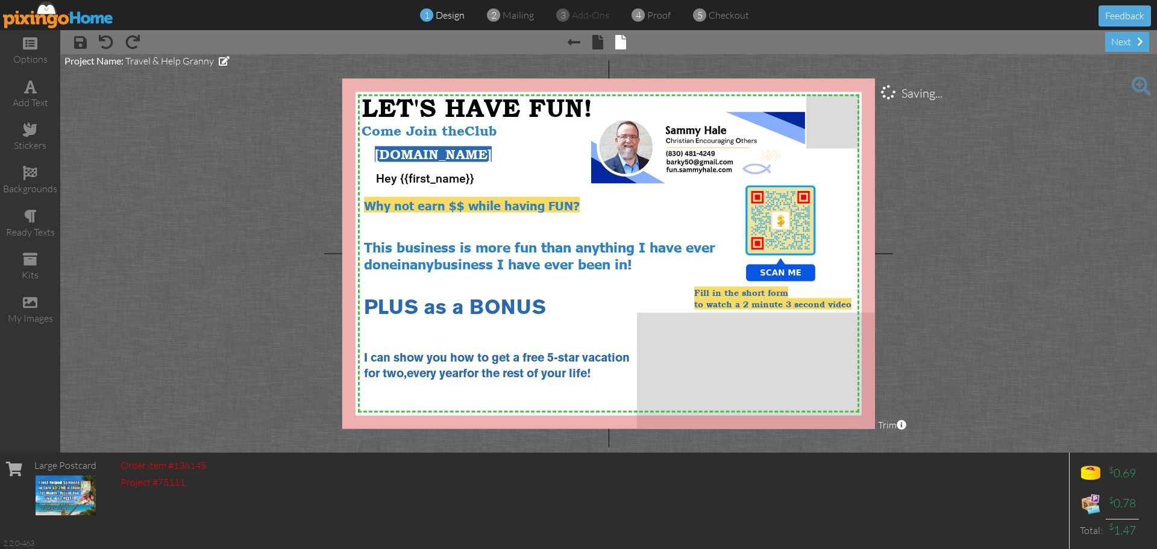
click at [1009, 299] on project-studio-wrapper "X X X X X X X X X X X X X X X X X X X X X X X X X X X X X X X X X X X X X X X X…" at bounding box center [608, 253] width 1097 height 398
click at [80, 48] on span at bounding box center [80, 42] width 13 height 14
click at [31, 19] on img at bounding box center [58, 14] width 111 height 27
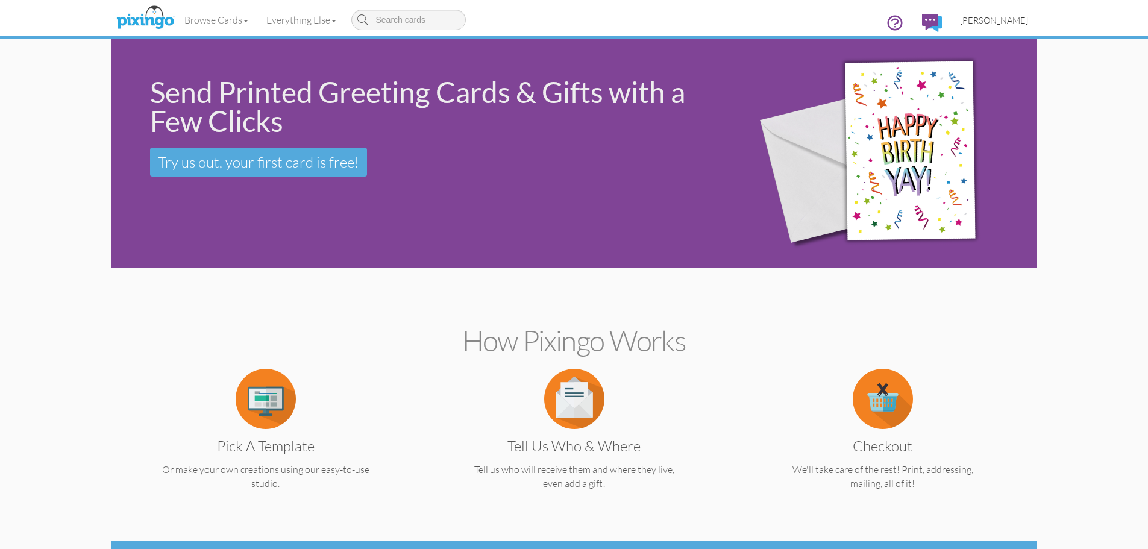
click at [997, 21] on span "[PERSON_NAME]" at bounding box center [994, 20] width 68 height 10
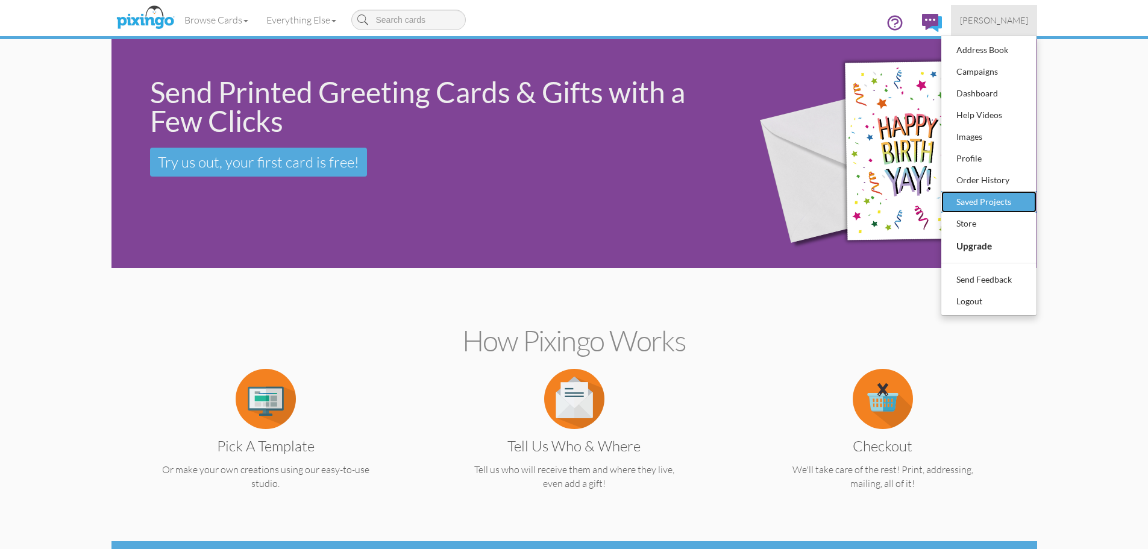
click at [971, 201] on div "Saved Projects" at bounding box center [988, 202] width 71 height 18
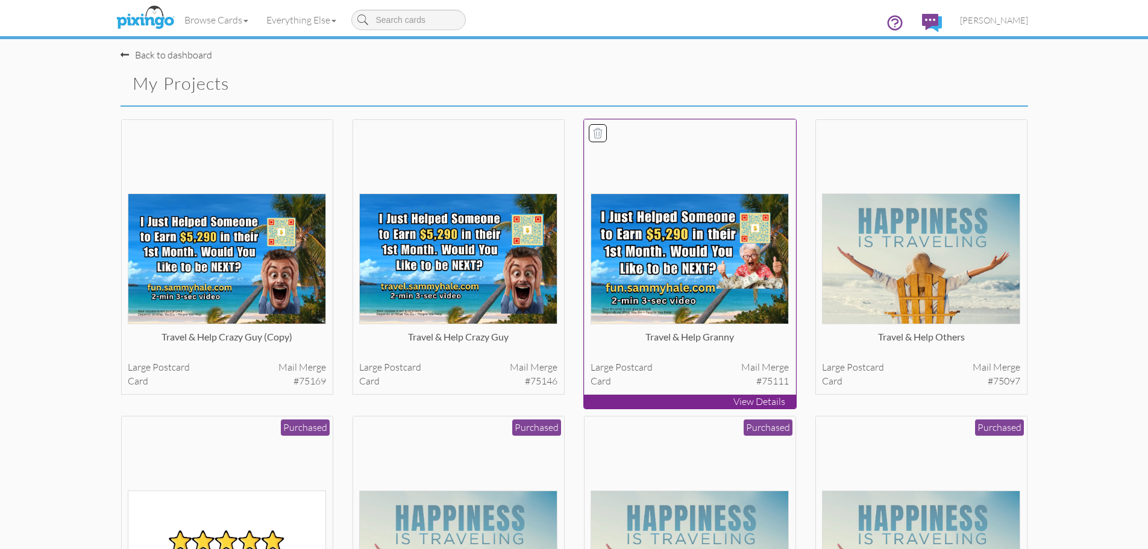
click at [616, 338] on div "Travel & Help Granny" at bounding box center [689, 342] width 198 height 24
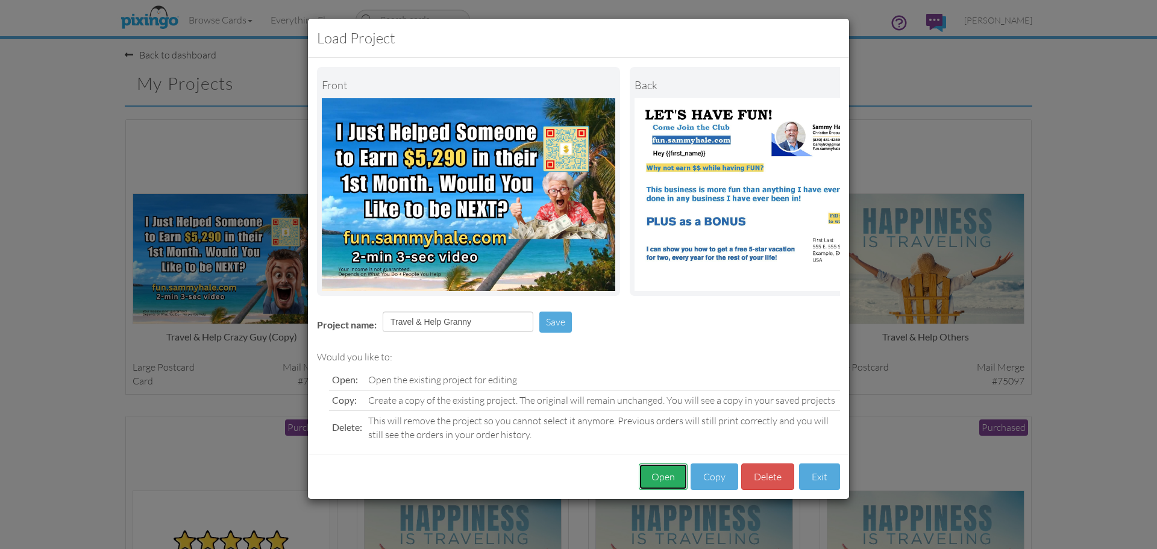
click at [665, 481] on button "Open" at bounding box center [663, 476] width 49 height 27
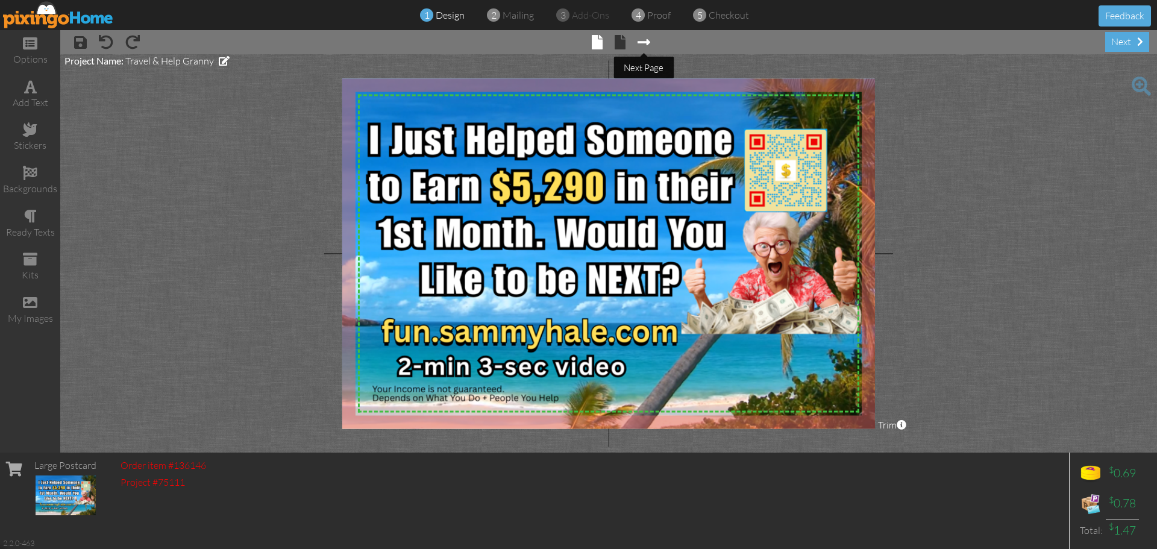
click at [648, 43] on span at bounding box center [643, 42] width 13 height 14
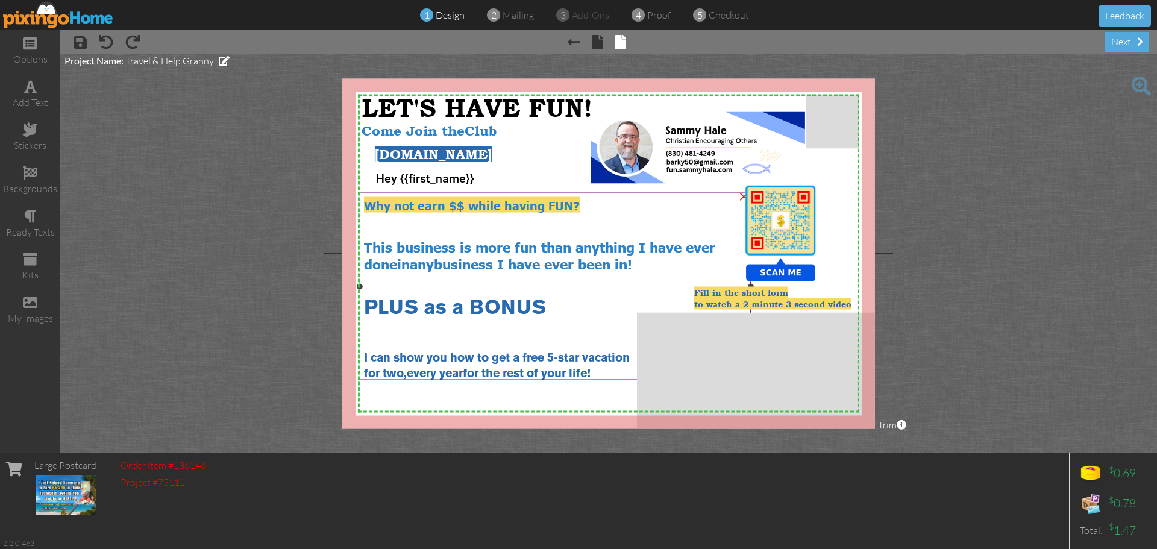
click at [543, 206] on span "Why not earn $$ while having FUN?" at bounding box center [472, 204] width 216 height 16
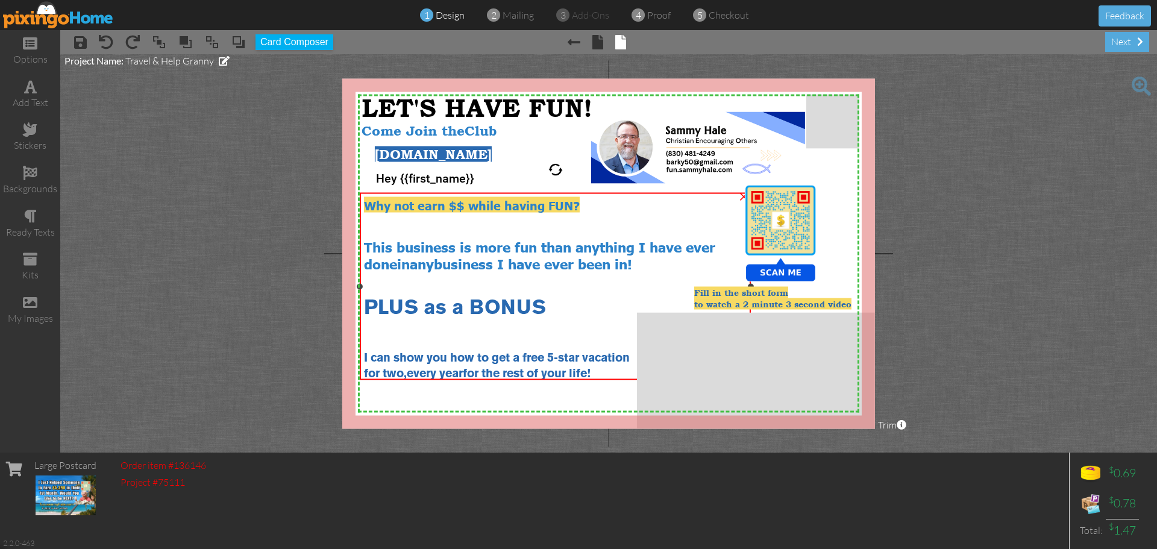
click at [543, 205] on span "Why not earn $$ while having FUN?" at bounding box center [472, 204] width 216 height 16
click at [39, 103] on div "add text" at bounding box center [30, 103] width 60 height 14
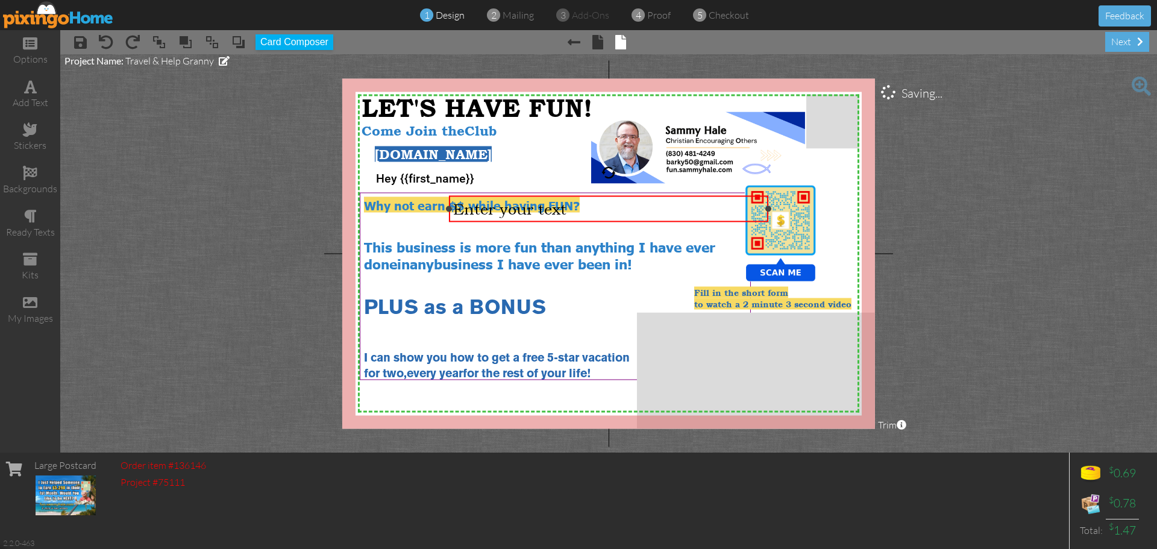
click at [590, 210] on div "Enter your text" at bounding box center [608, 208] width 311 height 18
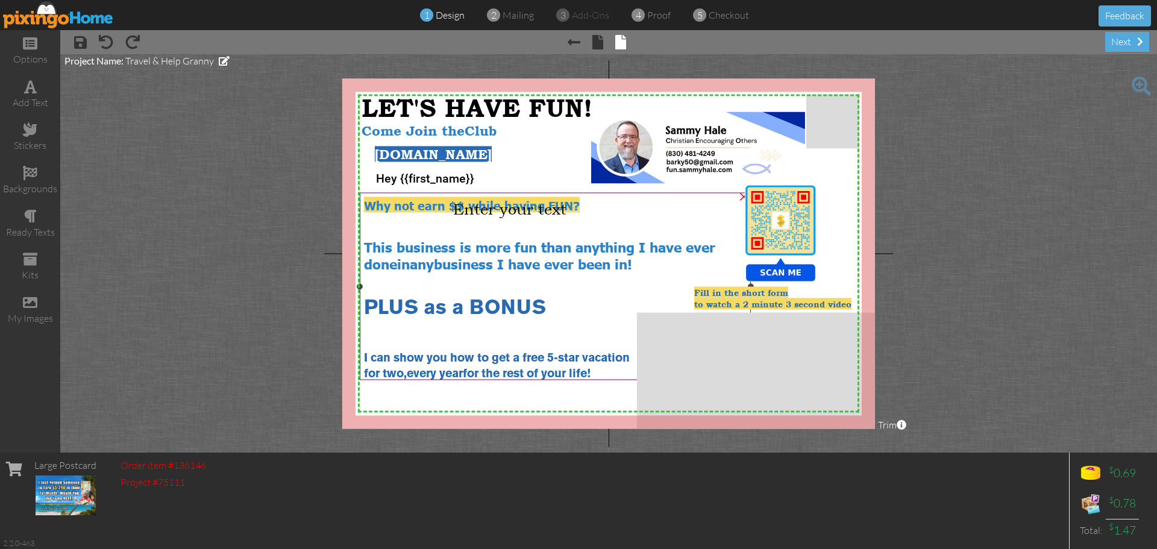
click at [417, 220] on div at bounding box center [555, 218] width 383 height 13
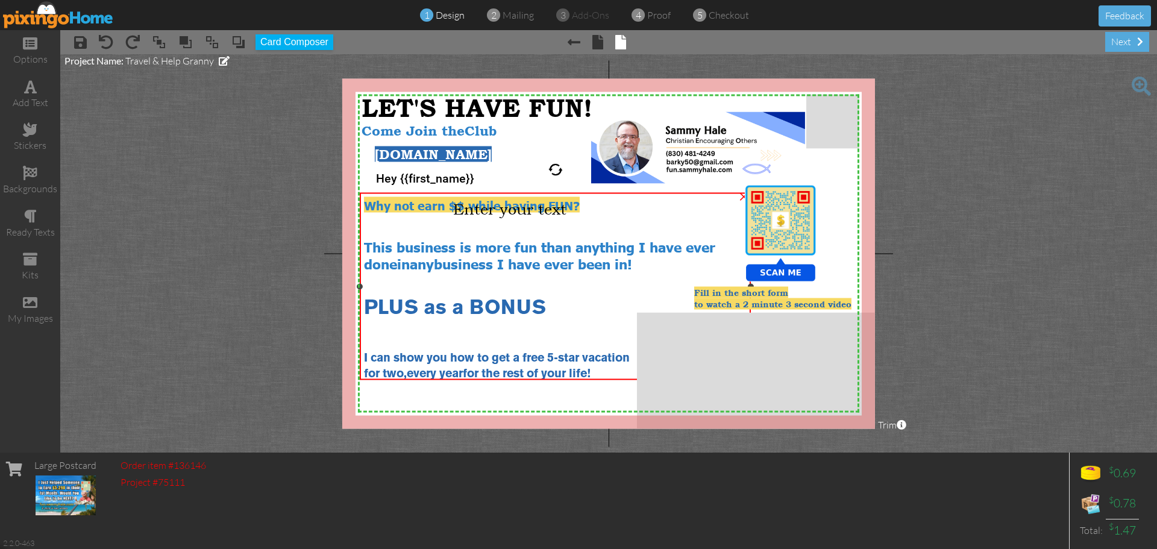
click at [422, 205] on span "Why not earn $$ while having FUN?" at bounding box center [472, 204] width 216 height 16
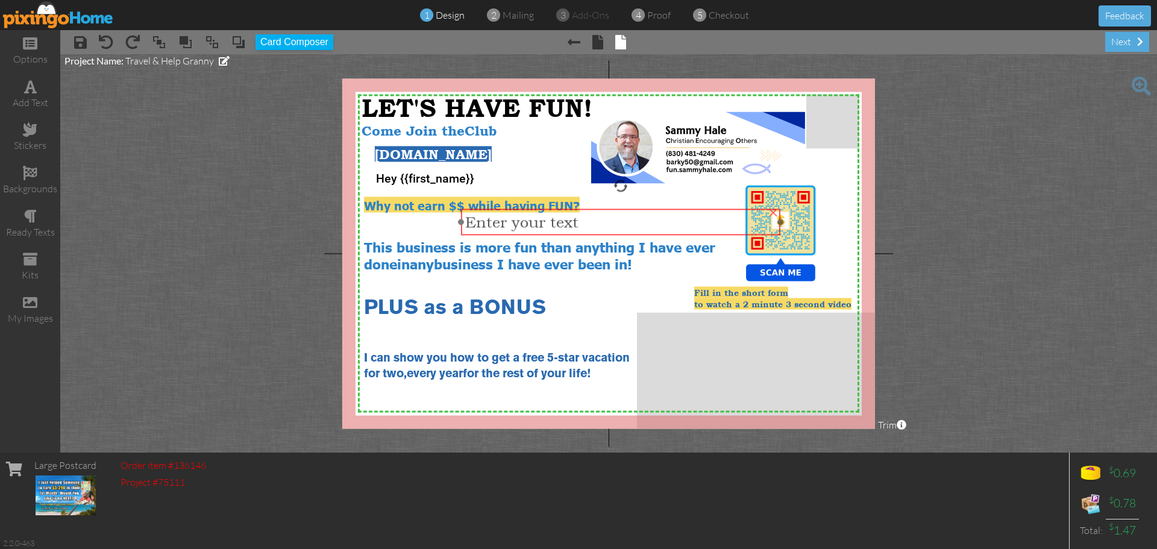
drag, startPoint x: 490, startPoint y: 212, endPoint x: 502, endPoint y: 225, distance: 17.9
click at [502, 225] on span "Enter your text" at bounding box center [521, 222] width 113 height 18
click at [438, 204] on span "Why not earn $$ while having FUN?" at bounding box center [472, 204] width 216 height 16
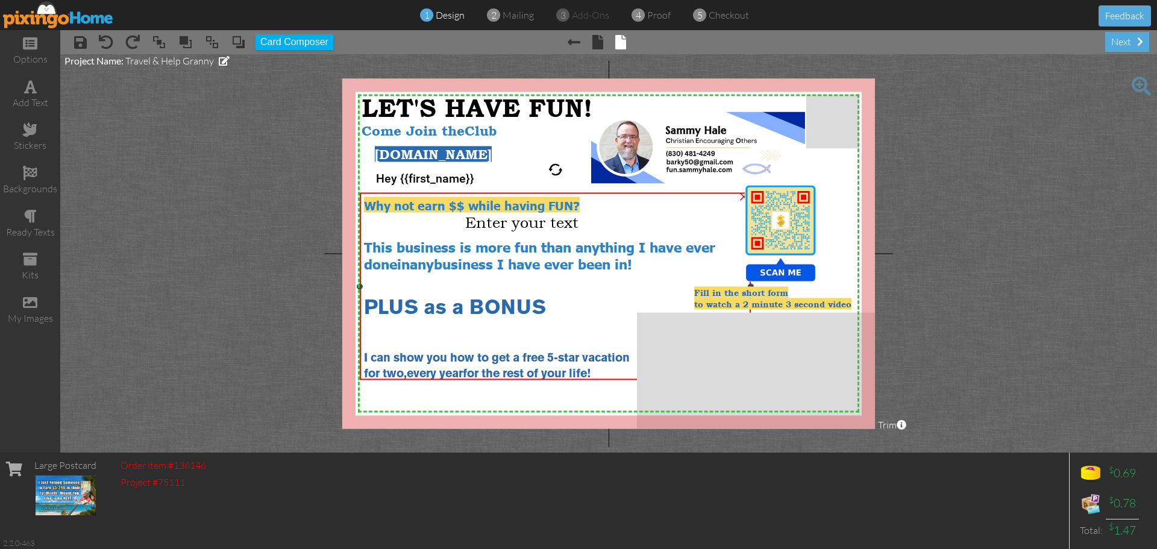
click at [438, 204] on span "Why not earn $$ while having FUN?" at bounding box center [472, 204] width 216 height 16
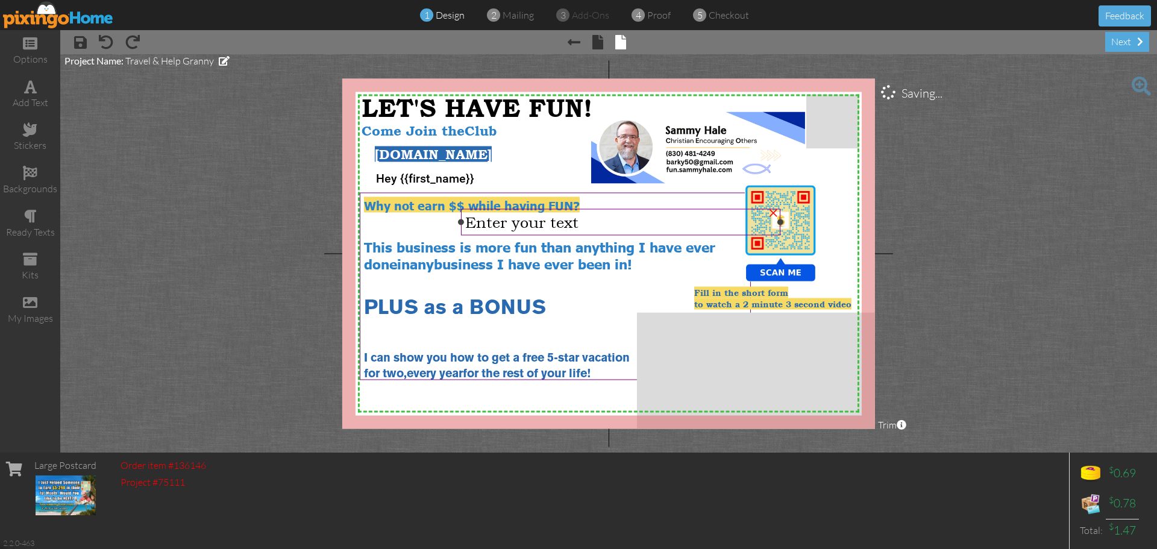
click at [530, 225] on span "Enter your text" at bounding box center [521, 222] width 113 height 18
drag, startPoint x: 530, startPoint y: 225, endPoint x: 428, endPoint y: 216, distance: 102.9
click at [428, 216] on div at bounding box center [555, 218] width 383 height 13
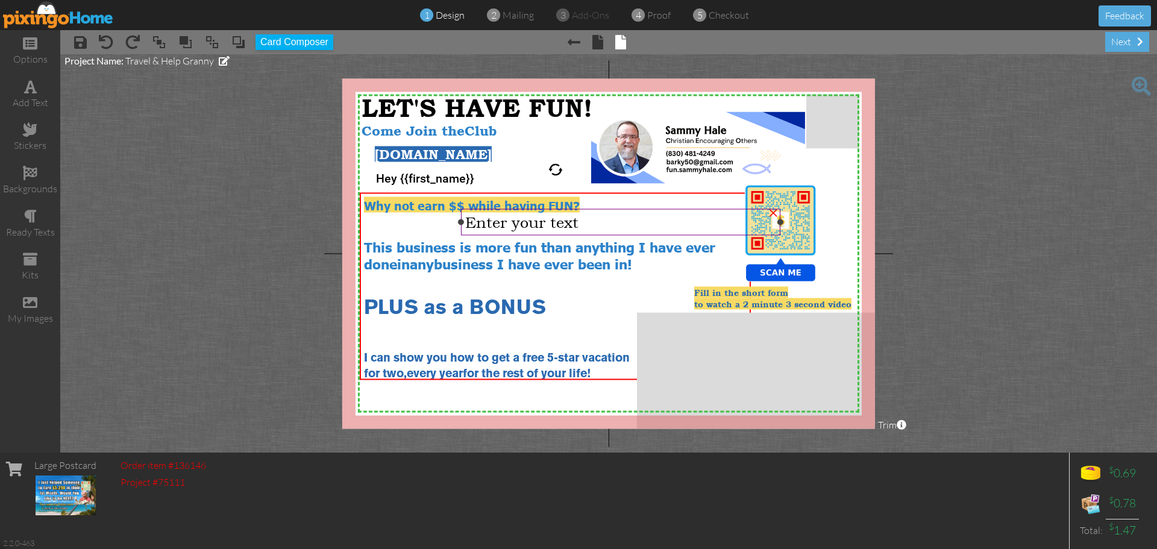
click at [502, 225] on span "Enter your text" at bounding box center [521, 222] width 113 height 18
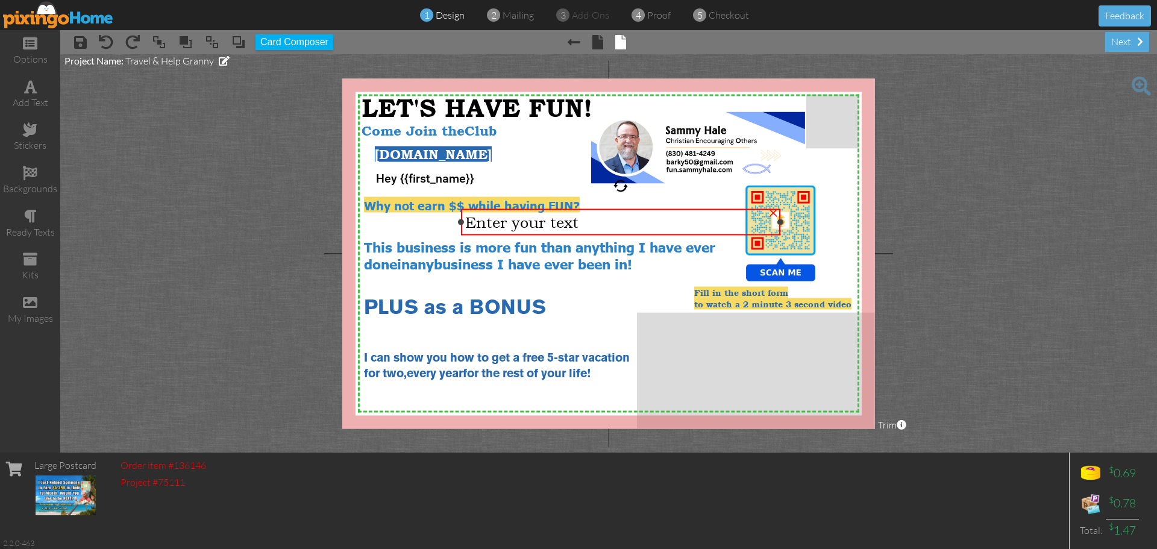
click at [586, 221] on div "Enter your text" at bounding box center [620, 222] width 311 height 18
drag, startPoint x: 709, startPoint y: 223, endPoint x: 686, endPoint y: 225, distance: 23.0
click at [686, 225] on div "Why" at bounding box center [620, 222] width 311 height 18
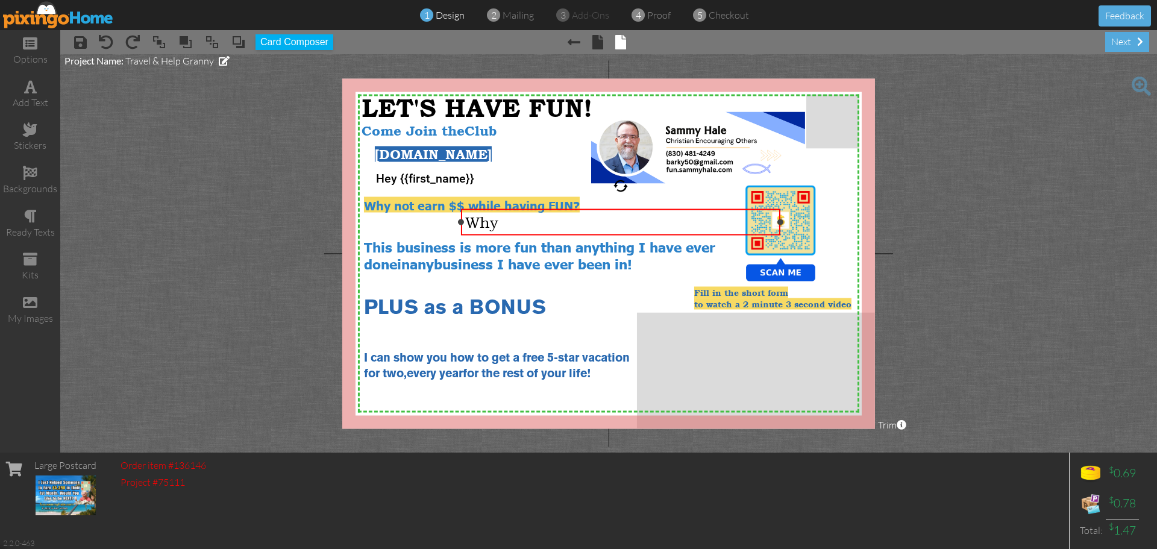
click at [593, 223] on div "Why" at bounding box center [620, 222] width 311 height 18
click at [605, 202] on div "Why not earn $$ while having FUN?" at bounding box center [555, 204] width 383 height 16
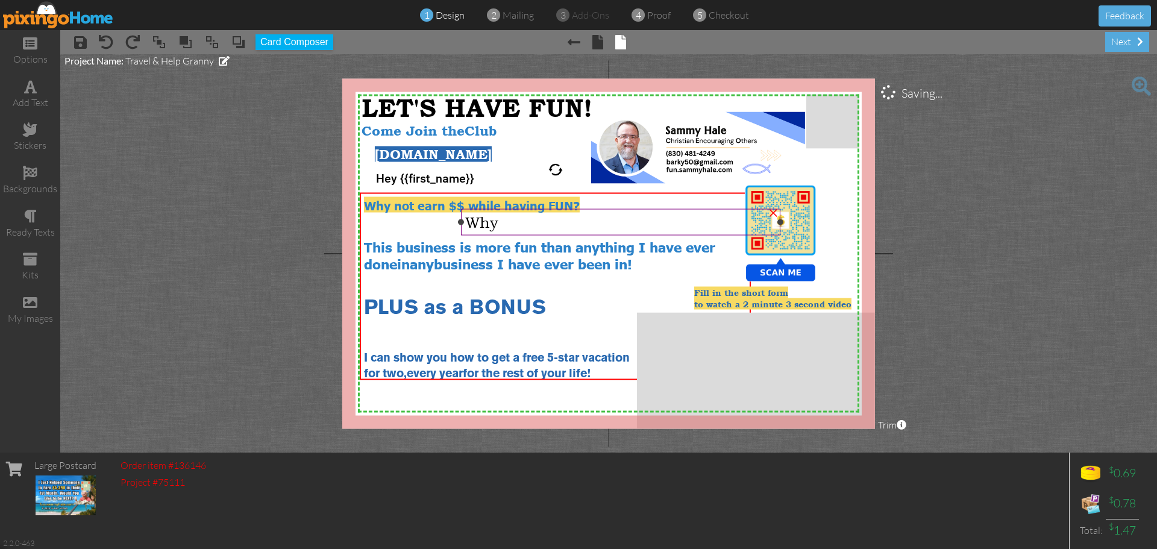
click at [769, 213] on div "×" at bounding box center [772, 210] width 19 height 19
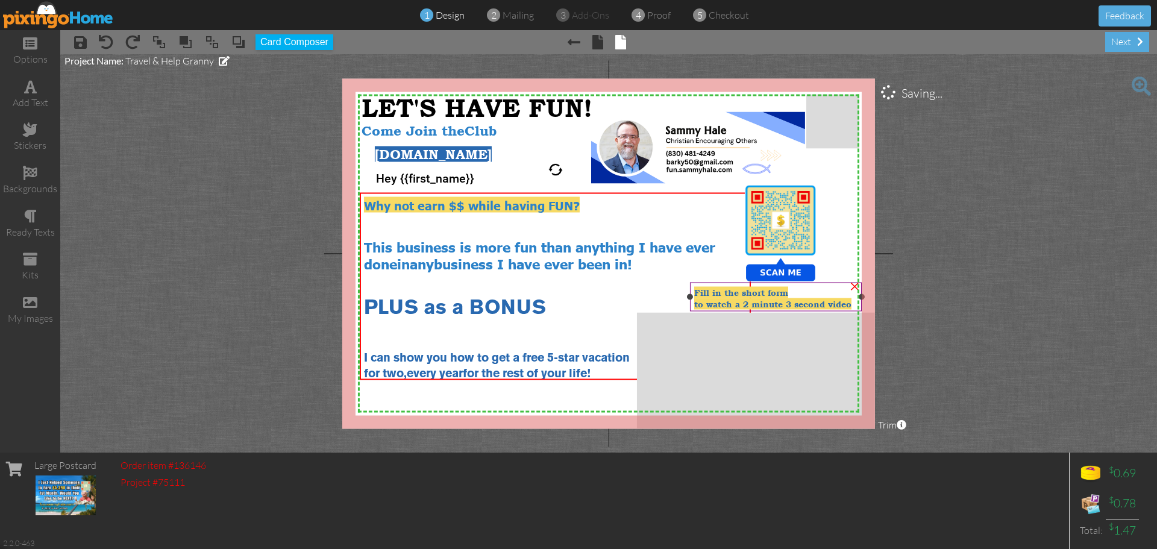
click at [791, 298] on span "to watch a 2 minute 3 second video" at bounding box center [772, 303] width 157 height 10
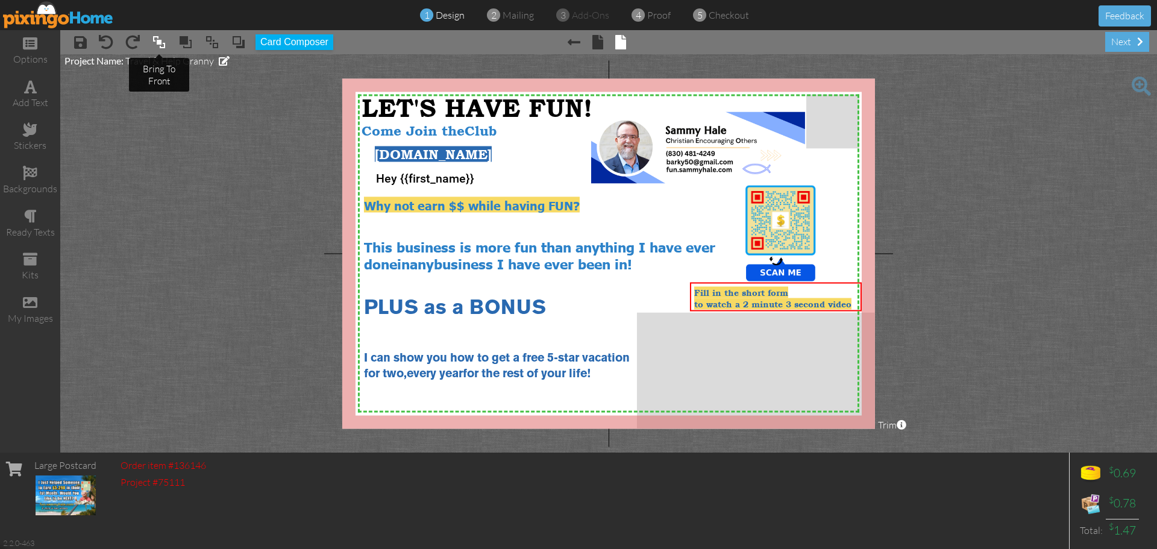
click at [161, 43] on span at bounding box center [159, 42] width 14 height 18
click at [763, 296] on span "Fill in the short form" at bounding box center [741, 292] width 94 height 10
click at [764, 296] on span "Fill in the short form" at bounding box center [741, 292] width 94 height 10
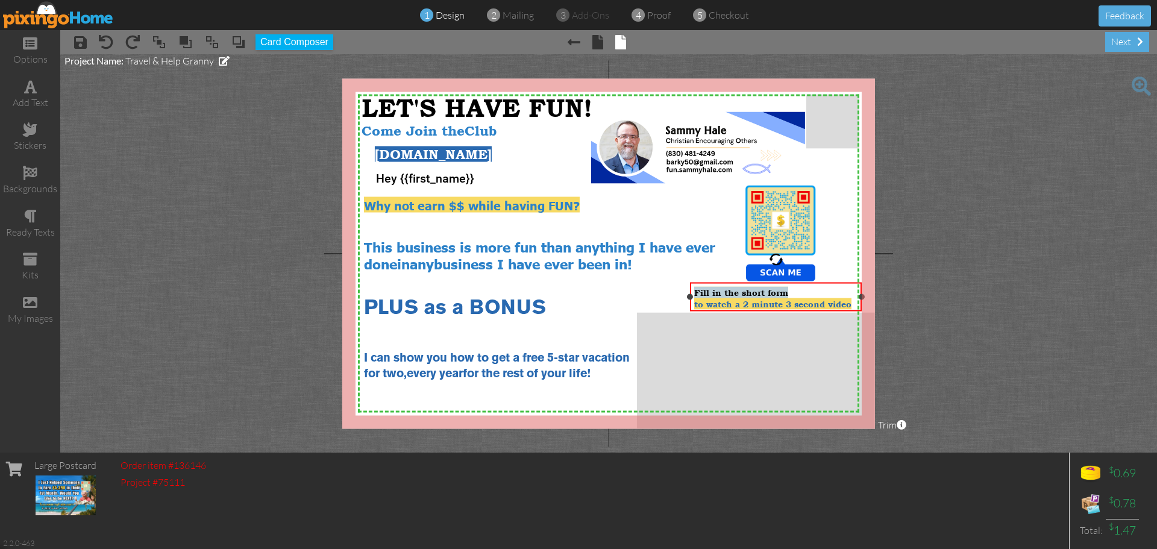
click at [795, 291] on div "Fill in the short form" at bounding box center [775, 291] width 163 height 11
click at [740, 291] on span at bounding box center [774, 298] width 160 height 22
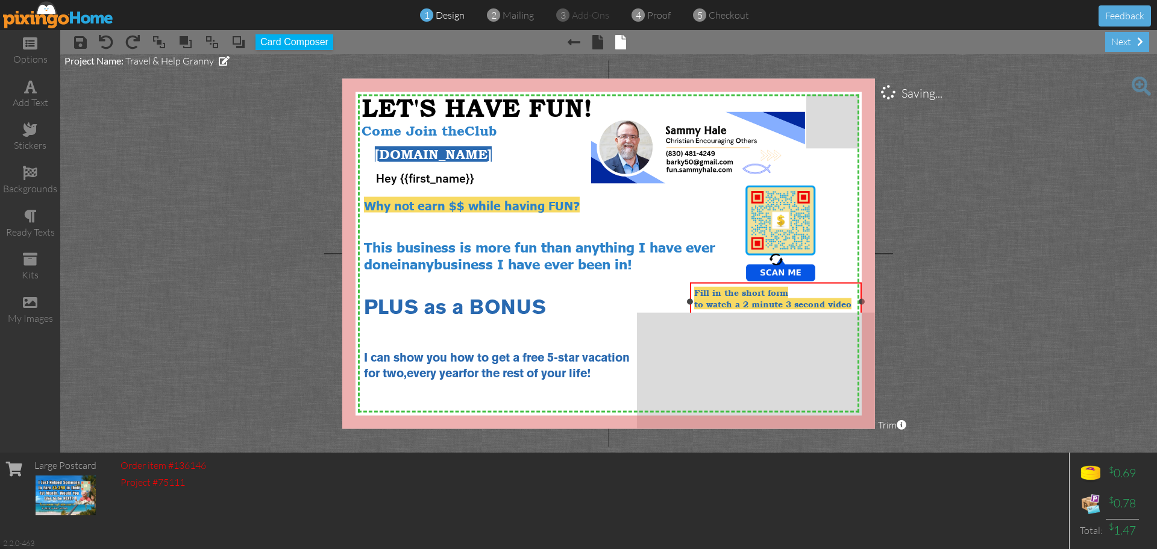
click at [788, 298] on div "Fill in the short form" at bounding box center [775, 291] width 163 height 11
click at [778, 312] on div at bounding box center [775, 295] width 178 height 35
click at [821, 302] on span "to watch a 2 minute 3 second video" at bounding box center [771, 303] width 157 height 10
click at [707, 301] on span "to watch a 2 minute 3 second video" at bounding box center [773, 303] width 157 height 10
click at [708, 301] on span "to watch a 2 minute 3 second video" at bounding box center [773, 302] width 157 height 10
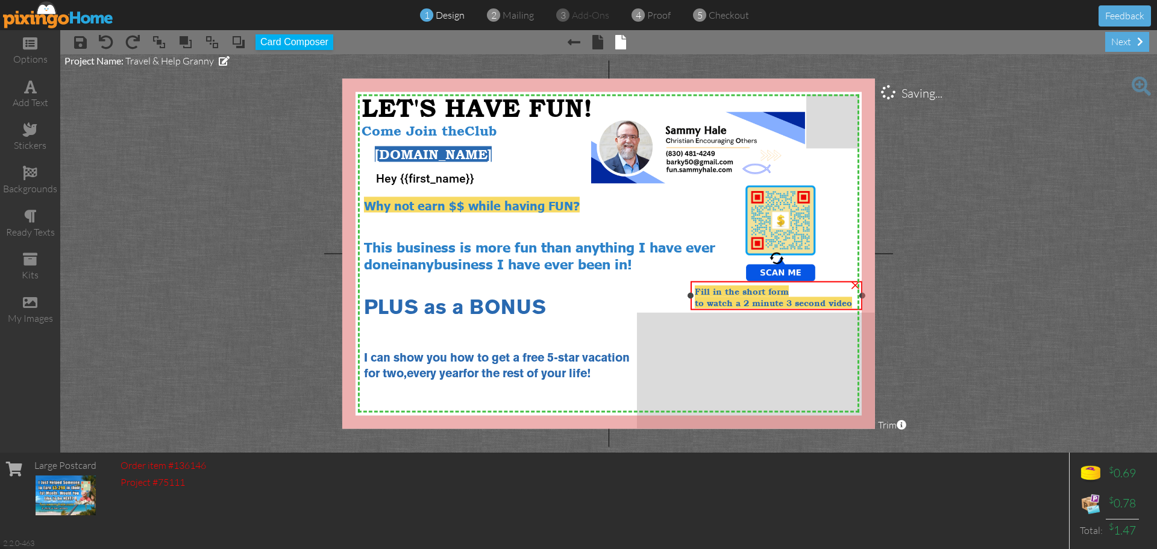
click at [708, 301] on span "to watch a 2 minute 3 second video" at bounding box center [773, 302] width 157 height 10
click at [707, 300] on span "to watch a 2 minute 3 second video" at bounding box center [773, 302] width 157 height 10
click at [850, 289] on div "Fill in the short form to watch a 2 minute 3 second video" at bounding box center [776, 296] width 163 height 23
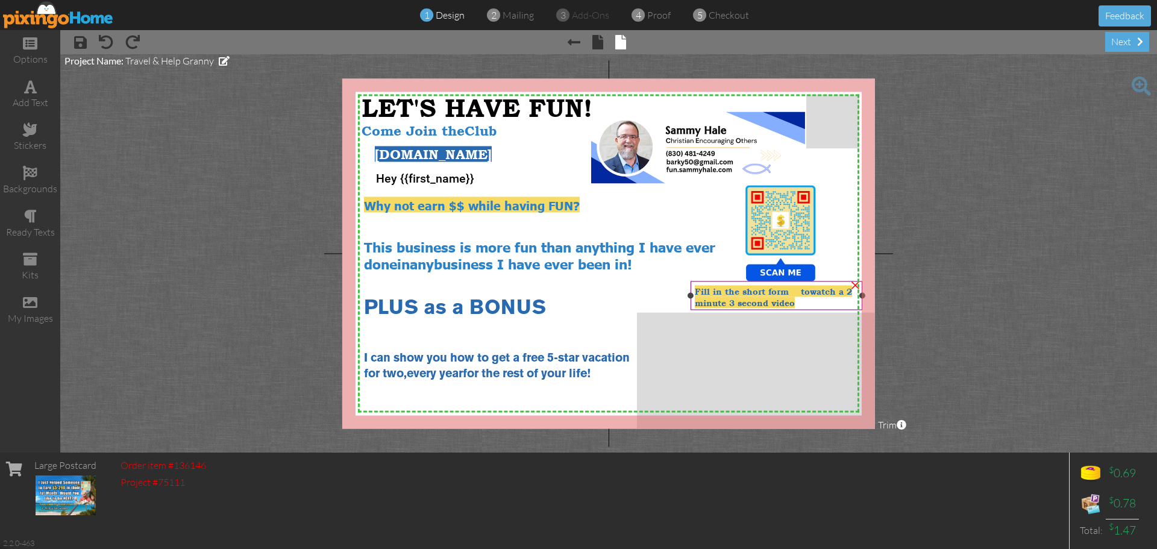
click at [854, 288] on div "×" at bounding box center [854, 283] width 19 height 19
click at [36, 96] on div "add text" at bounding box center [30, 103] width 60 height 14
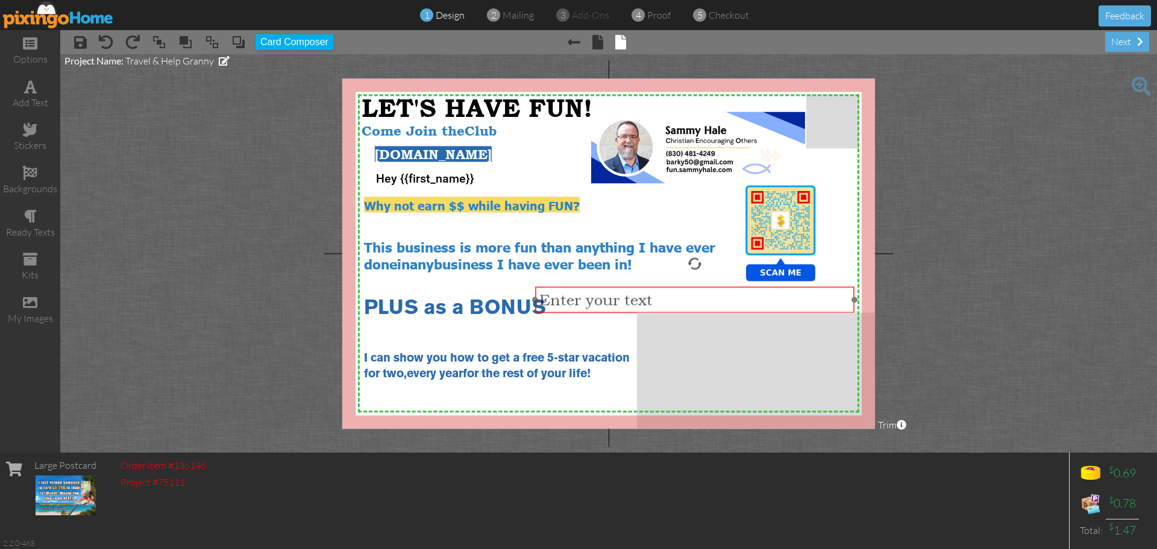
drag, startPoint x: 653, startPoint y: 220, endPoint x: 739, endPoint y: 311, distance: 125.3
click at [739, 311] on div "​ Enter your text ​" at bounding box center [694, 299] width 319 height 27
drag, startPoint x: 855, startPoint y: 299, endPoint x: 659, endPoint y: 293, distance: 195.9
click at [659, 293] on div "Enter your text ×" at bounding box center [597, 299] width 124 height 27
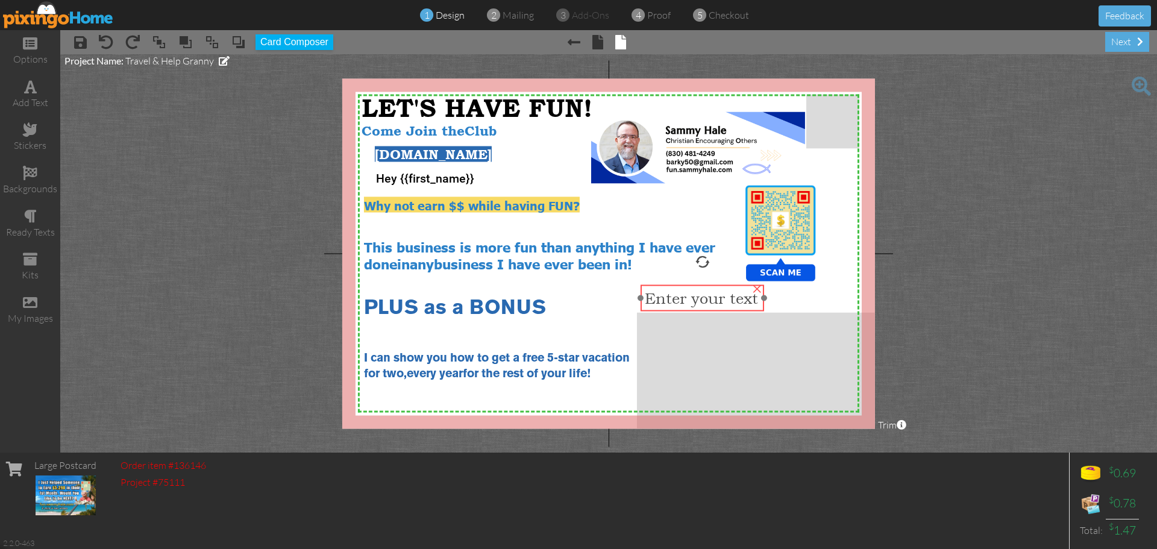
drag, startPoint x: 633, startPoint y: 298, endPoint x: 738, endPoint y: 296, distance: 105.5
click at [738, 296] on span "Enter your text" at bounding box center [701, 298] width 113 height 18
click at [739, 298] on span "Enter your text" at bounding box center [701, 298] width 113 height 18
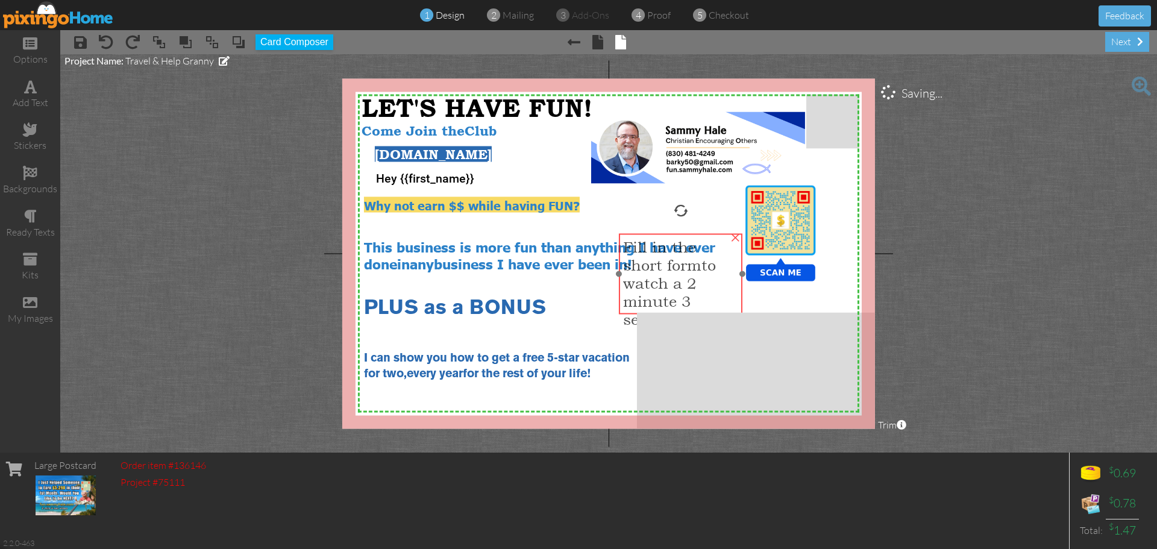
drag, startPoint x: 732, startPoint y: 300, endPoint x: 710, endPoint y: 249, distance: 55.6
click at [710, 249] on span "Fill in the short formto watch a 2 minute 3 second video" at bounding box center [670, 282] width 95 height 90
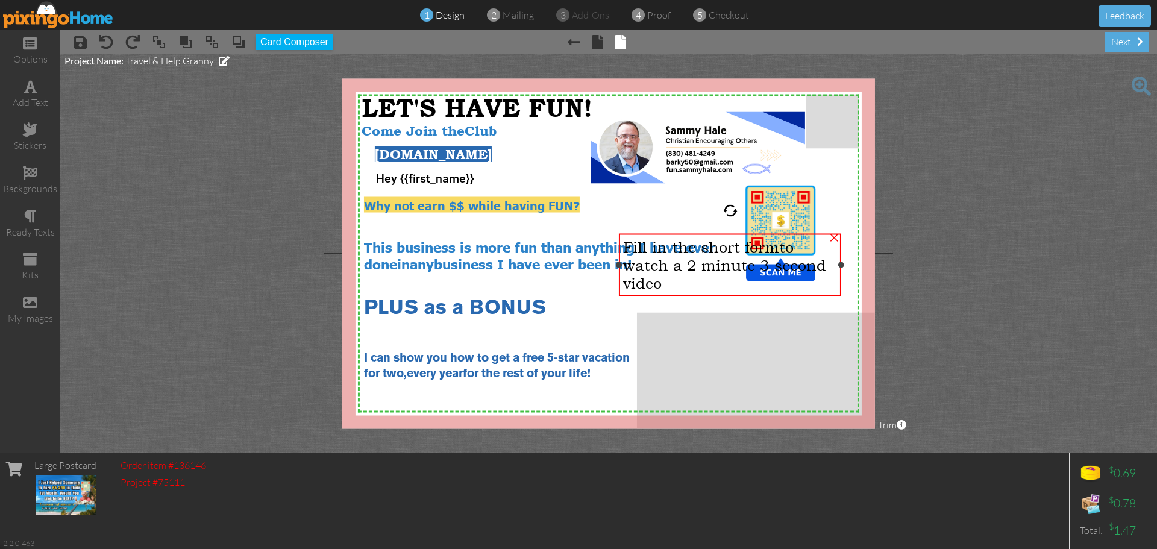
drag, startPoint x: 744, startPoint y: 274, endPoint x: 842, endPoint y: 266, distance: 99.1
click at [842, 266] on div at bounding box center [841, 264] width 6 height 6
click at [832, 237] on div "×" at bounding box center [833, 235] width 19 height 19
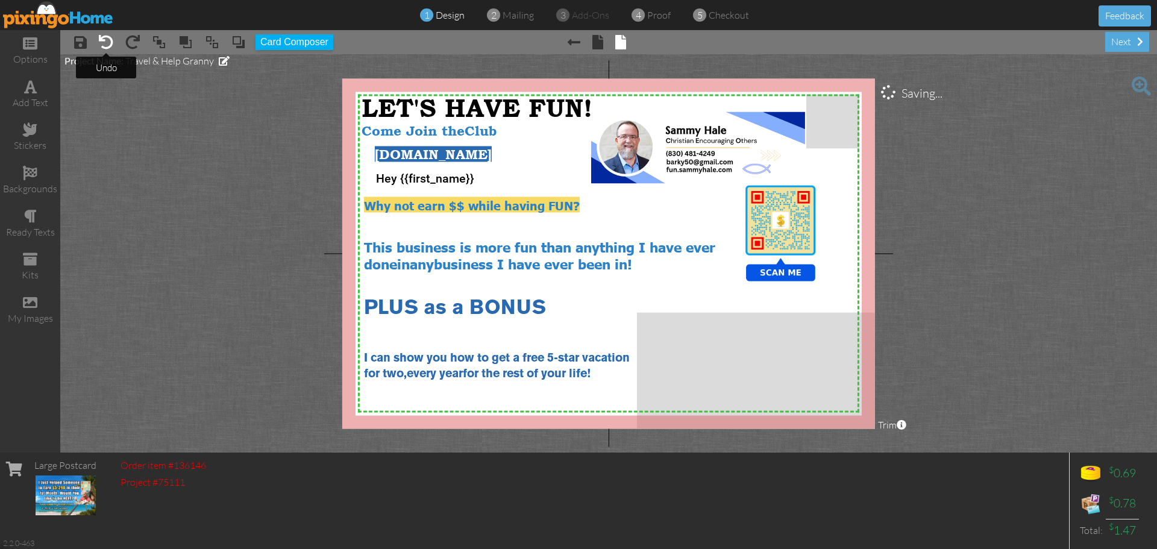
click at [105, 49] on span at bounding box center [106, 42] width 14 height 14
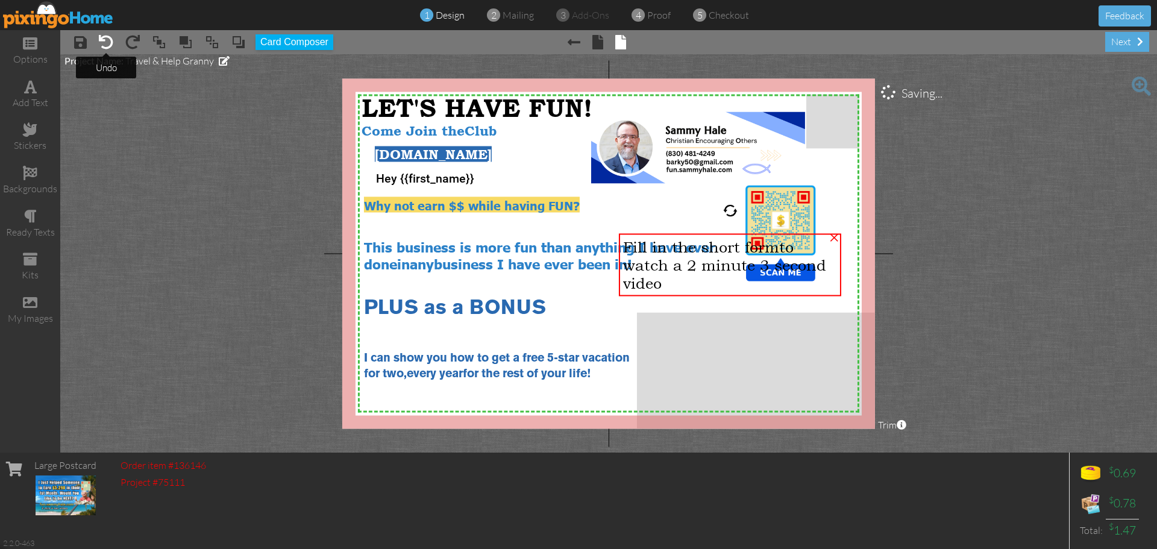
click at [105, 49] on span at bounding box center [106, 42] width 14 height 14
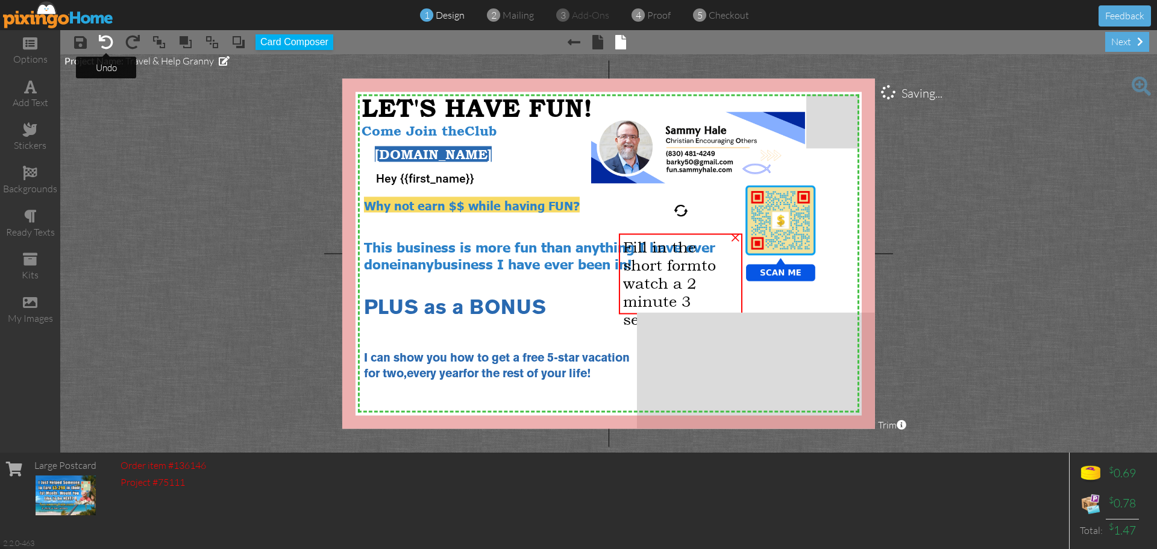
click at [105, 49] on span at bounding box center [106, 42] width 14 height 14
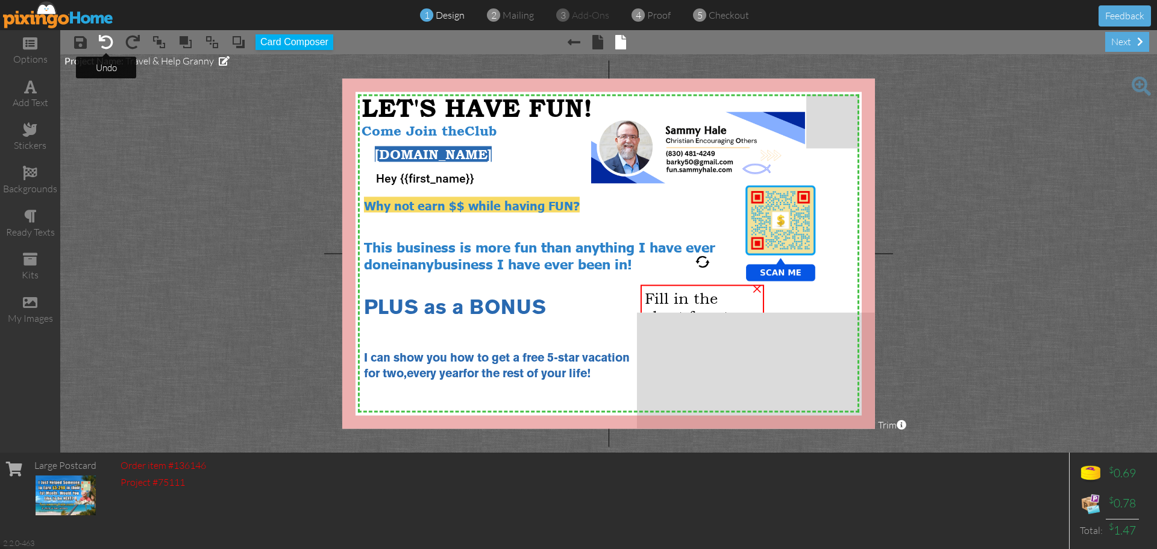
click at [105, 49] on span at bounding box center [106, 42] width 14 height 14
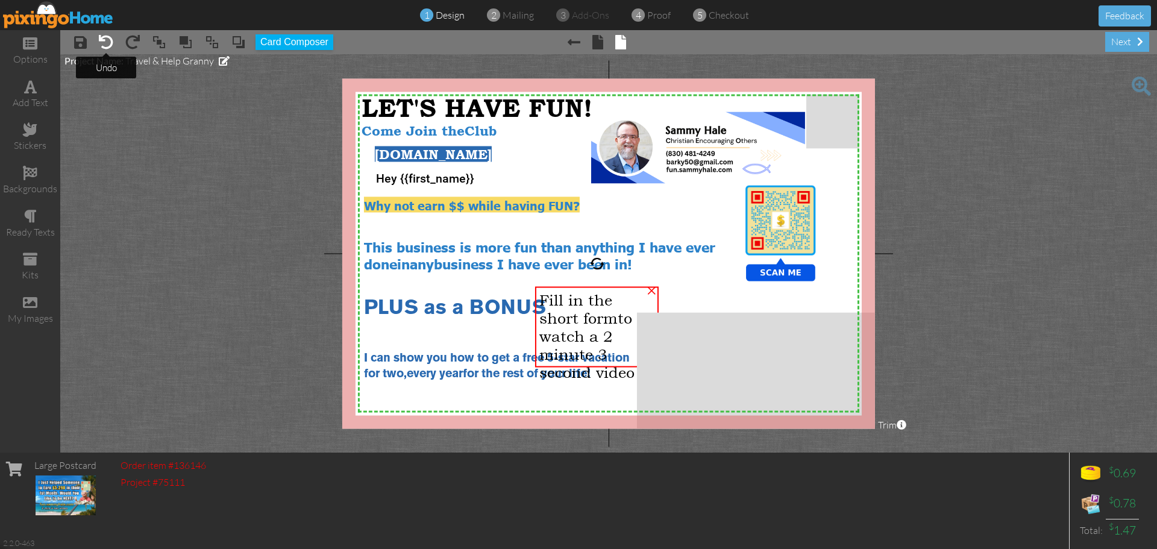
click at [105, 49] on span at bounding box center [106, 42] width 14 height 14
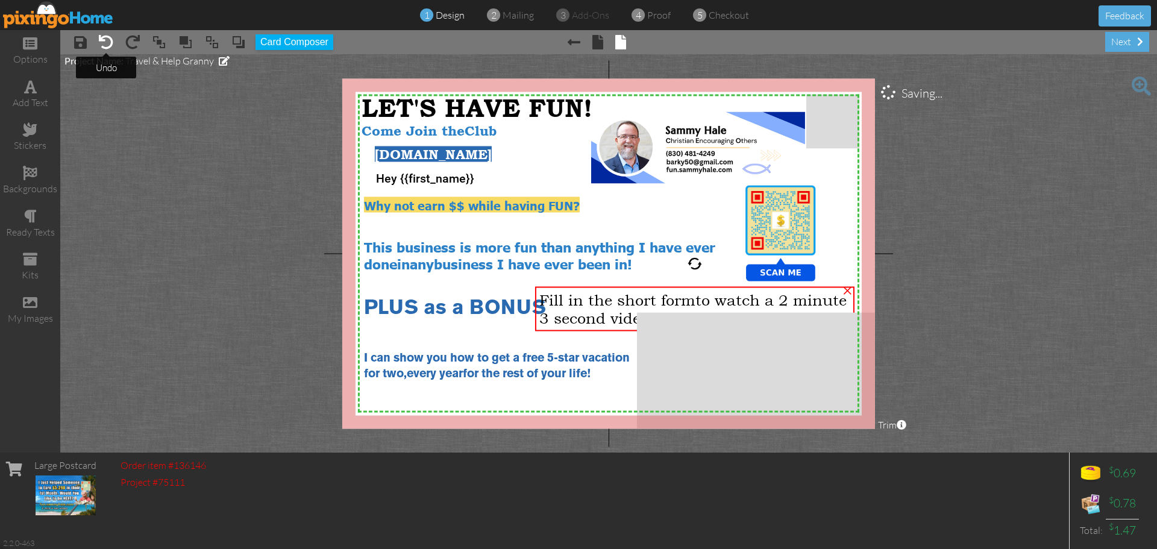
click at [105, 49] on span at bounding box center [106, 42] width 14 height 14
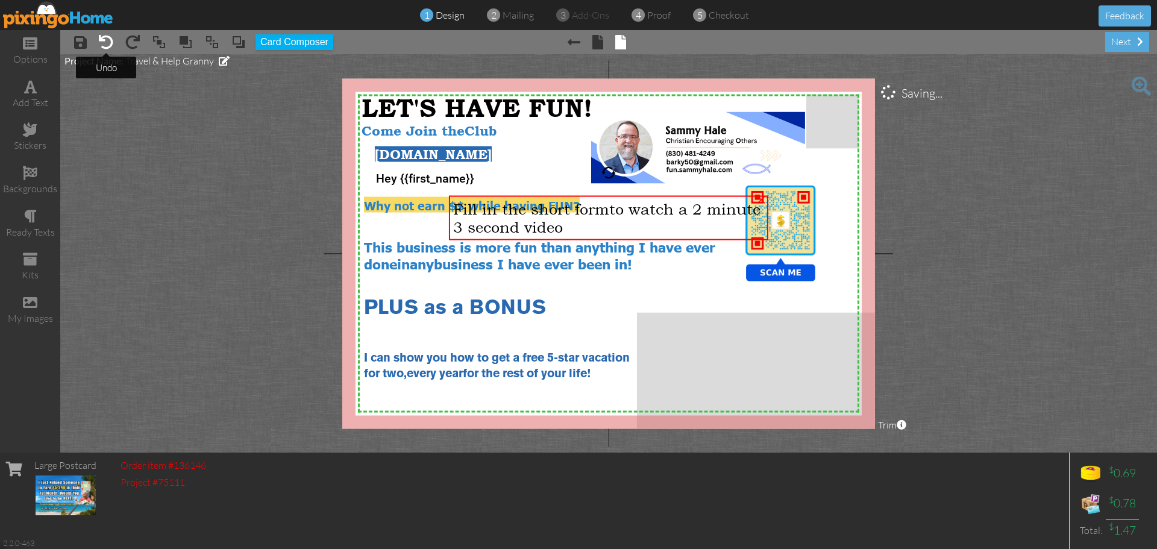
click at [105, 49] on span at bounding box center [106, 42] width 14 height 14
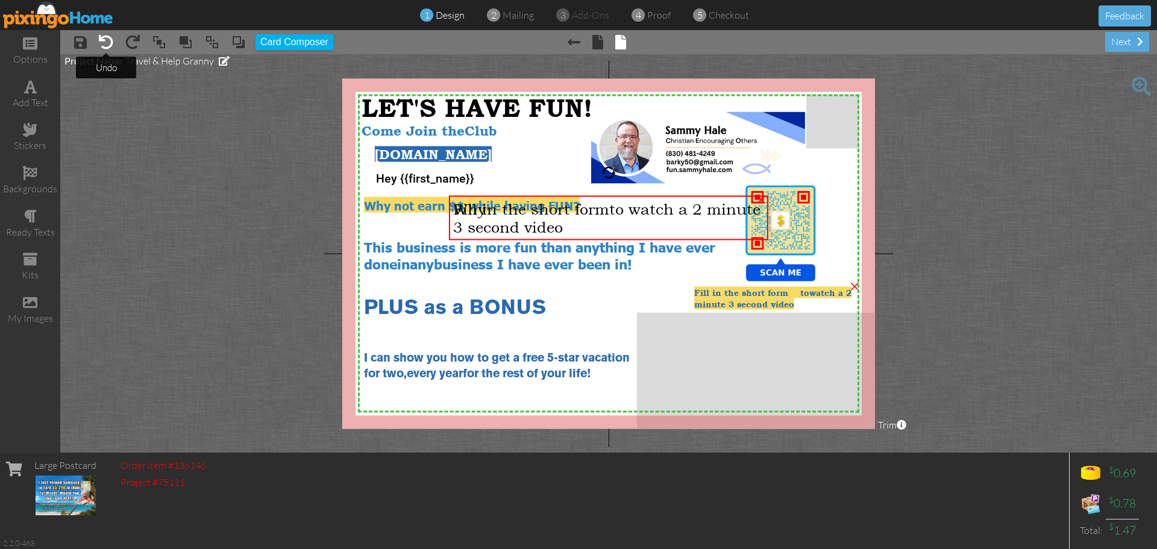
click at [105, 49] on span at bounding box center [106, 42] width 14 height 14
click at [760, 199] on div "×" at bounding box center [760, 197] width 19 height 19
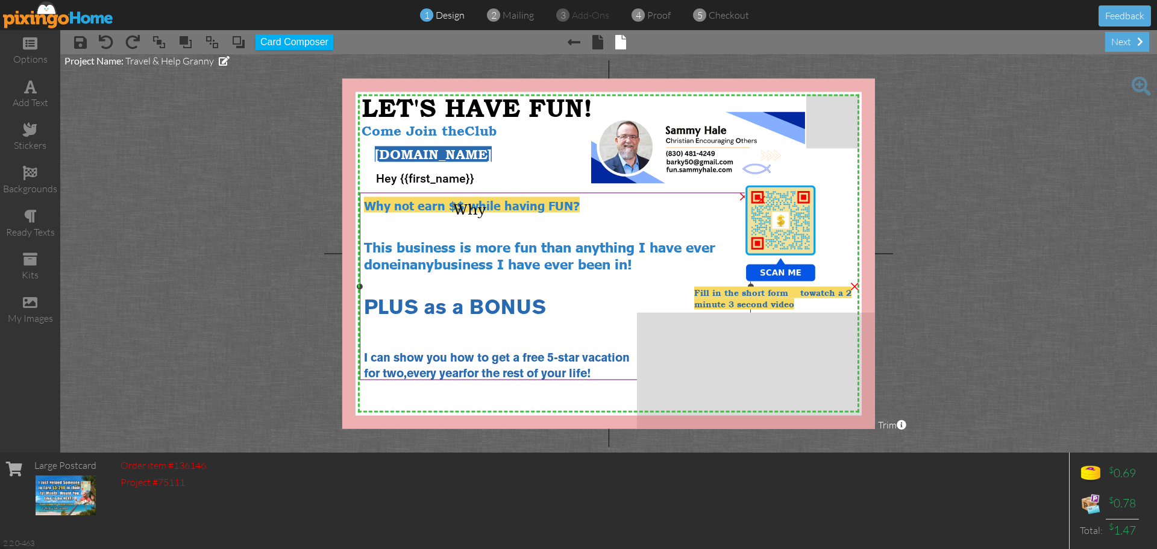
click at [704, 233] on div at bounding box center [555, 231] width 383 height 13
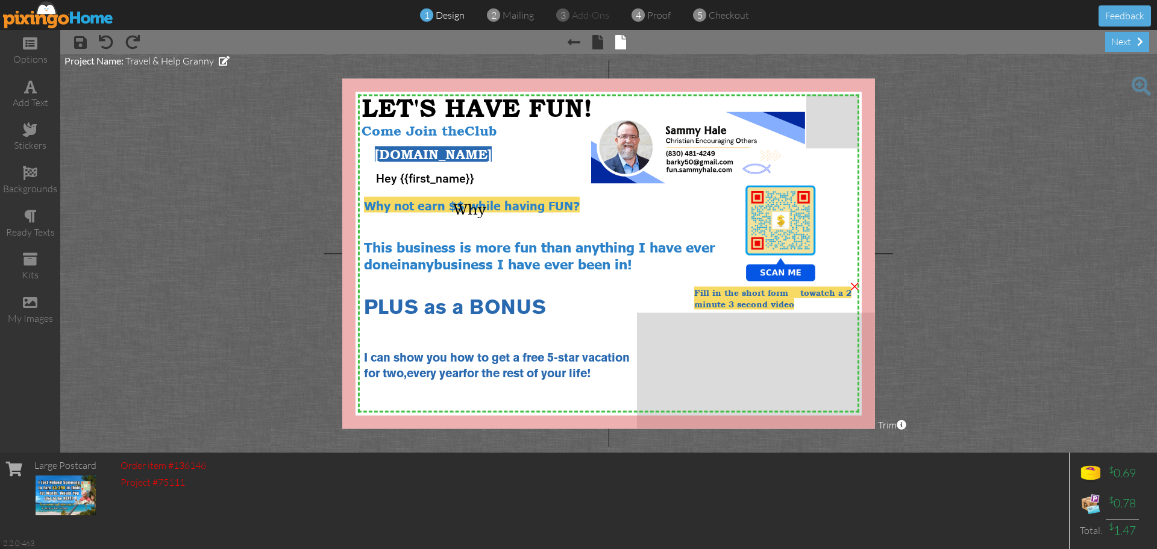
click at [920, 225] on project-studio-wrapper "X X X X X X X X X X X X X X X X X X X X X X X X X X X X X X X X X X X X X X X X…" at bounding box center [608, 253] width 1097 height 398
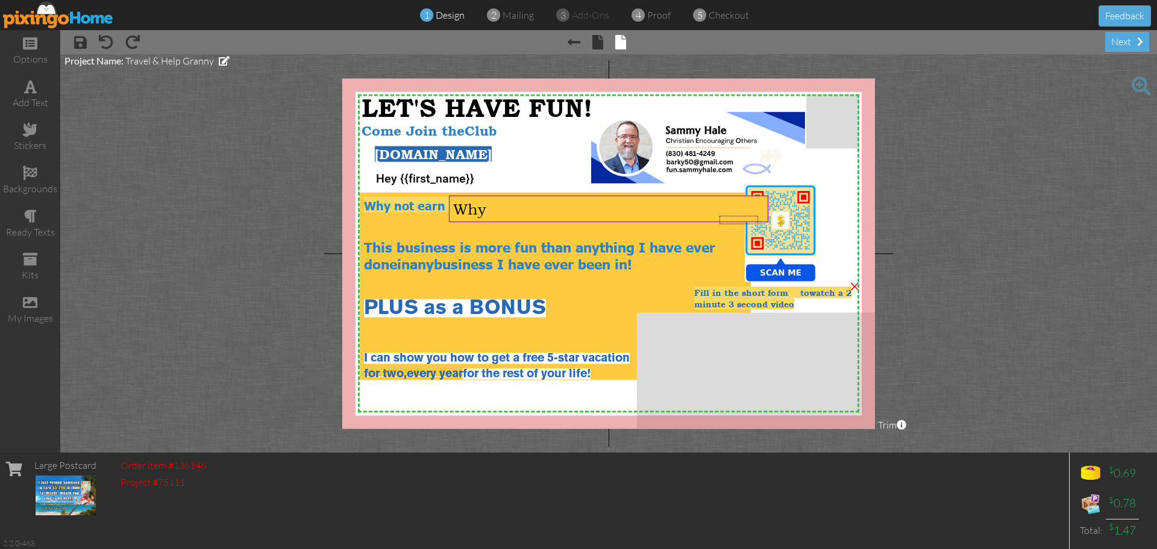
drag, startPoint x: 719, startPoint y: 216, endPoint x: 715, endPoint y: 224, distance: 9.7
click at [722, 222] on div "Why ×" at bounding box center [608, 208] width 319 height 27
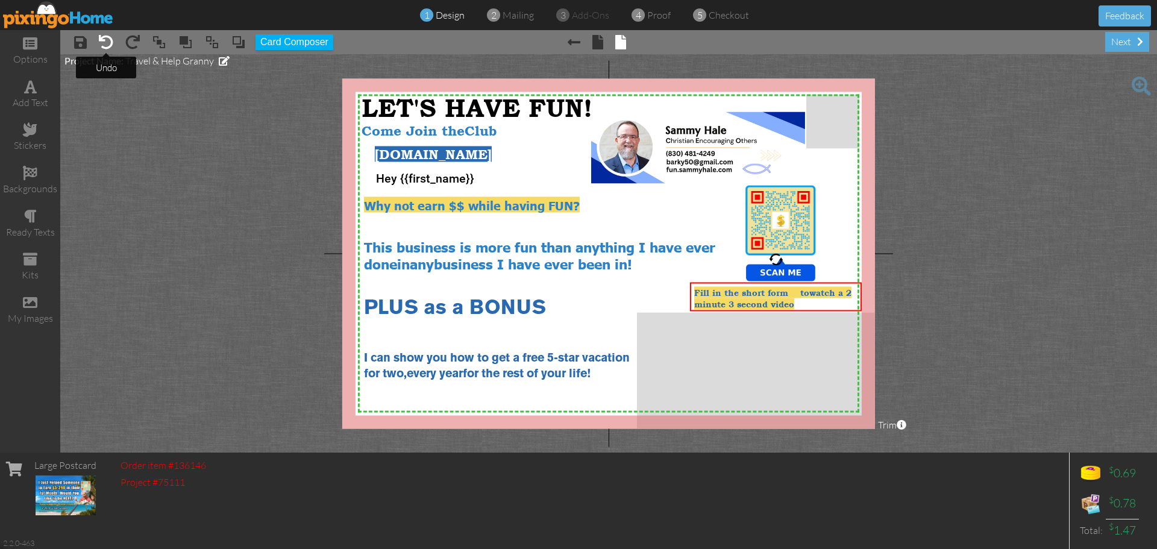
click at [106, 44] on span at bounding box center [106, 42] width 14 height 14
click at [106, 43] on span at bounding box center [106, 42] width 14 height 14
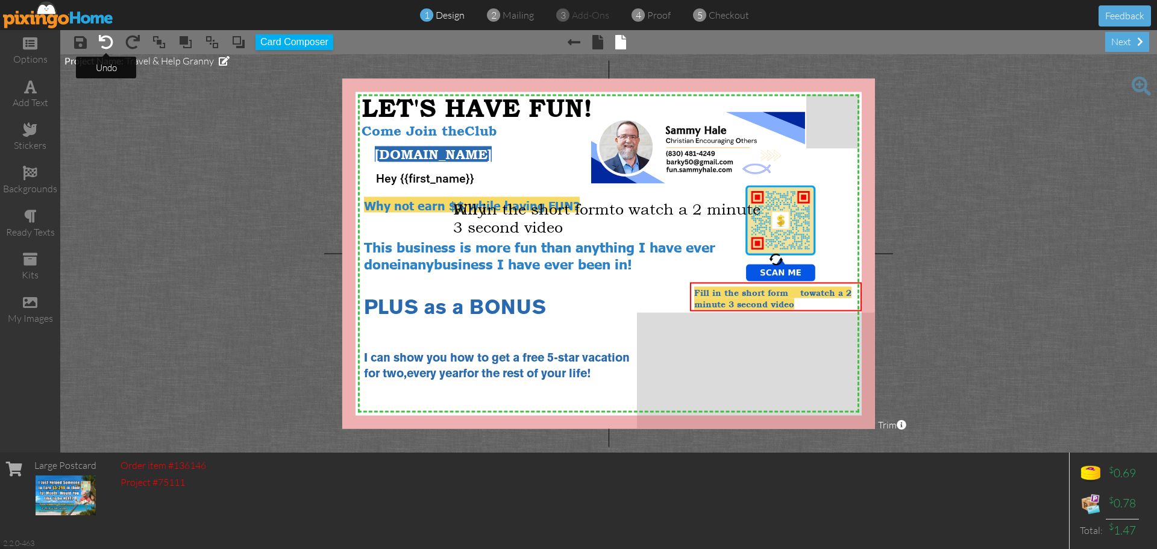
click at [106, 43] on span at bounding box center [106, 42] width 14 height 14
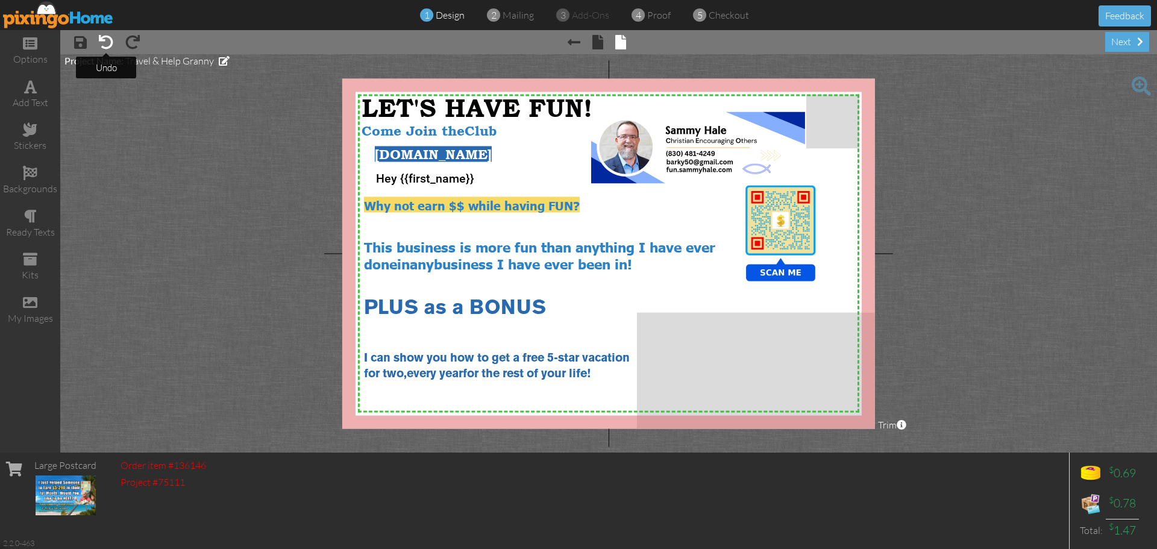
click at [110, 42] on span at bounding box center [106, 42] width 14 height 14
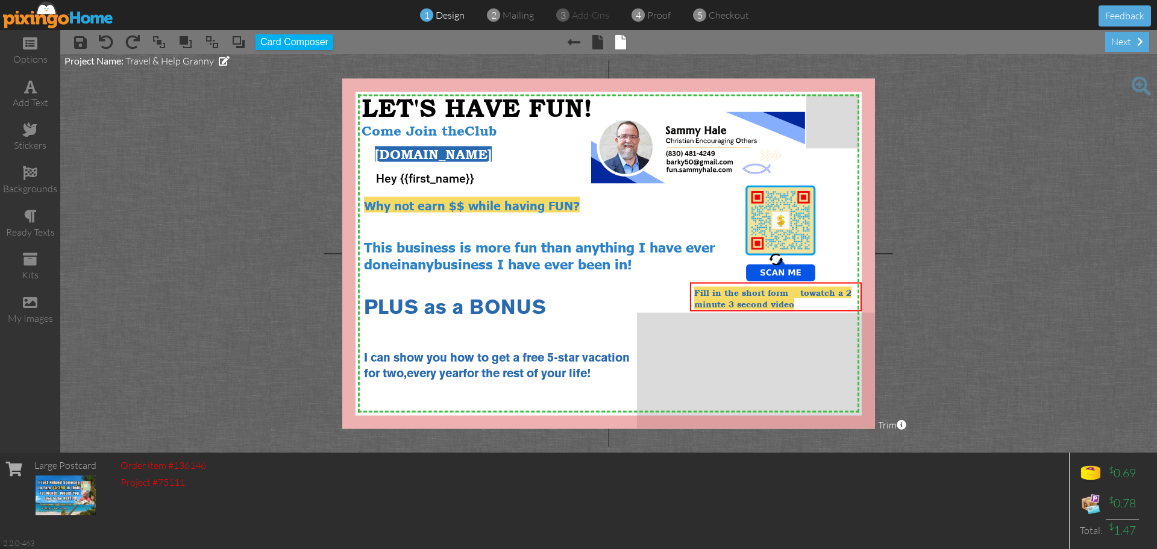
click at [981, 312] on project-studio-wrapper "X X X X X X X X X X X X X X X X X X X X X X X X X X X X X X X X X X X X X X X X…" at bounding box center [608, 253] width 1097 height 398
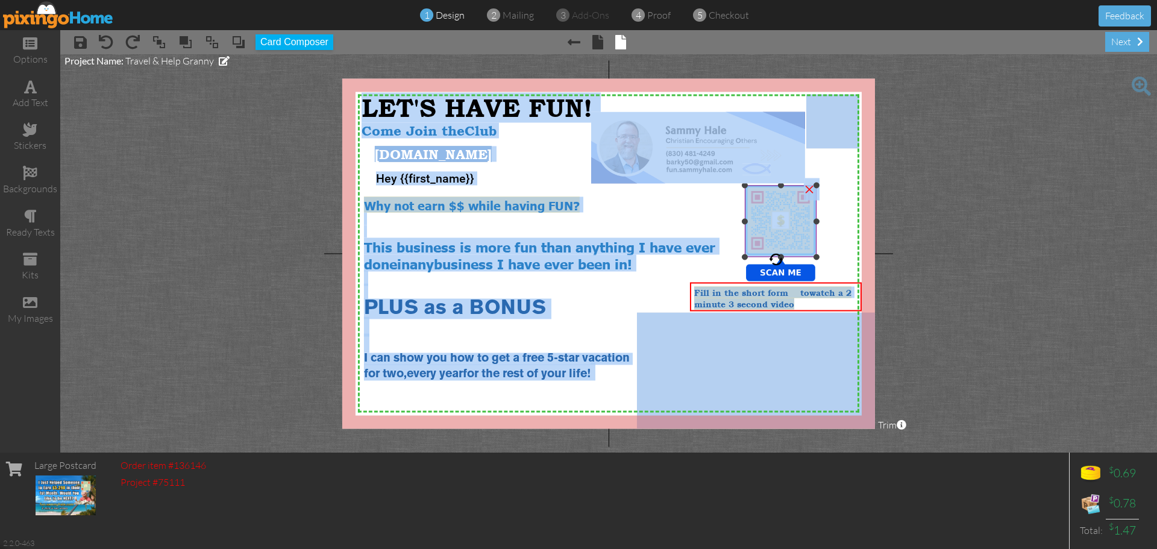
drag, startPoint x: 772, startPoint y: 254, endPoint x: 766, endPoint y: 257, distance: 6.2
click at [766, 257] on div "X X X X X X X X X X X X X X X X X X X X X X X X X X X X X X X X X X X X X X X X…" at bounding box center [608, 253] width 533 height 350
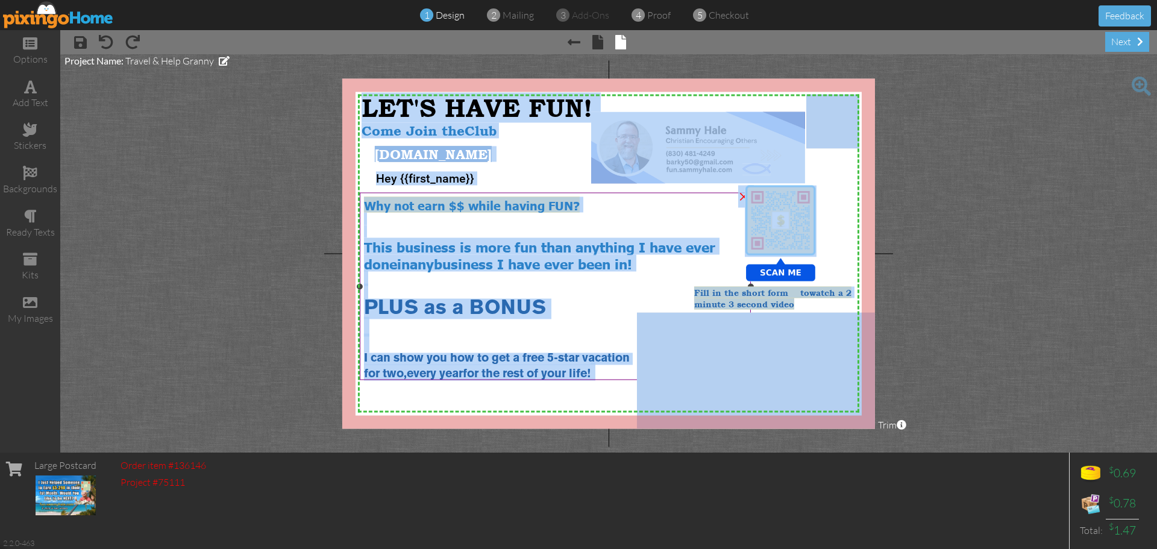
click at [719, 271] on div at bounding box center [555, 277] width 383 height 13
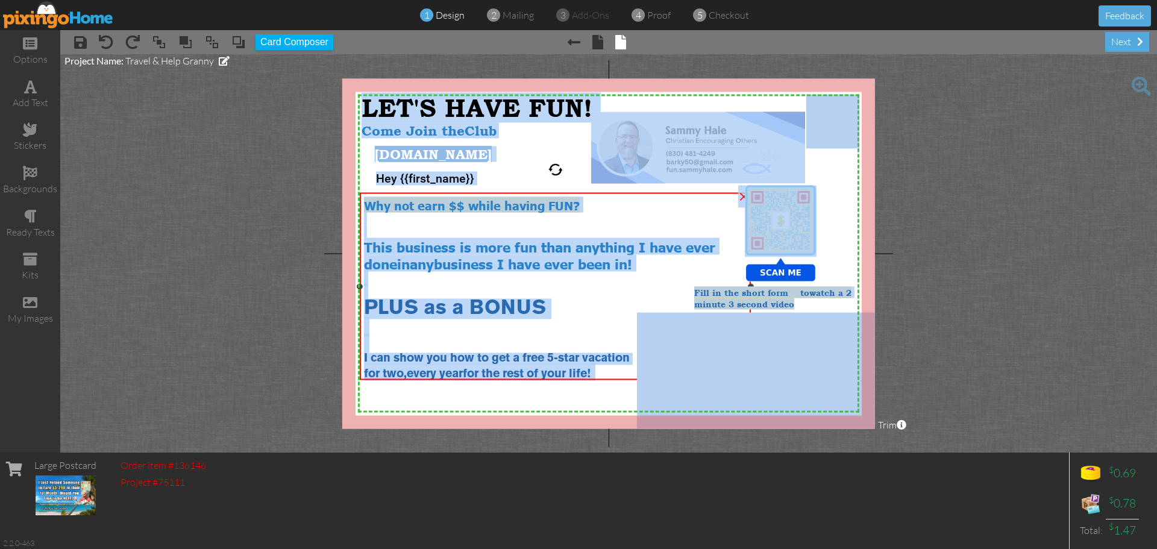
click at [731, 271] on div at bounding box center [555, 277] width 383 height 13
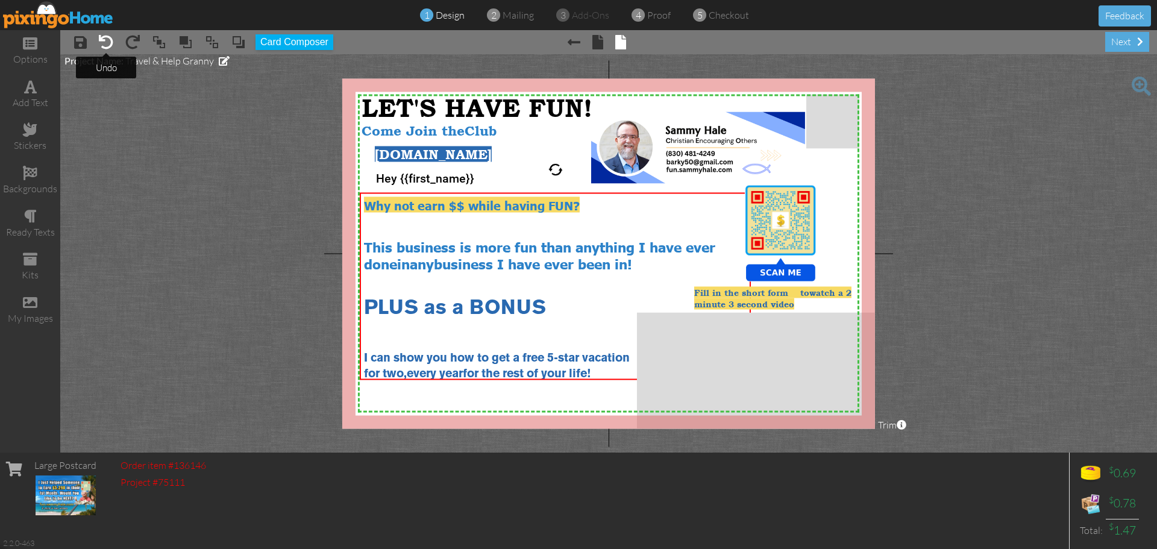
click at [105, 41] on span at bounding box center [106, 42] width 14 height 14
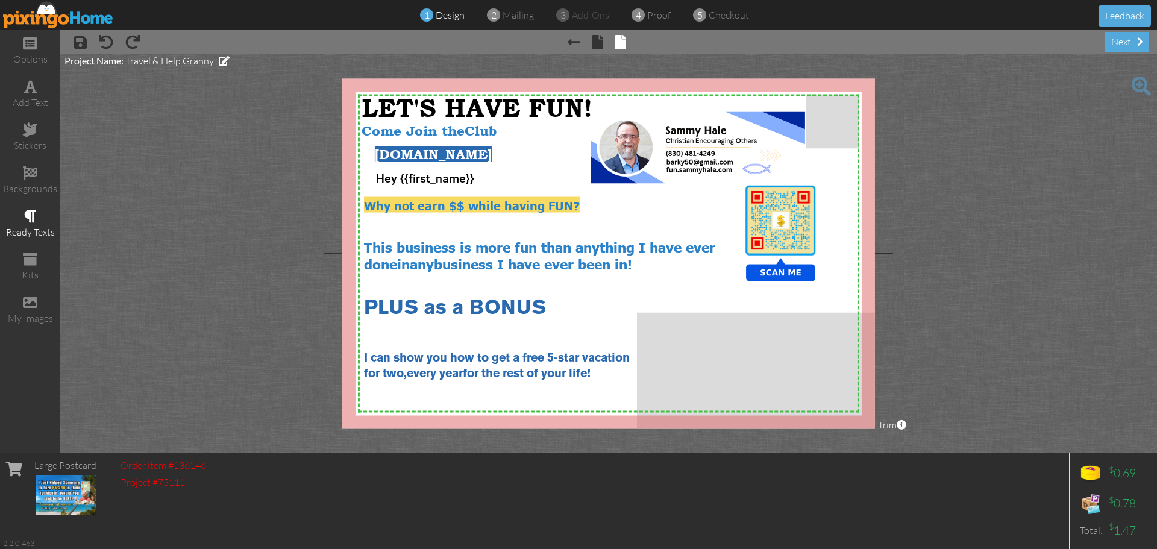
click at [37, 230] on div "ready texts" at bounding box center [30, 232] width 60 height 14
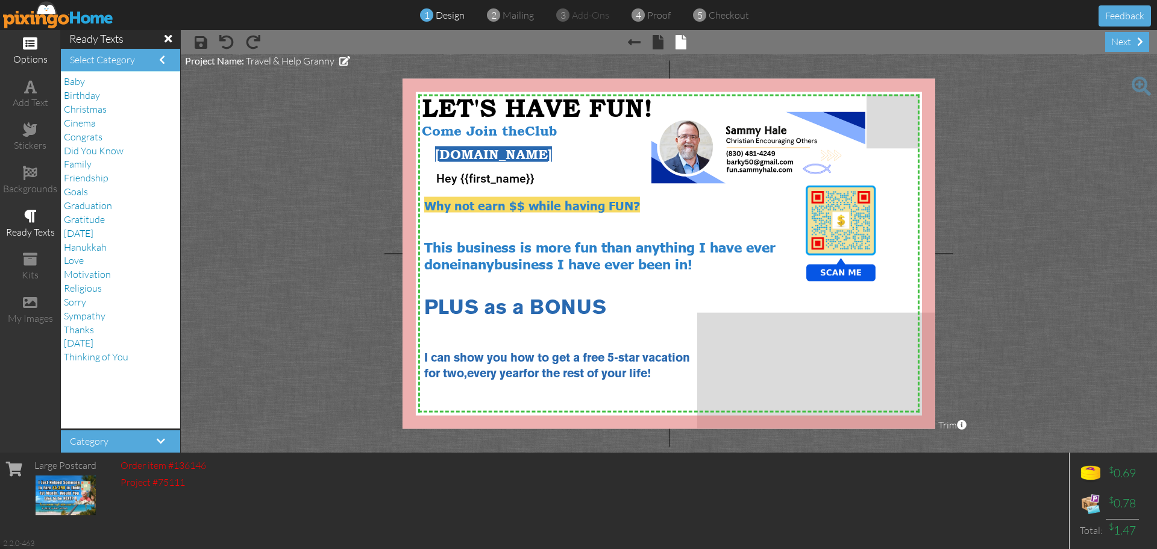
click at [39, 58] on div "options" at bounding box center [30, 59] width 60 height 14
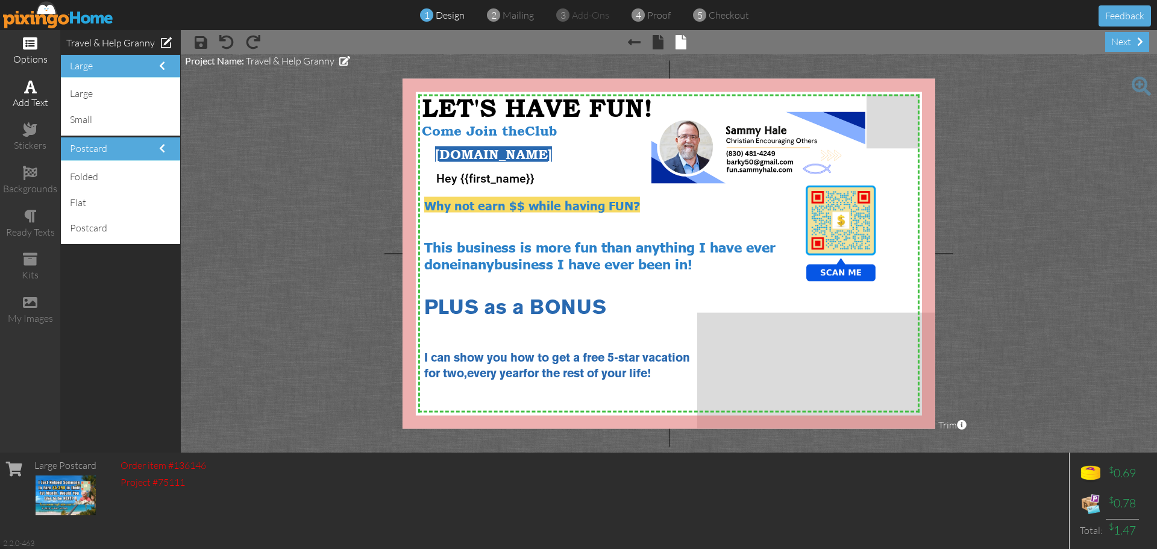
click at [33, 93] on span at bounding box center [30, 87] width 13 height 14
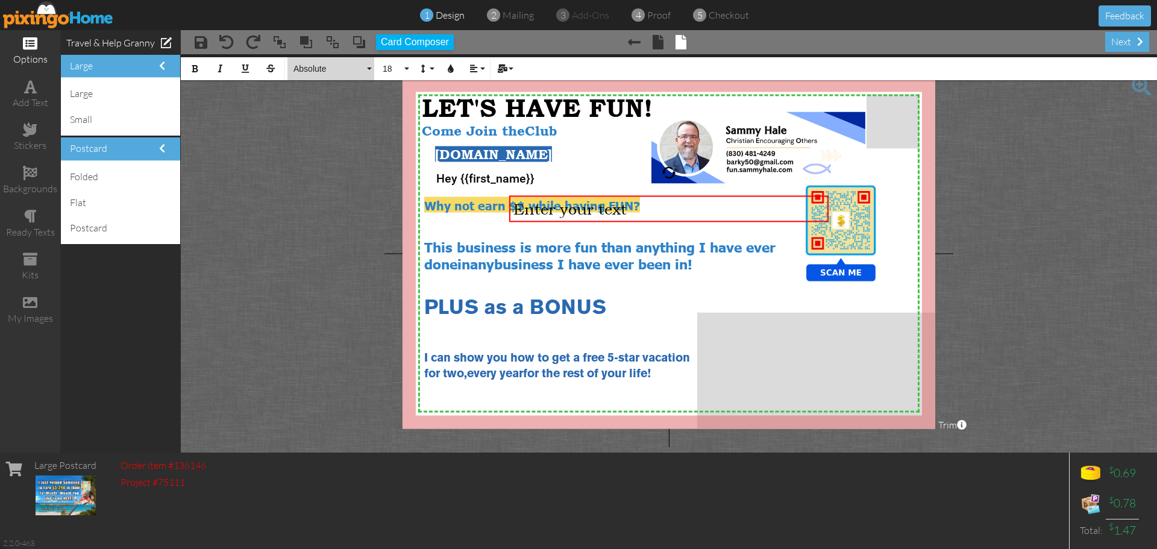
click at [369, 67] on button "Absolute" at bounding box center [330, 68] width 87 height 23
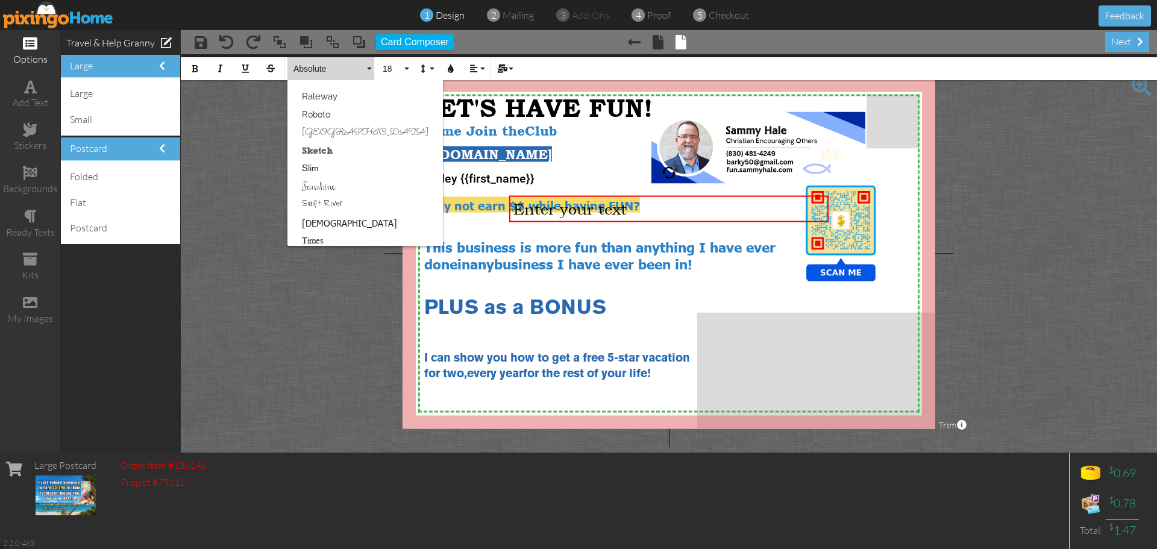
scroll to position [756, 0]
click at [319, 149] on link "[DEMOGRAPHIC_DATA]" at bounding box center [364, 146] width 155 height 18
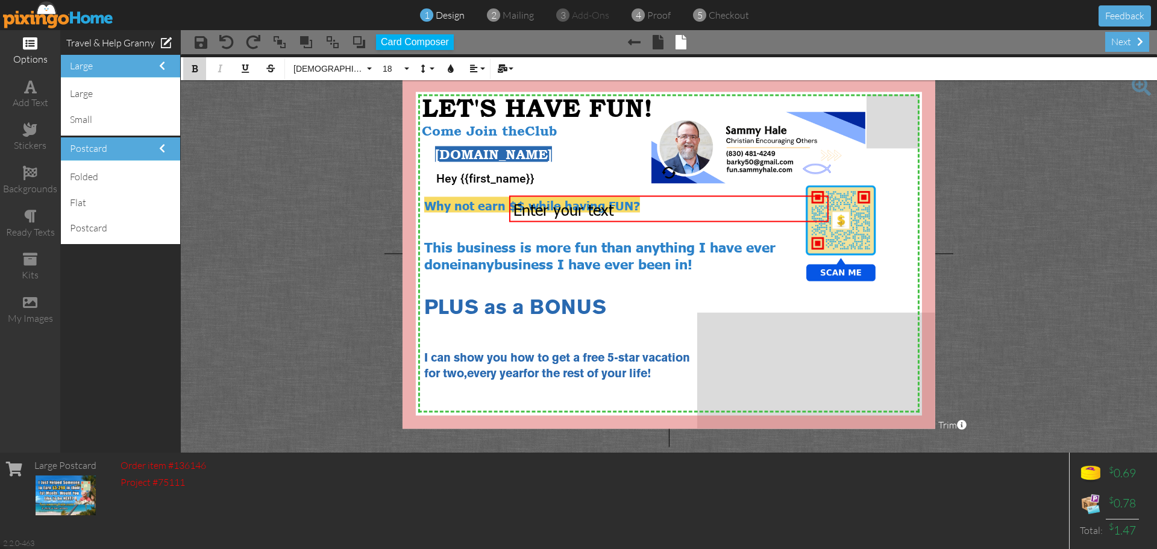
click at [190, 71] on icon "button" at bounding box center [194, 68] width 8 height 8
click at [194, 69] on icon "button" at bounding box center [194, 68] width 8 height 8
click at [405, 67] on button "18" at bounding box center [394, 68] width 35 height 23
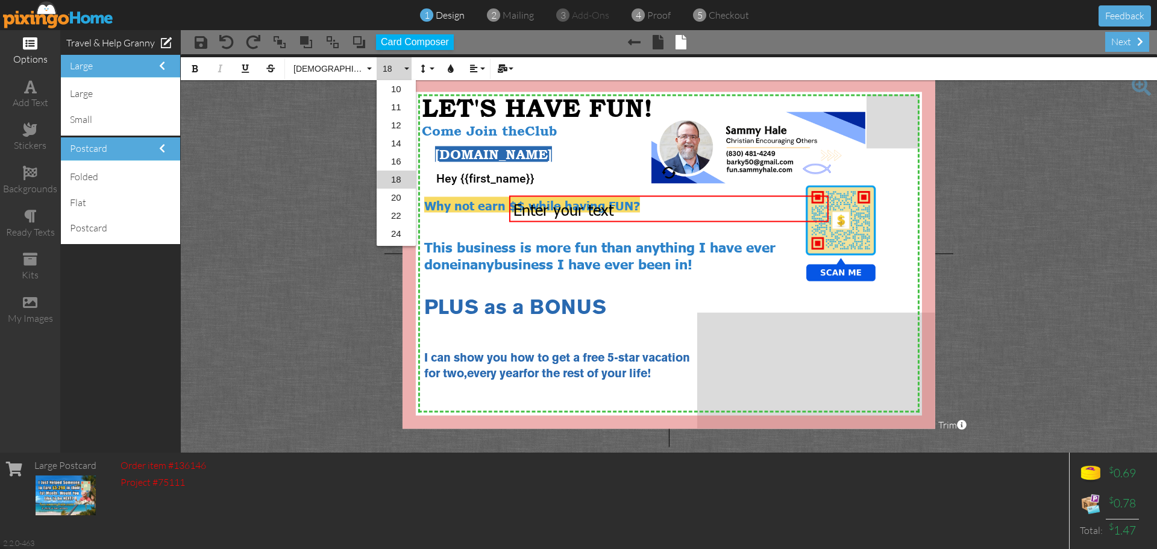
scroll to position [83, 0]
click at [398, 98] on link "10" at bounding box center [396, 96] width 39 height 18
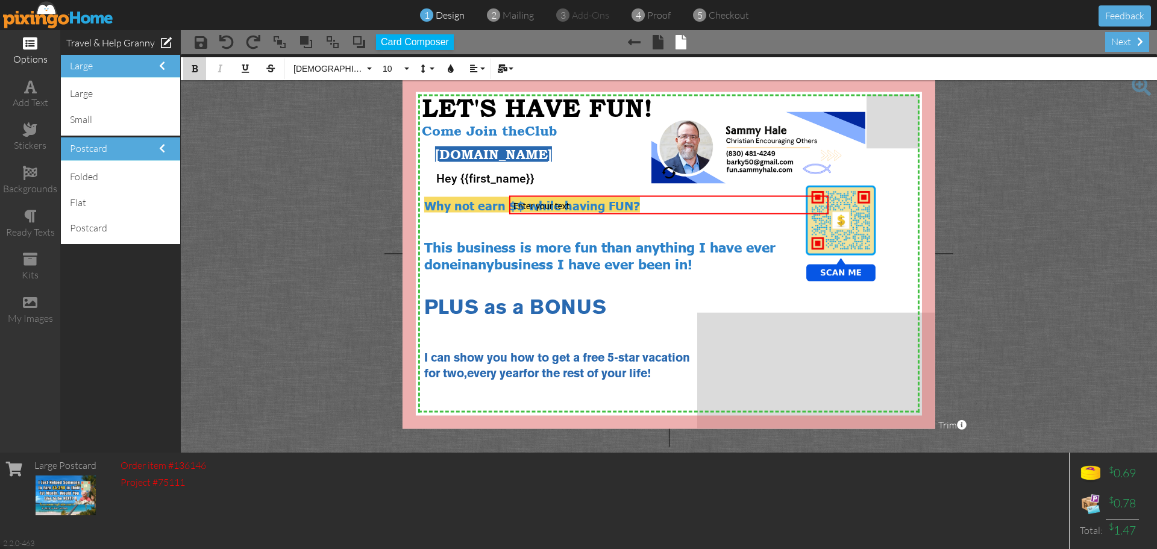
click at [193, 70] on icon "button" at bounding box center [194, 68] width 8 height 8
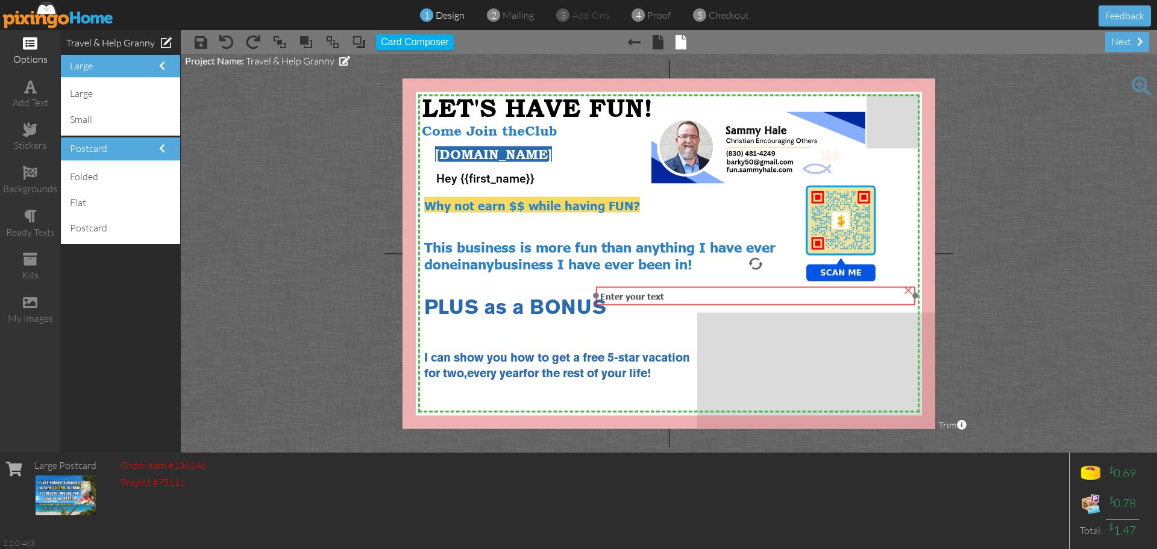
drag, startPoint x: 678, startPoint y: 207, endPoint x: 765, endPoint y: 298, distance: 125.7
click at [765, 298] on div "Enter your text" at bounding box center [755, 295] width 311 height 11
drag, startPoint x: 915, startPoint y: 296, endPoint x: 760, endPoint y: 307, distance: 154.6
click at [760, 305] on div "Enter your text ×" at bounding box center [678, 295] width 165 height 19
drag, startPoint x: 717, startPoint y: 299, endPoint x: 870, endPoint y: 296, distance: 153.1
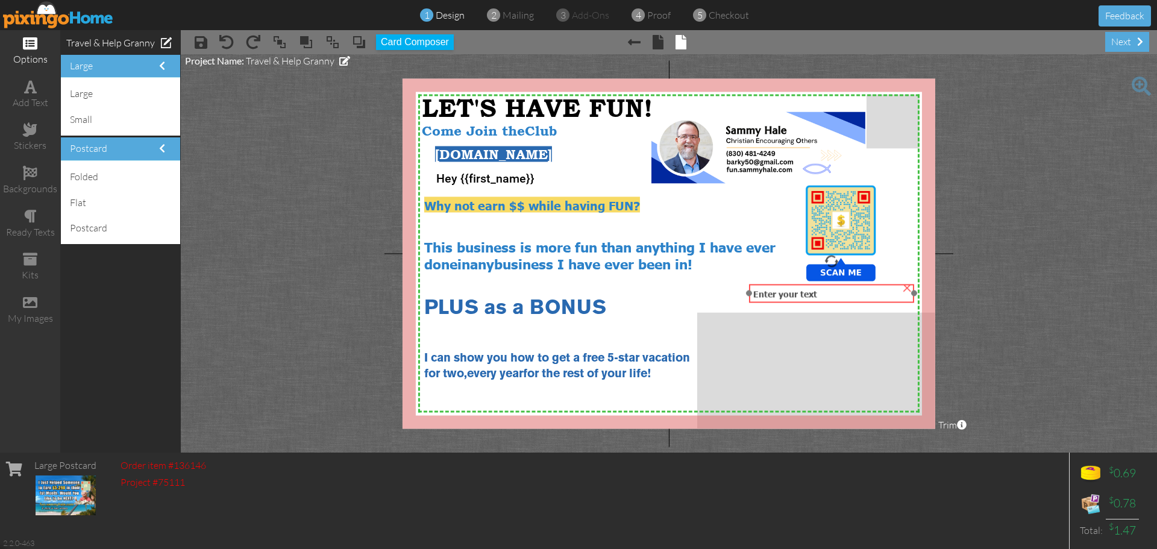
click at [870, 296] on div "Enter your text" at bounding box center [831, 293] width 157 height 11
click at [843, 290] on div "Enter your text" at bounding box center [831, 293] width 157 height 11
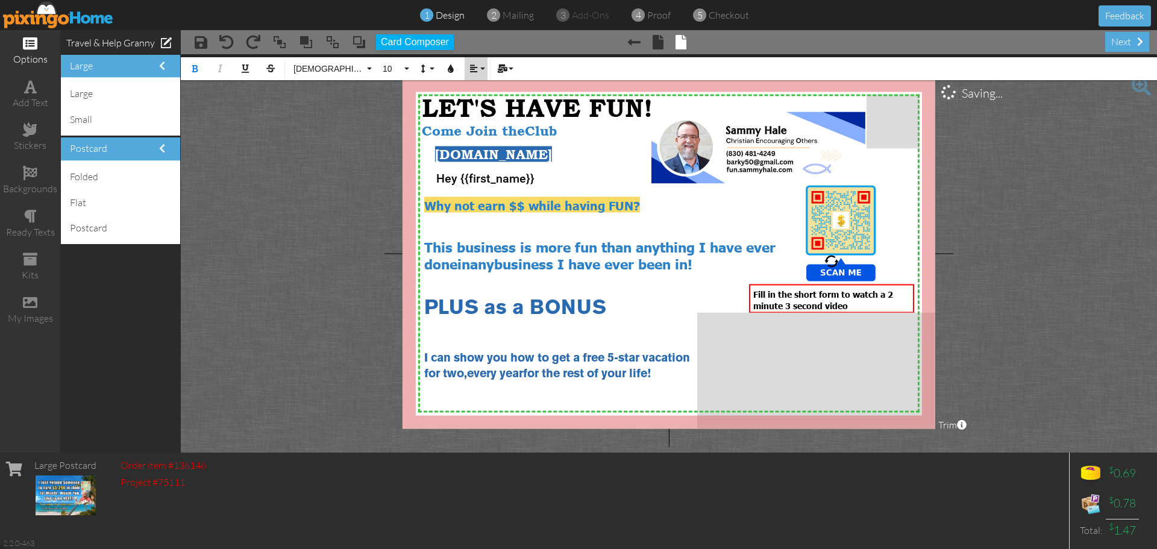
click at [476, 72] on icon "button" at bounding box center [473, 68] width 8 height 8
click at [484, 102] on link "[GEOGRAPHIC_DATA]" at bounding box center [483, 107] width 37 height 18
click at [451, 69] on icon "button" at bounding box center [450, 68] width 8 height 8
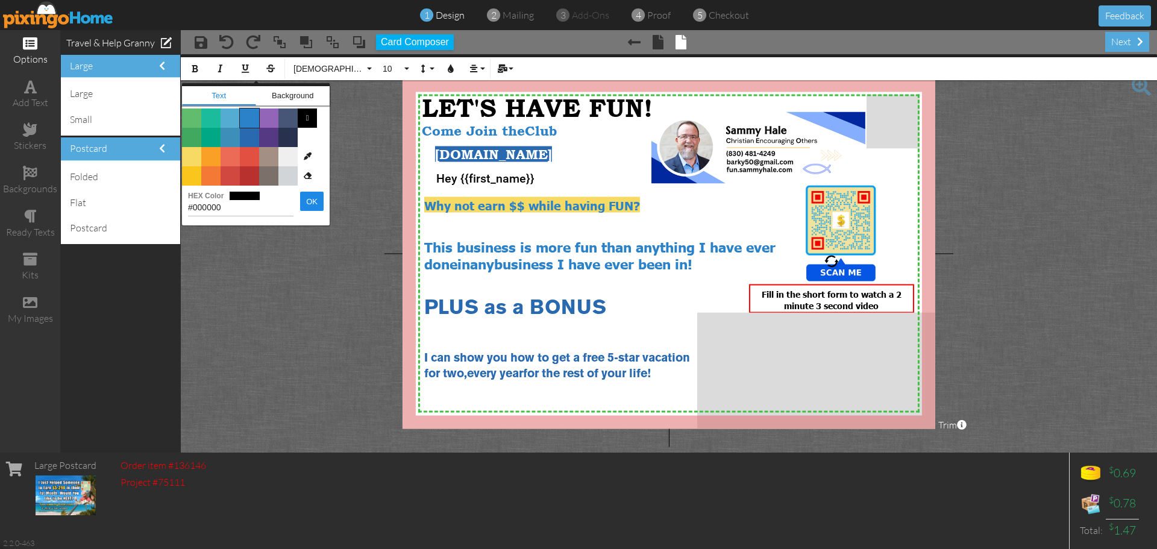
click at [248, 121] on span "Color #2C82C9" at bounding box center [249, 117] width 19 height 19
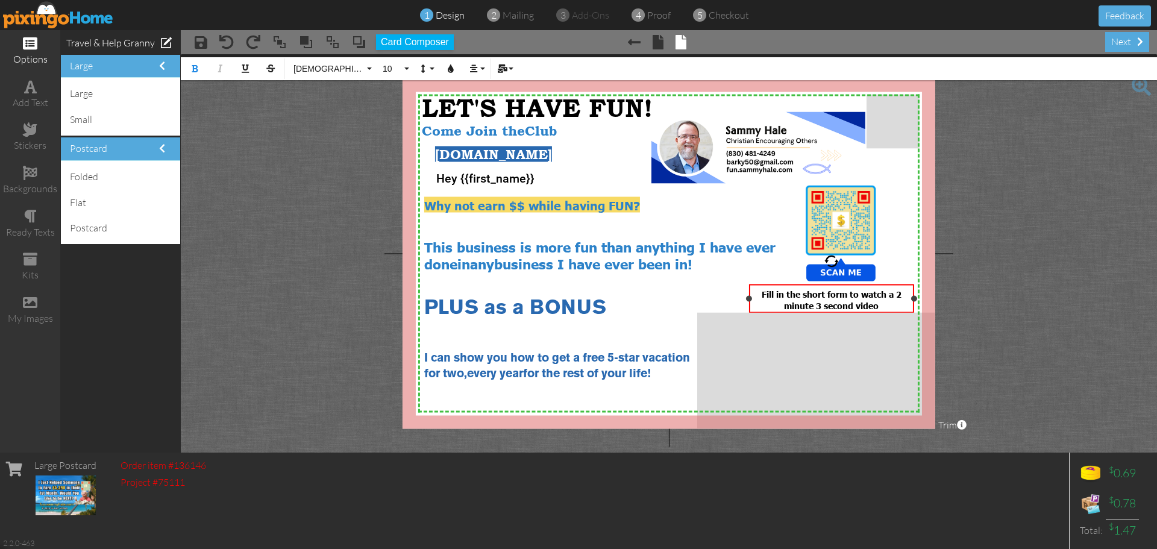
click at [888, 304] on div "Fill in the short form to watch a 2 minute 3 second video ​" at bounding box center [831, 299] width 157 height 23
click at [448, 67] on icon "button" at bounding box center [450, 68] width 8 height 8
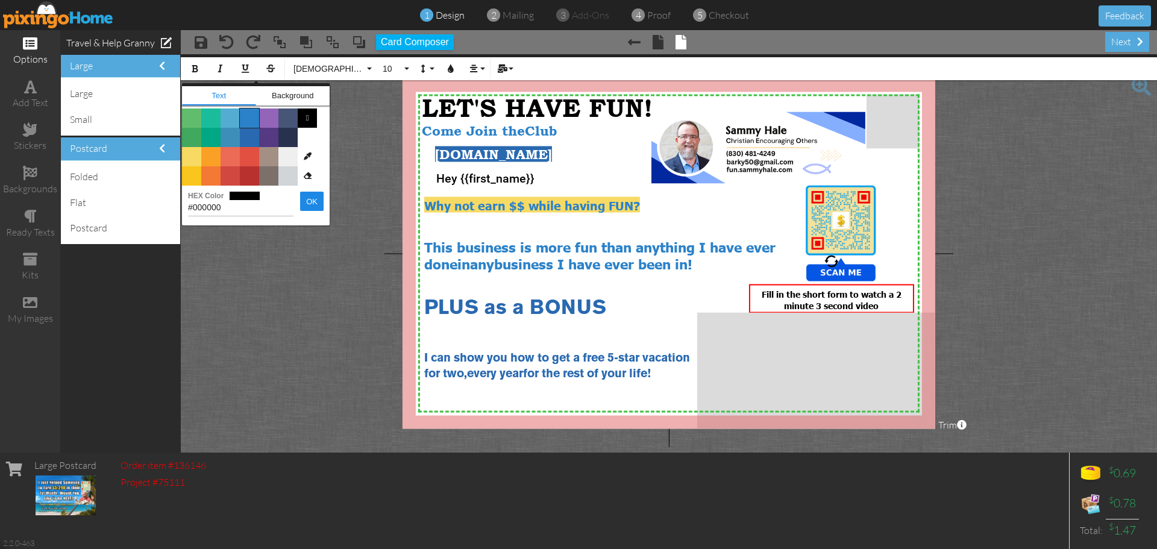
click at [251, 121] on span "Color #2C82C9" at bounding box center [249, 117] width 19 height 19
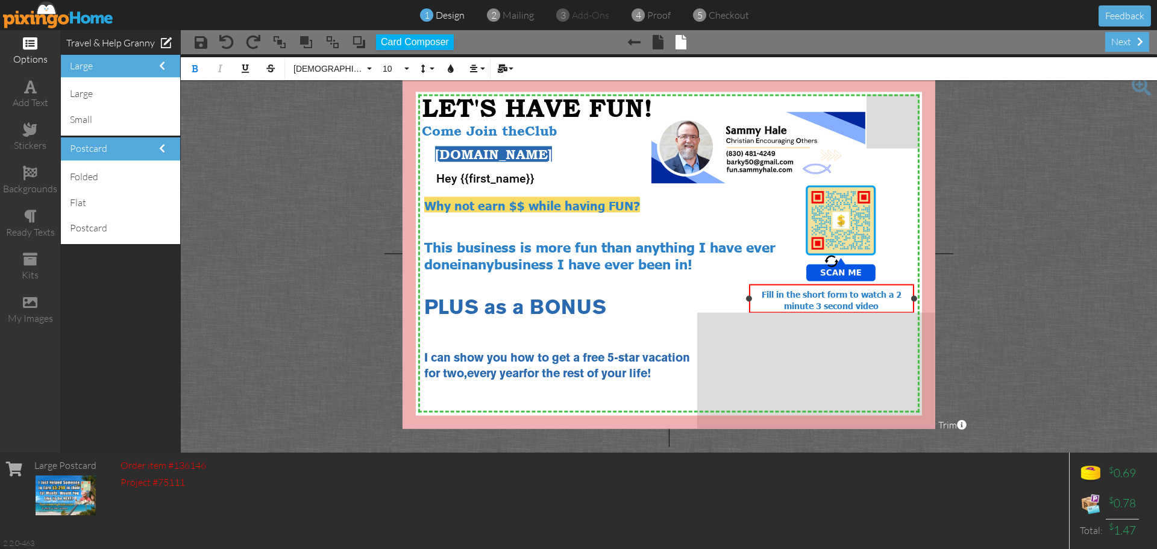
click at [860, 293] on span "Fill in the short form to watch a 2 minute 3 second video​" at bounding box center [832, 299] width 140 height 22
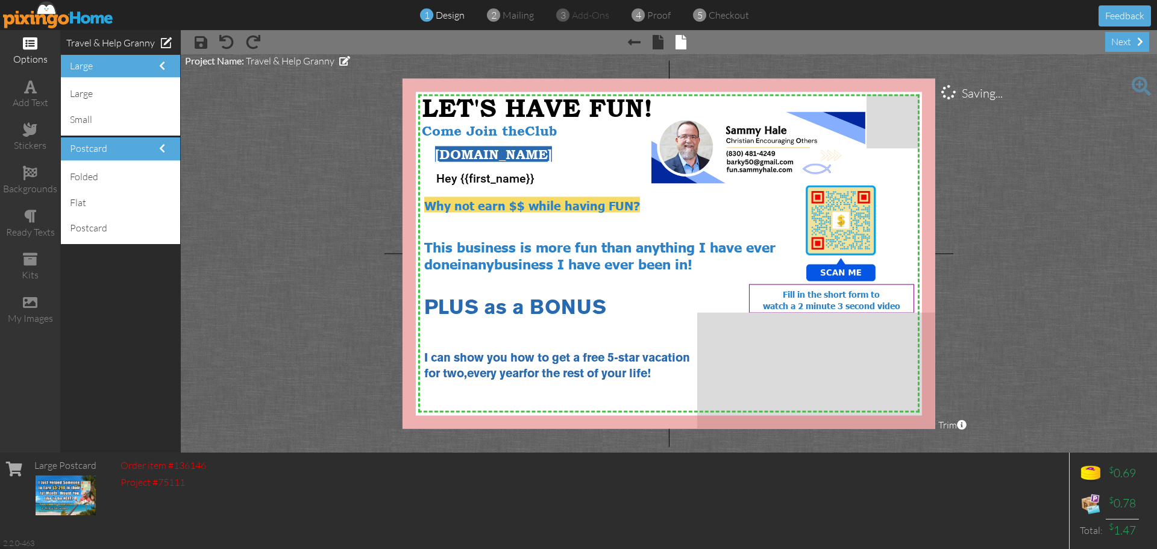
click at [1003, 280] on project-studio-wrapper "X X X X X X X X X X X X X X X X X X X X X X X X X X X X X X X X X X X X X X X X…" at bounding box center [669, 253] width 976 height 398
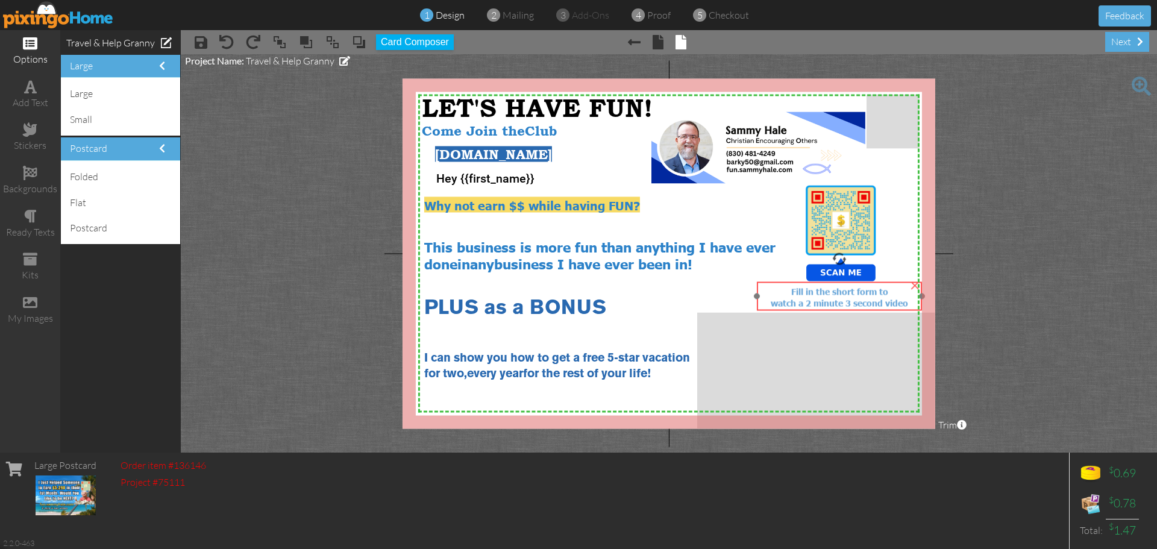
drag, startPoint x: 884, startPoint y: 302, endPoint x: 892, endPoint y: 299, distance: 8.2
click at [892, 299] on span "watch a 2 minute 3 second video" at bounding box center [839, 302] width 137 height 11
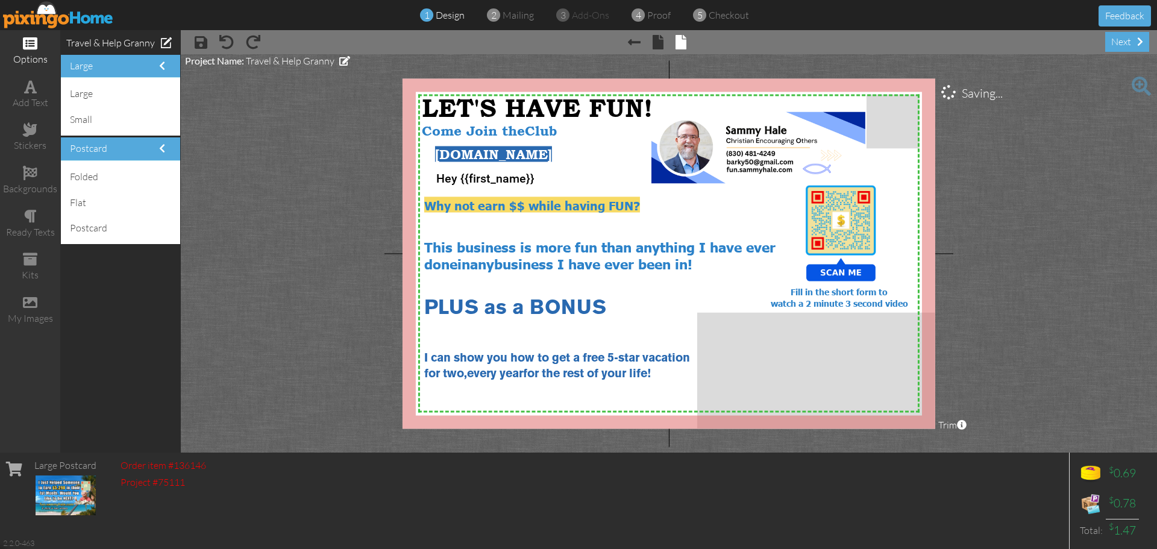
click at [1064, 312] on project-studio-wrapper "X X X X X X X X X X X X X X X X X X X X X X X X X X X X X X X X X X X X X X X X…" at bounding box center [669, 253] width 976 height 398
click at [258, 202] on project-studio-wrapper "X X X X X X X X X X X X X X X X X X X X X X X X X X X X X X X X X X X X X X X X…" at bounding box center [669, 253] width 976 height 398
click at [30, 48] on span at bounding box center [30, 43] width 14 height 14
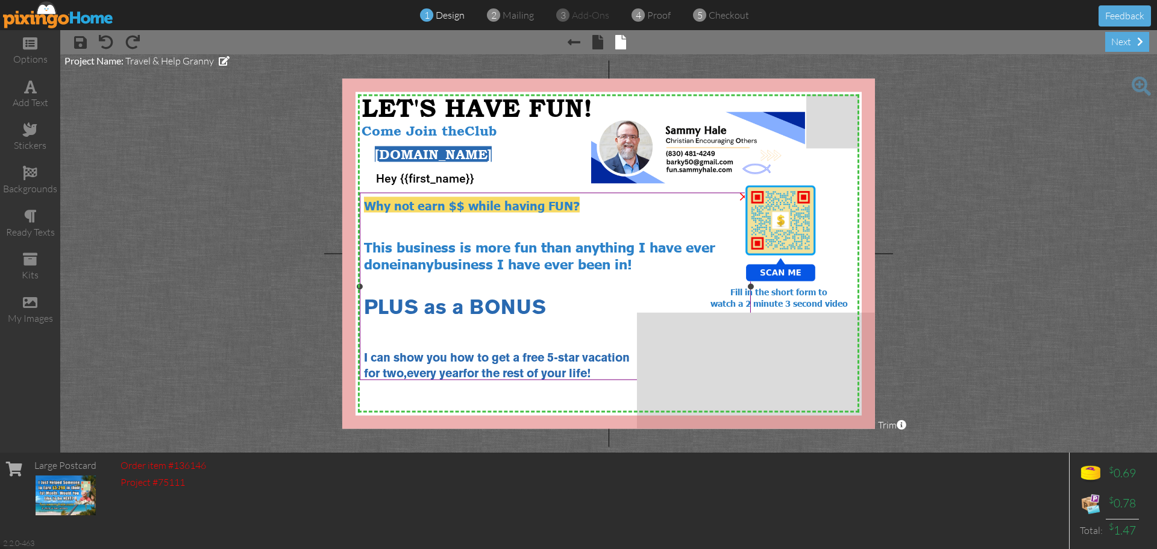
click at [519, 205] on span "Why not earn $$ while having FUN?" at bounding box center [472, 204] width 216 height 16
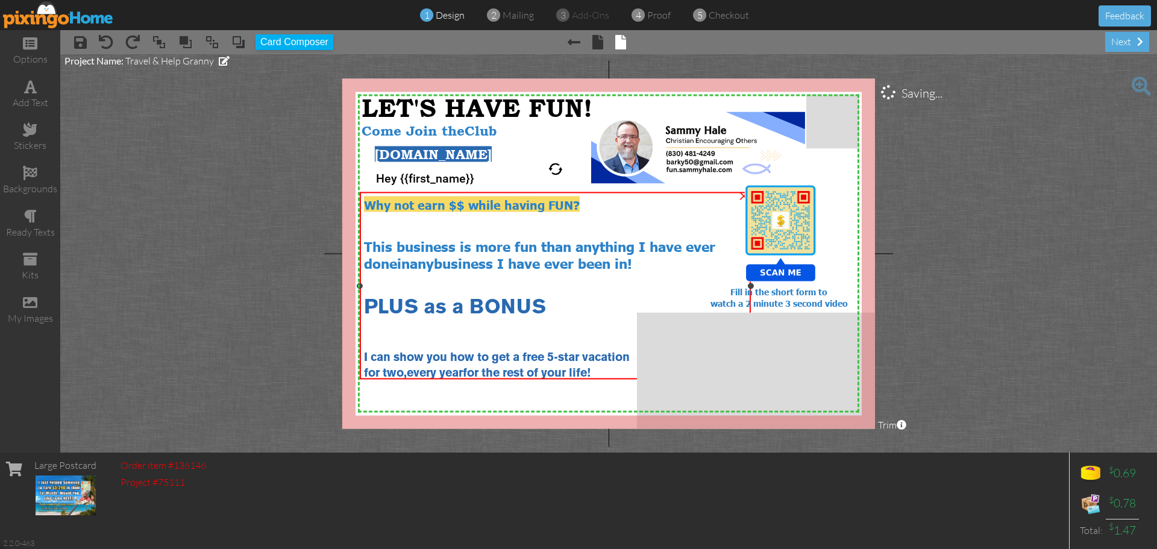
click at [519, 205] on span "Why not earn $$ while having FUN?" at bounding box center [472, 204] width 216 height 16
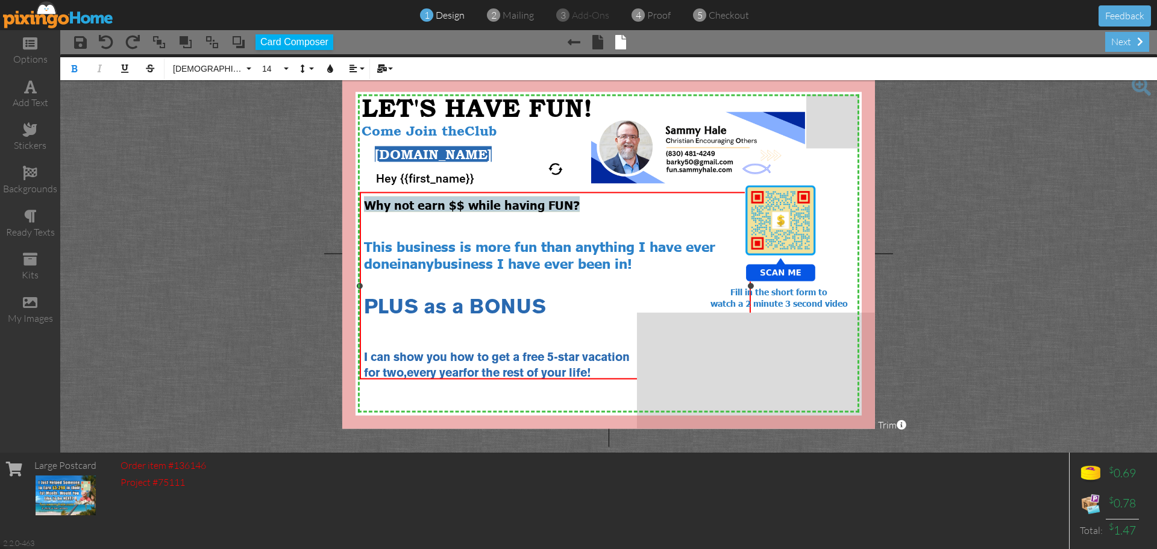
drag, startPoint x: 577, startPoint y: 204, endPoint x: 368, endPoint y: 203, distance: 209.7
click at [368, 203] on div "Why not earn $$ while having FUN?" at bounding box center [555, 204] width 383 height 16
click at [284, 67] on button "14" at bounding box center [273, 68] width 35 height 23
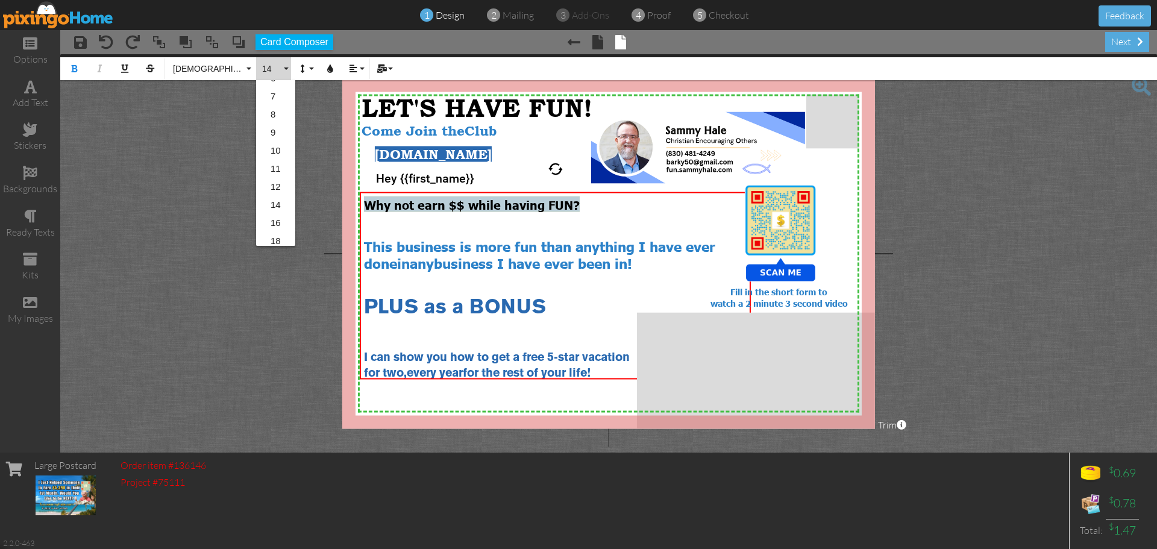
scroll to position [62, 0]
click at [282, 190] on link "16" at bounding box center [275, 190] width 39 height 18
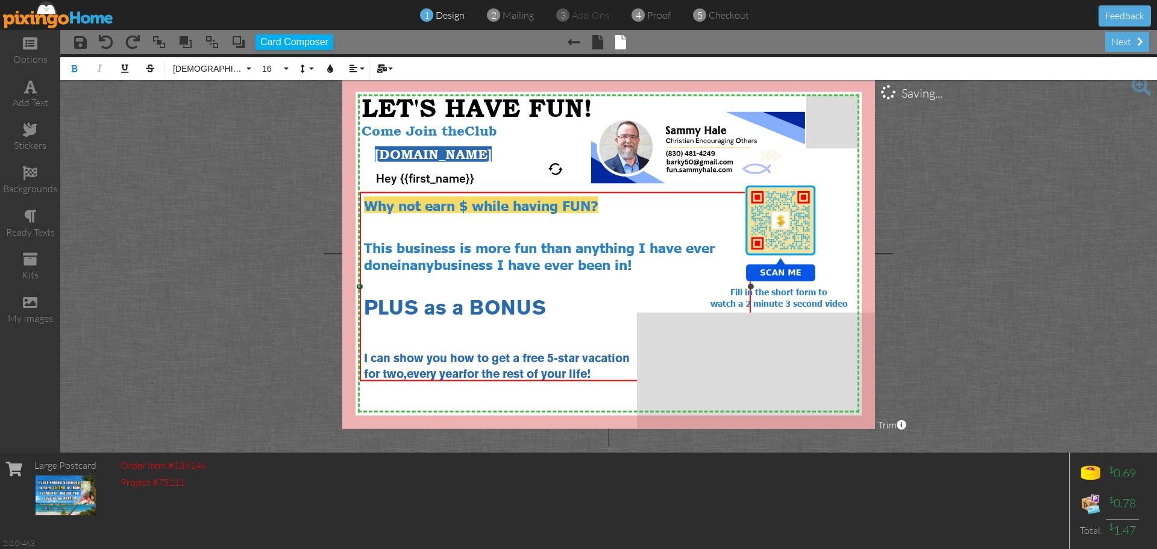
click at [457, 205] on span "Why not earn $ while having FUN?" at bounding box center [481, 204] width 234 height 17
drag, startPoint x: 620, startPoint y: 205, endPoint x: 368, endPoint y: 205, distance: 252.5
click at [368, 205] on div "Why not earn $$ while having FUN?" at bounding box center [555, 204] width 383 height 17
click at [287, 67] on button "16" at bounding box center [273, 68] width 35 height 23
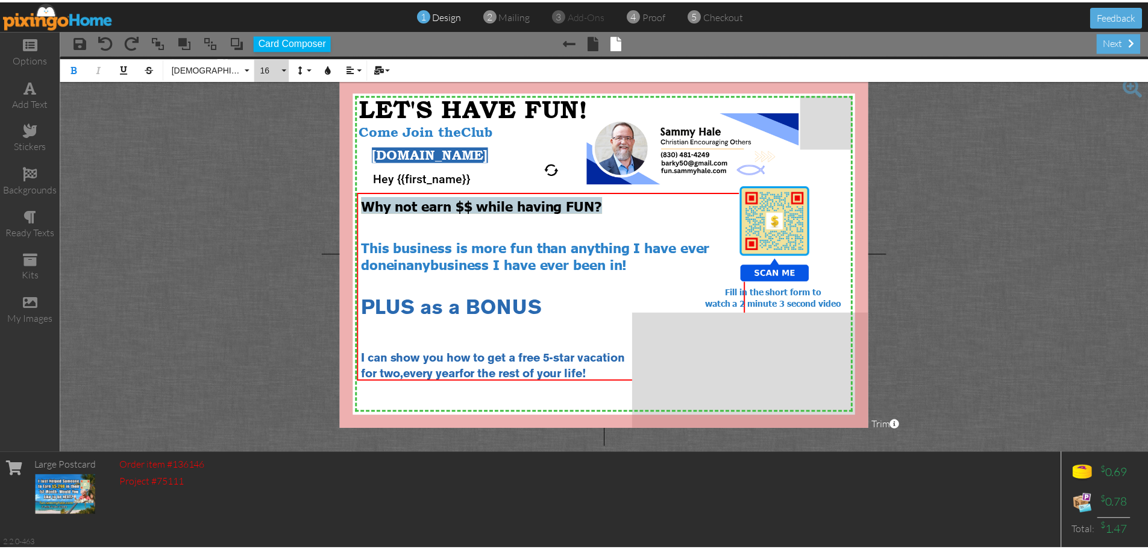
scroll to position [89, 0]
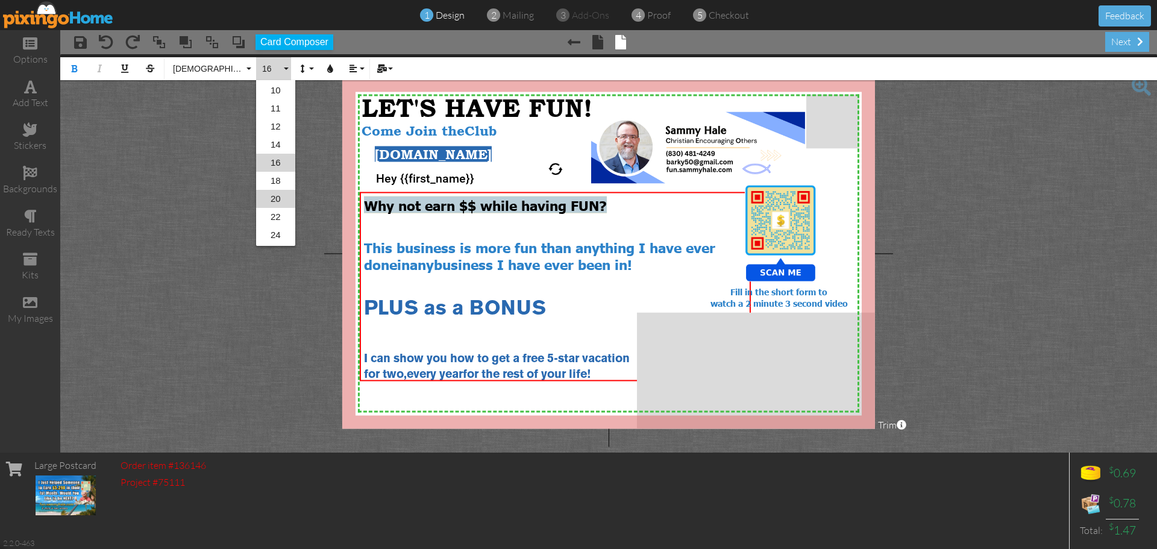
click at [270, 198] on link "20" at bounding box center [275, 199] width 39 height 18
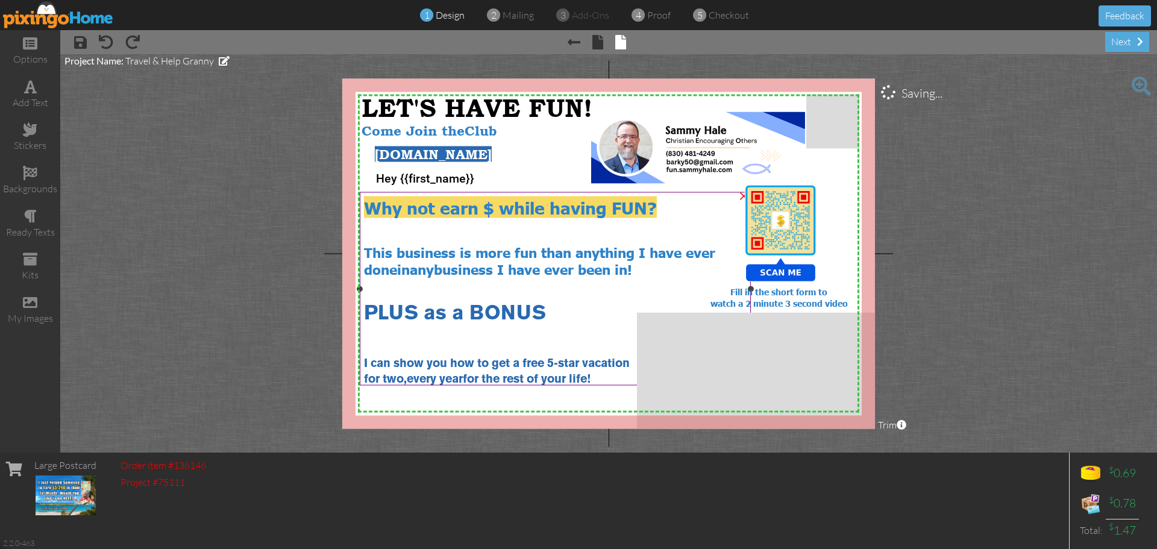
click at [498, 208] on span "Why not earn $ while having FUN?" at bounding box center [510, 207] width 293 height 22
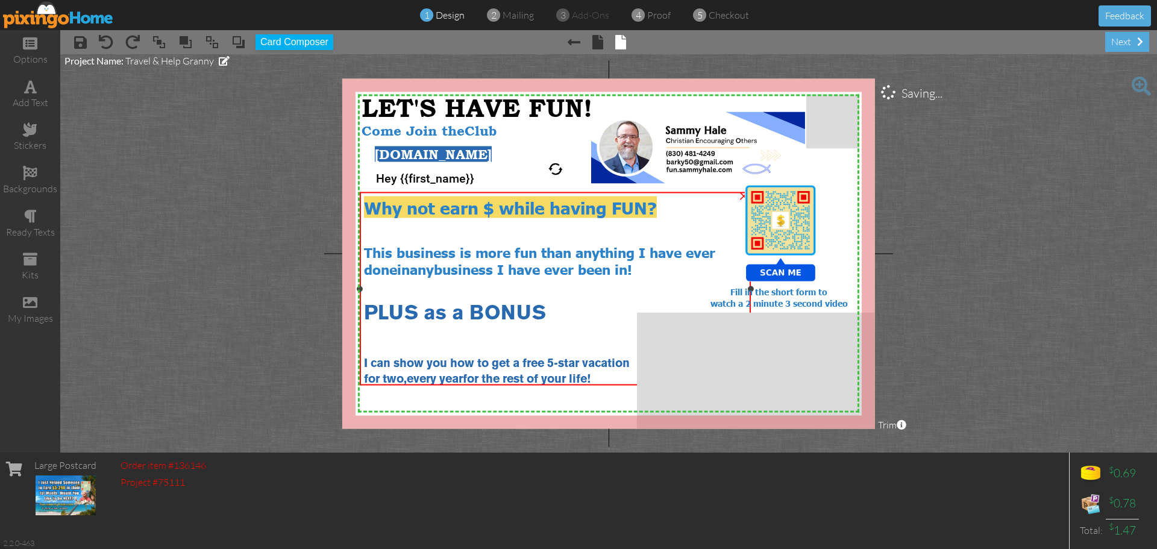
click at [498, 208] on span "Why not earn $ while having FUN?" at bounding box center [510, 207] width 293 height 22
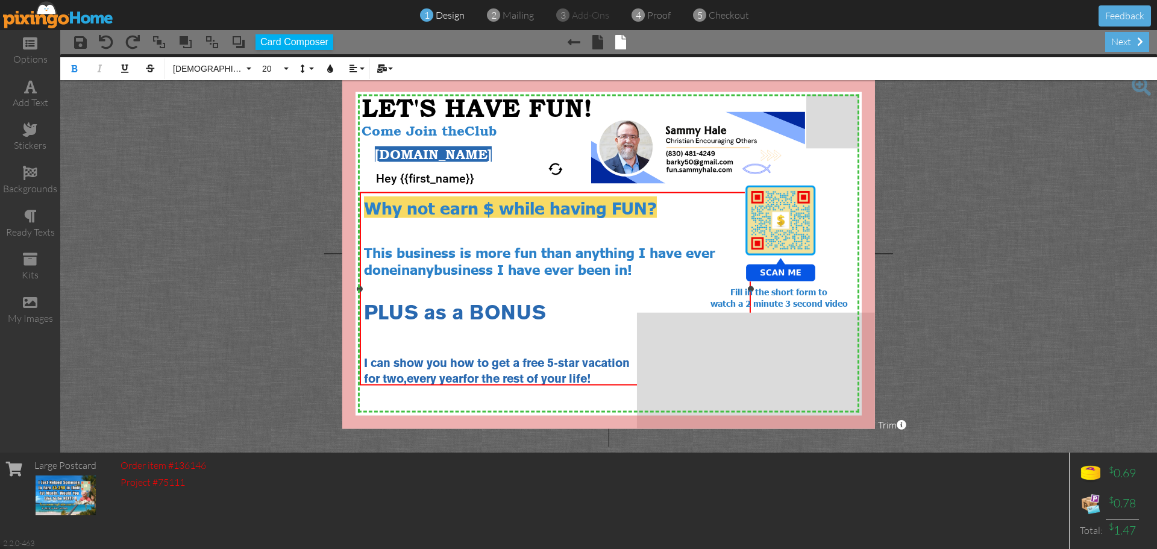
click at [486, 207] on span "Why not earn $ while having FUN?" at bounding box center [510, 207] width 293 height 22
click at [697, 208] on div "Why not earn $$ while having FUN?" at bounding box center [555, 207] width 383 height 22
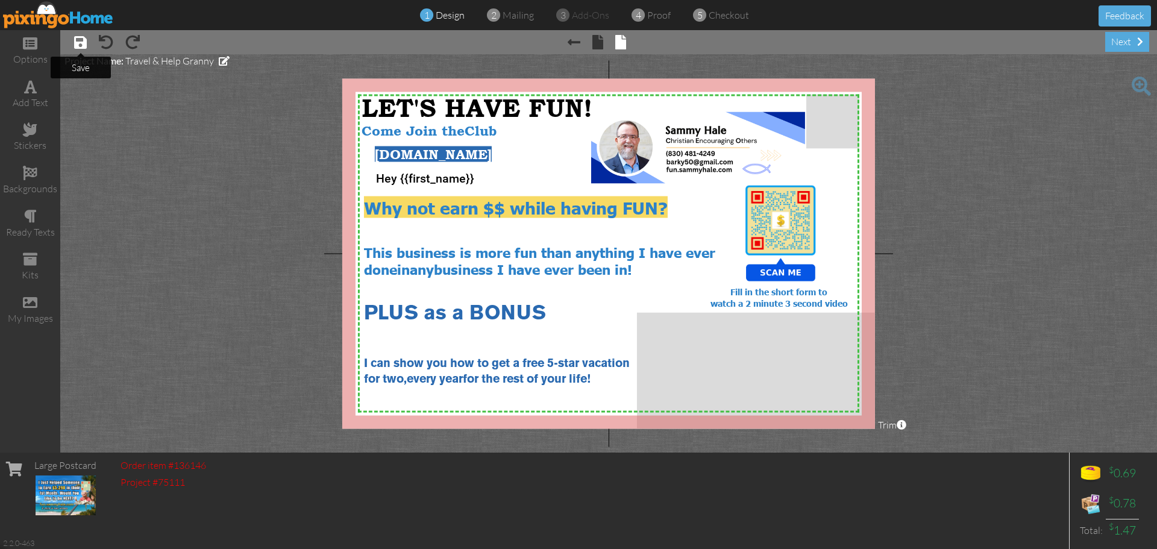
click at [78, 44] on span at bounding box center [80, 42] width 13 height 14
click at [78, 20] on img at bounding box center [58, 14] width 111 height 27
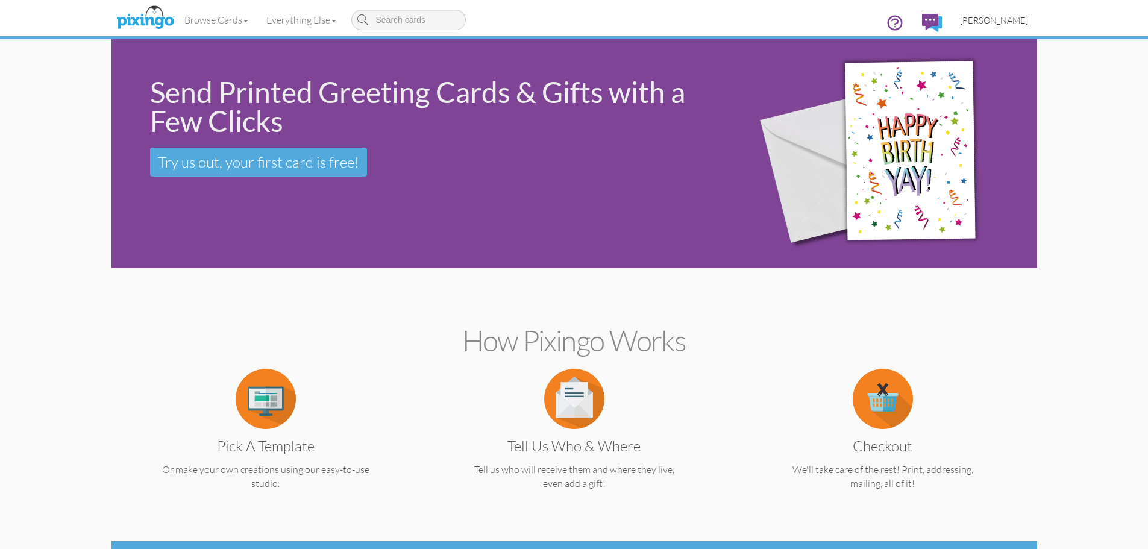
click at [1010, 20] on span "[PERSON_NAME]" at bounding box center [994, 20] width 68 height 10
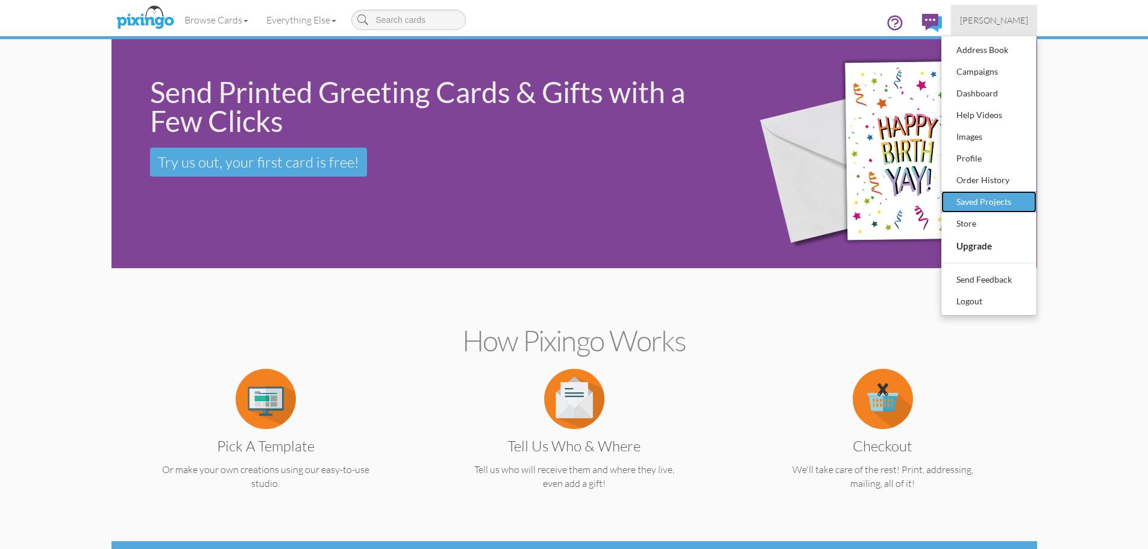
click at [999, 198] on div "Saved Projects" at bounding box center [988, 202] width 71 height 18
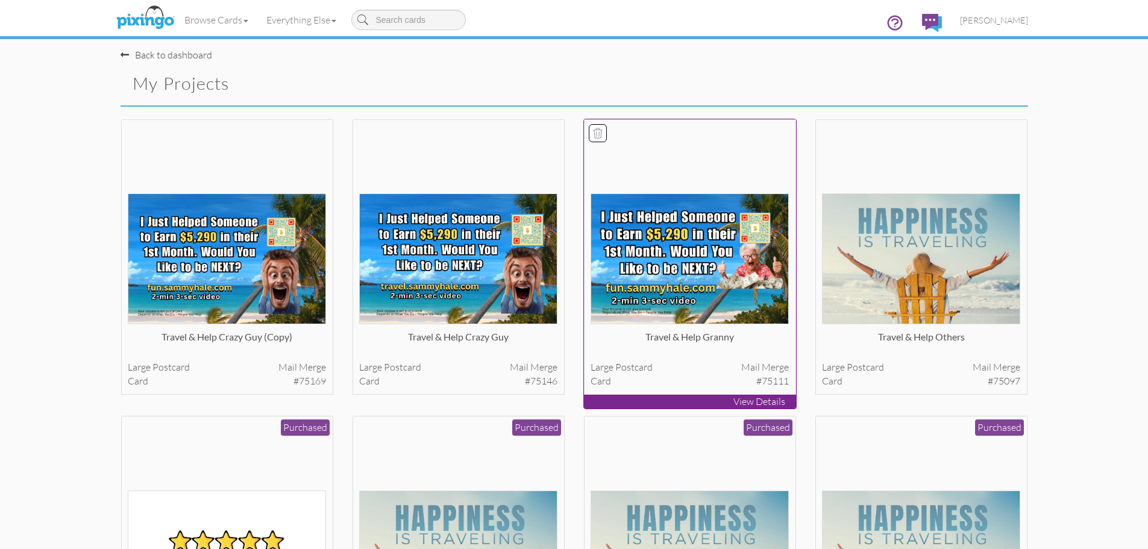
click at [672, 285] on img at bounding box center [689, 258] width 198 height 131
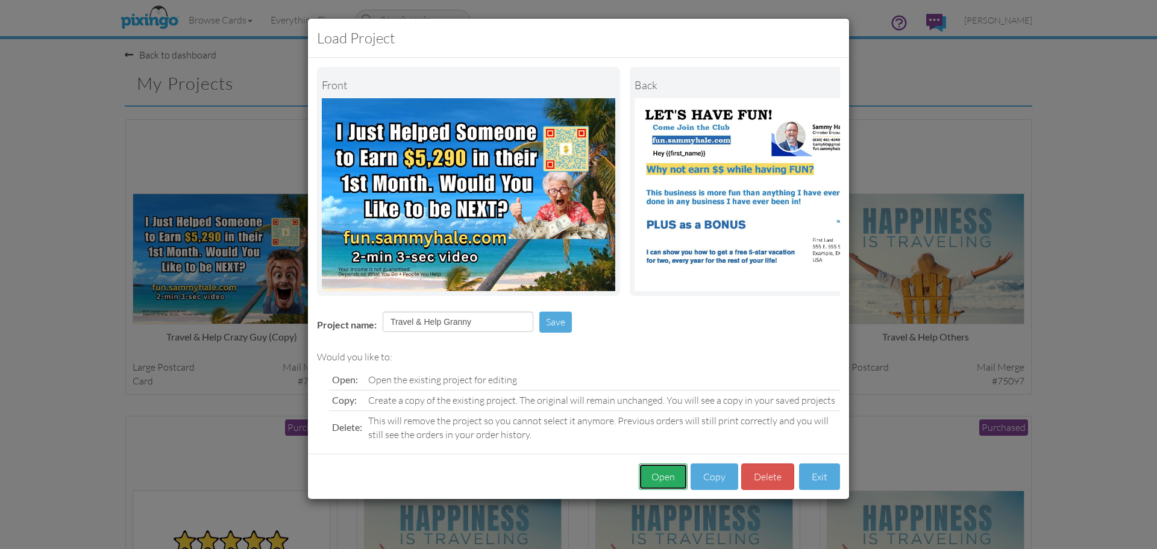
click at [660, 481] on button "Open" at bounding box center [663, 476] width 49 height 27
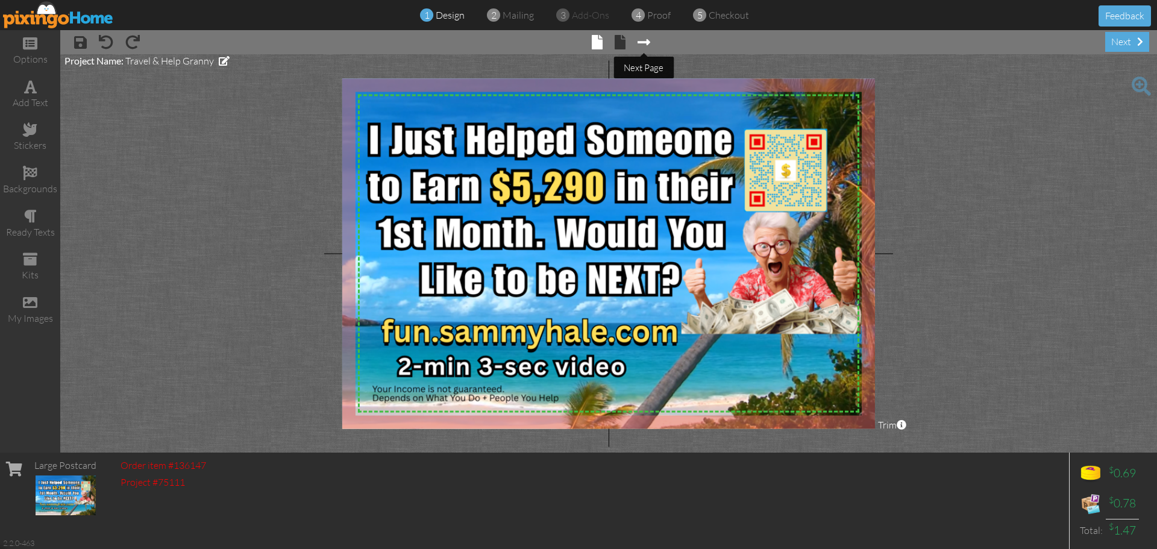
click at [648, 42] on span at bounding box center [643, 42] width 13 height 14
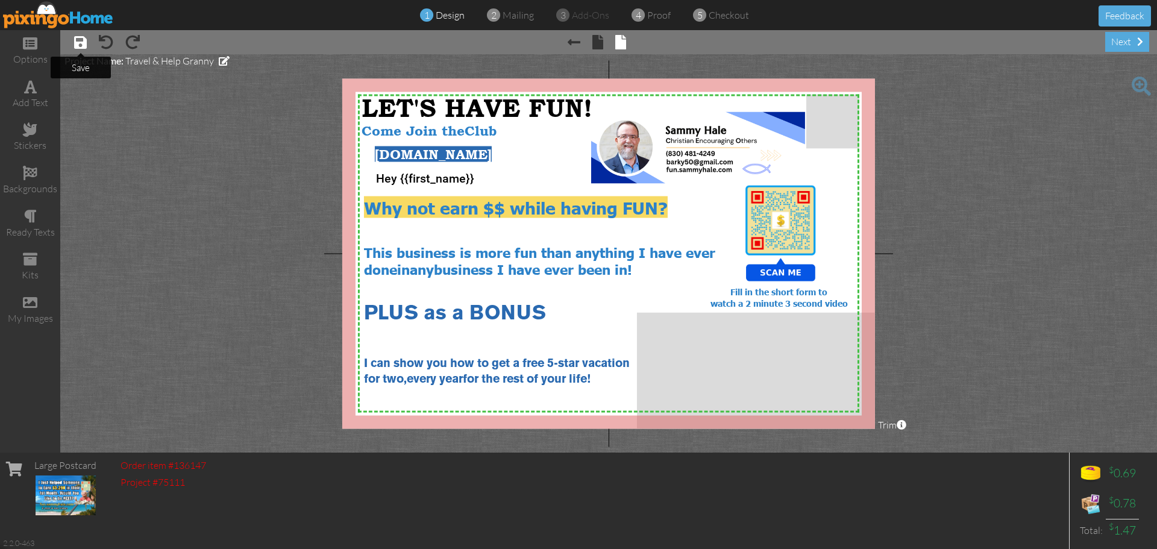
click at [75, 42] on span at bounding box center [80, 42] width 13 height 14
click at [70, 23] on img at bounding box center [58, 14] width 111 height 27
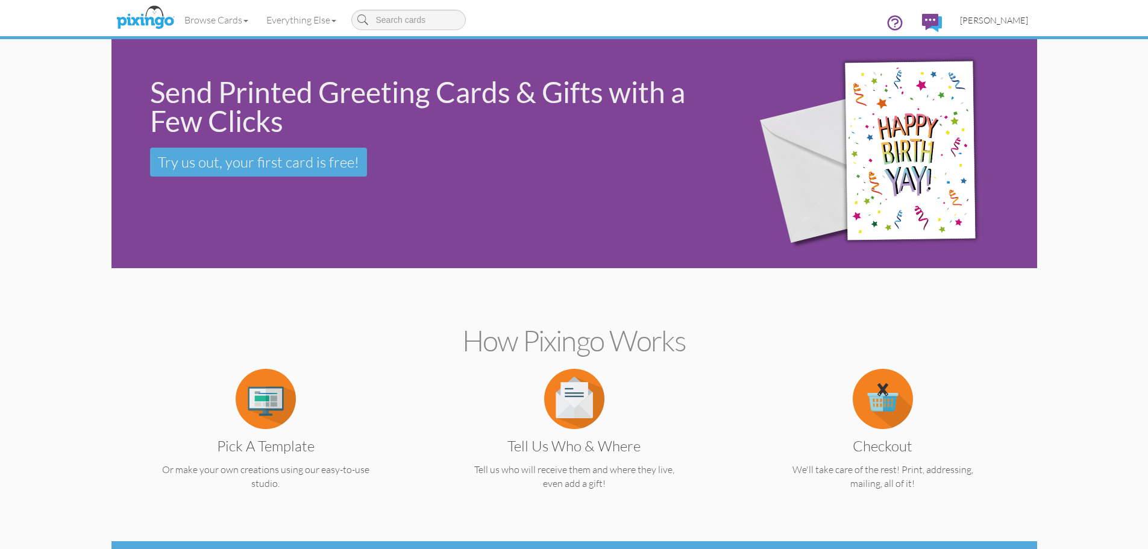
click at [1010, 21] on span "[PERSON_NAME]" at bounding box center [994, 20] width 68 height 10
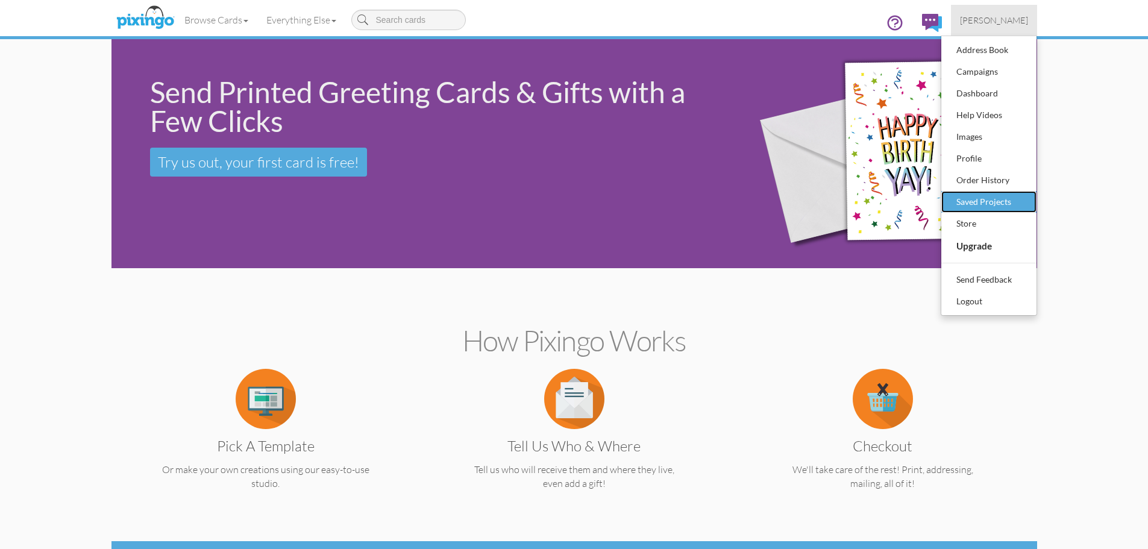
click at [1002, 196] on div "Saved Projects" at bounding box center [988, 202] width 71 height 18
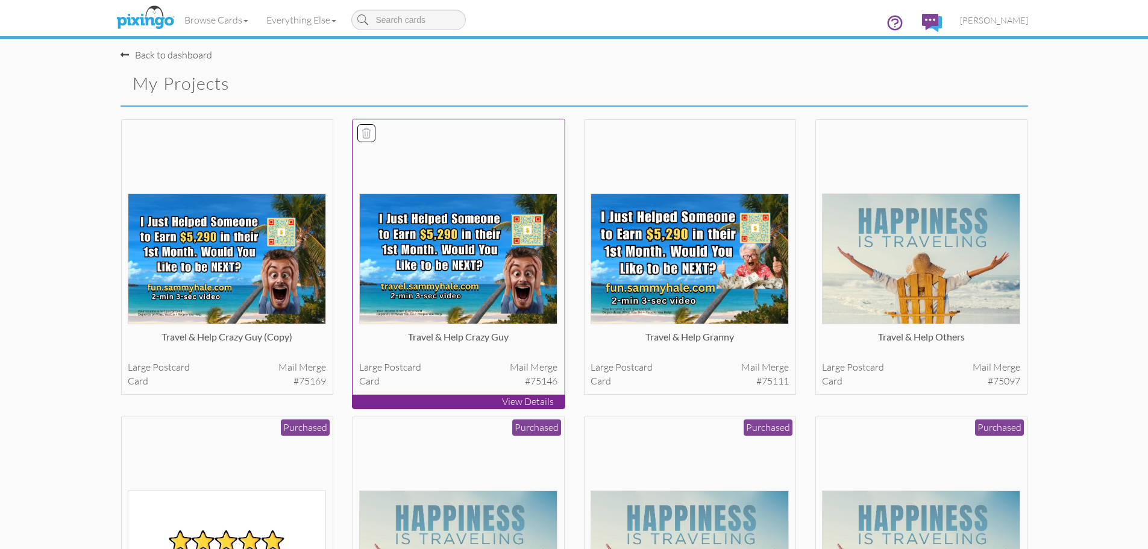
click at [430, 280] on img at bounding box center [458, 258] width 198 height 131
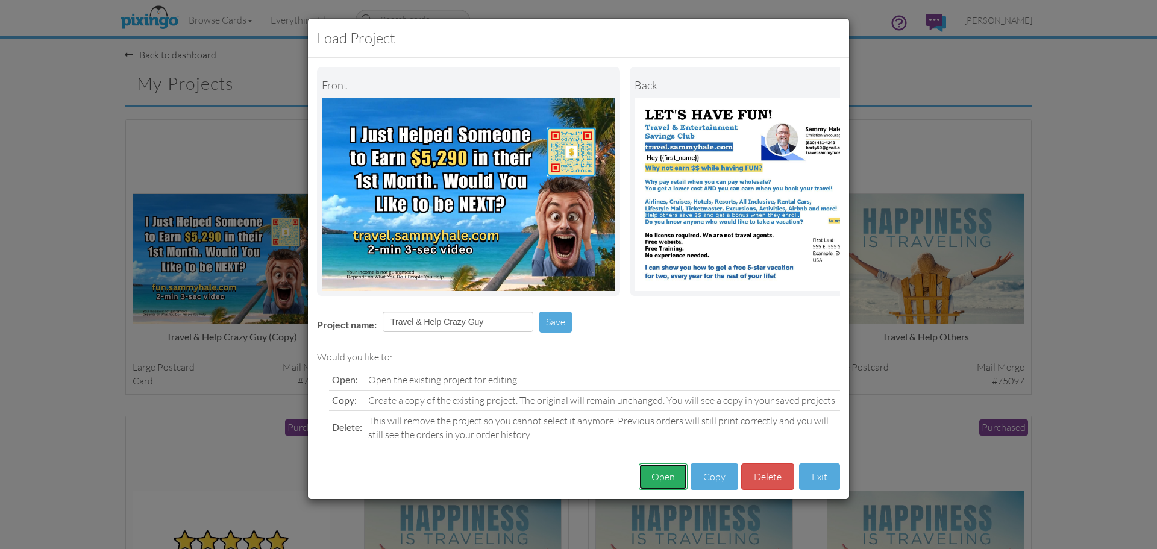
click at [667, 483] on button "Open" at bounding box center [663, 476] width 49 height 27
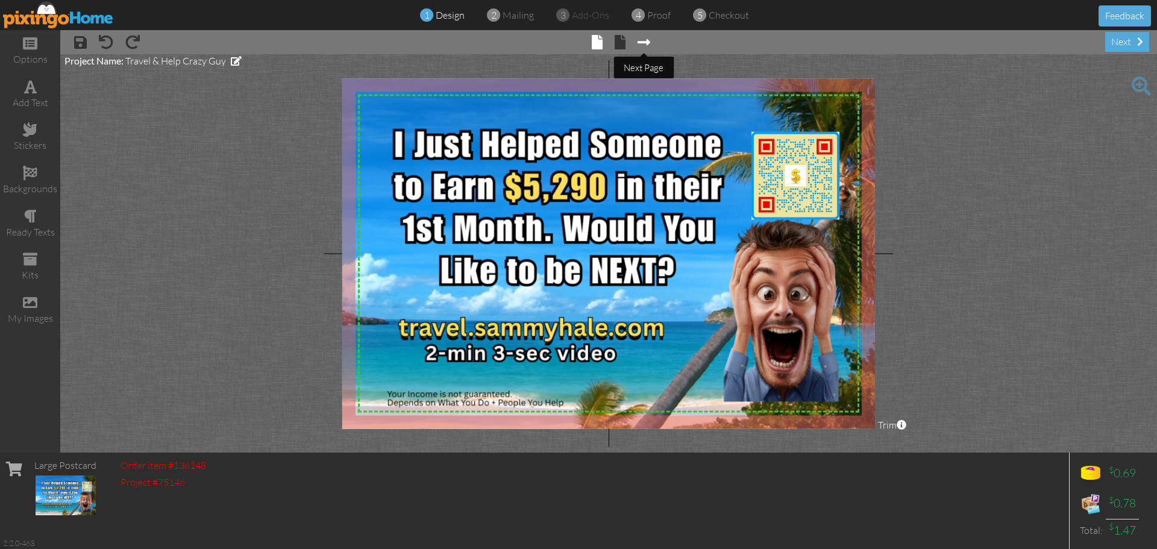
click at [644, 47] on span at bounding box center [643, 42] width 13 height 14
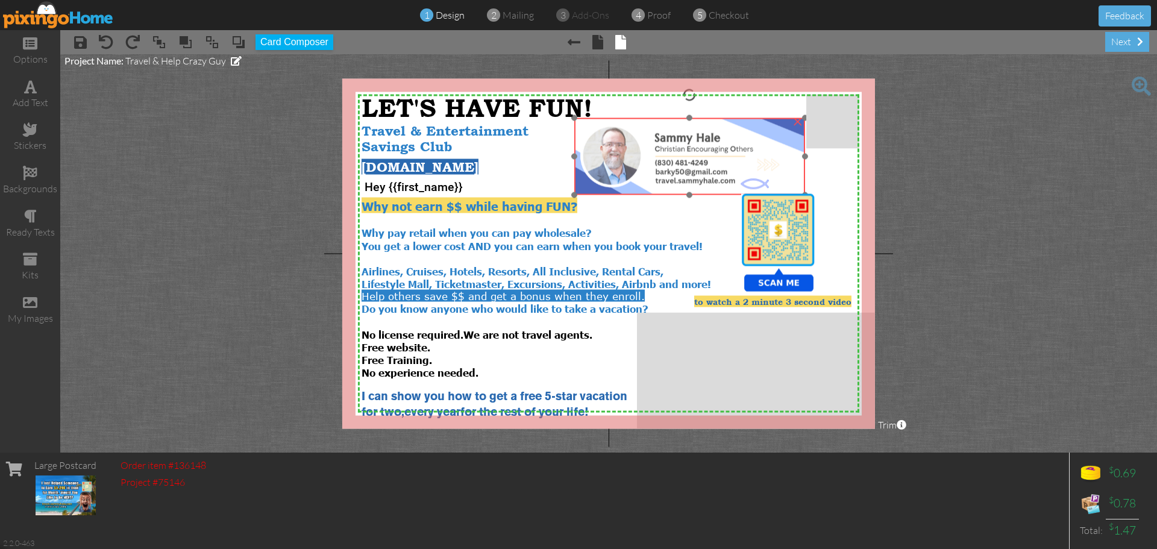
click at [705, 157] on img at bounding box center [689, 156] width 231 height 77
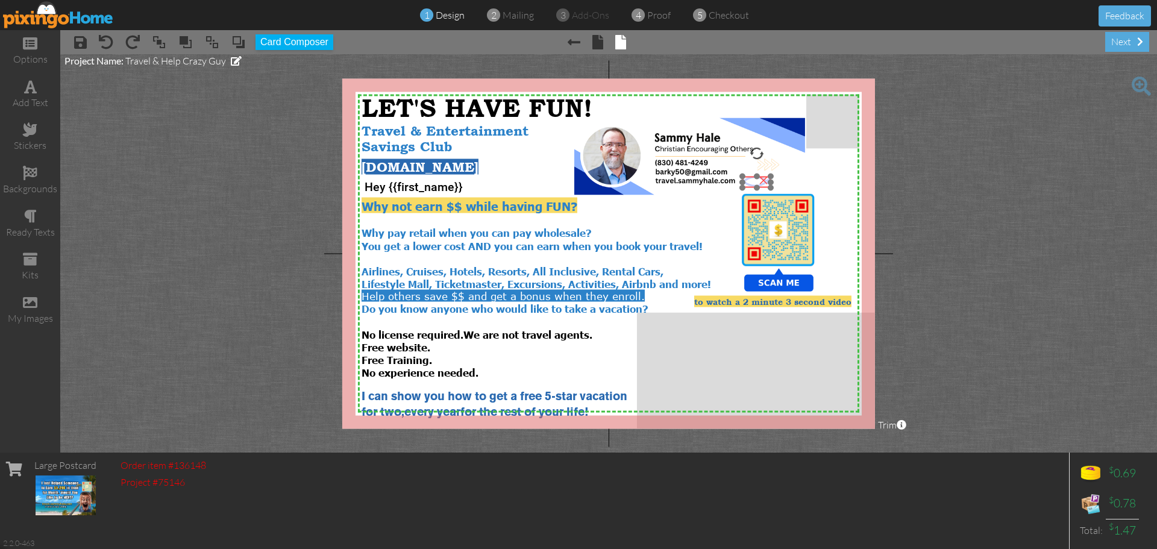
click at [750, 180] on img at bounding box center [756, 182] width 28 height 11
click at [1025, 216] on project-studio-wrapper "X X X X X X X X X X X X X X X X X X X X X X X X X X X X X X X X X X X X X X X X…" at bounding box center [608, 253] width 1097 height 398
click at [32, 21] on img at bounding box center [58, 14] width 111 height 27
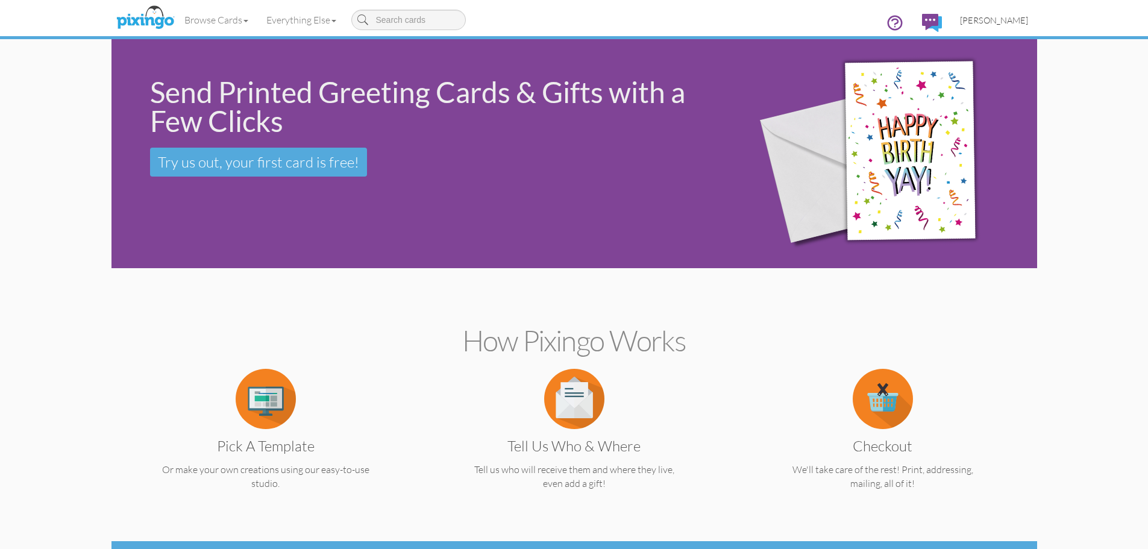
click at [1004, 23] on span "[PERSON_NAME]" at bounding box center [994, 20] width 68 height 10
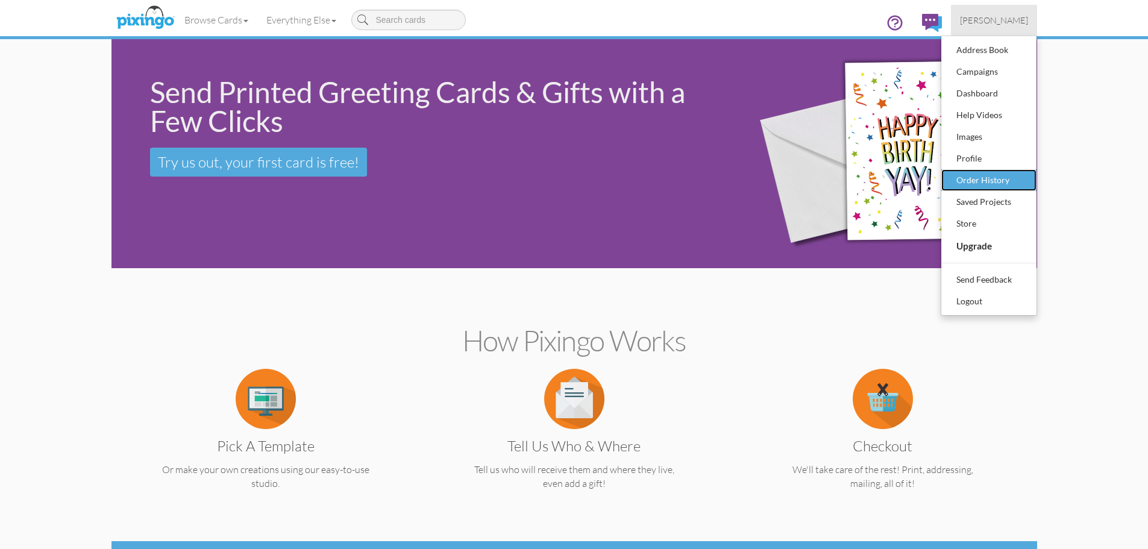
click at [1000, 178] on div "Order History" at bounding box center [988, 180] width 71 height 18
